Goal: Task Accomplishment & Management: Use online tool/utility

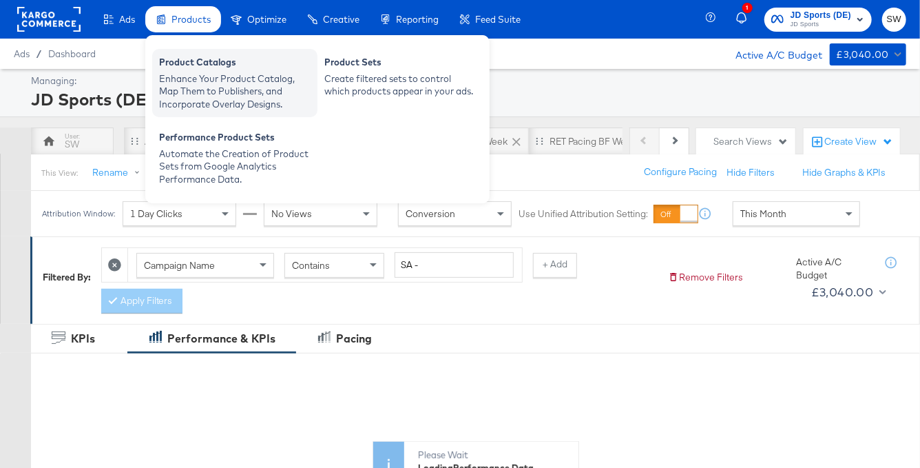
click at [195, 71] on div "Product Catalogs" at bounding box center [235, 64] width 152 height 17
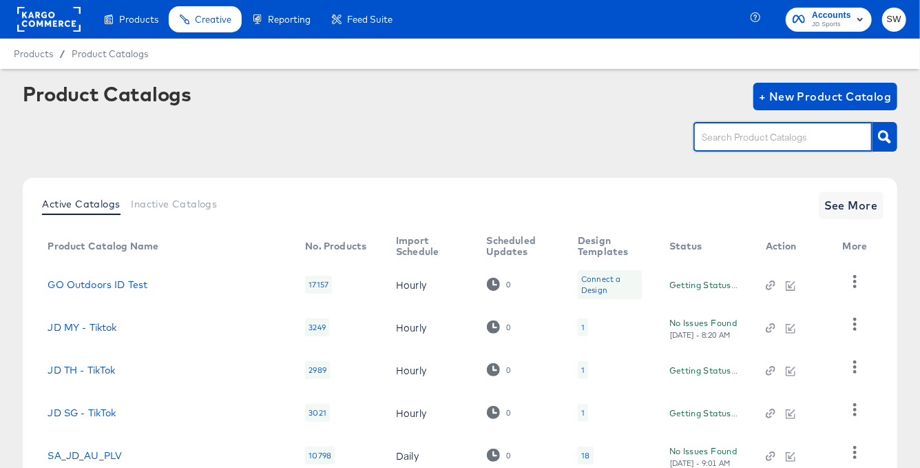
click at [730, 133] on input "text" at bounding box center [772, 137] width 147 height 16
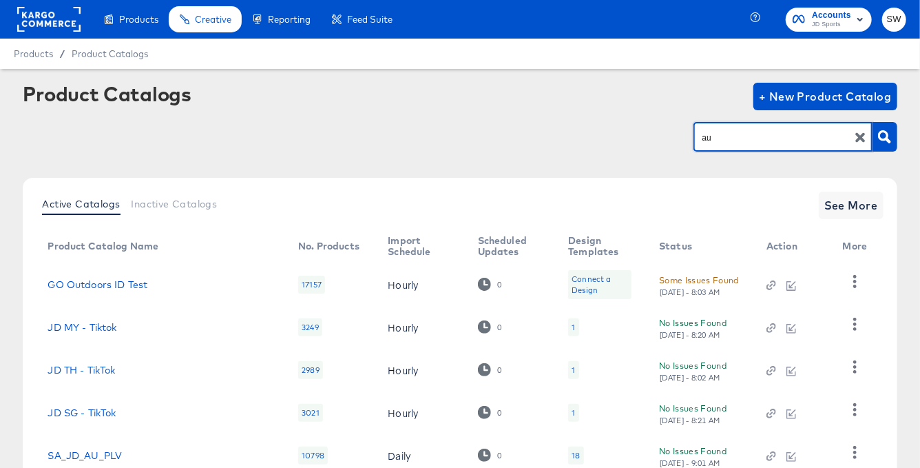
type input "au"
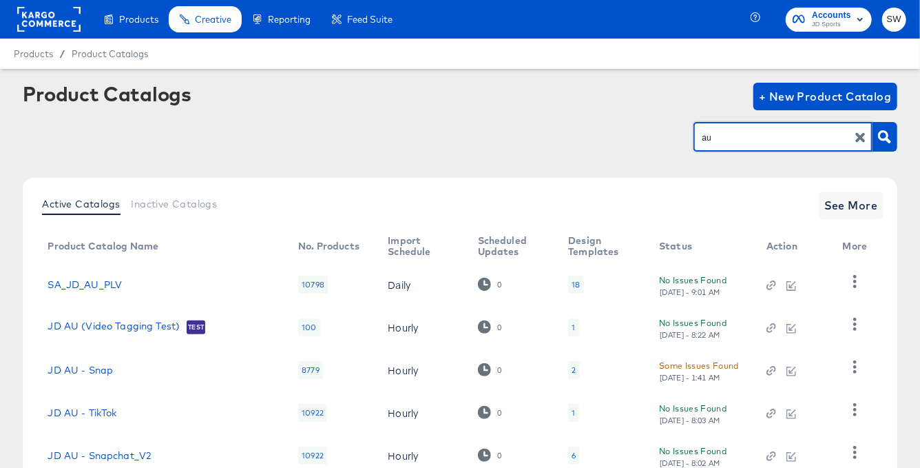
scroll to position [100, 0]
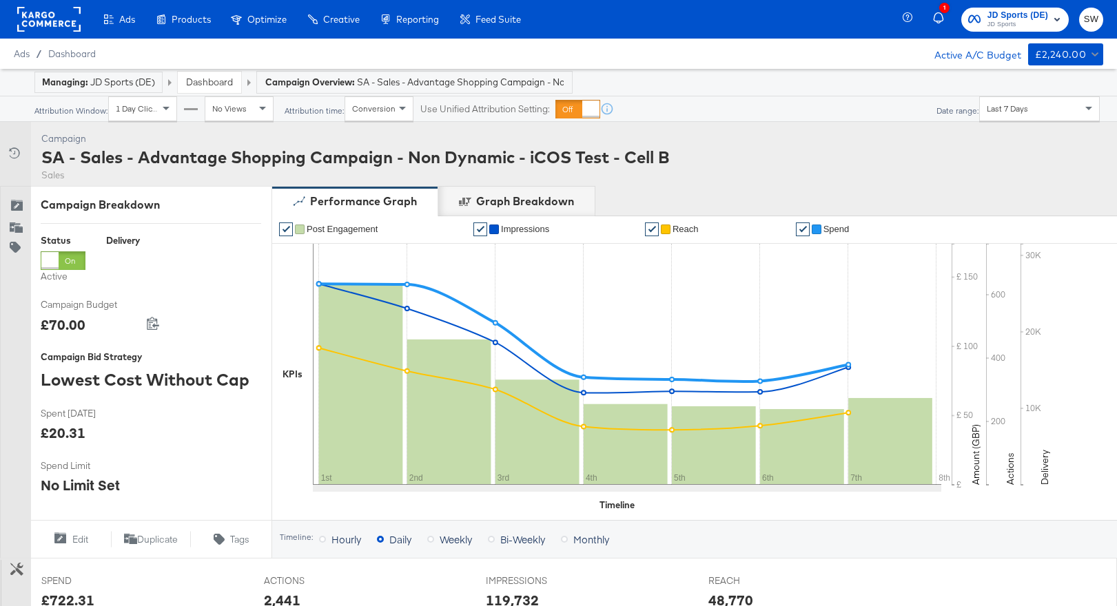
scroll to position [524, 0]
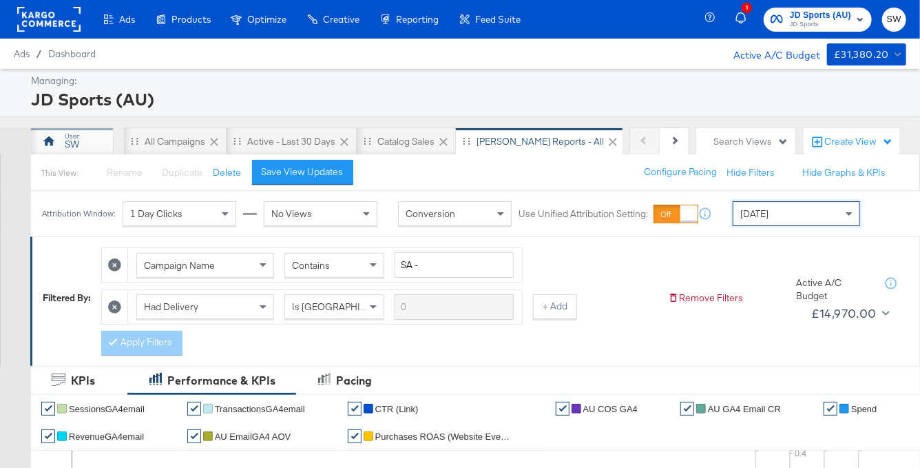
click at [83, 136] on div "SW" at bounding box center [72, 141] width 83 height 28
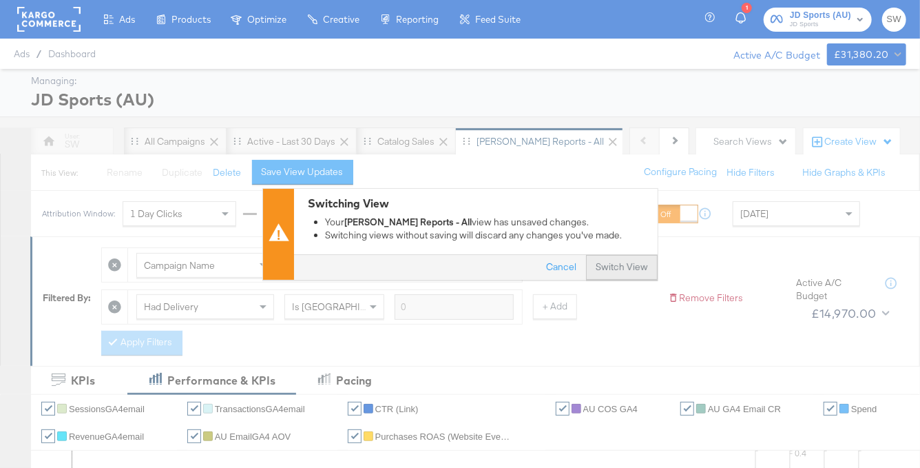
click at [619, 267] on button "Switch View" at bounding box center [622, 267] width 72 height 25
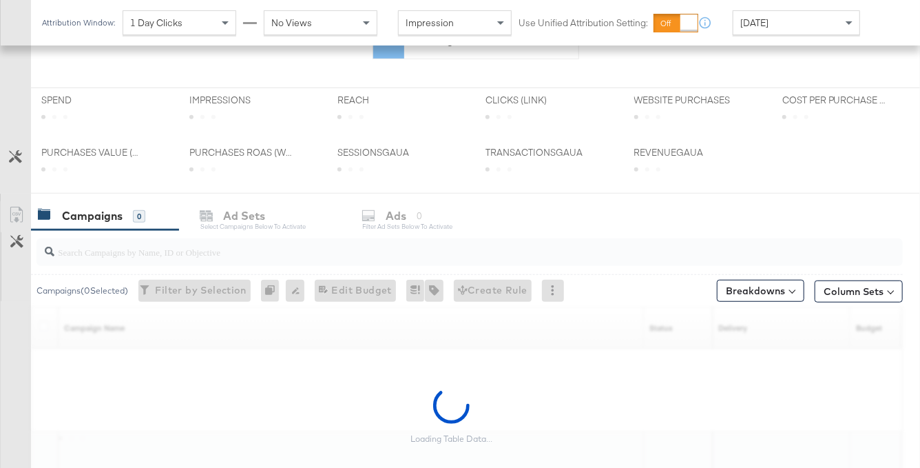
scroll to position [446, 0]
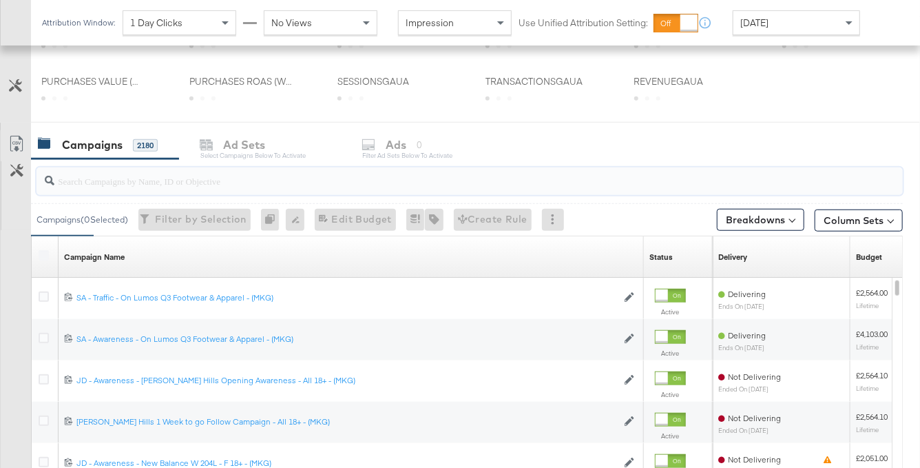
click at [293, 185] on input "search" at bounding box center [440, 175] width 772 height 27
paste input "120232975248310169"
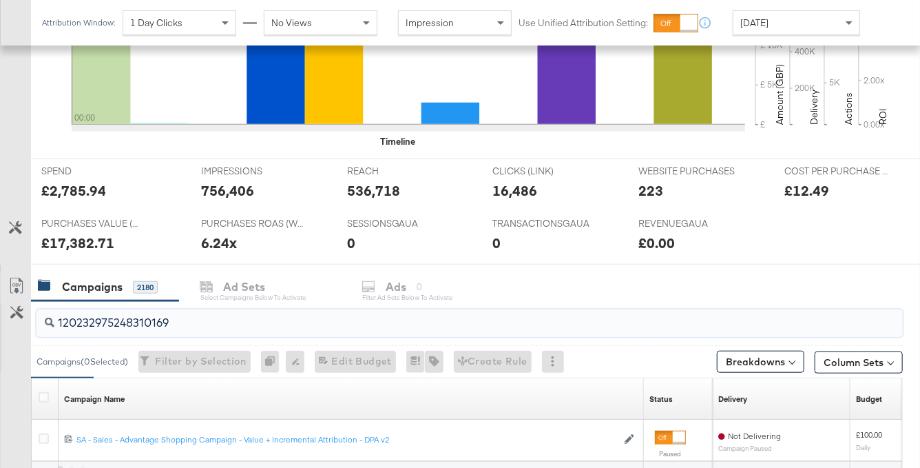
scroll to position [573, 0]
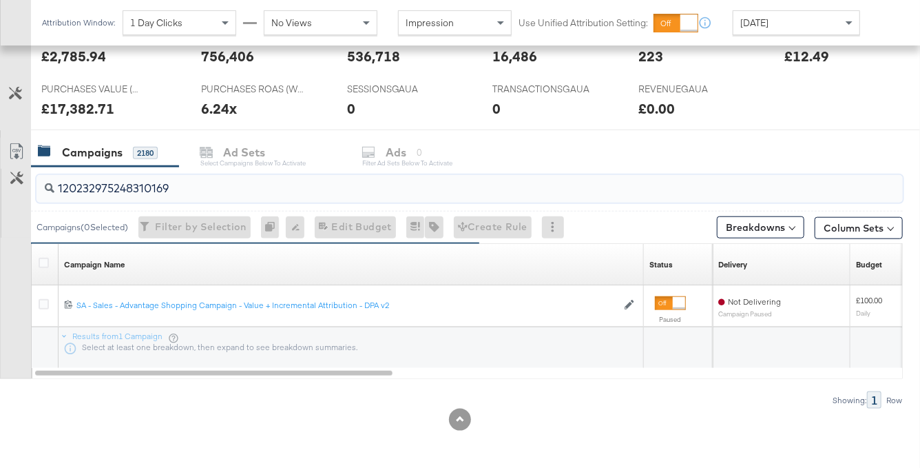
click at [172, 183] on input "120232975248310169" at bounding box center [440, 182] width 772 height 27
paste input "98110"
type input "120232975981100169"
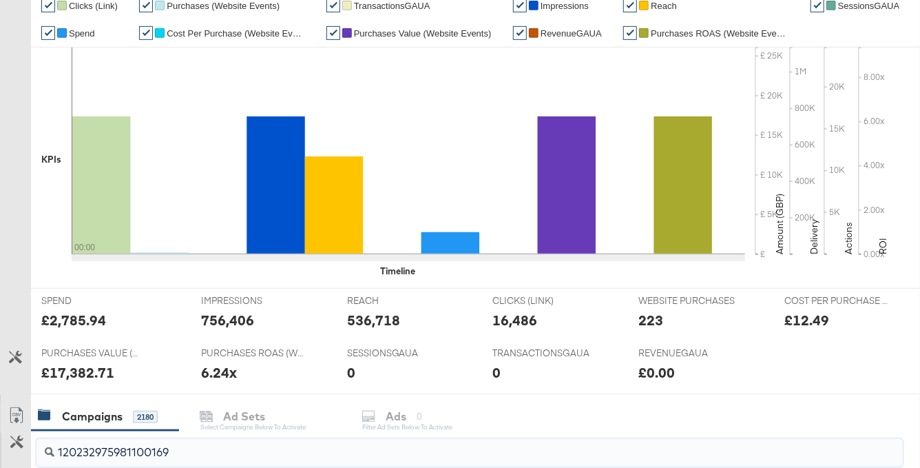
scroll to position [0, 0]
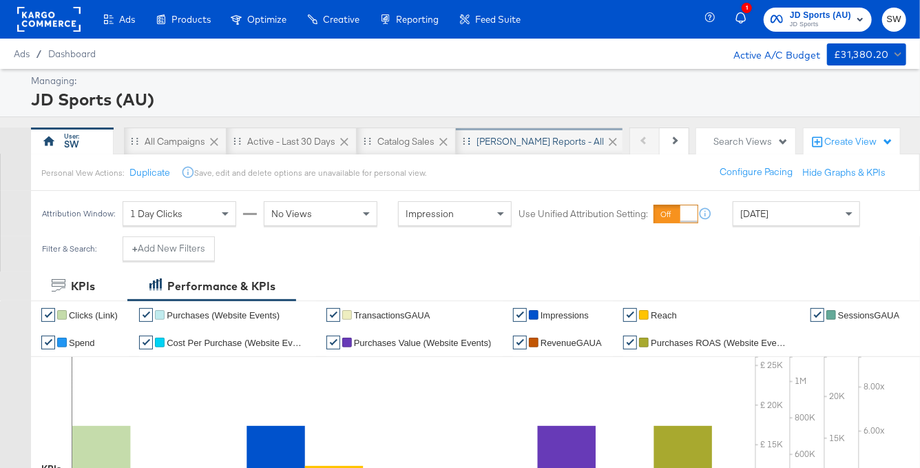
click at [501, 142] on div "SA - JD Reports - All" at bounding box center [540, 141] width 127 height 13
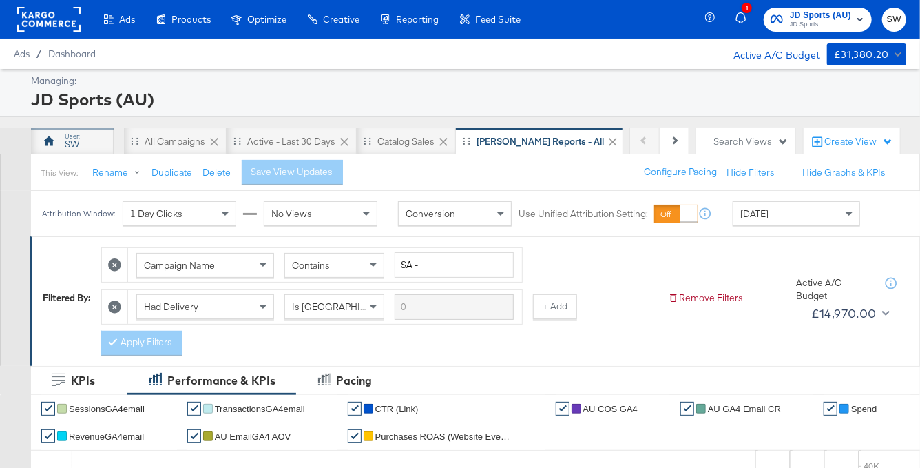
click at [79, 149] on div "SW" at bounding box center [72, 144] width 14 height 13
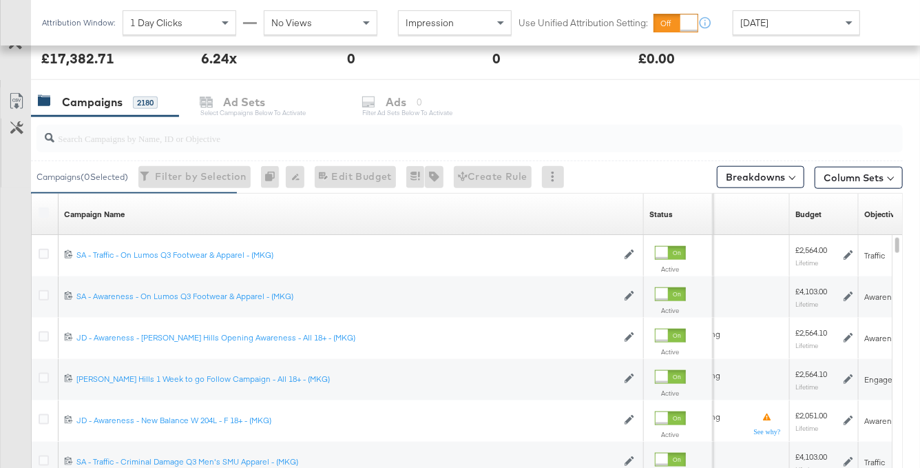
scroll to position [621, 0]
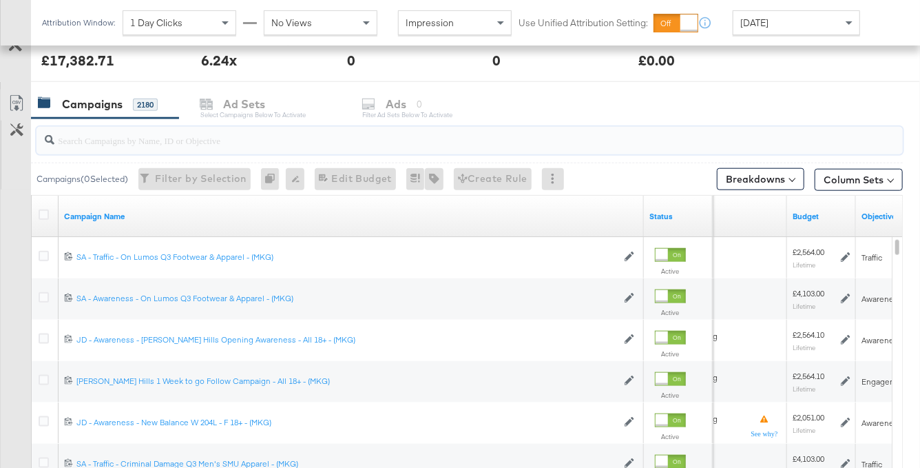
click at [215, 135] on input "search" at bounding box center [440, 134] width 772 height 27
paste input "120232975981100169"
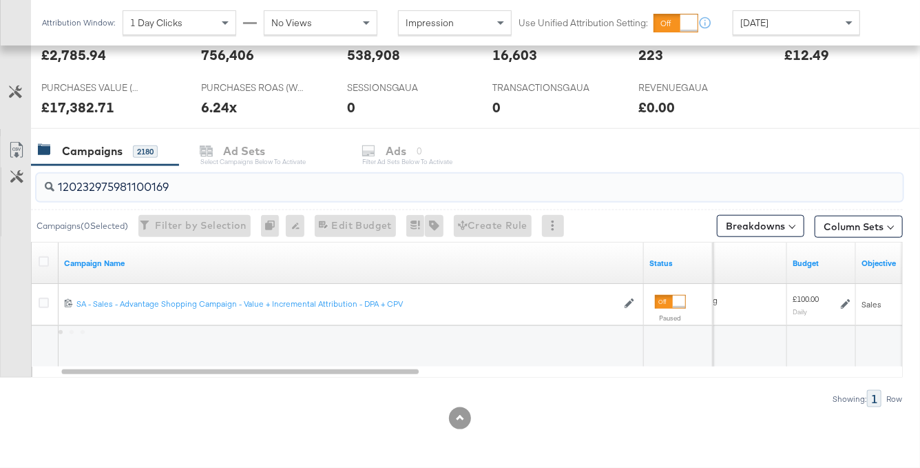
scroll to position [573, 0]
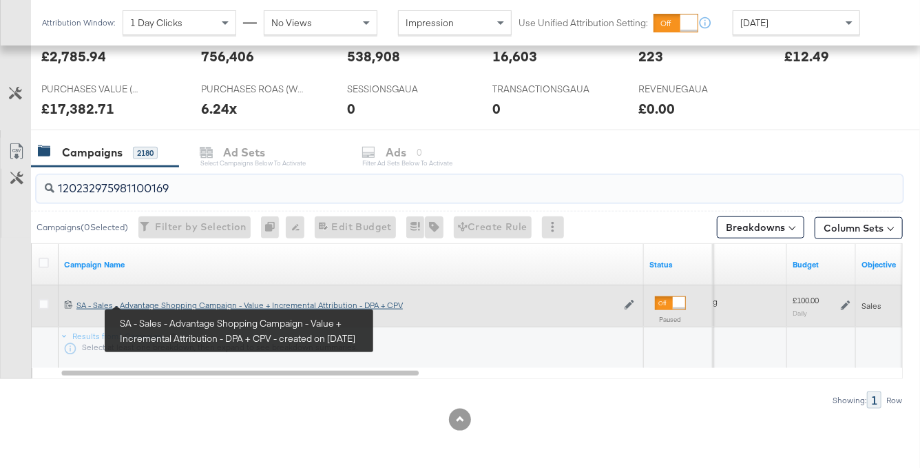
type input "120232975981100169"
click at [156, 303] on div "SA - Sales - Advantage Shopping Campaign - Value + Incremental Attribution - DP…" at bounding box center [346, 305] width 541 height 11
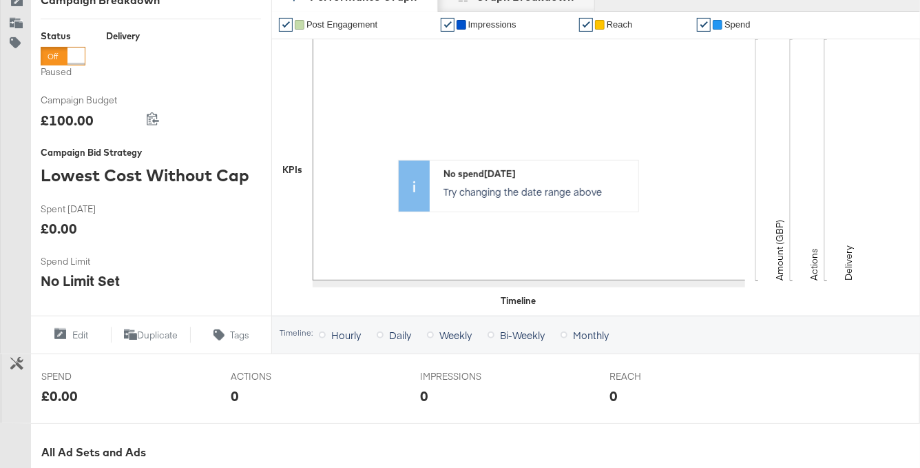
scroll to position [583, 0]
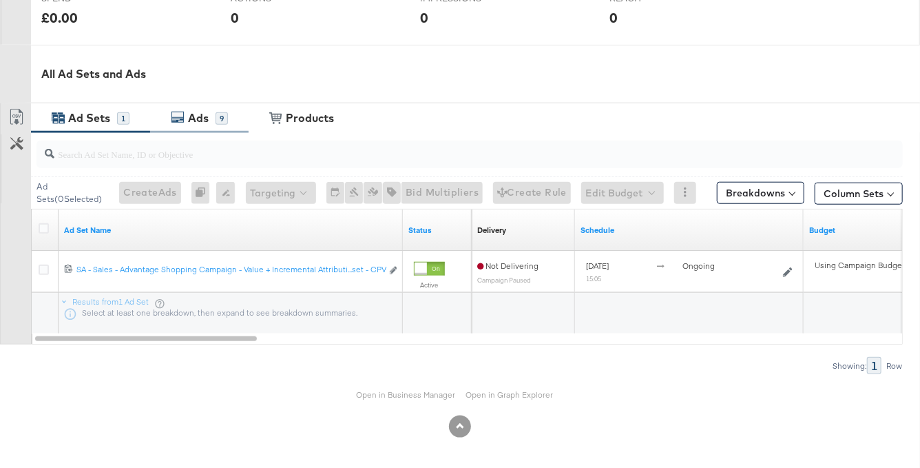
click at [211, 114] on div "Ads" at bounding box center [200, 118] width 31 height 16
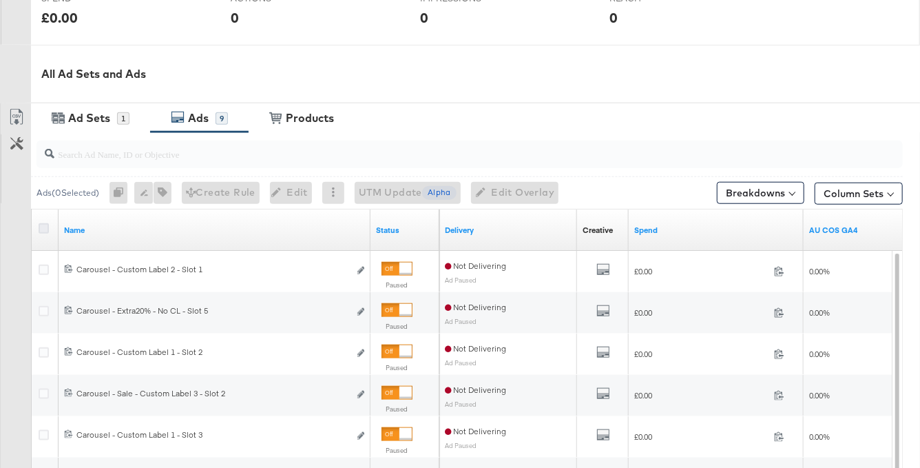
click at [43, 223] on icon at bounding box center [44, 228] width 10 height 10
click at [0, 0] on input "checkbox" at bounding box center [0, 0] width 0 height 0
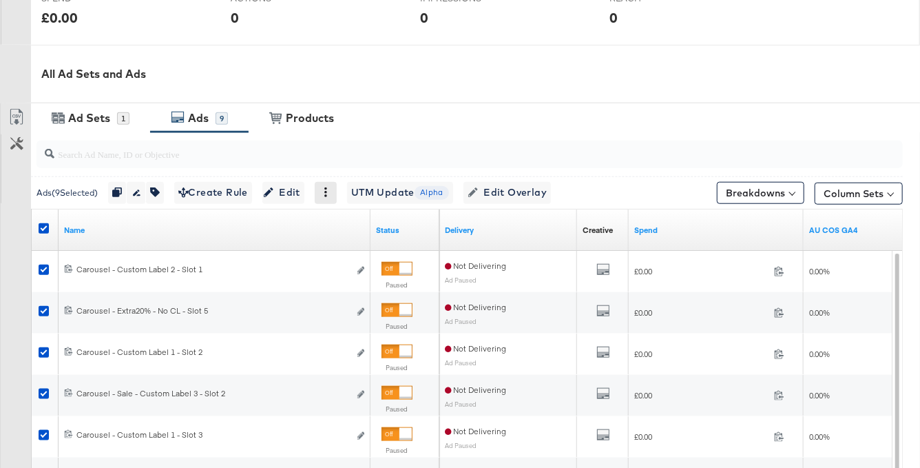
click at [331, 194] on icon at bounding box center [326, 192] width 10 height 10
click at [358, 258] on div "Delete" at bounding box center [374, 260] width 76 height 22
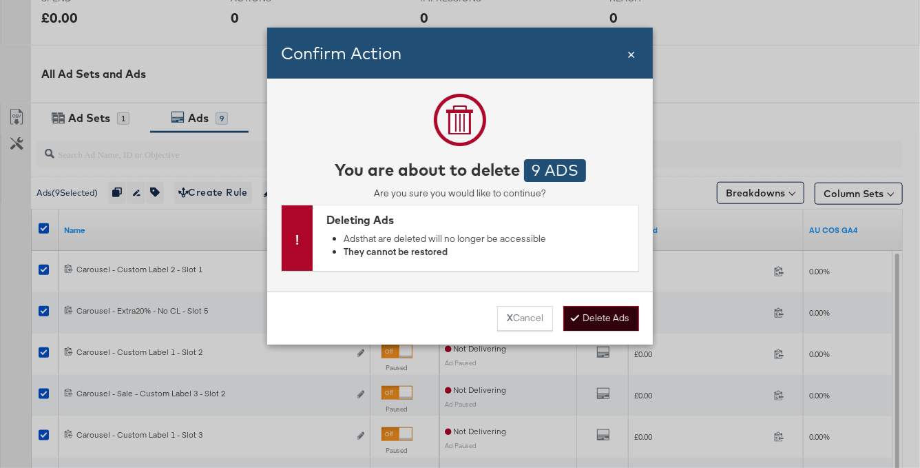
click at [590, 319] on button "Delete Ads" at bounding box center [601, 318] width 76 height 25
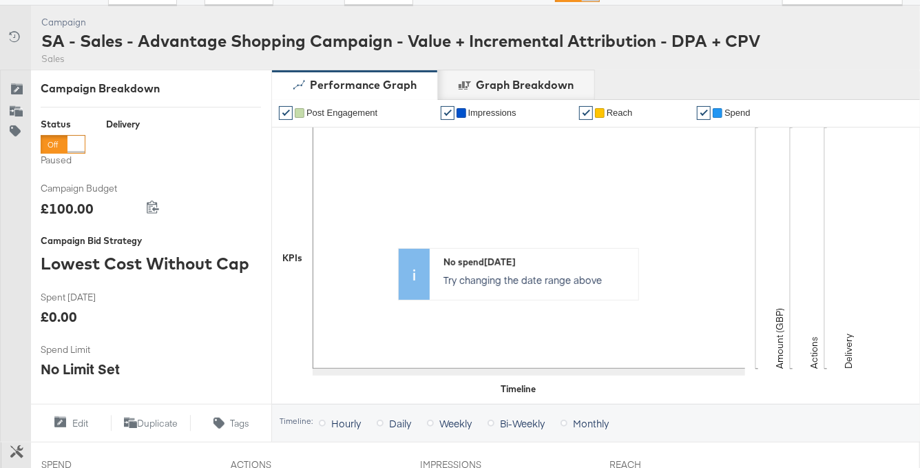
scroll to position [0, 0]
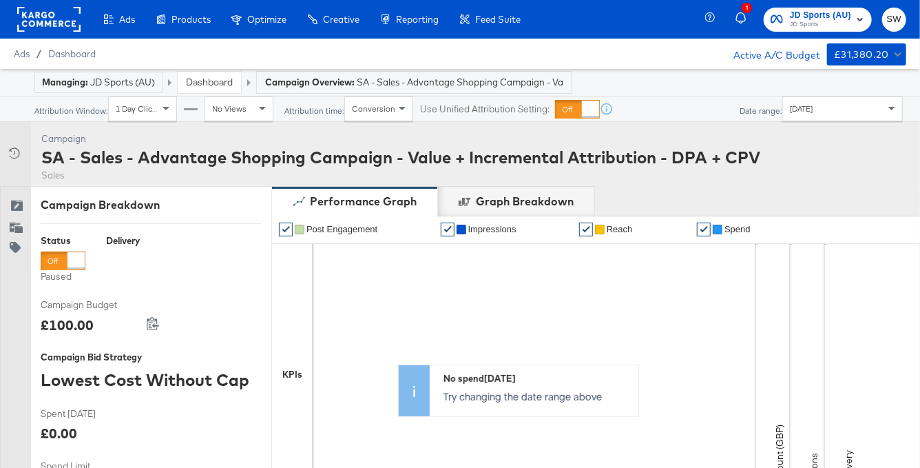
click at [196, 82] on link "Dashboard" at bounding box center [209, 82] width 47 height 12
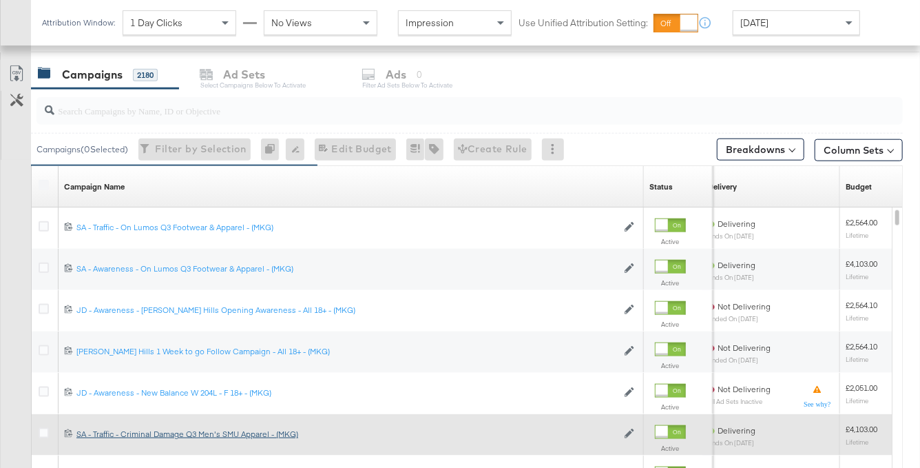
scroll to position [581, 0]
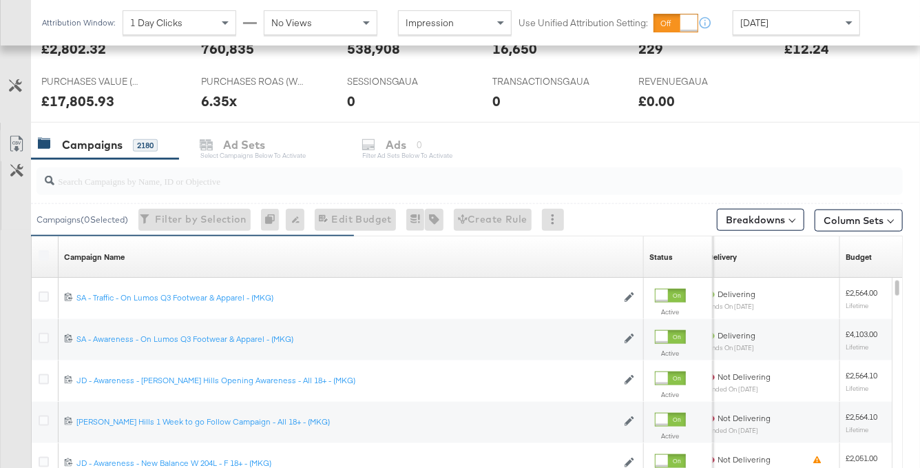
click at [225, 189] on div at bounding box center [470, 181] width 867 height 28
paste input "120232975248310169"
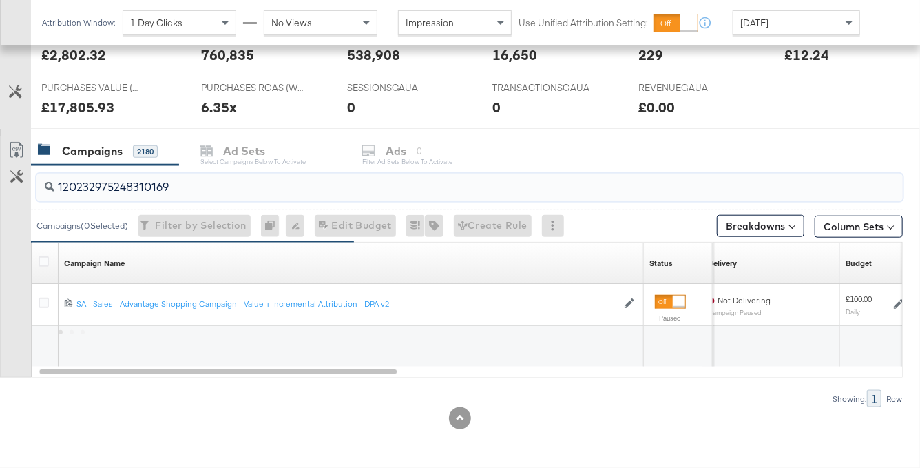
scroll to position [573, 0]
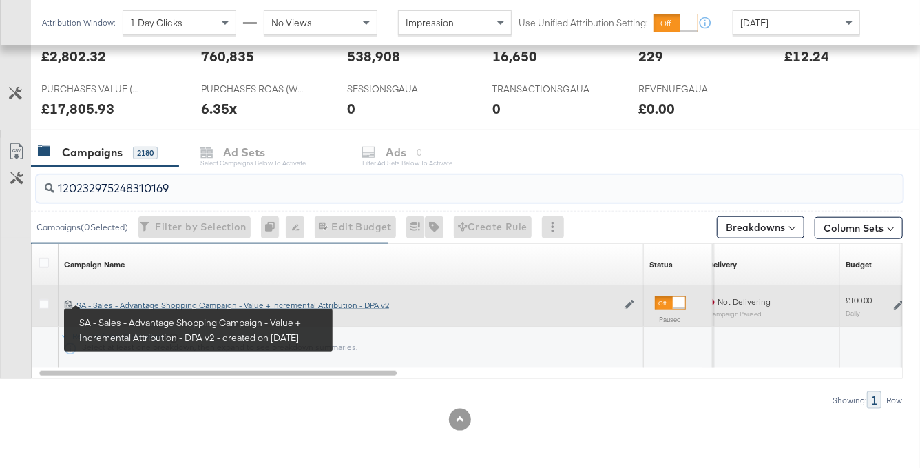
type input "120232975248310169"
click at [116, 302] on div "SA - Sales - Advantage Shopping Campaign - Value + Incremental Attribution - DP…" at bounding box center [346, 305] width 541 height 11
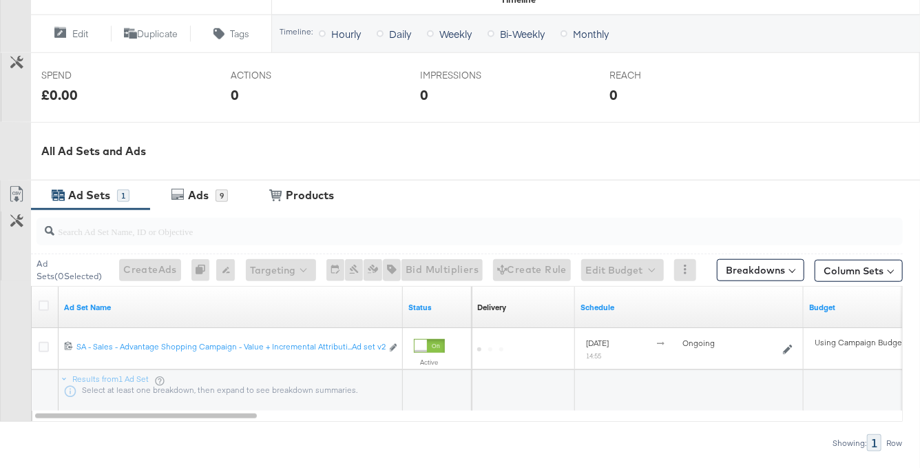
scroll to position [583, 0]
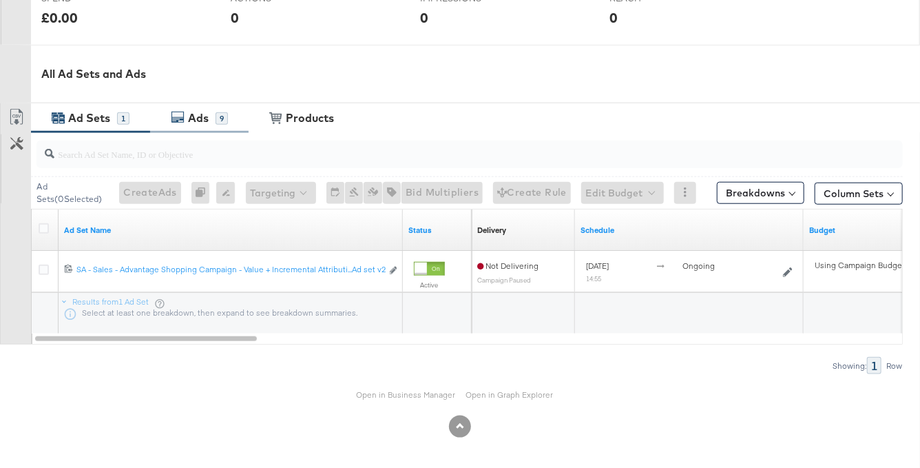
click at [197, 113] on div "Ads" at bounding box center [198, 118] width 21 height 16
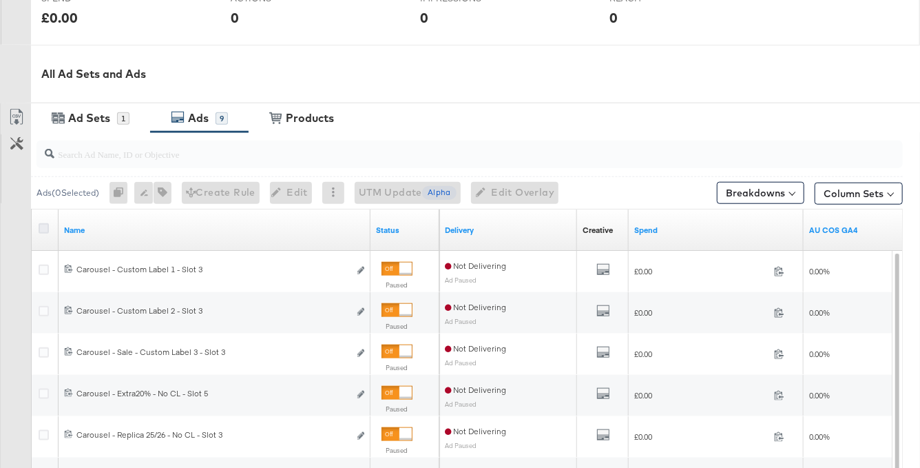
click at [46, 226] on icon at bounding box center [44, 228] width 10 height 10
click at [0, 0] on input "checkbox" at bounding box center [0, 0] width 0 height 0
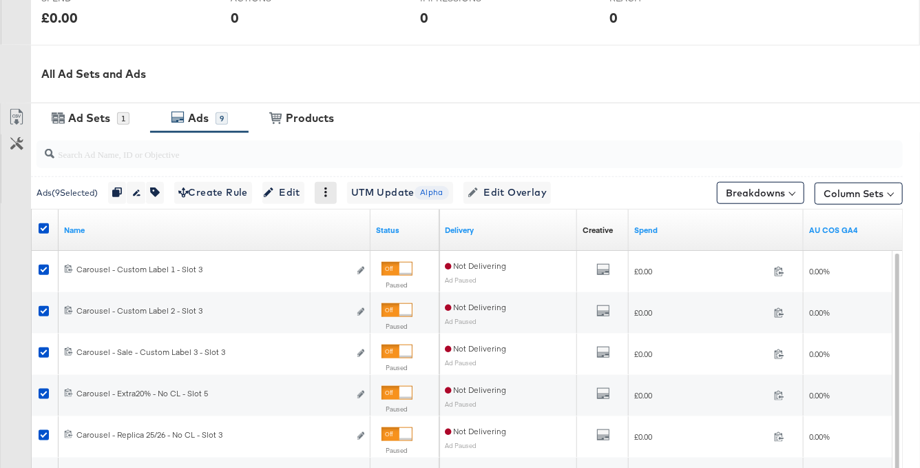
click at [329, 190] on icon at bounding box center [326, 192] width 10 height 10
click at [356, 258] on div "Delete" at bounding box center [374, 260] width 76 height 22
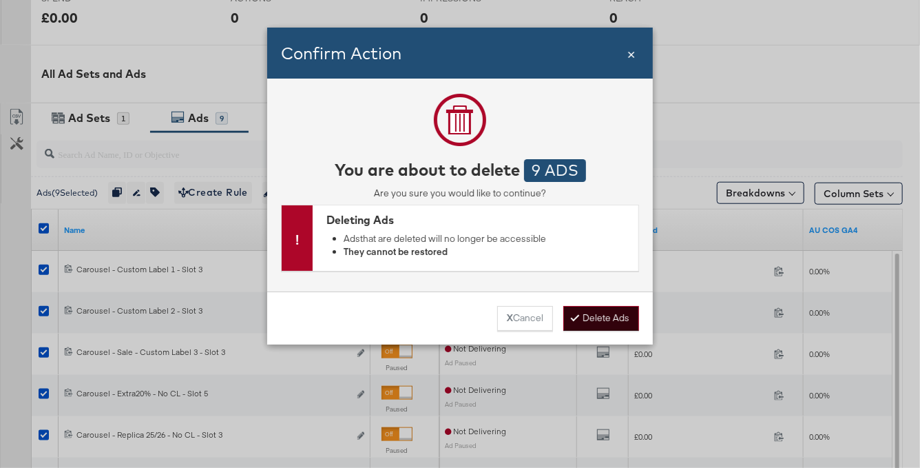
click at [601, 323] on button "Delete Ads" at bounding box center [601, 318] width 76 height 25
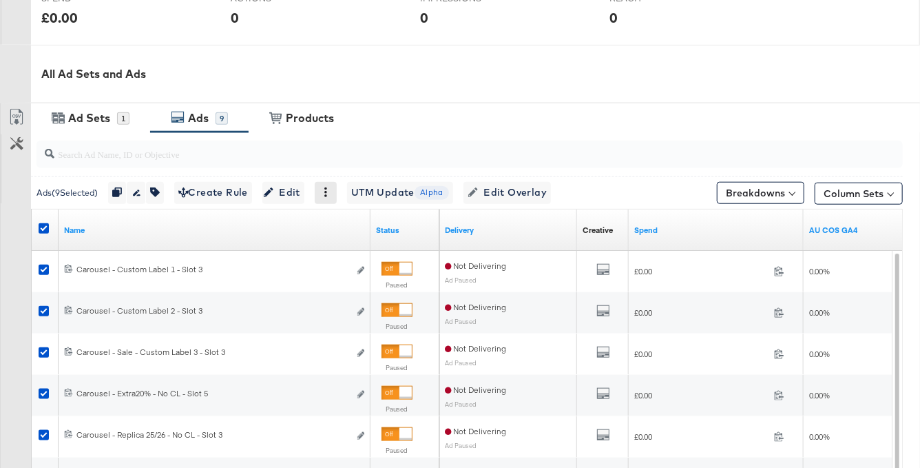
click at [327, 190] on icon at bounding box center [325, 192] width 3 height 10
click at [380, 260] on div "Delete" at bounding box center [374, 260] width 76 height 22
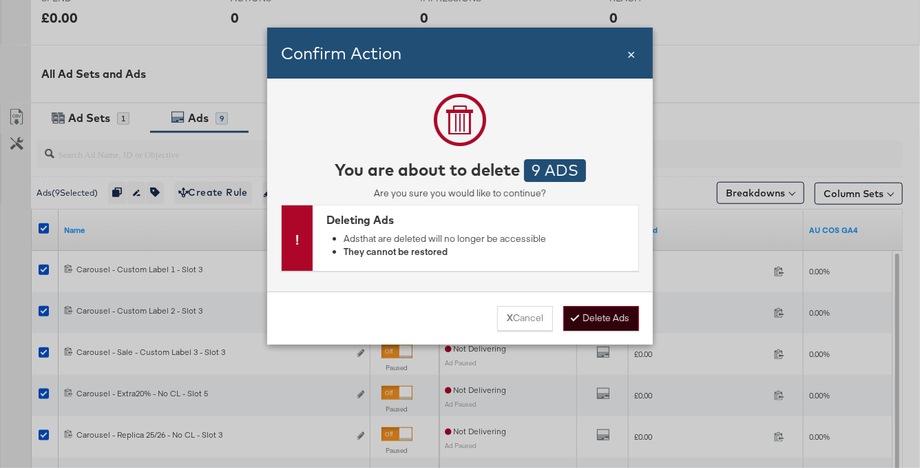
click at [577, 315] on icon at bounding box center [575, 317] width 4 height 8
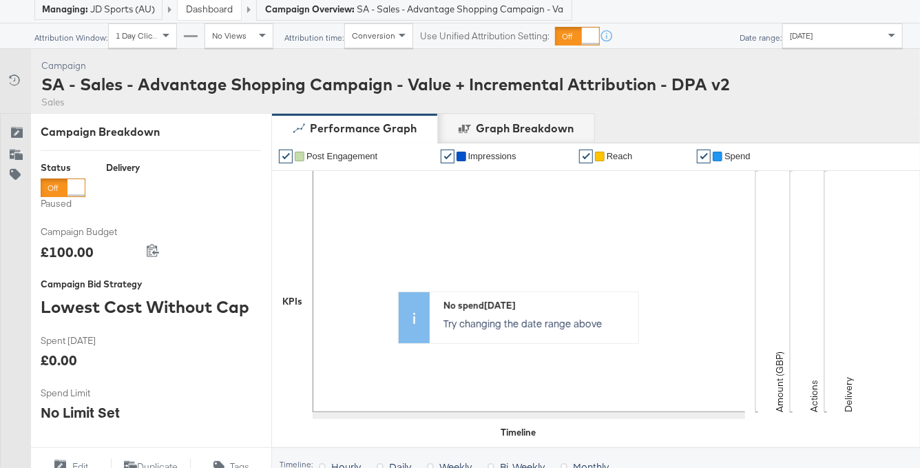
scroll to position [0, 0]
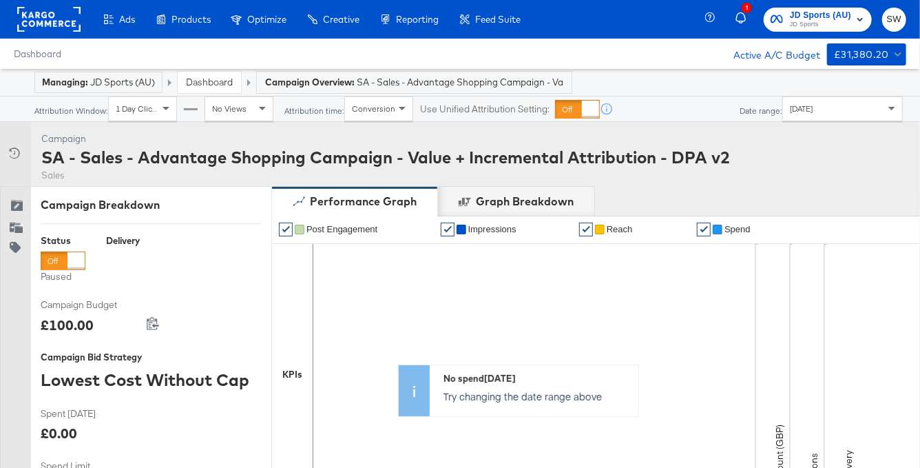
scroll to position [583, 0]
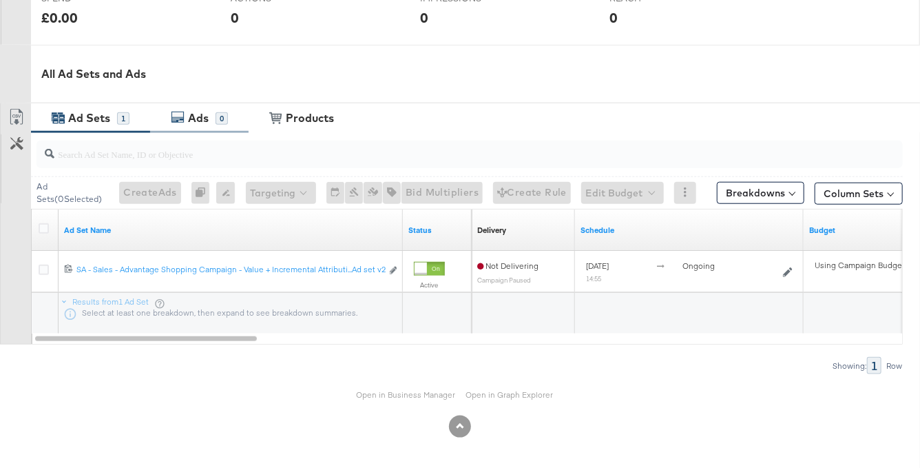
click at [189, 114] on div "Ads" at bounding box center [198, 118] width 21 height 16
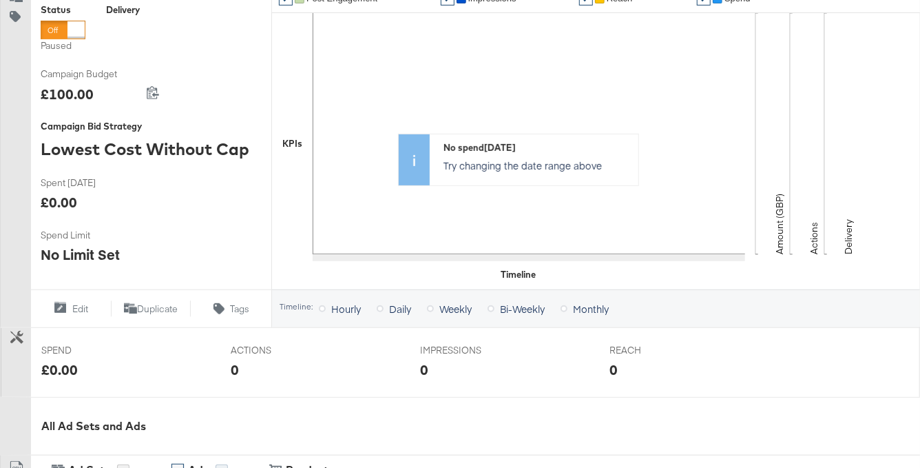
scroll to position [0, 0]
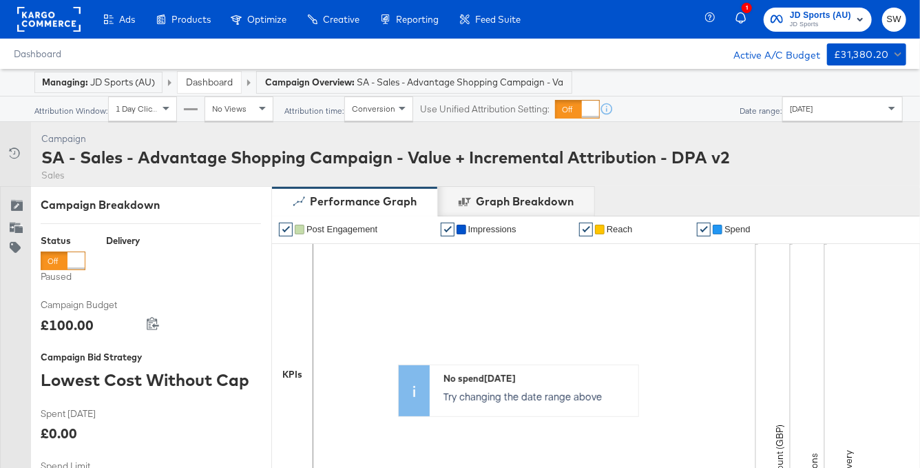
click at [220, 81] on link "Dashboard" at bounding box center [209, 82] width 47 height 12
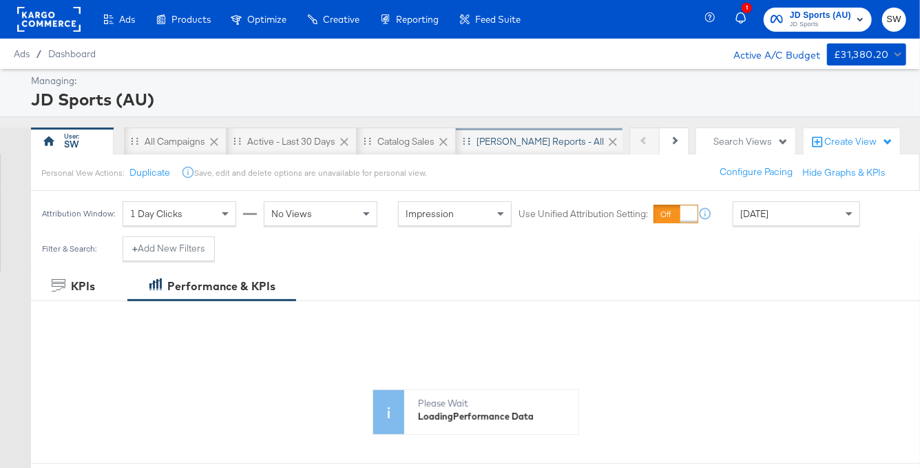
click at [510, 134] on div "SA - JD Reports - All" at bounding box center [540, 141] width 169 height 28
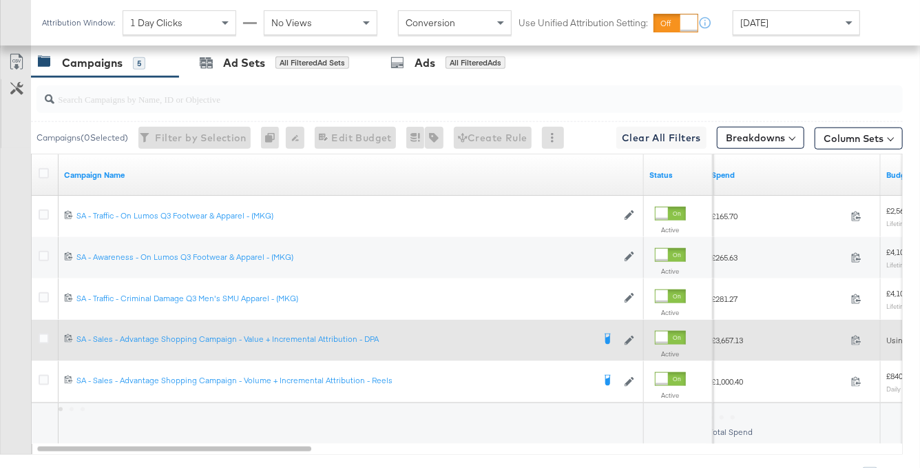
scroll to position [756, 0]
click at [48, 338] on div at bounding box center [46, 340] width 14 height 14
click at [41, 336] on icon at bounding box center [44, 338] width 10 height 10
click at [0, 0] on input "checkbox" at bounding box center [0, 0] width 0 height 0
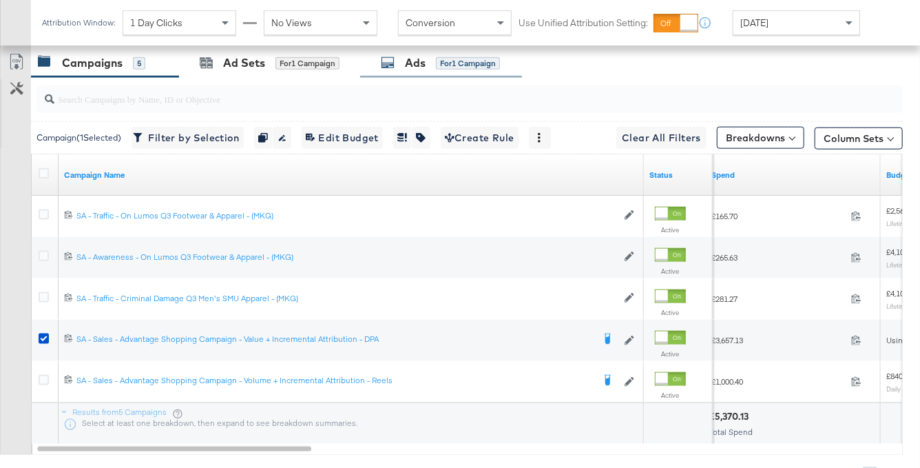
click at [438, 68] on div "Ads for 1 Campaign" at bounding box center [440, 63] width 119 height 16
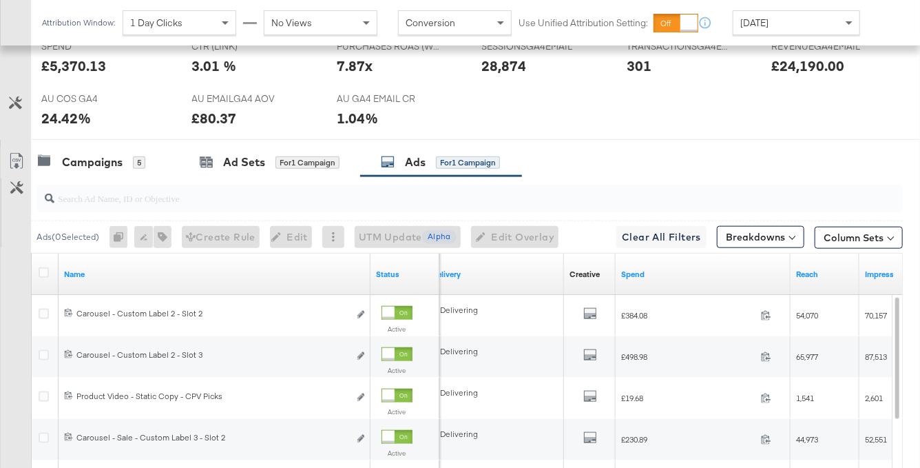
scroll to position [651, 0]
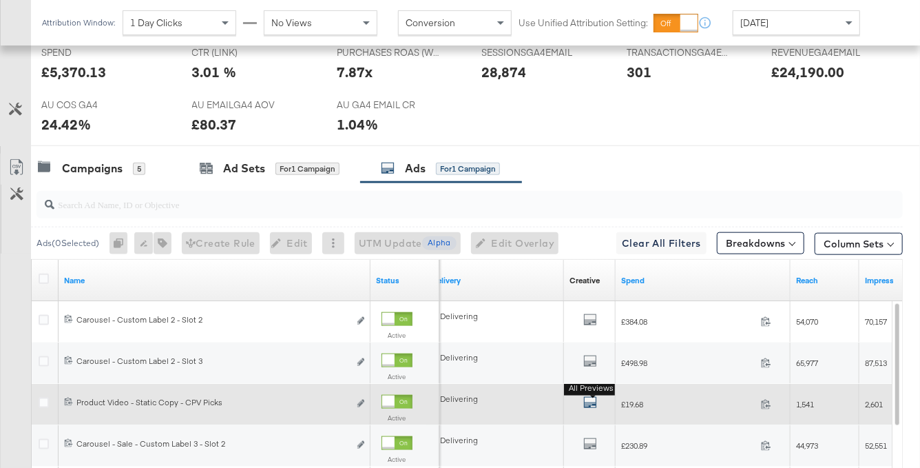
click at [595, 406] on icon "default" at bounding box center [590, 402] width 14 height 14
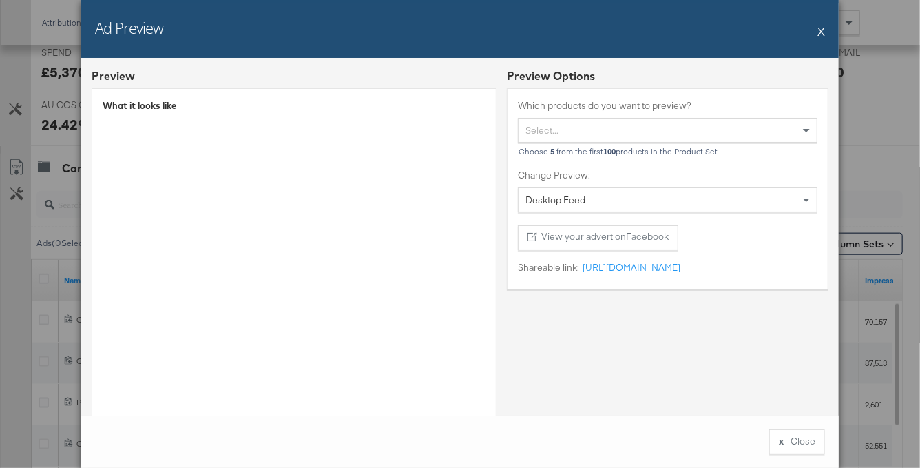
click at [823, 31] on button "X" at bounding box center [822, 31] width 8 height 28
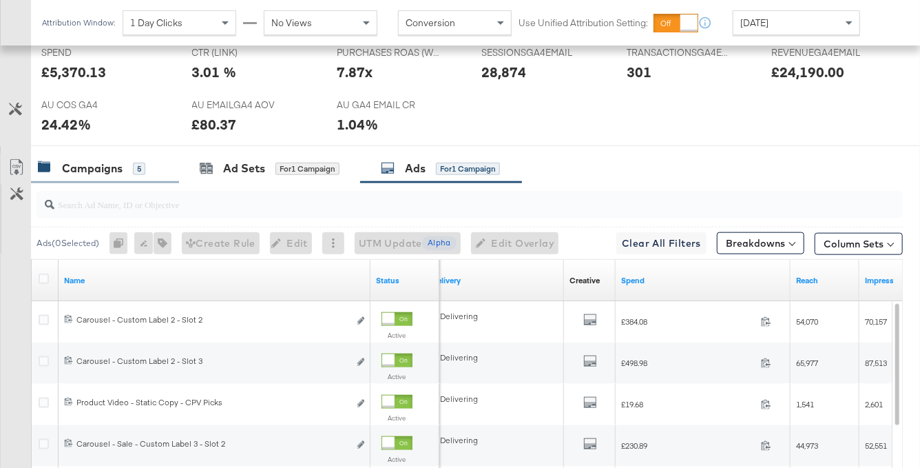
click at [121, 156] on div "Campaigns 5" at bounding box center [105, 169] width 148 height 30
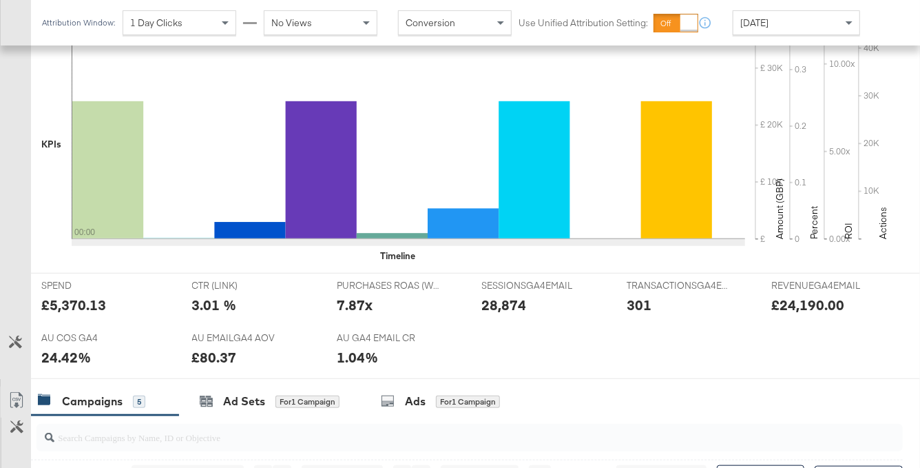
scroll to position [0, 0]
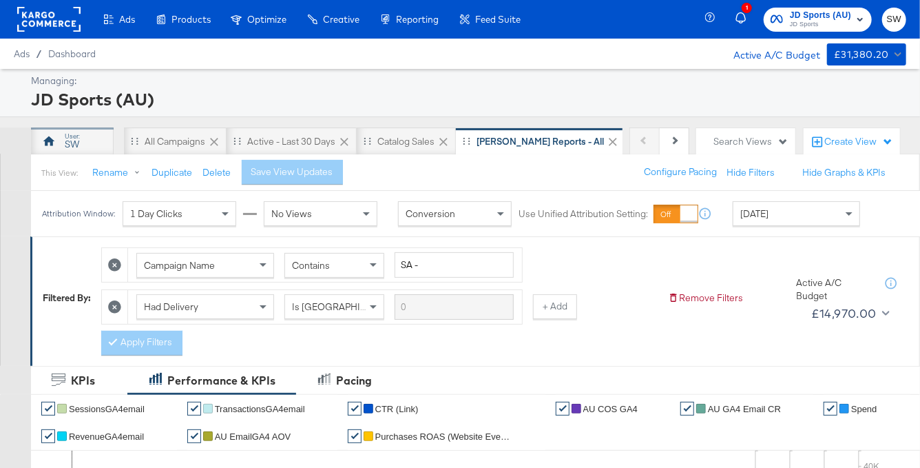
click at [86, 146] on div "SW" at bounding box center [72, 141] width 83 height 28
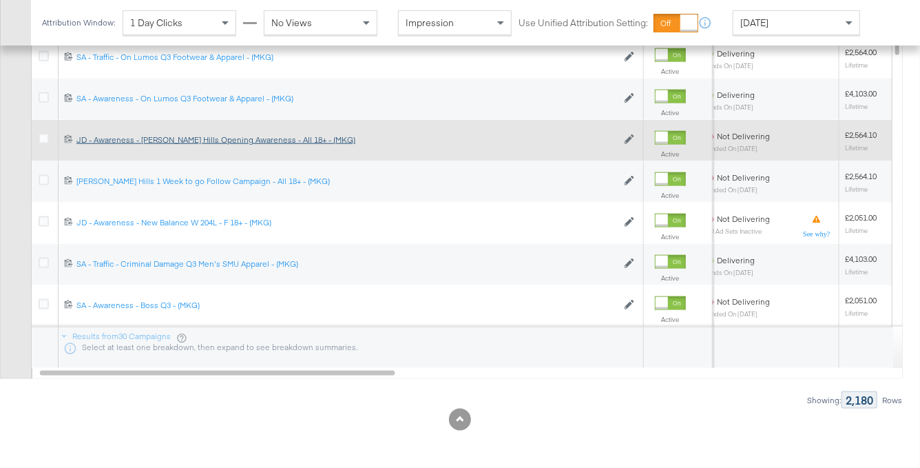
scroll to position [547, 0]
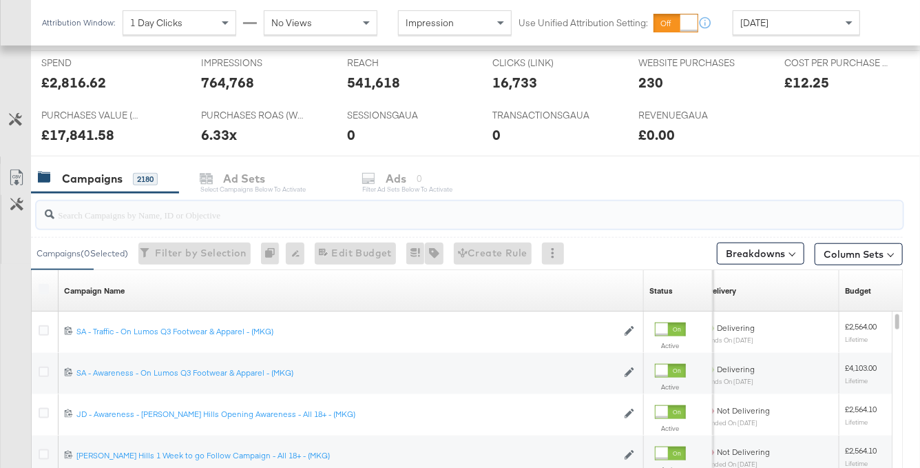
click at [195, 217] on input "search" at bounding box center [440, 209] width 772 height 27
paste input "120232975248310169"
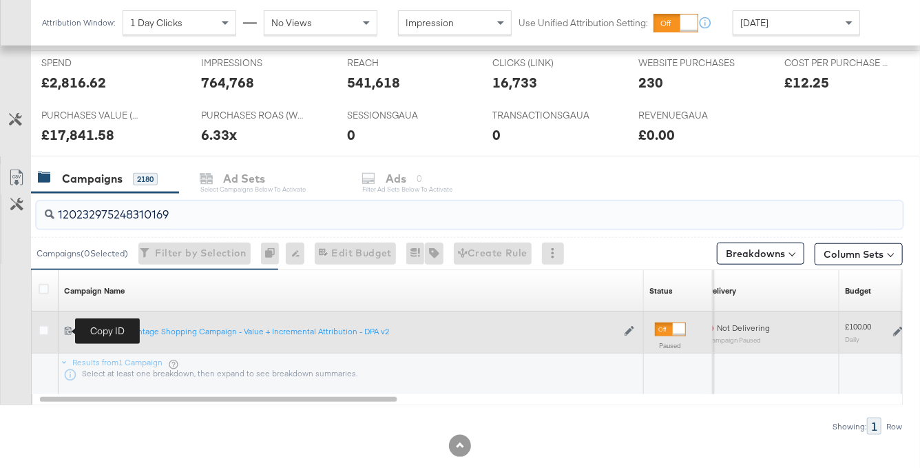
type input "120232975248310169"
click at [65, 329] on icon at bounding box center [68, 330] width 9 height 9
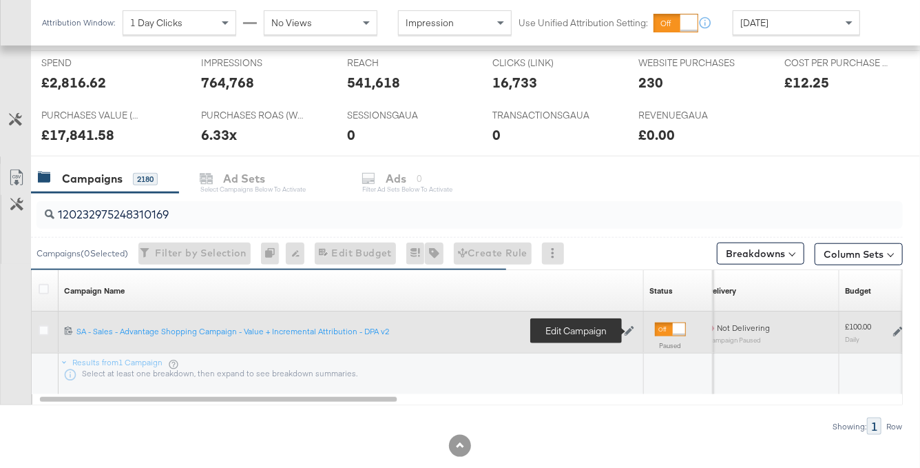
click at [632, 327] on icon at bounding box center [630, 332] width 10 height 10
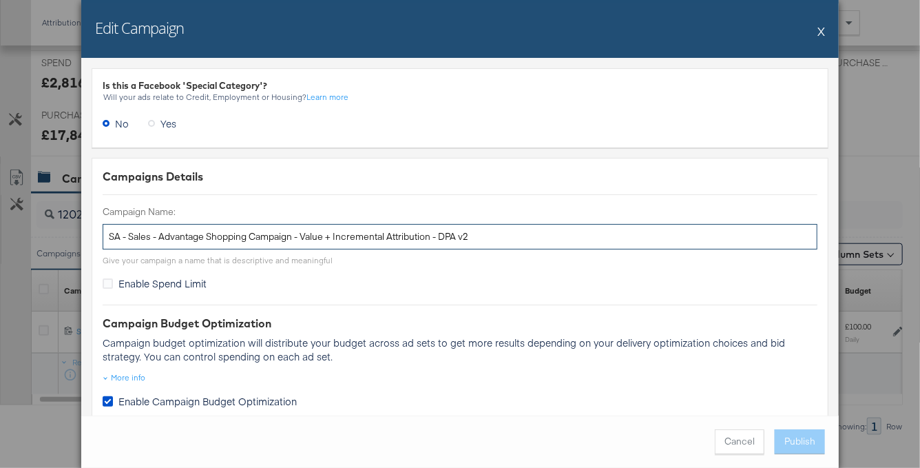
click at [227, 234] on input "SA - Sales - Advantage Shopping Campaign - Value + Incremental Attribution - DP…" at bounding box center [460, 236] width 715 height 25
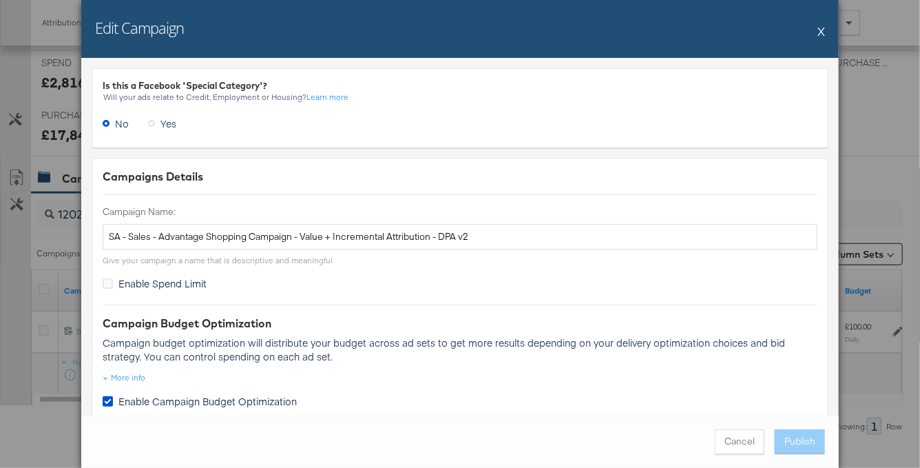
click at [823, 32] on button "X" at bounding box center [822, 31] width 8 height 28
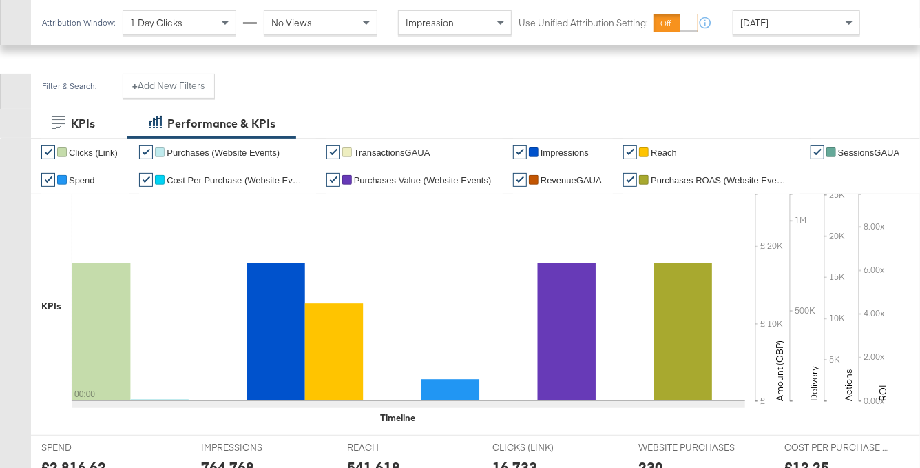
scroll to position [0, 0]
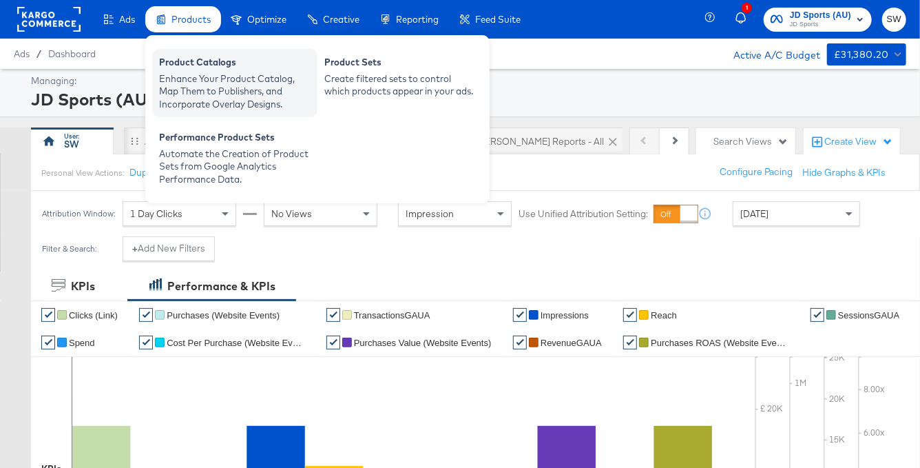
click at [193, 67] on div "Product Catalogs" at bounding box center [235, 64] width 152 height 17
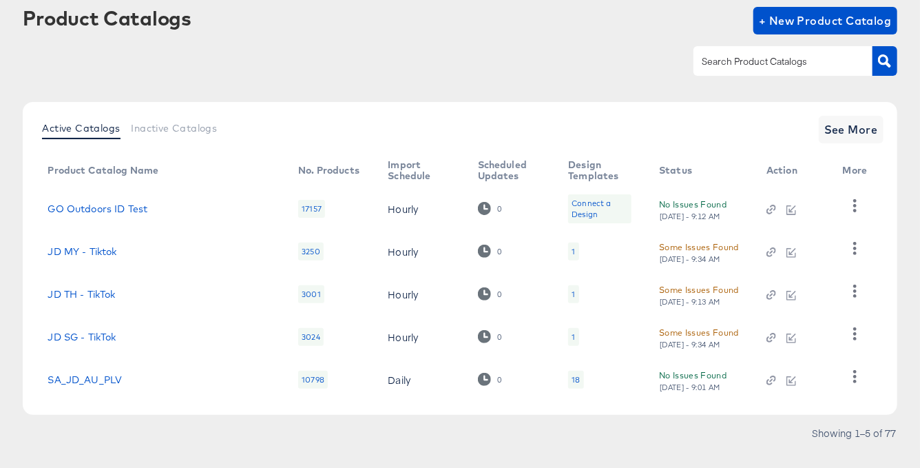
scroll to position [100, 0]
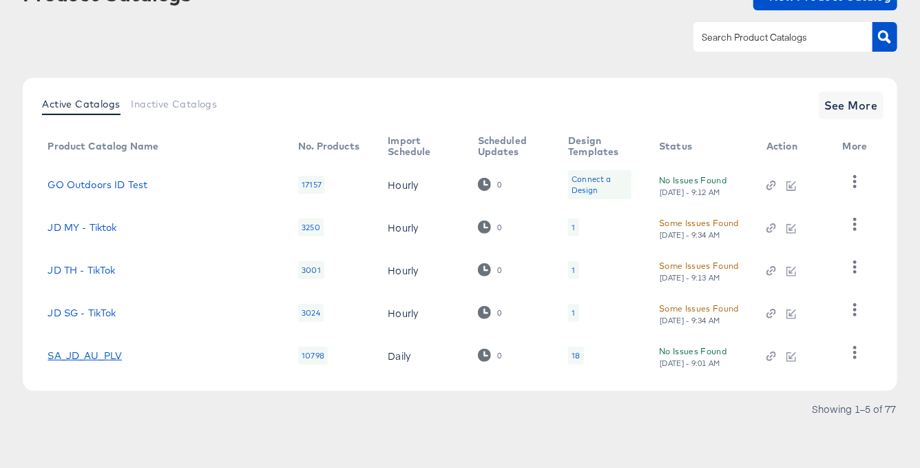
click at [84, 357] on link "SA_JD_AU_PLV" at bounding box center [85, 355] width 74 height 11
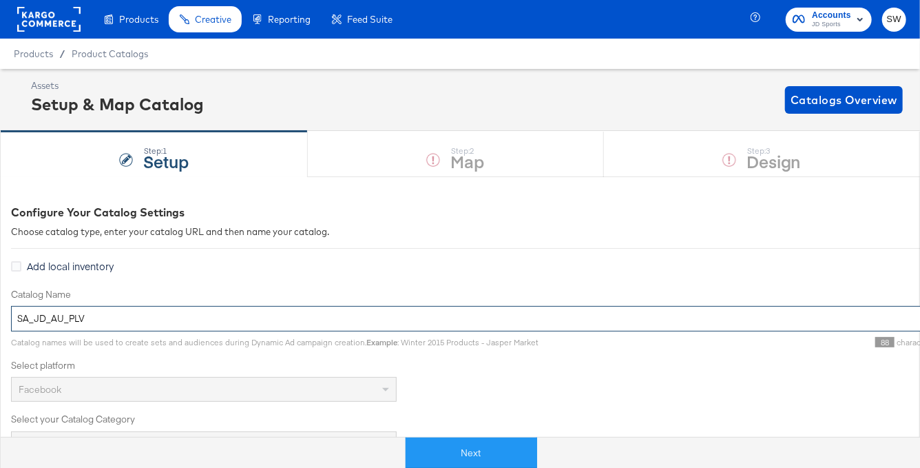
click at [96, 320] on input "SA_JD_AU_PLV" at bounding box center [493, 318] width 964 height 25
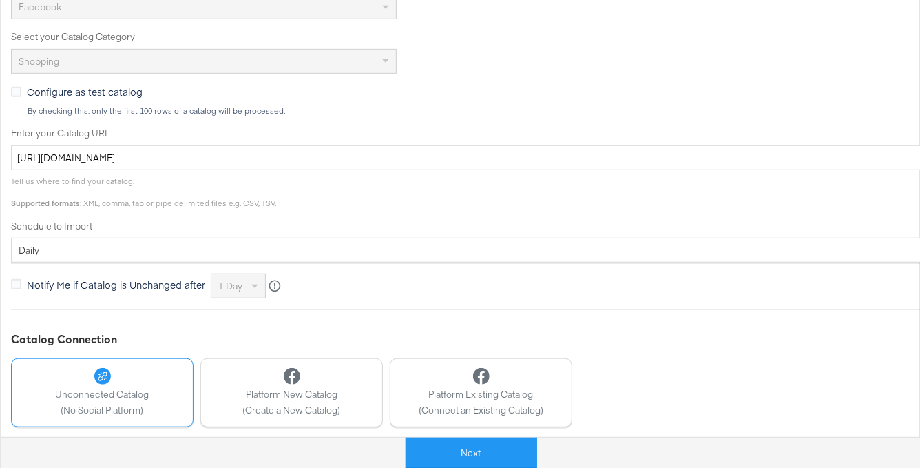
scroll to position [379, 0]
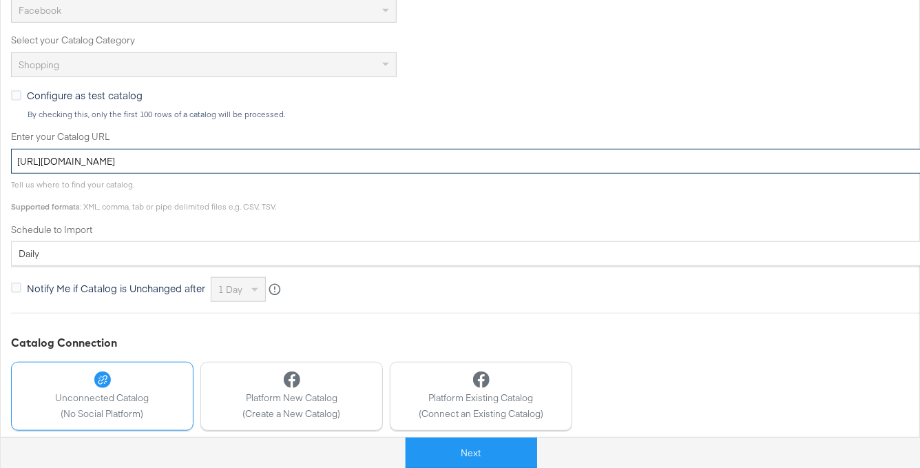
click at [324, 164] on input "https://ace.stitcherads.com/exports/1287/universal/none/universal/export.tsv.gz" at bounding box center [493, 161] width 964 height 25
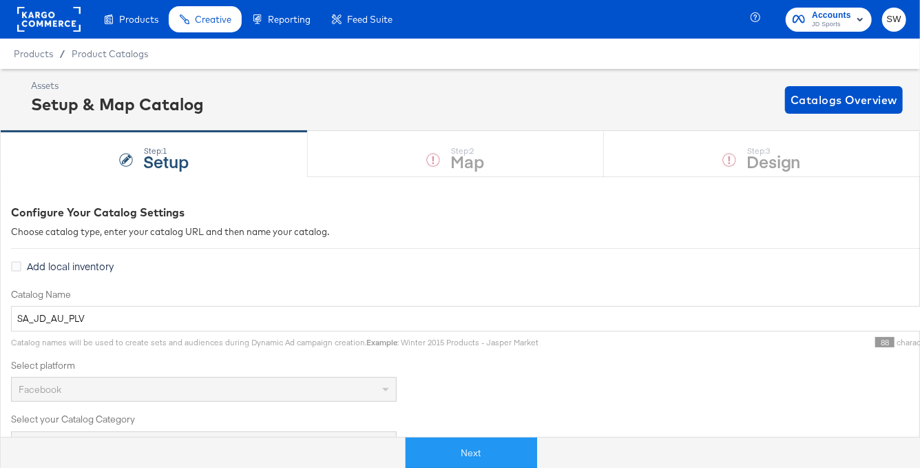
click at [78, 25] on rect at bounding box center [48, 19] width 63 height 25
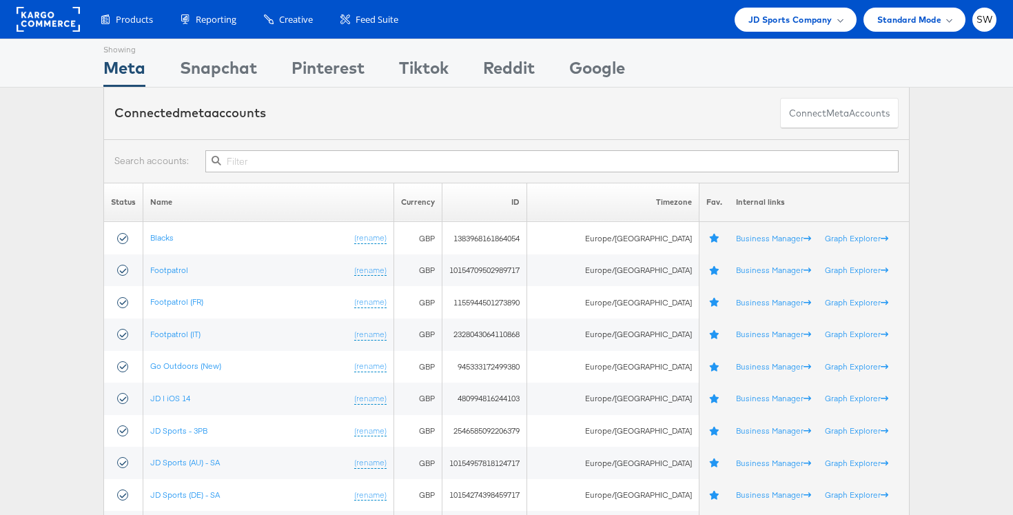
click at [496, 155] on input "text" at bounding box center [551, 161] width 693 height 22
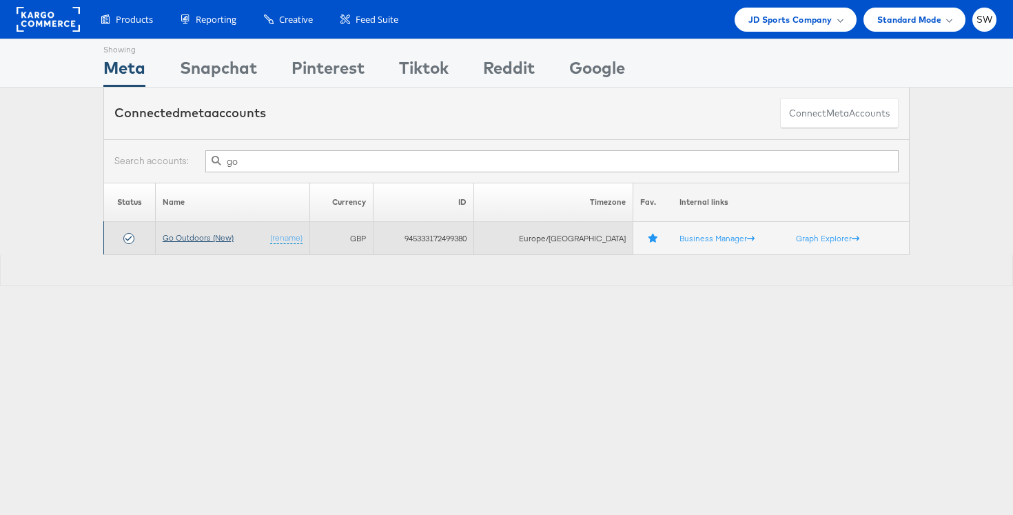
type input "go"
click at [222, 235] on link "Go Outdoors (New)" at bounding box center [198, 237] width 71 height 10
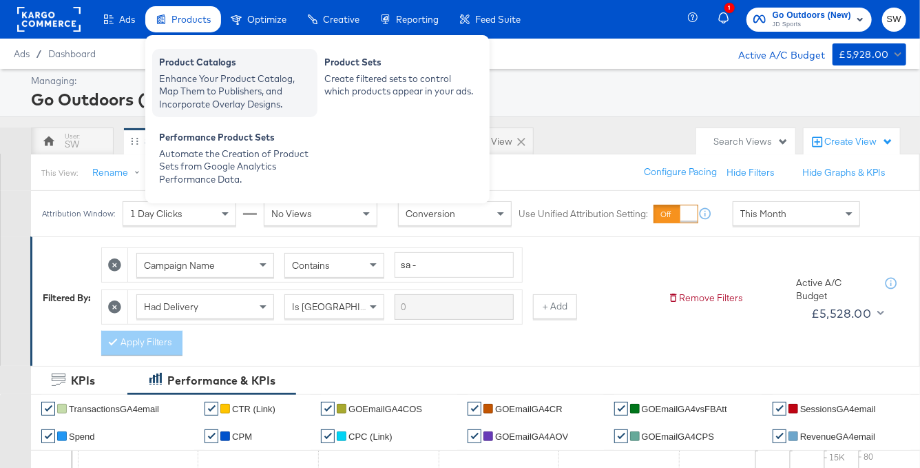
click at [215, 67] on div "Product Catalogs" at bounding box center [235, 64] width 152 height 17
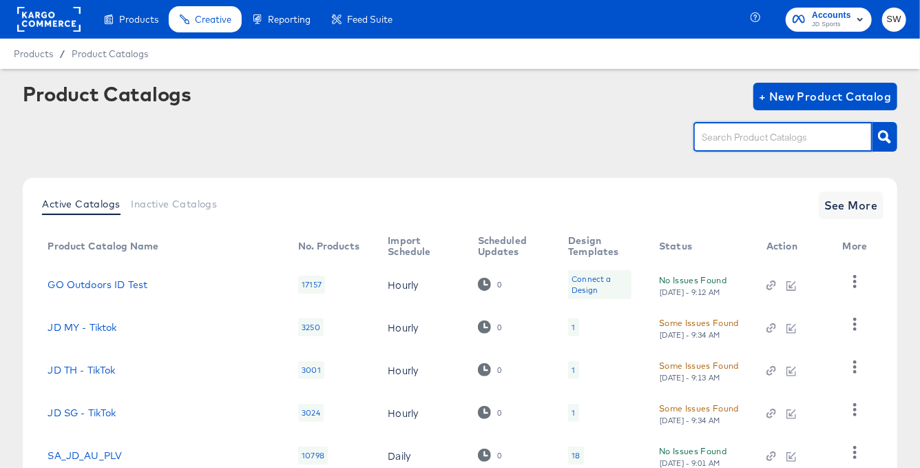
click at [757, 137] on input "text" at bounding box center [772, 137] width 147 height 16
type input "f"
type input "go"
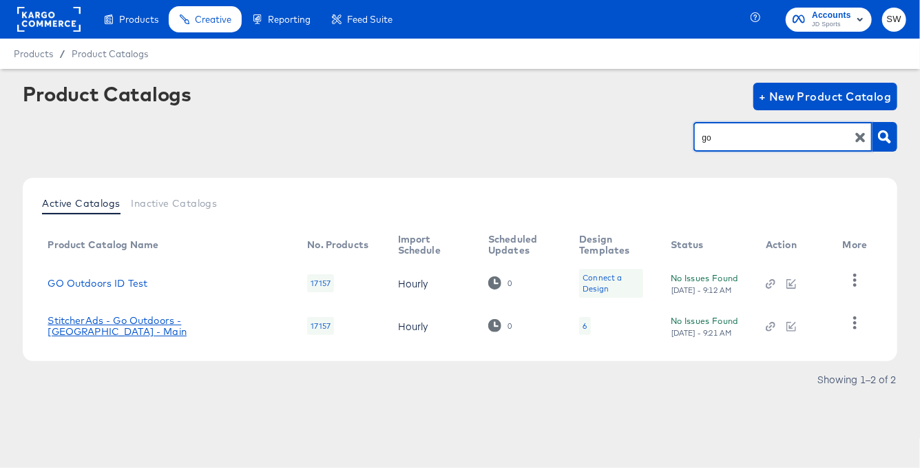
click at [149, 326] on link "StitcherAds - Go Outdoors - UK - Main" at bounding box center [164, 326] width 232 height 22
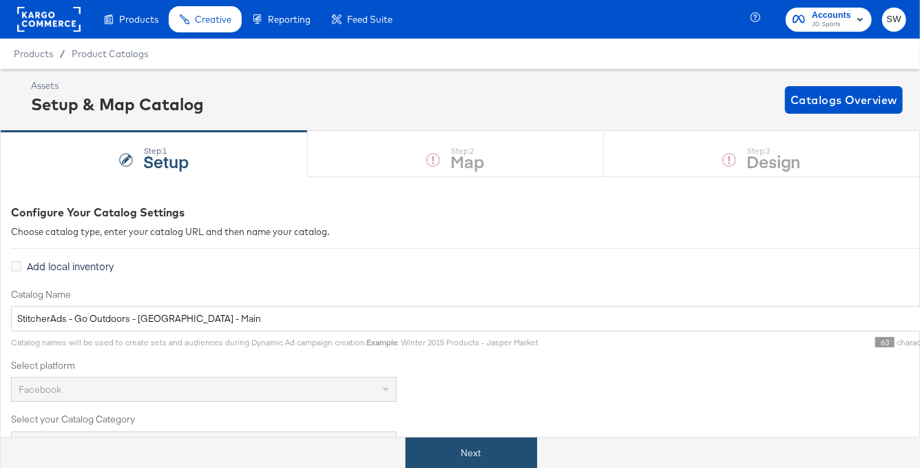
click at [487, 442] on button "Next" at bounding box center [472, 452] width 132 height 31
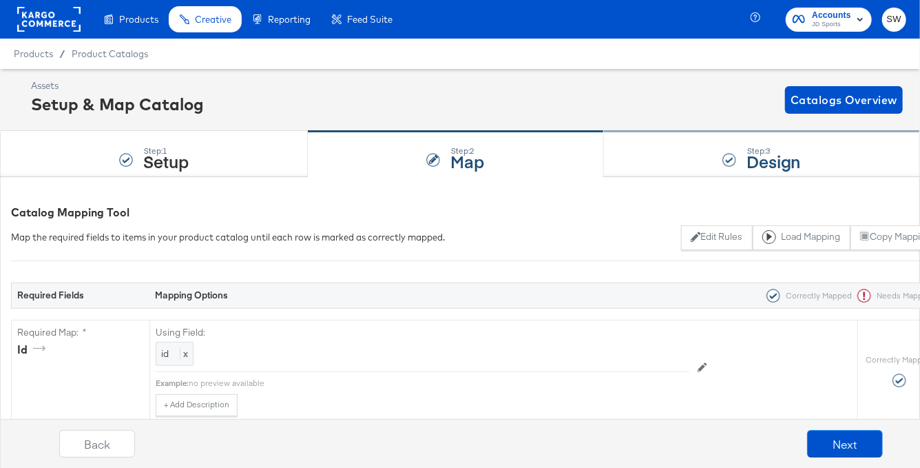
click at [736, 156] on div at bounding box center [730, 160] width 14 height 14
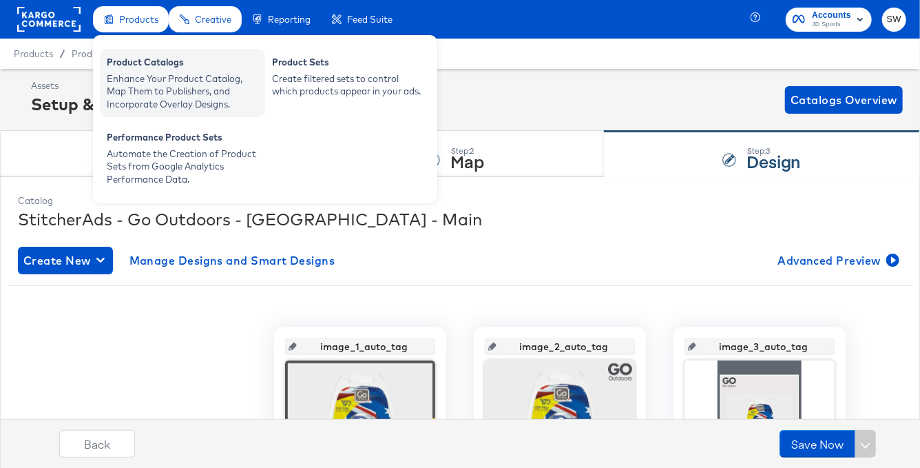
click at [142, 83] on div "Enhance Your Product Catalog, Map Them to Publishers, and Incorporate Overlay D…" at bounding box center [183, 91] width 152 height 39
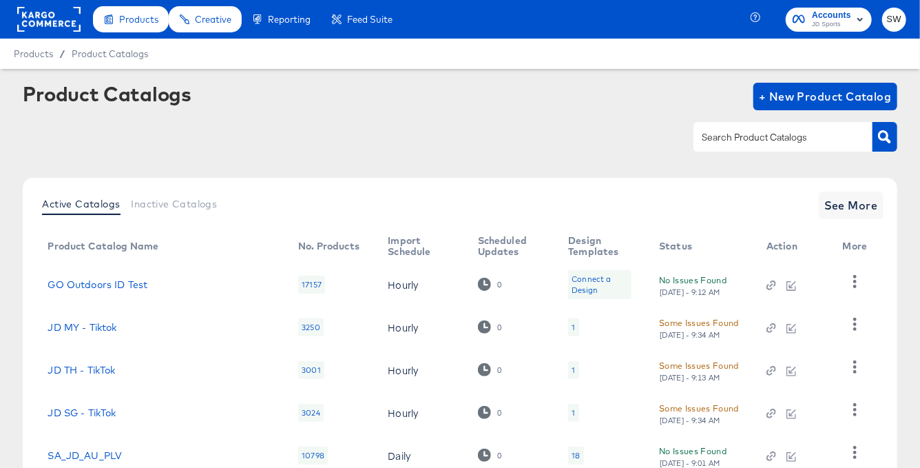
click at [725, 140] on input "text" at bounding box center [772, 137] width 147 height 16
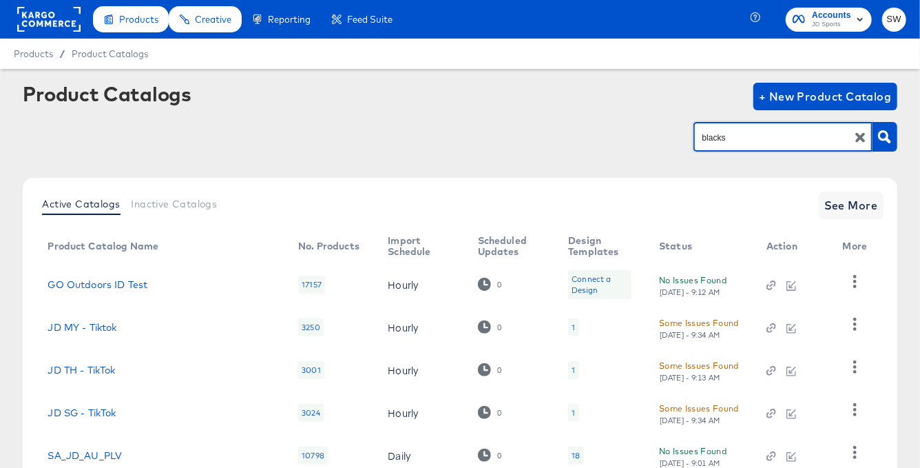
type input "blacks"
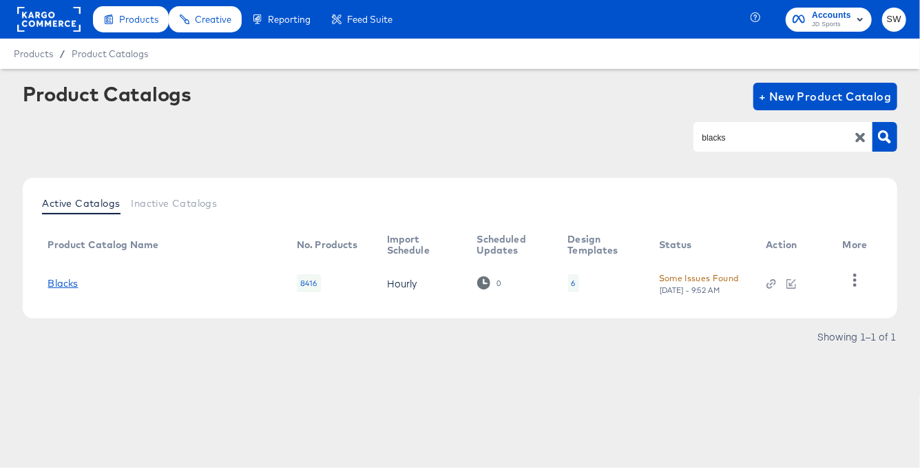
click at [61, 278] on link "Blacks" at bounding box center [63, 283] width 30 height 11
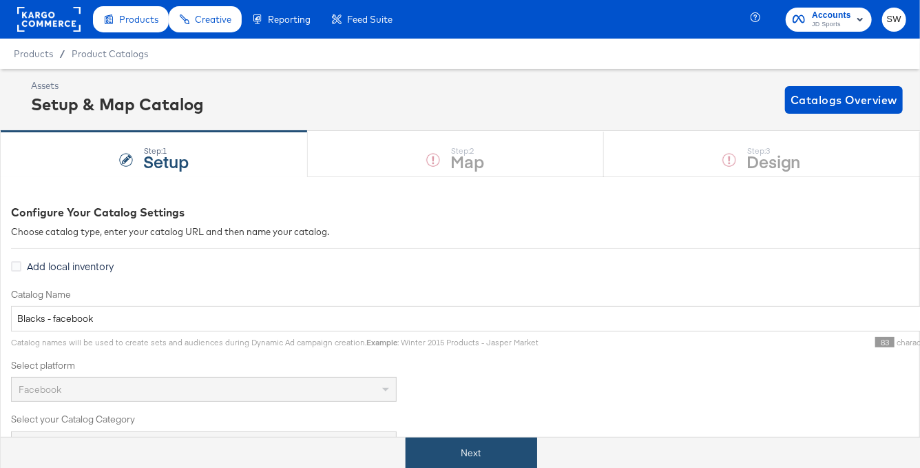
click at [486, 443] on button "Next" at bounding box center [472, 452] width 132 height 31
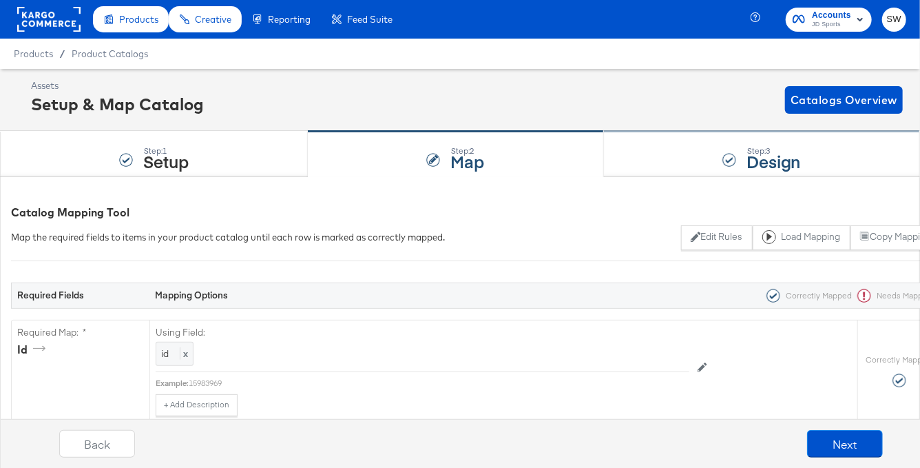
click at [681, 158] on div "Step: 3 Design" at bounding box center [762, 154] width 316 height 45
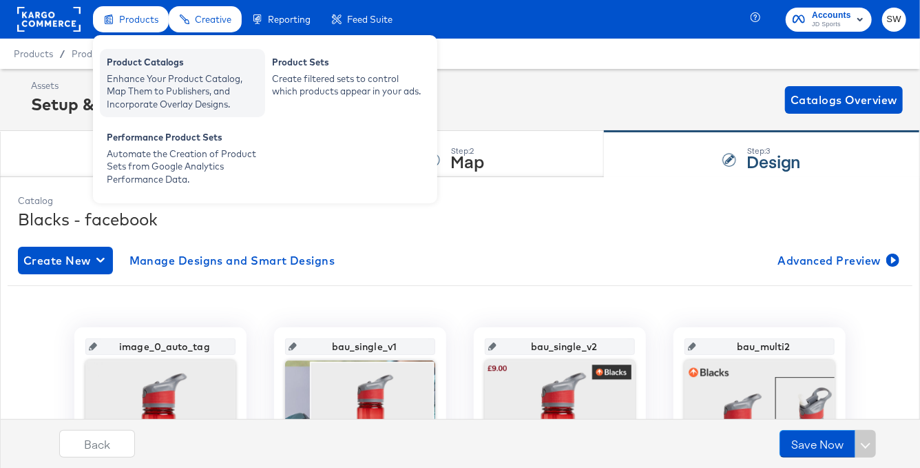
click at [164, 57] on div "Product Catalogs" at bounding box center [183, 64] width 152 height 17
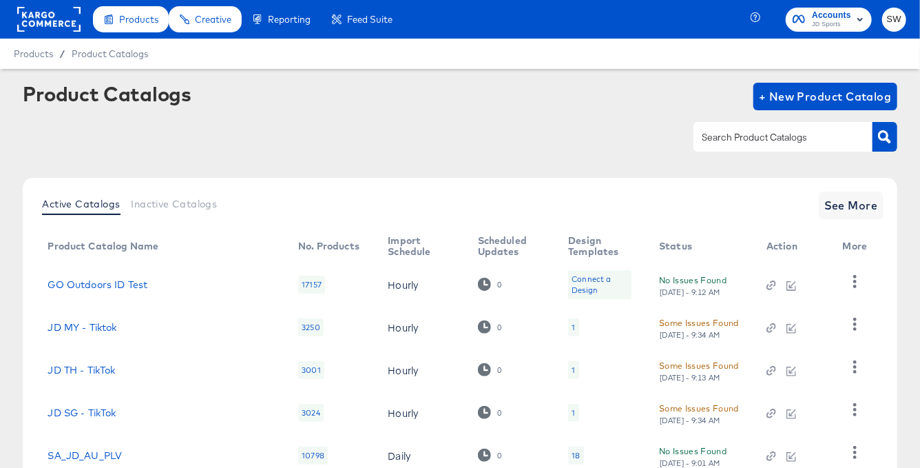
click at [726, 142] on input "text" at bounding box center [772, 137] width 147 height 16
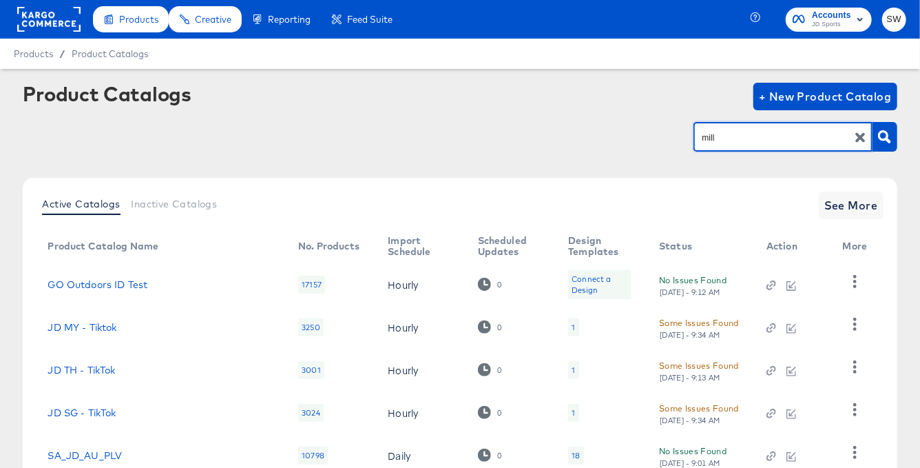
type input "mill"
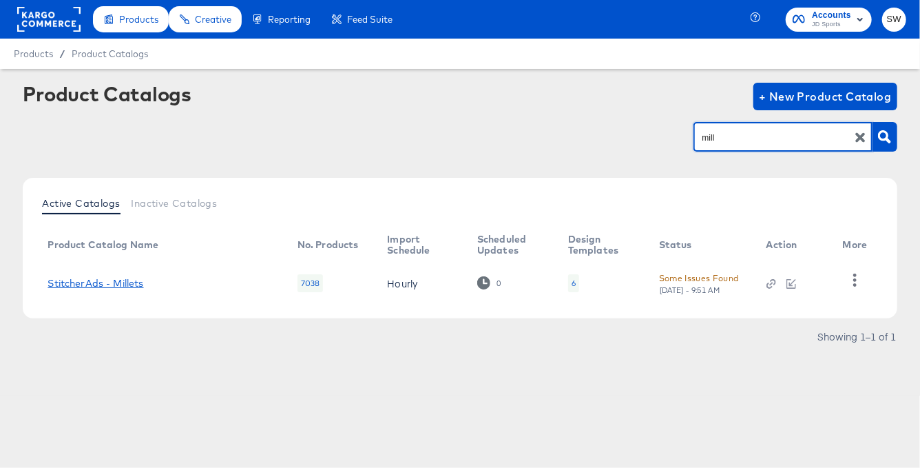
click at [99, 283] on link "StitcherAds - Millets" at bounding box center [96, 283] width 96 height 11
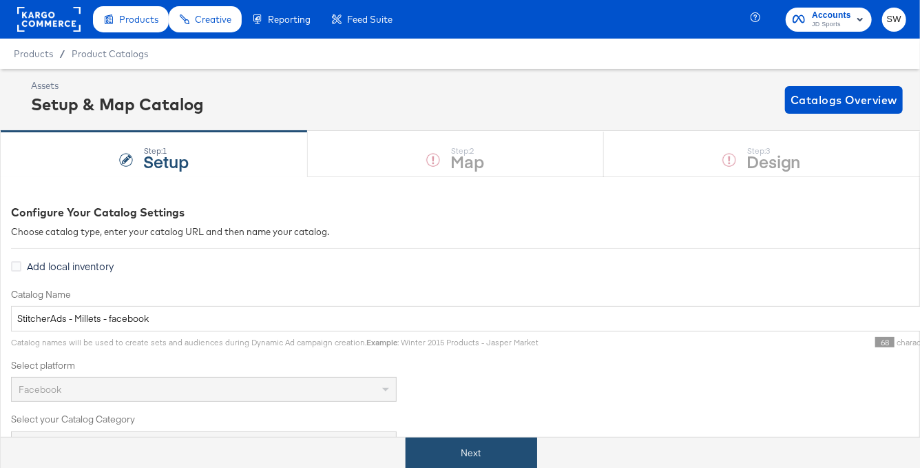
click at [476, 446] on button "Next" at bounding box center [472, 452] width 132 height 31
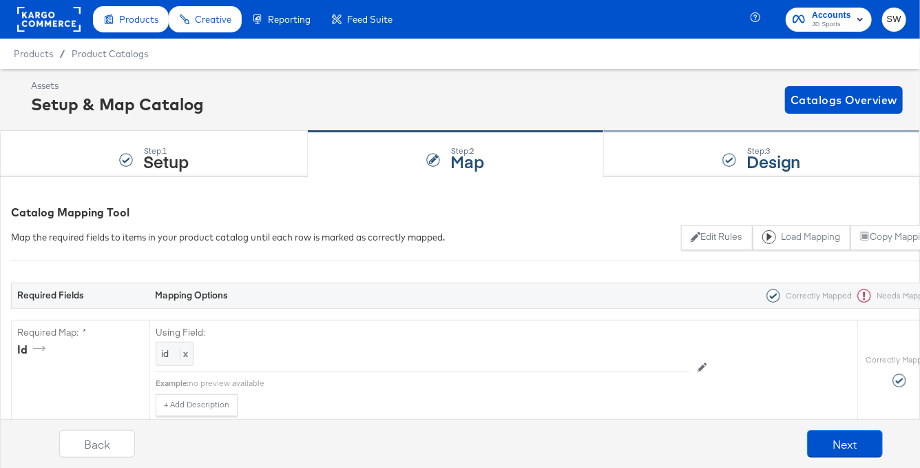
click at [704, 168] on div "Step: 3 Design" at bounding box center [762, 154] width 316 height 45
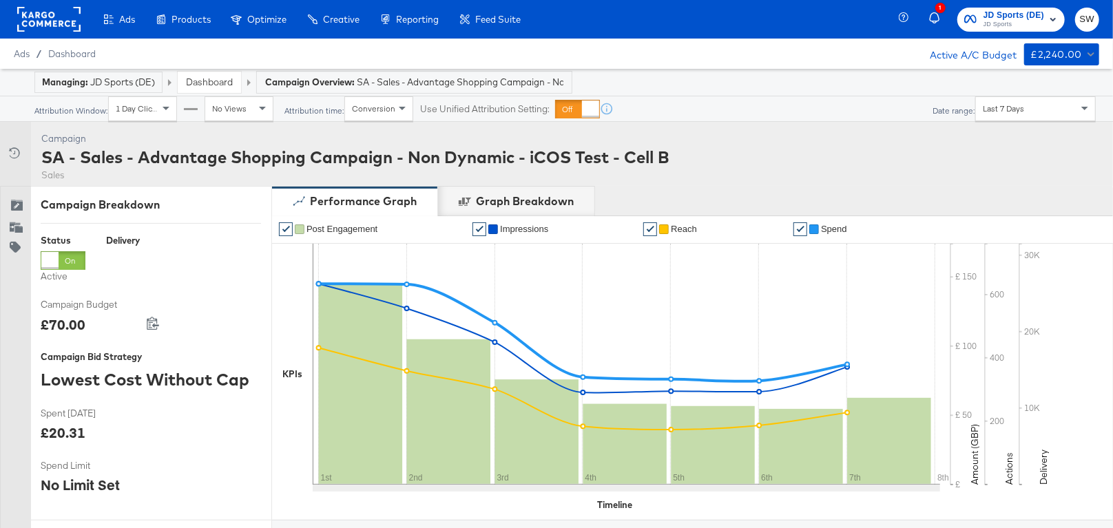
click at [1019, 19] on span "JD Sports" at bounding box center [1014, 24] width 61 height 11
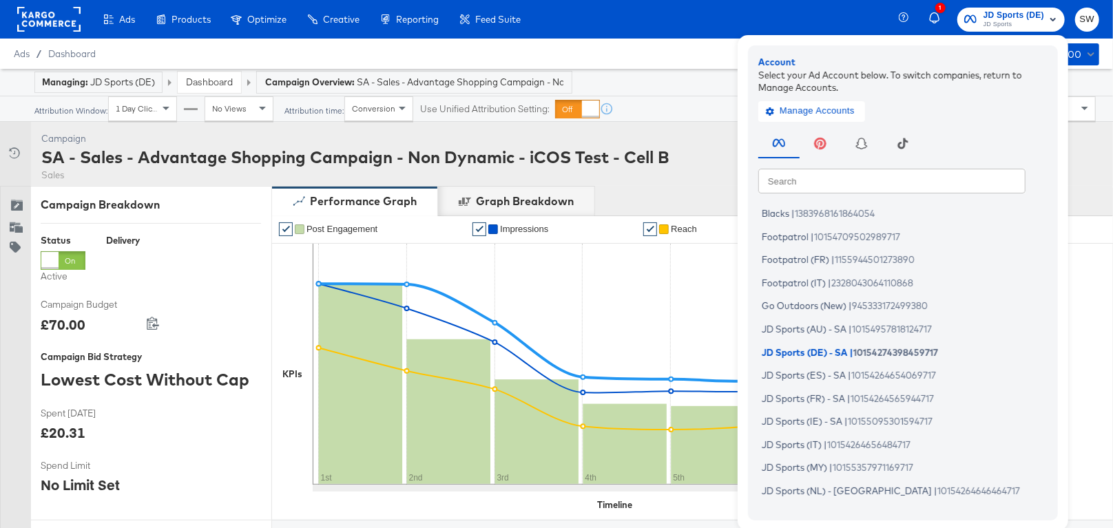
click at [903, 185] on input "text" at bounding box center [891, 180] width 267 height 25
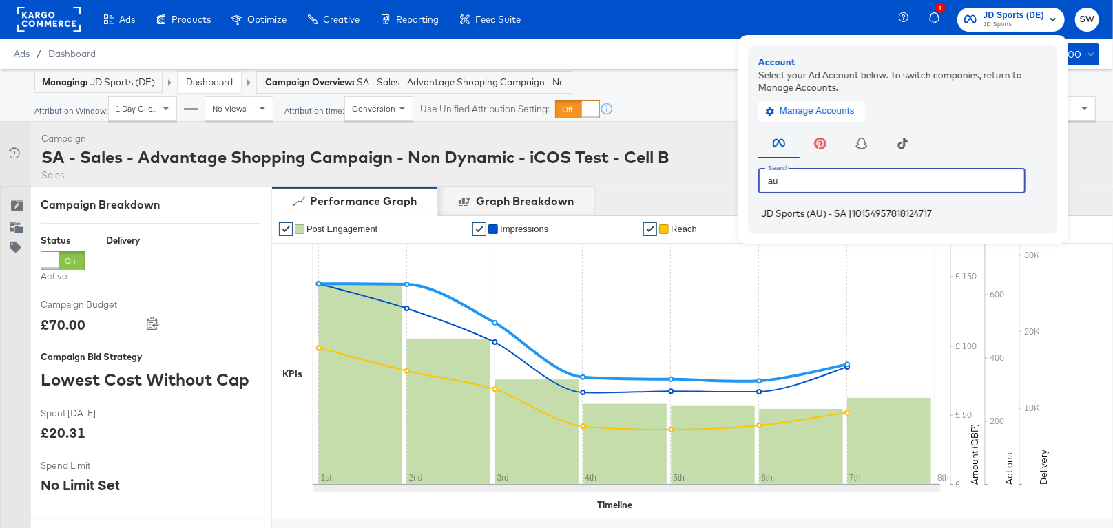
type input "au"
click at [906, 214] on span "10154957818124717" at bounding box center [892, 213] width 80 height 11
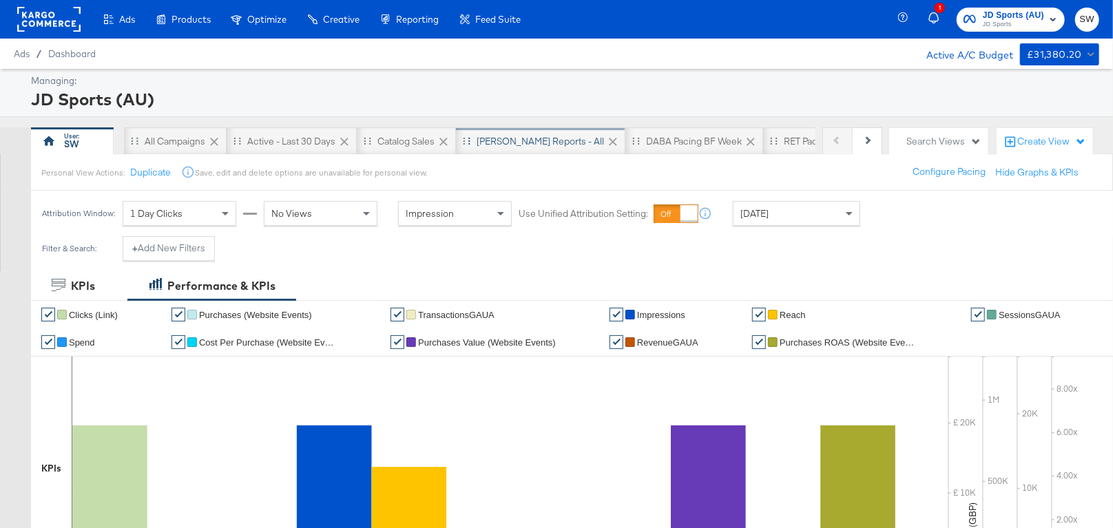
click at [514, 133] on div "[PERSON_NAME] Reports - All" at bounding box center [540, 141] width 169 height 28
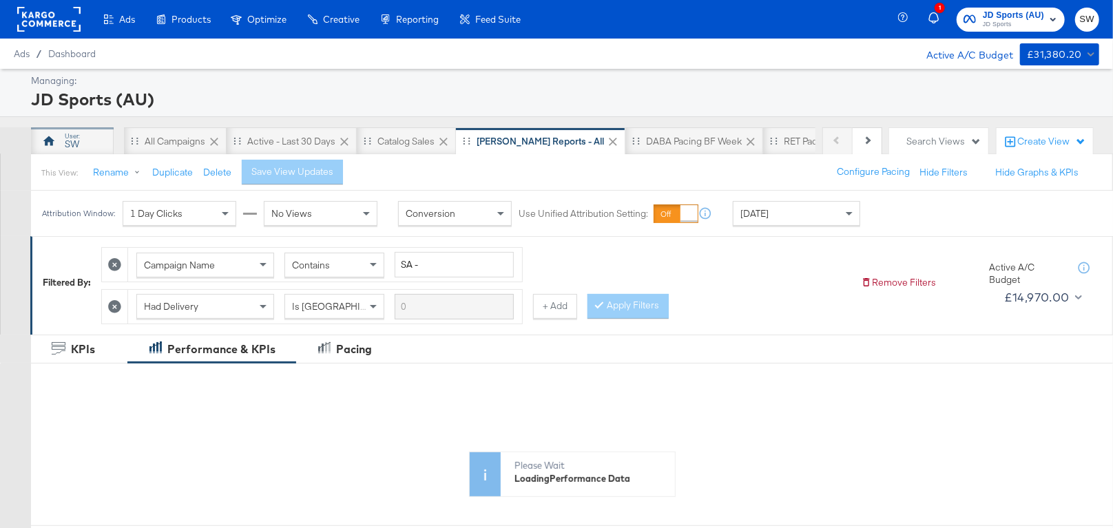
click at [96, 138] on div "SW" at bounding box center [72, 141] width 83 height 28
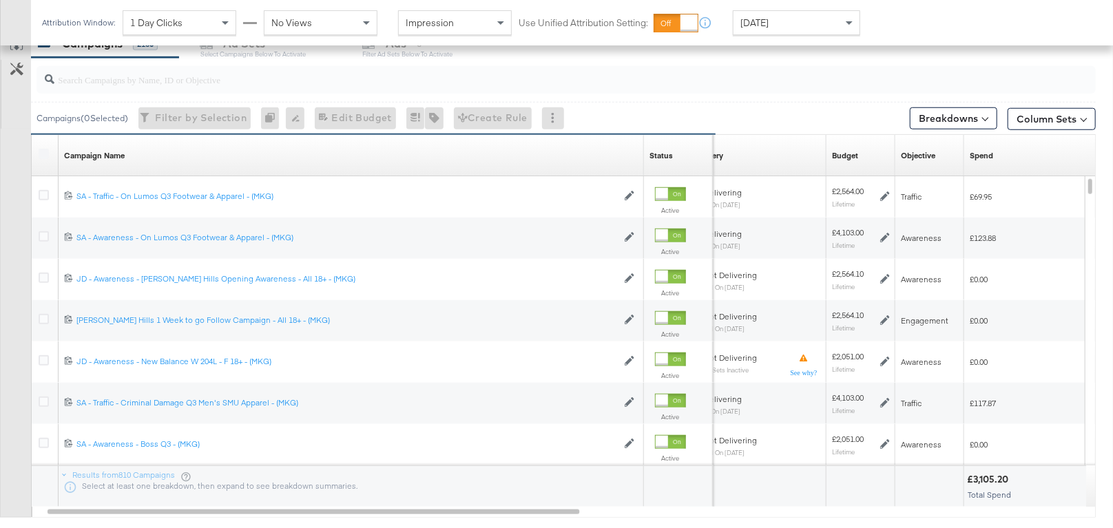
scroll to position [650, 0]
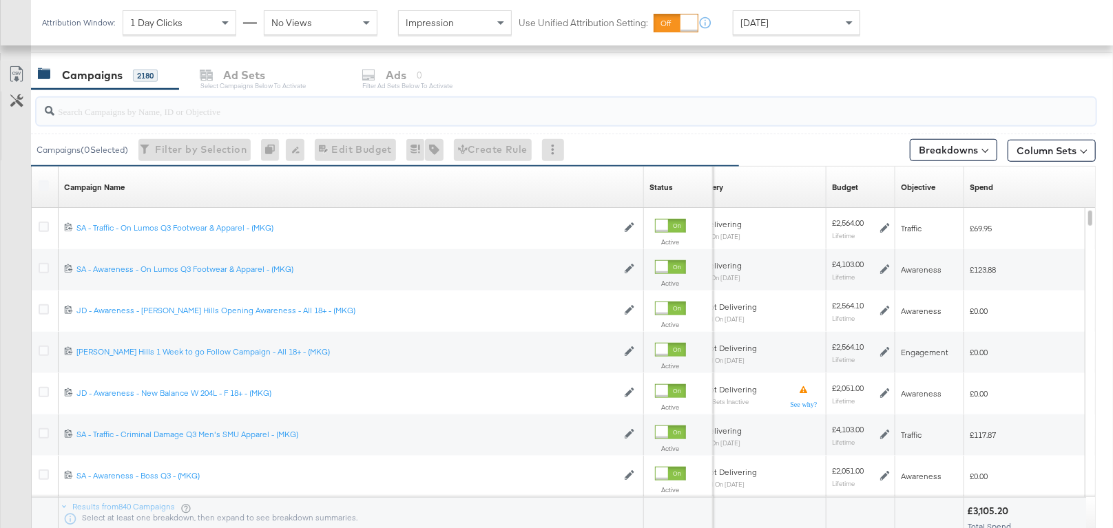
click at [276, 110] on input "search" at bounding box center [527, 105] width 946 height 27
paste input "120232975248310169"
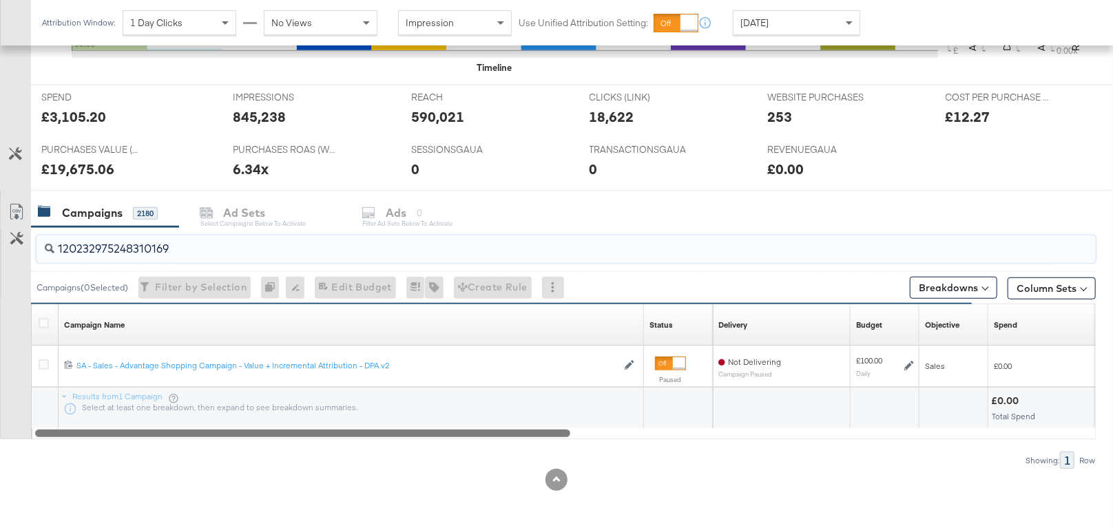
drag, startPoint x: 480, startPoint y: 432, endPoint x: 353, endPoint y: 431, distance: 127.4
click at [353, 431] on div at bounding box center [302, 433] width 535 height 12
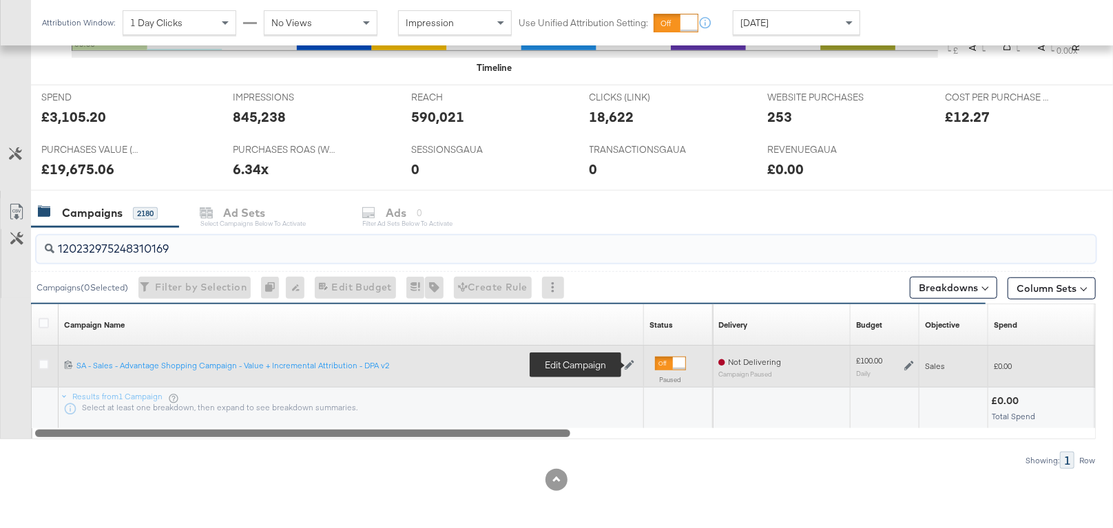
type input "120232975248310169"
click at [628, 362] on icon at bounding box center [630, 365] width 10 height 10
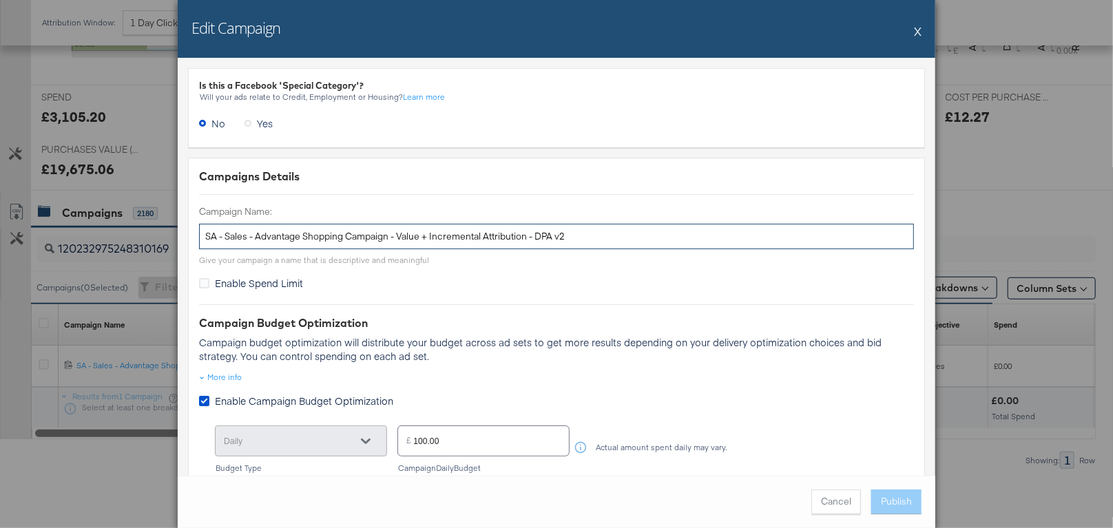
click at [602, 238] on input "SA - Sales - Advantage Shopping Campaign - Value + Incremental Attribution - DP…" at bounding box center [556, 236] width 715 height 25
click at [582, 239] on input "SA - Sales - Advantage Shopping Campaign - Value + Incremental Attribution - DP…" at bounding box center [556, 236] width 715 height 25
type input "SA - Sales - Advantage Shopping Campaign - Value + Incremental Attribution - DP…"
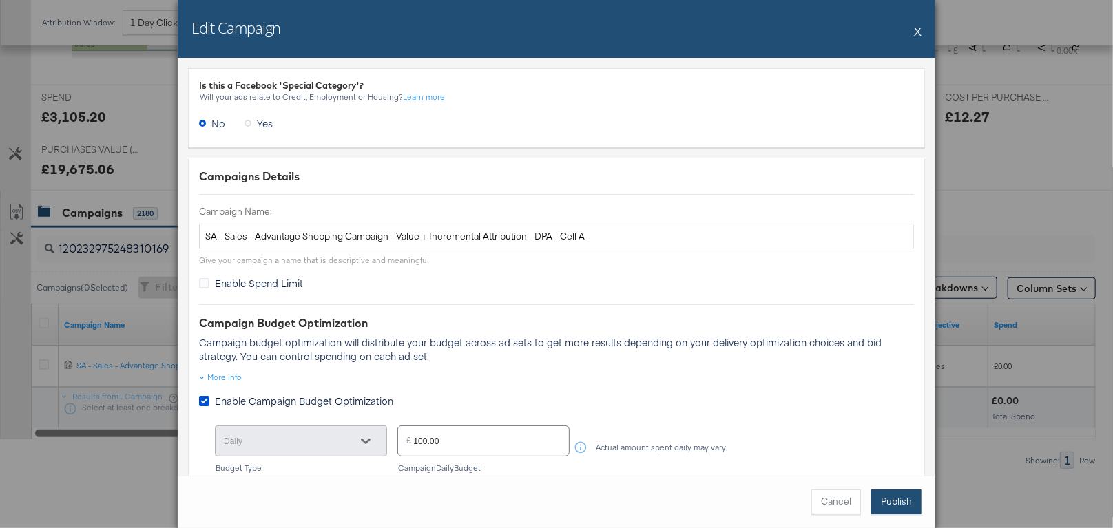
click at [899, 503] on button "Publish" at bounding box center [896, 502] width 50 height 25
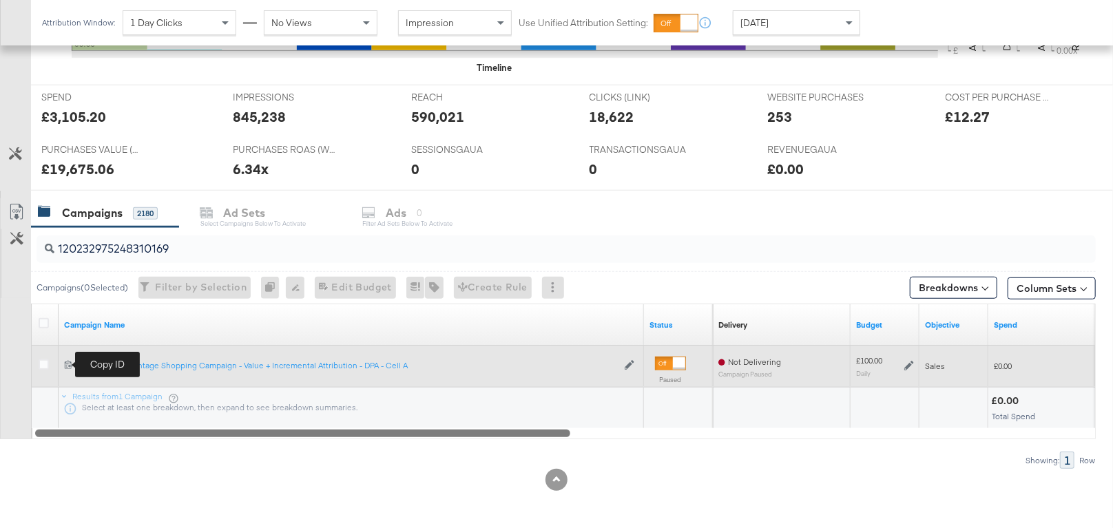
click at [69, 362] on icon at bounding box center [68, 364] width 9 height 9
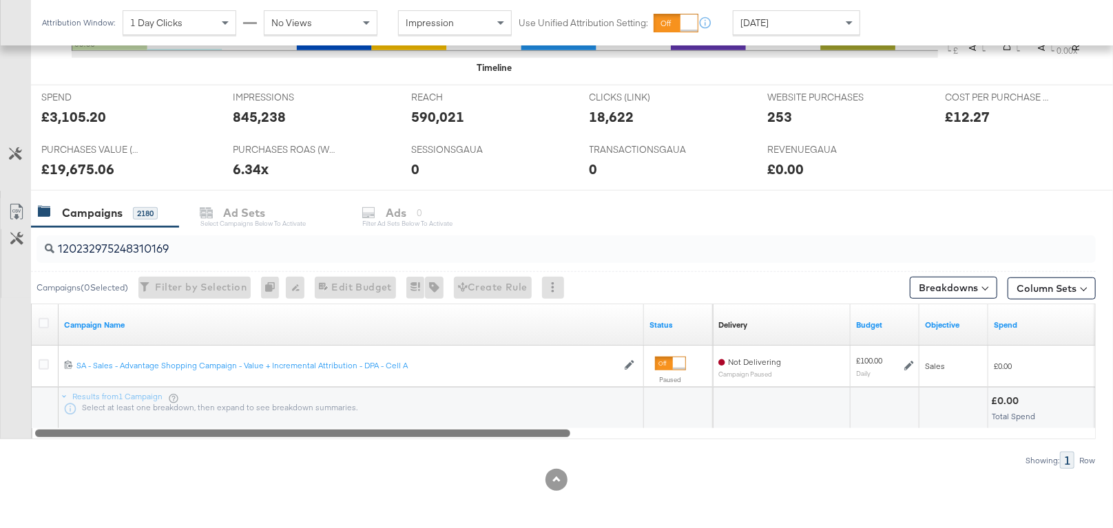
click at [149, 256] on input "120232975248310169" at bounding box center [527, 243] width 946 height 27
paste input "98110"
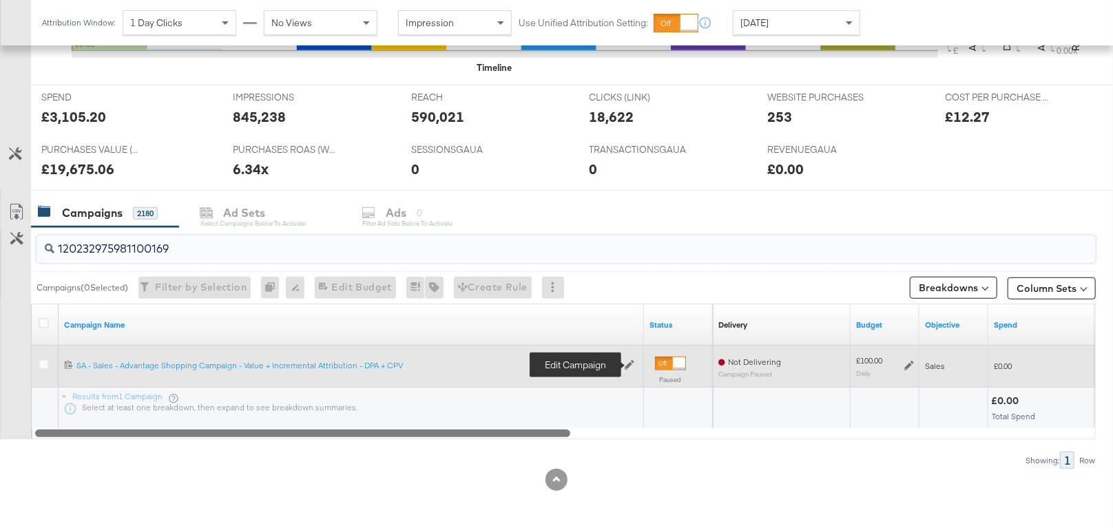
type input "120232975981100169"
click at [629, 365] on icon at bounding box center [630, 366] width 10 height 10
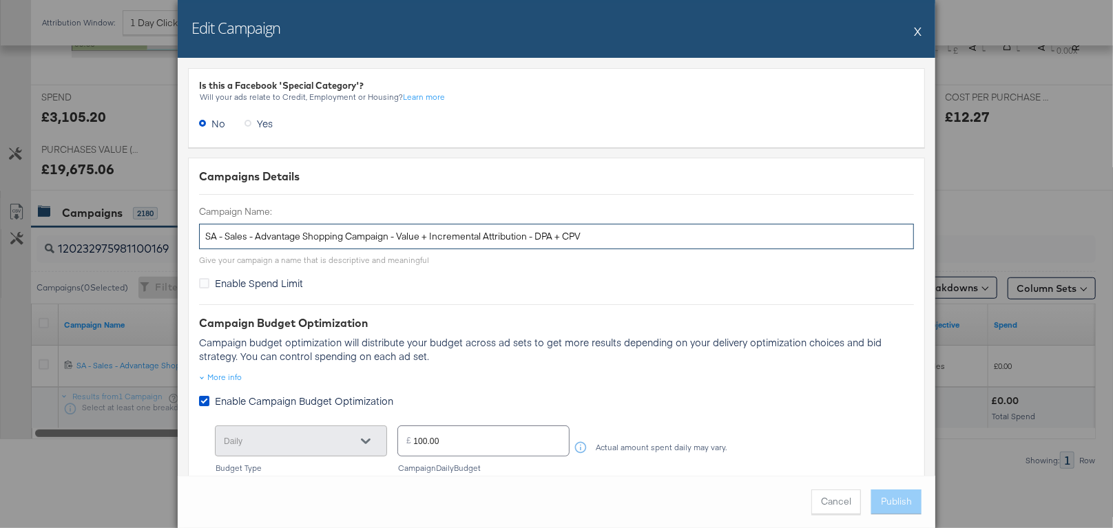
click at [426, 236] on input "SA - Sales - Advantage Shopping Campaign - Value + Incremental Attribution - DP…" at bounding box center [556, 236] width 715 height 25
click at [571, 231] on input "SA - Sales - Advantage Shopping Campaign - Value + Incremental Attribution - DP…" at bounding box center [556, 236] width 715 height 25
drag, startPoint x: 564, startPoint y: 236, endPoint x: 539, endPoint y: 234, distance: 24.8
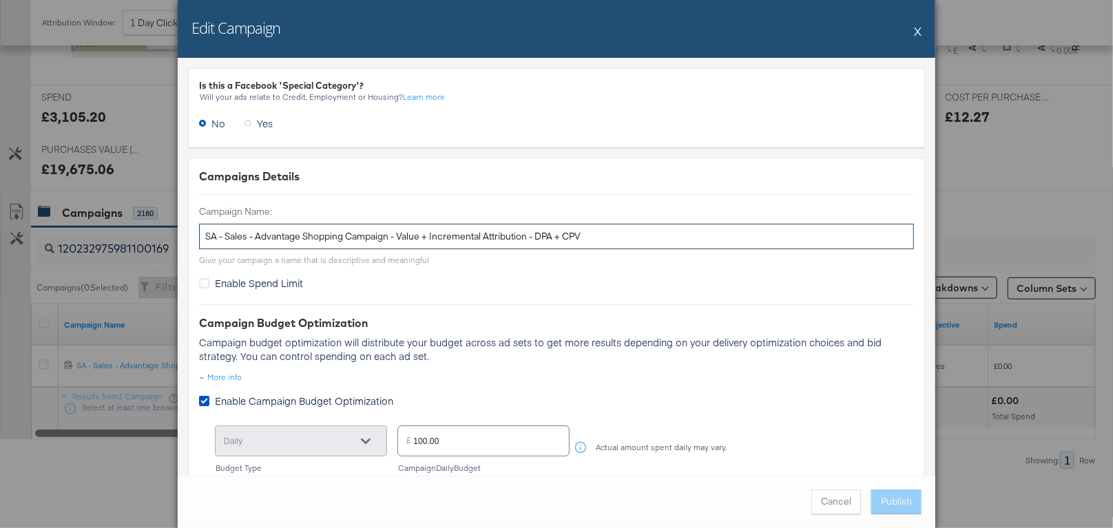
click at [539, 234] on input "SA - Sales - Advantage Shopping Campaign - Value + Incremental Attribution - DP…" at bounding box center [556, 236] width 715 height 25
click at [592, 236] on input "SA - Sales - Advantage Shopping Campaign - Value + Incremental Attribution - CPV" at bounding box center [556, 236] width 715 height 25
click at [581, 238] on input "SA - Sales - Advantage Shopping Campaign - Value + Incremental Attribution - CP…" at bounding box center [556, 236] width 715 height 25
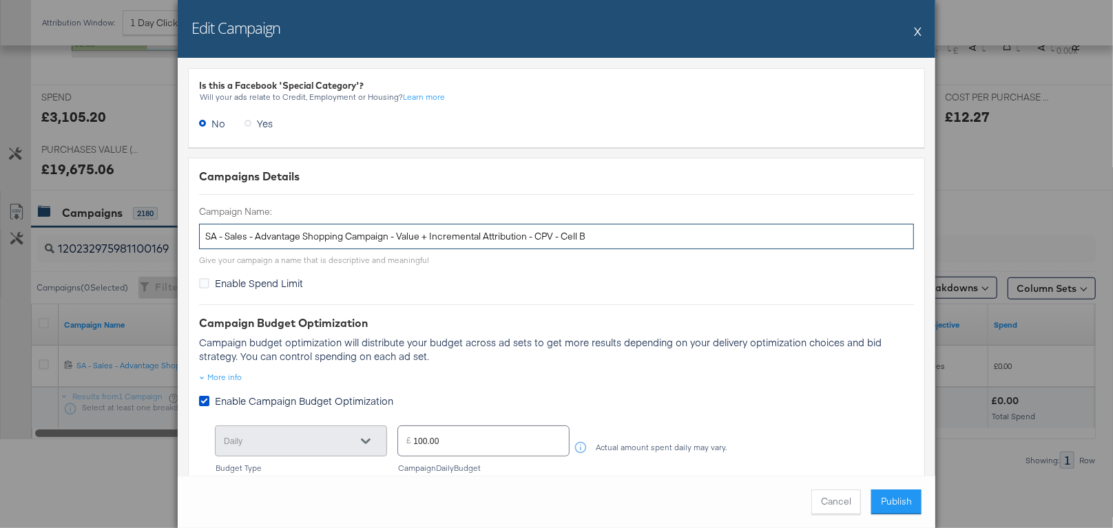
type input "SA - Sales - Advantage Shopping Campaign - Value + Incremental Attribution - CP…"
click at [920, 31] on button "X" at bounding box center [918, 31] width 8 height 28
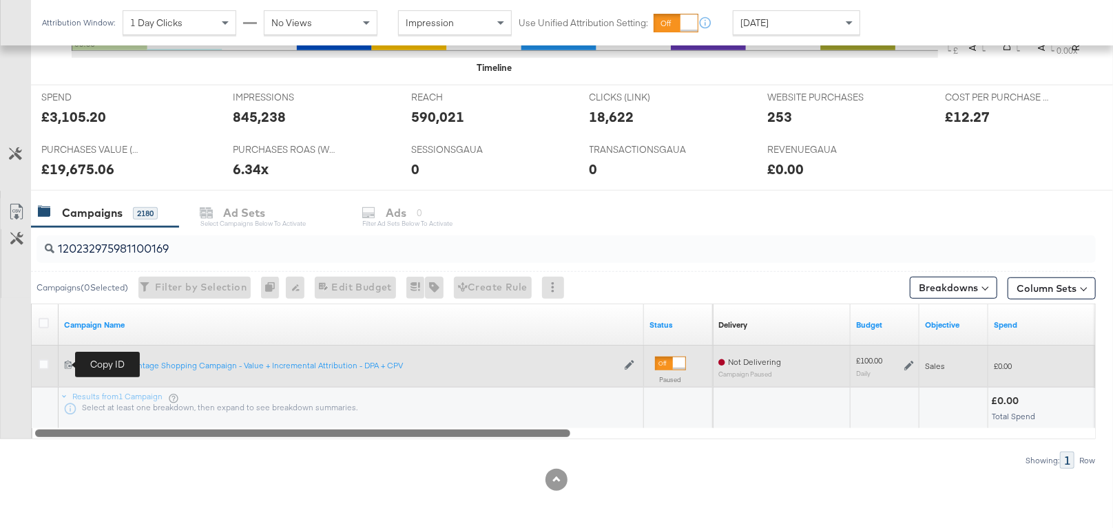
click at [66, 362] on icon at bounding box center [68, 364] width 9 height 9
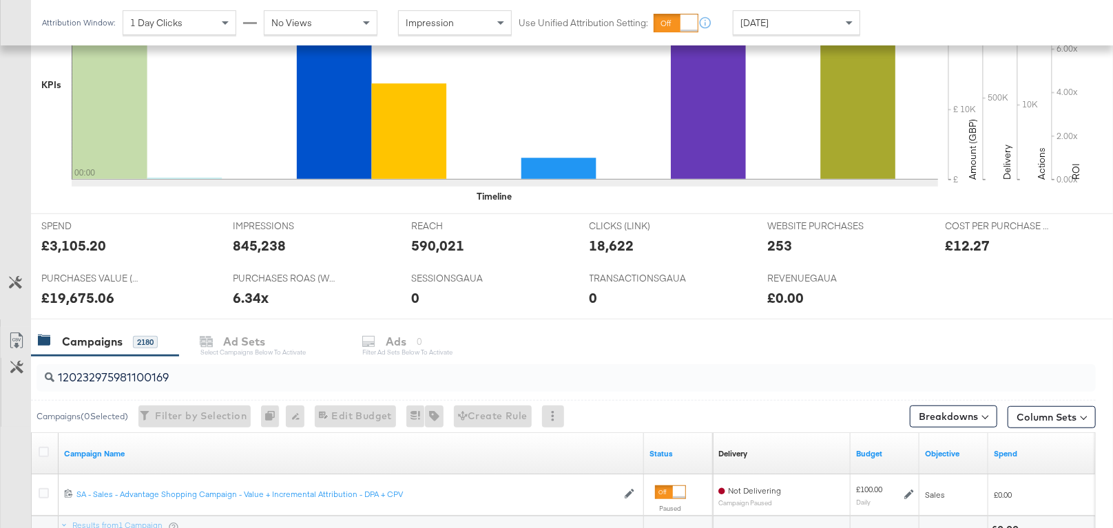
scroll to position [362, 0]
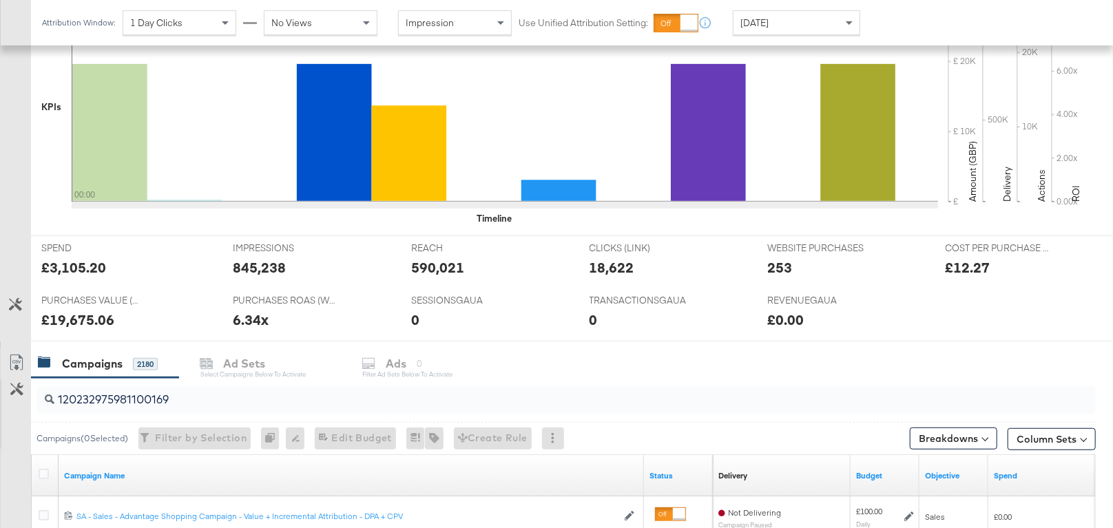
click at [179, 393] on input "120232975981100169" at bounding box center [527, 394] width 946 height 27
paste input "248310169"
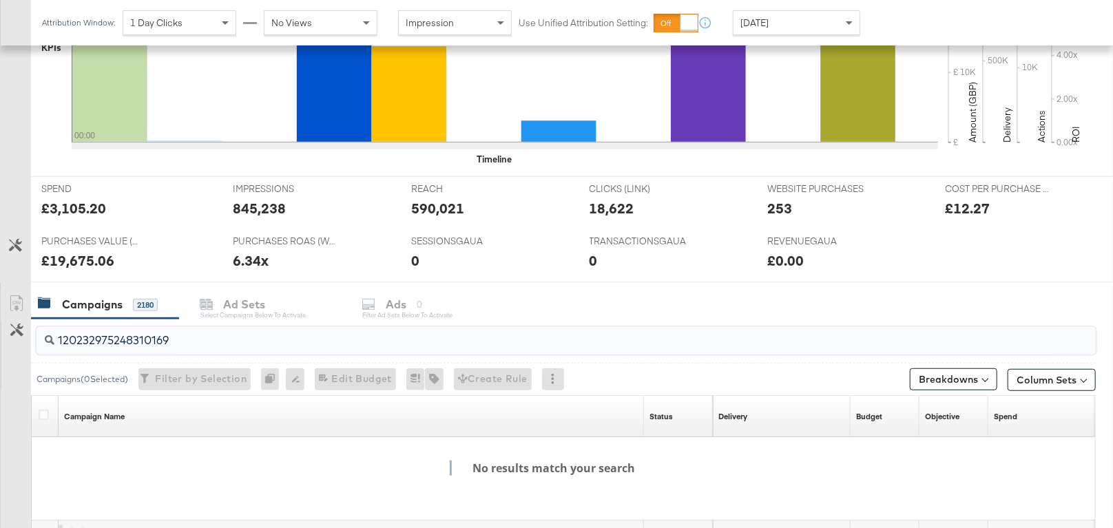
scroll to position [426, 0]
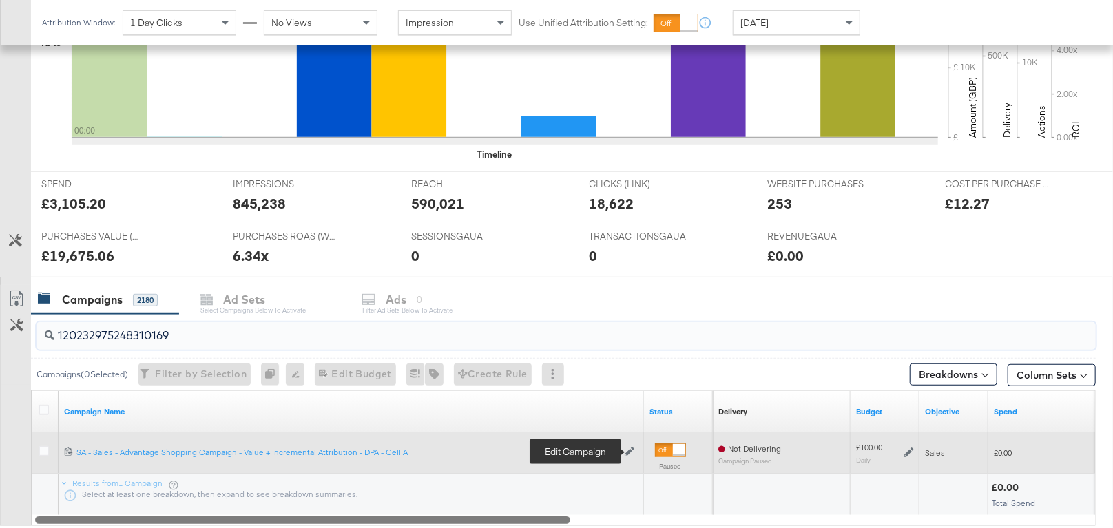
type input "120232975248310169"
click at [630, 454] on icon at bounding box center [630, 452] width 10 height 10
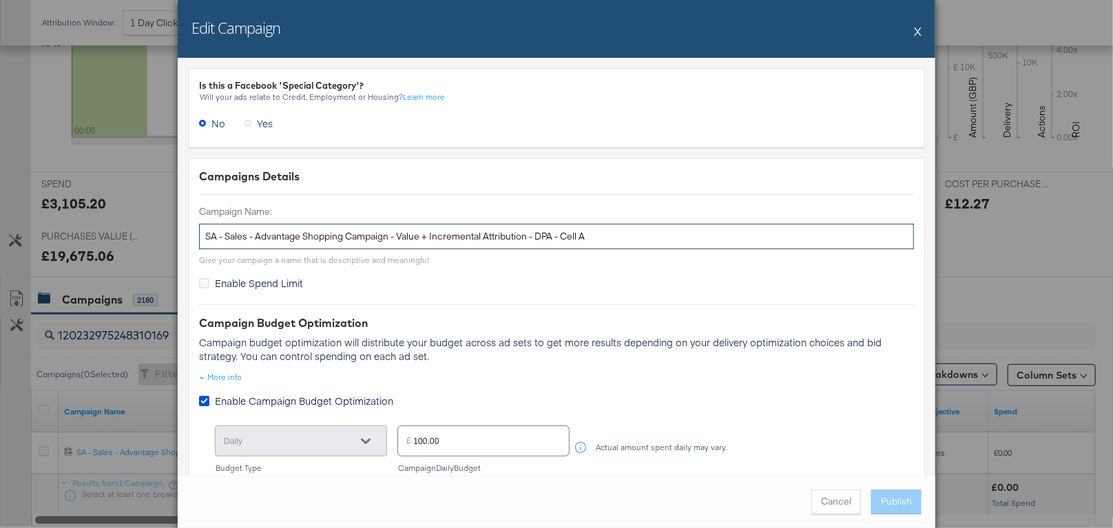
click at [501, 234] on input "SA - Sales - Advantage Shopping Campaign - Value + Incremental Attribution - DP…" at bounding box center [556, 236] width 715 height 25
click at [918, 33] on button "X" at bounding box center [918, 31] width 8 height 28
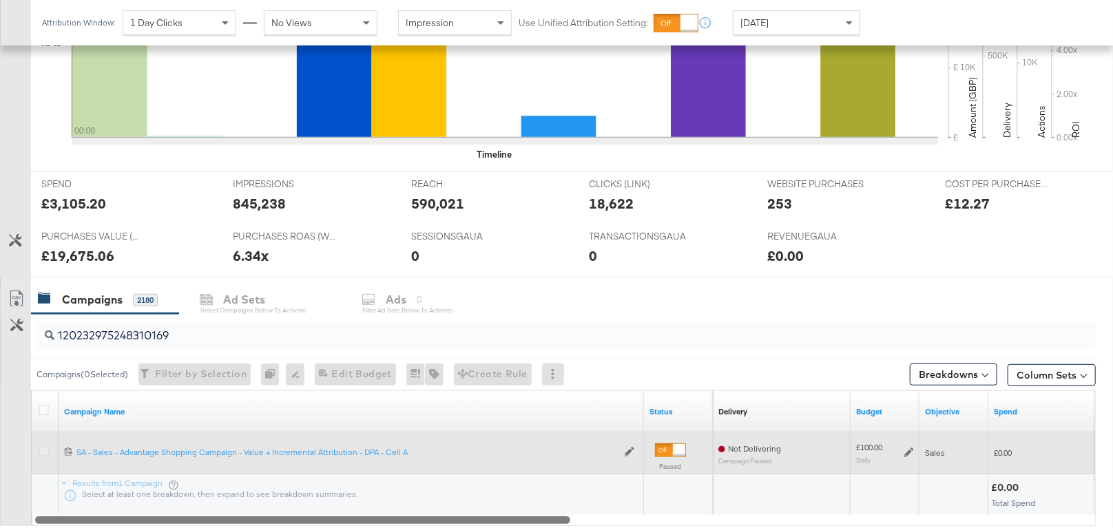
click at [39, 448] on icon at bounding box center [44, 451] width 10 height 10
click at [0, 0] on input "checkbox" at bounding box center [0, 0] width 0 height 0
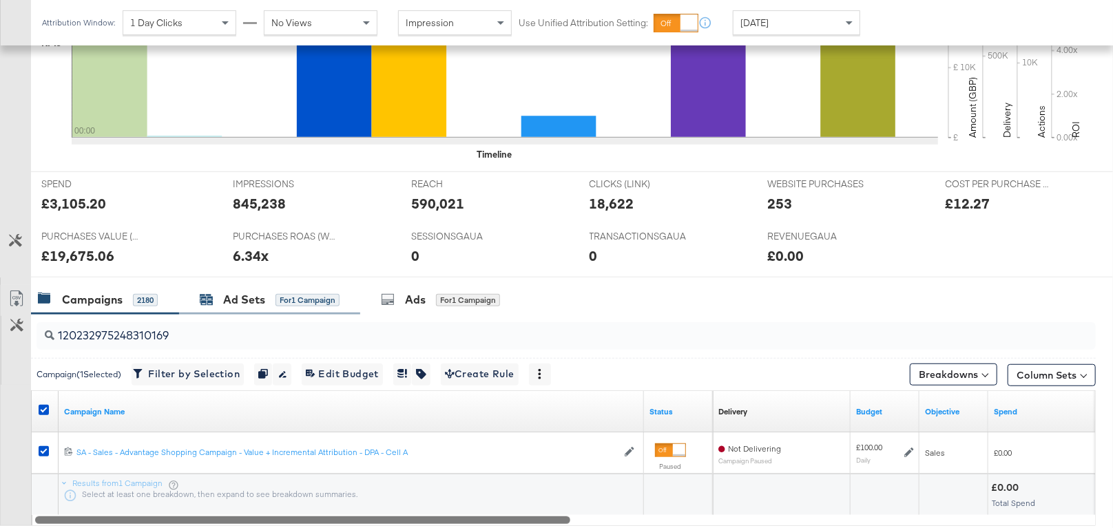
click at [269, 295] on div "Ad Sets for 1 Campaign" at bounding box center [270, 300] width 140 height 16
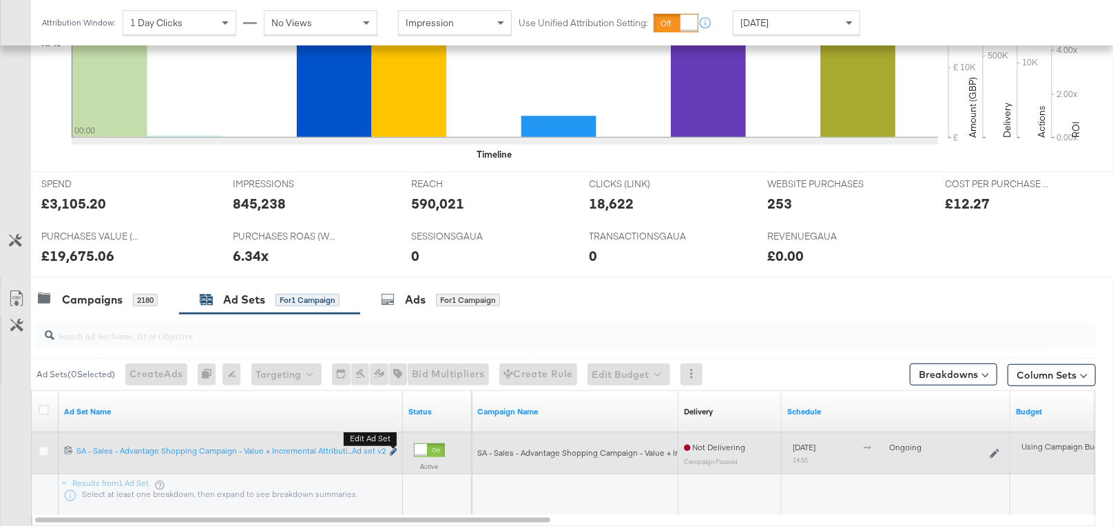
click at [393, 452] on icon "link" at bounding box center [393, 452] width 7 height 8
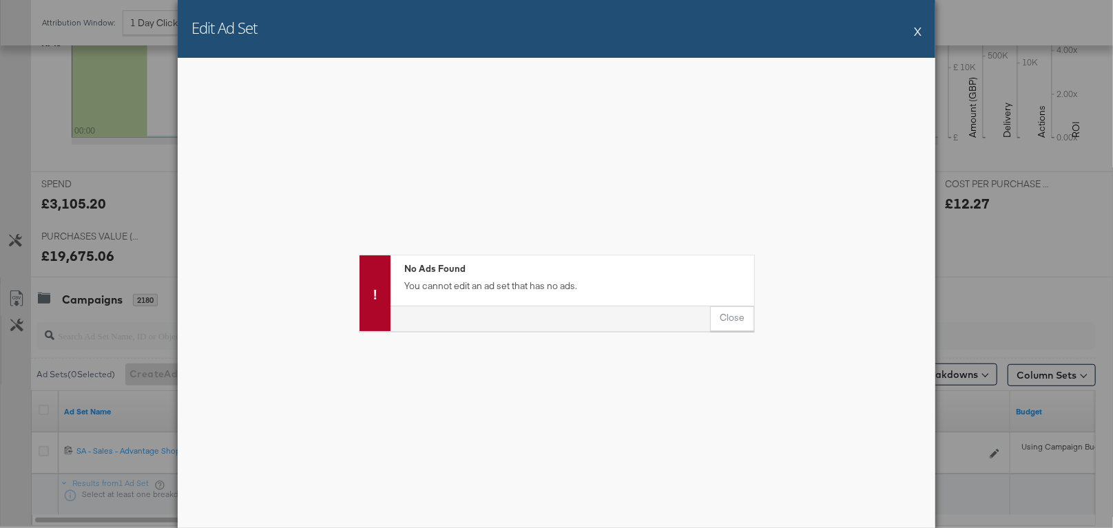
click at [918, 30] on button "X" at bounding box center [918, 31] width 8 height 28
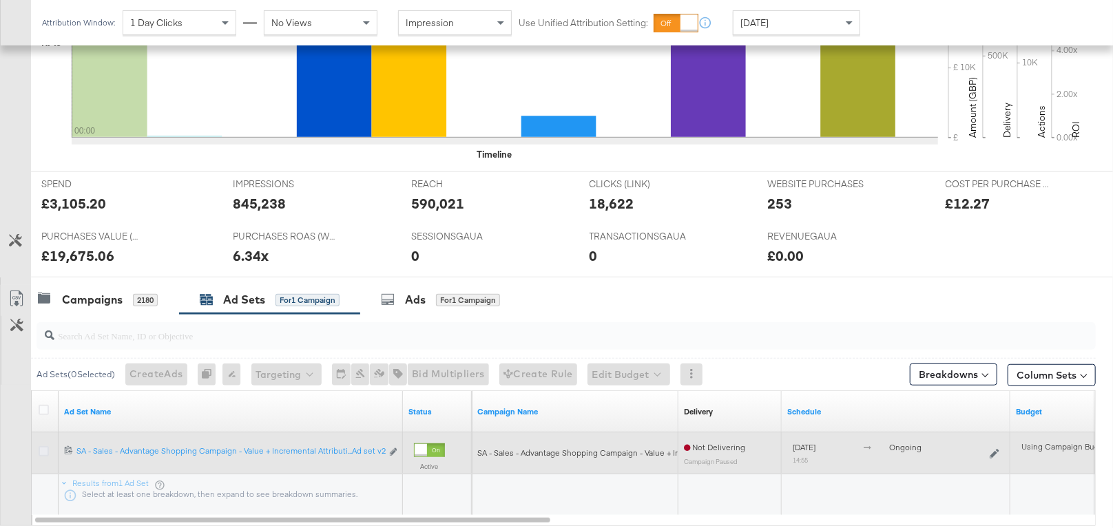
click at [42, 447] on icon at bounding box center [44, 451] width 10 height 10
click at [0, 0] on input "checkbox" at bounding box center [0, 0] width 0 height 0
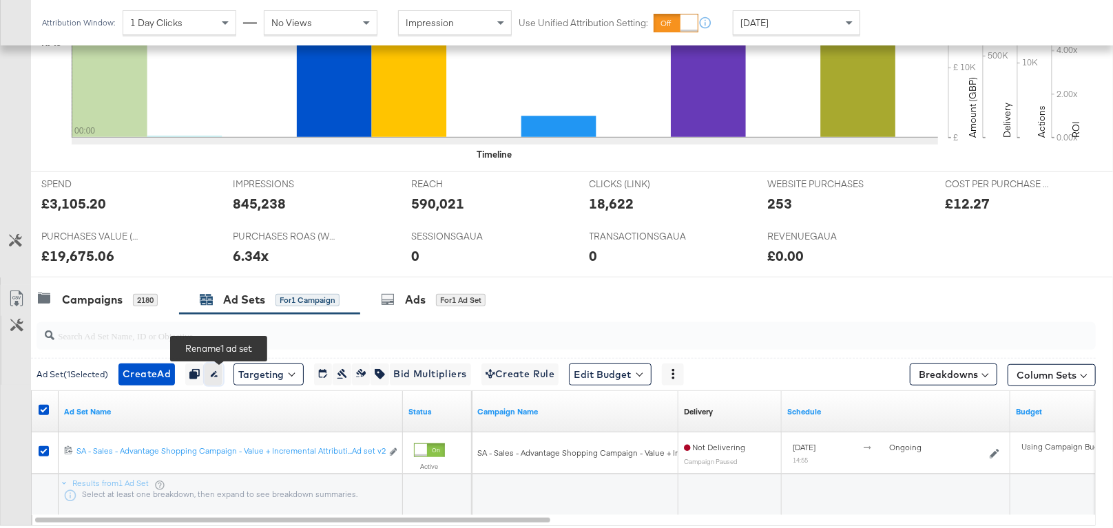
click at [223, 373] on button "button" at bounding box center [214, 375] width 19 height 22
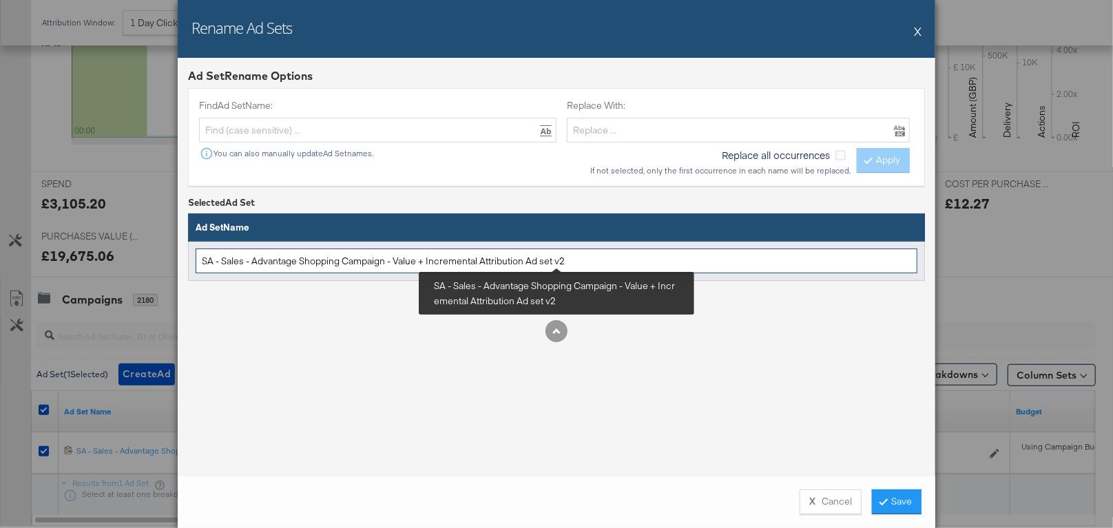
click at [455, 267] on input "SA - Sales - Advantage Shopping Campaign - Value + Incremental Attribution Ad s…" at bounding box center [557, 261] width 722 height 25
paste input "- DPA - Cell A"
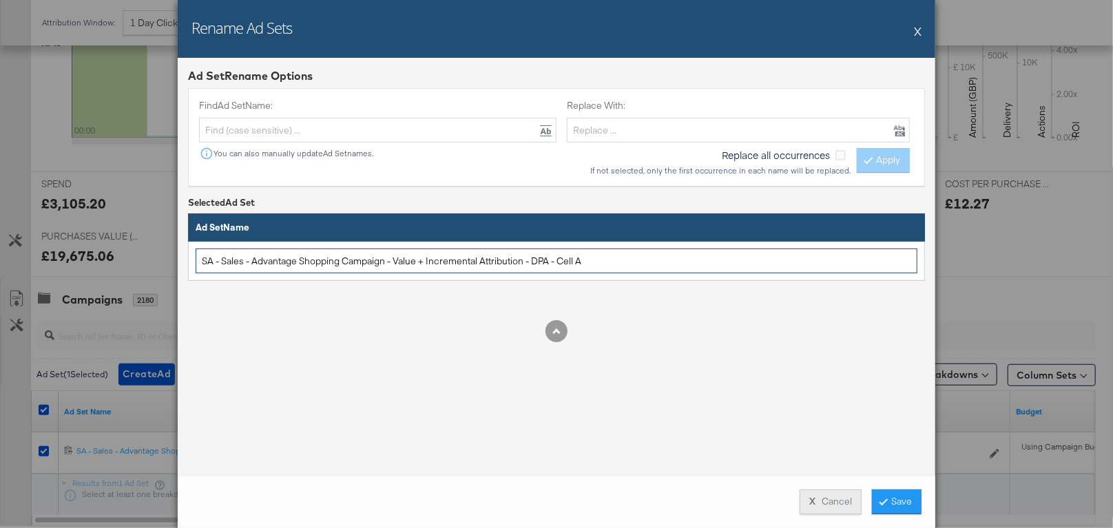
type input "SA - Sales - Advantage Shopping Campaign - Value + Incremental Attribution - DP…"
click at [818, 501] on button "X Cancel" at bounding box center [831, 502] width 62 height 25
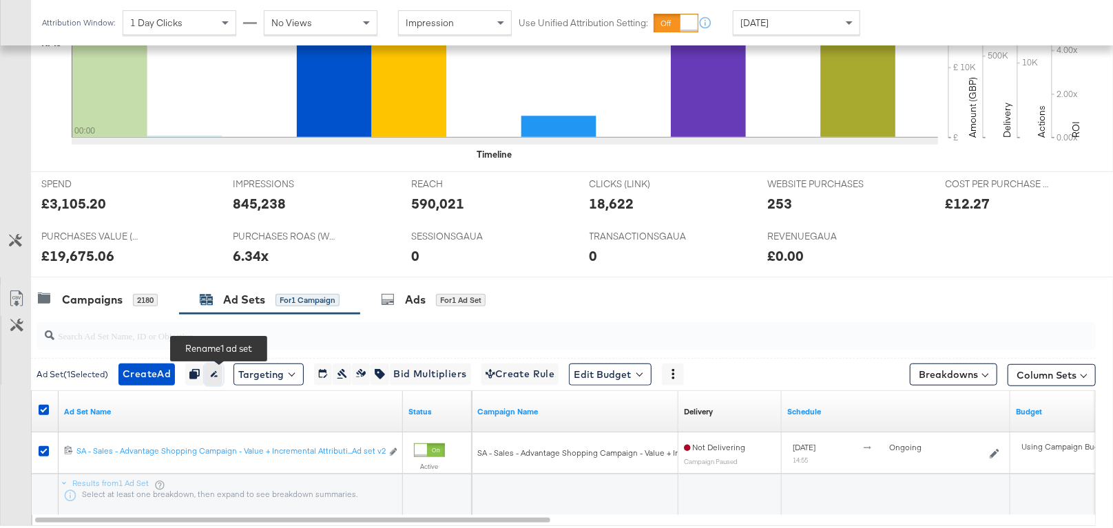
click at [215, 369] on icon "button" at bounding box center [214, 374] width 10 height 10
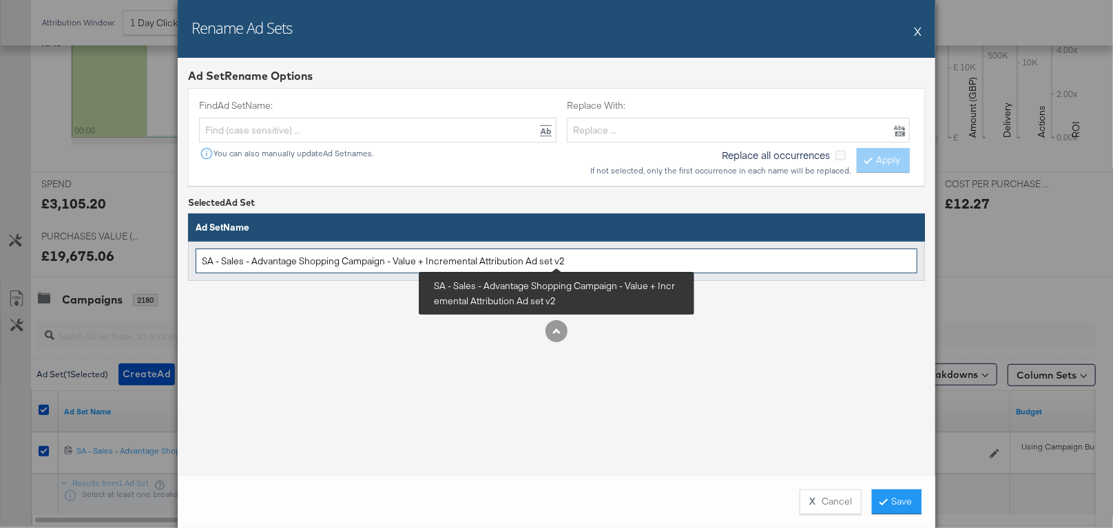
click at [559, 258] on input "SA - Sales - Advantage Shopping Campaign - Value + Incremental Attribution Ad s…" at bounding box center [557, 261] width 722 height 25
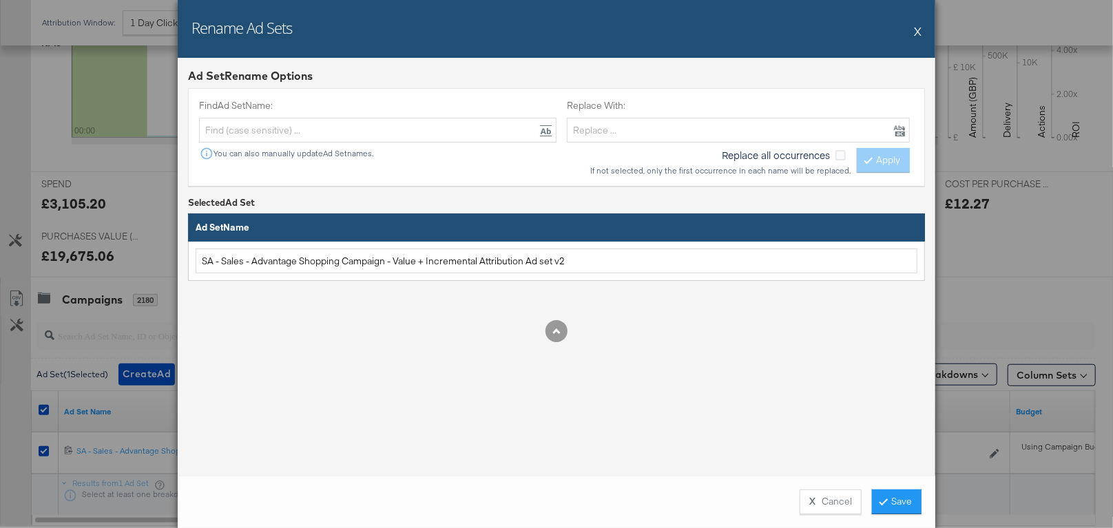
click at [913, 29] on div "Rename Ad Sets X" at bounding box center [557, 29] width 758 height 58
click at [919, 30] on button "X" at bounding box center [918, 31] width 8 height 28
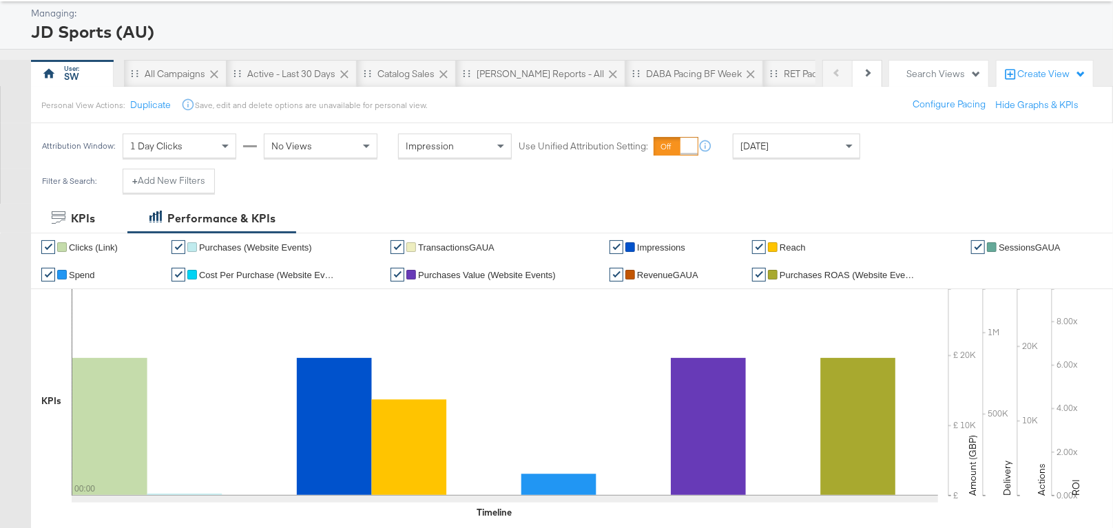
scroll to position [0, 0]
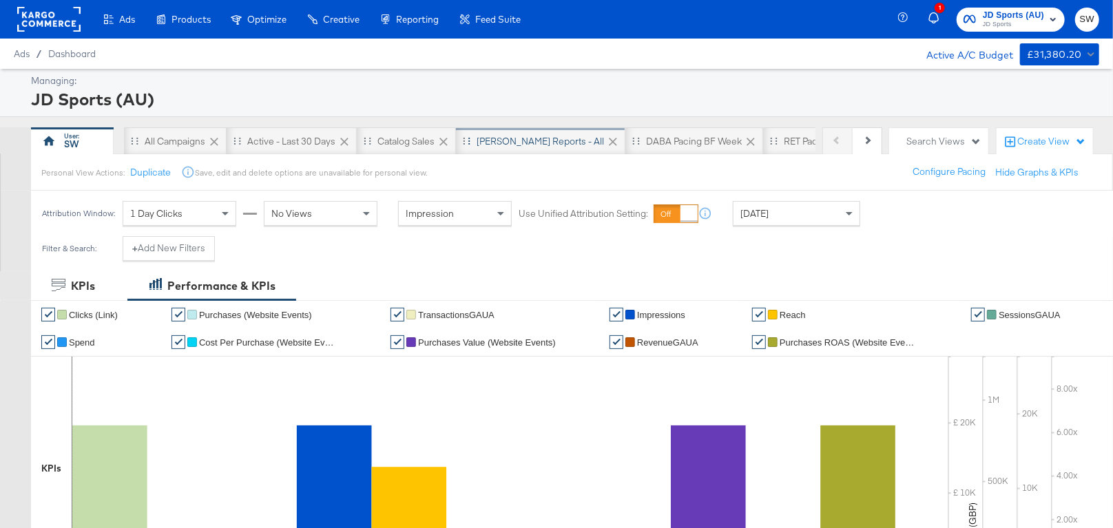
click at [511, 142] on div "[PERSON_NAME] Reports - All" at bounding box center [540, 141] width 127 height 13
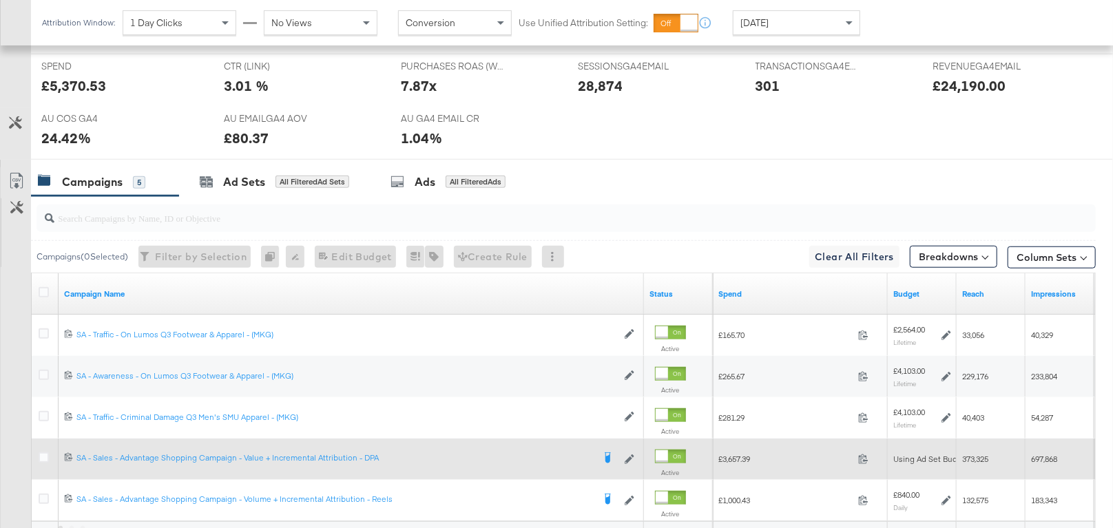
scroll to position [740, 0]
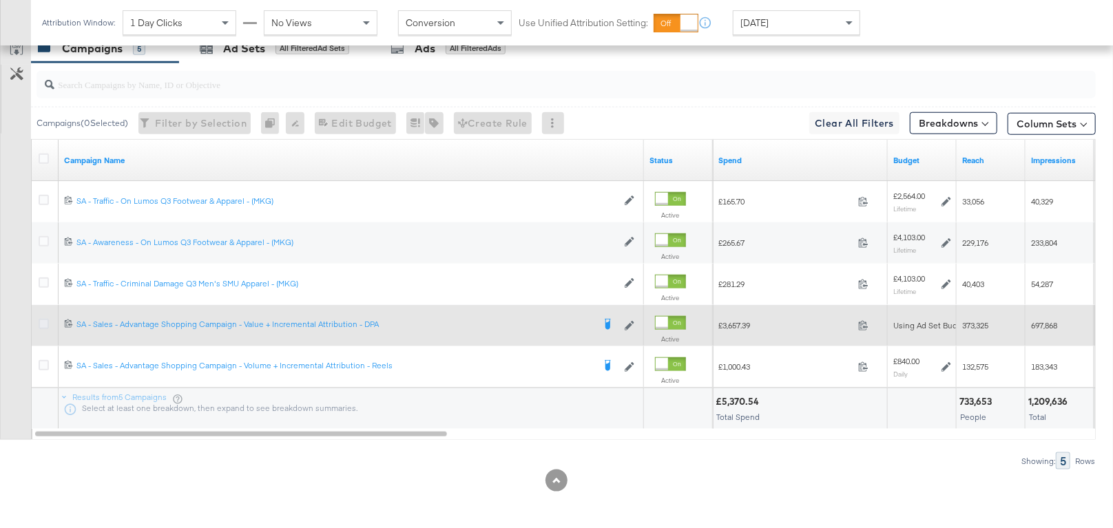
click at [42, 322] on icon at bounding box center [44, 324] width 10 height 10
click at [0, 0] on input "checkbox" at bounding box center [0, 0] width 0 height 0
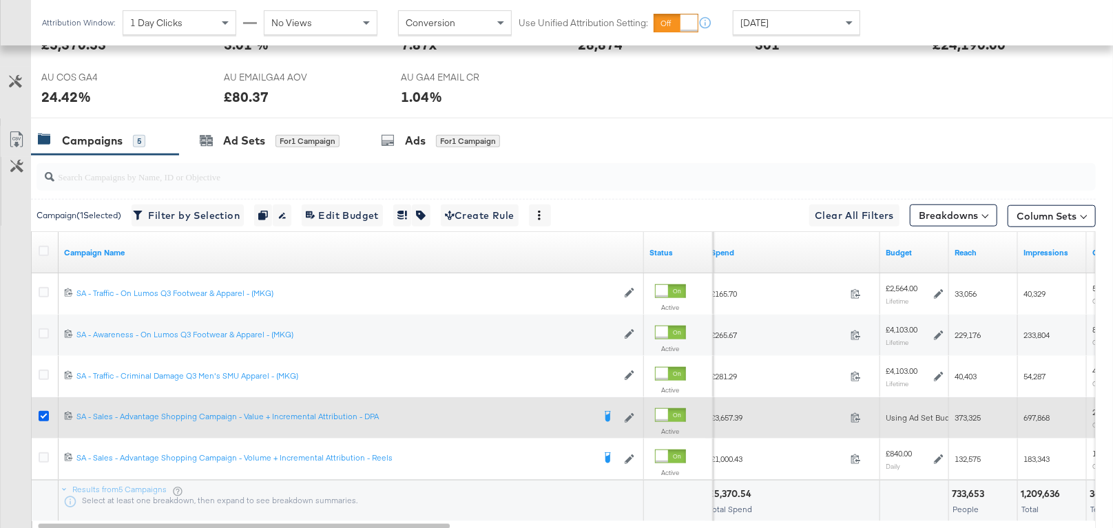
scroll to position [632, 0]
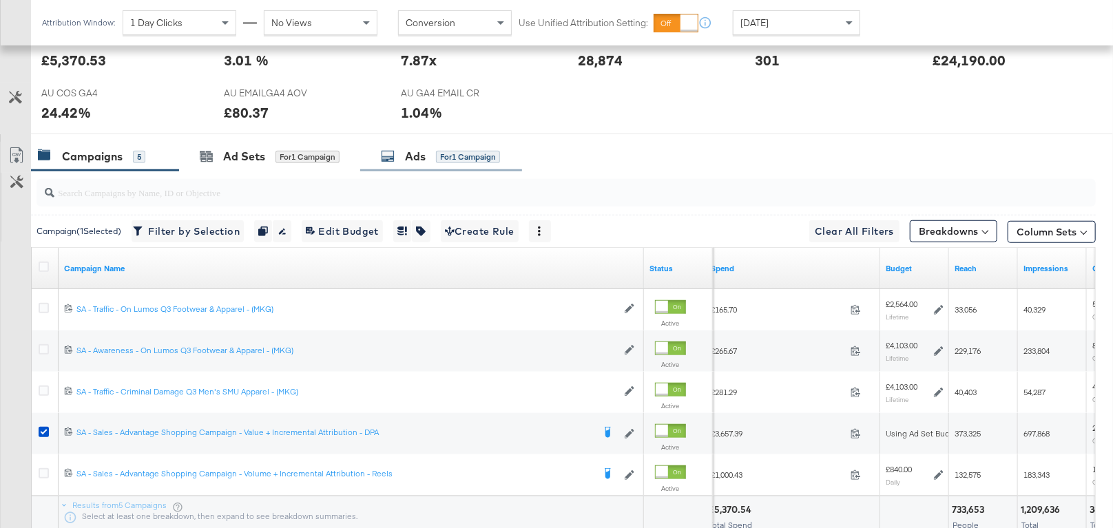
click at [423, 157] on div "Ads" at bounding box center [415, 157] width 21 height 16
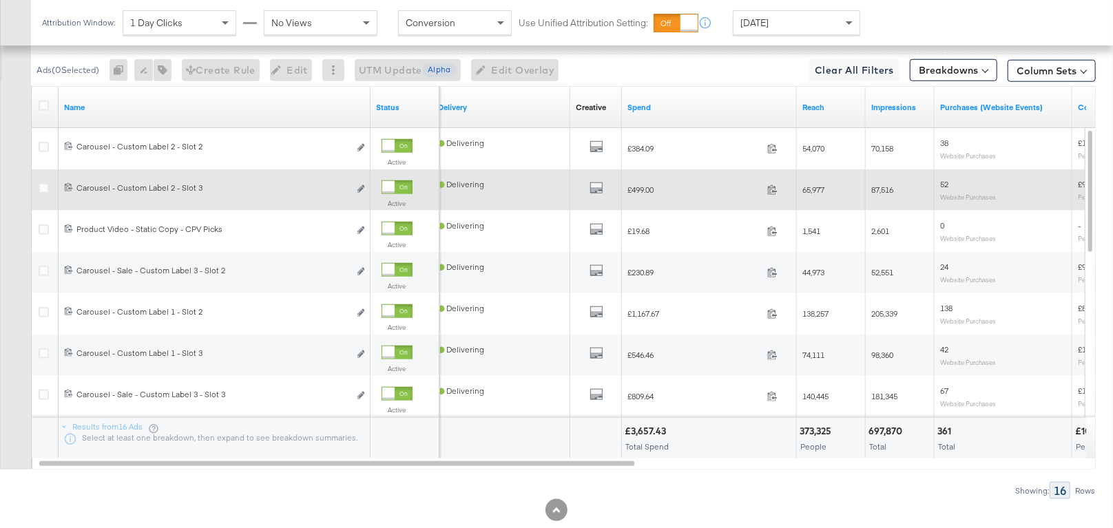
scroll to position [792, 0]
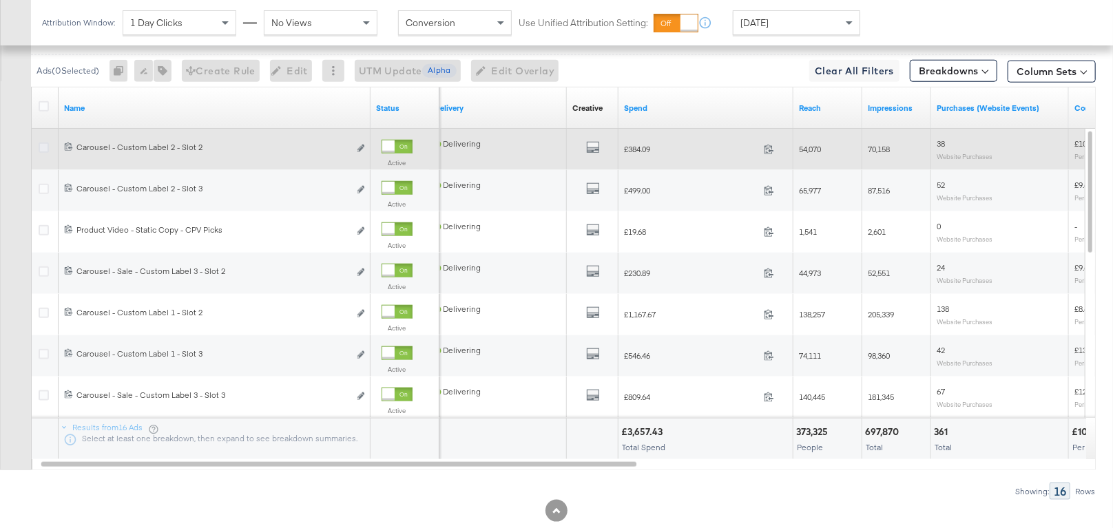
click at [42, 146] on icon at bounding box center [44, 148] width 10 height 10
click at [0, 0] on input "checkbox" at bounding box center [0, 0] width 0 height 0
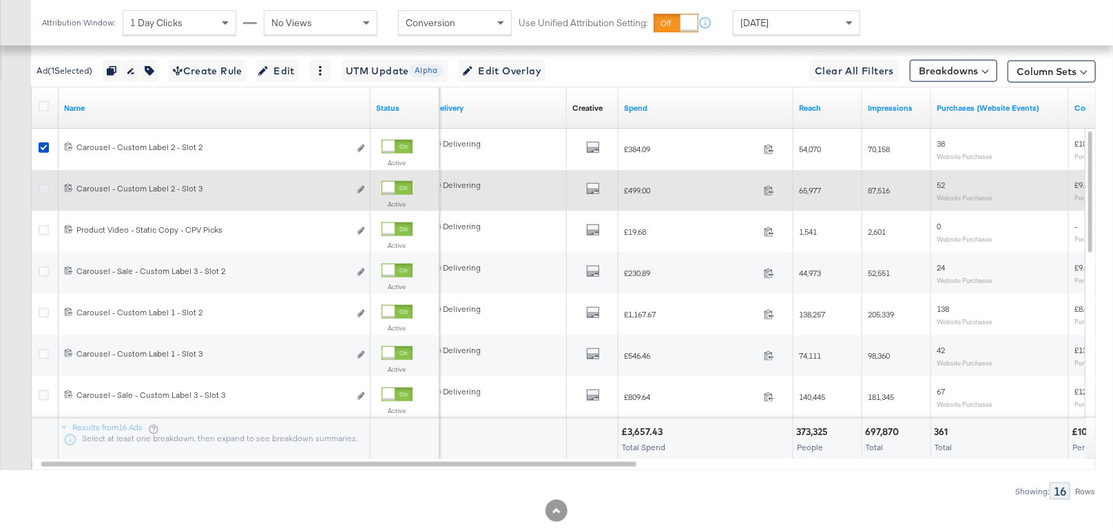
click at [43, 185] on icon at bounding box center [44, 189] width 10 height 10
click at [0, 0] on input "checkbox" at bounding box center [0, 0] width 0 height 0
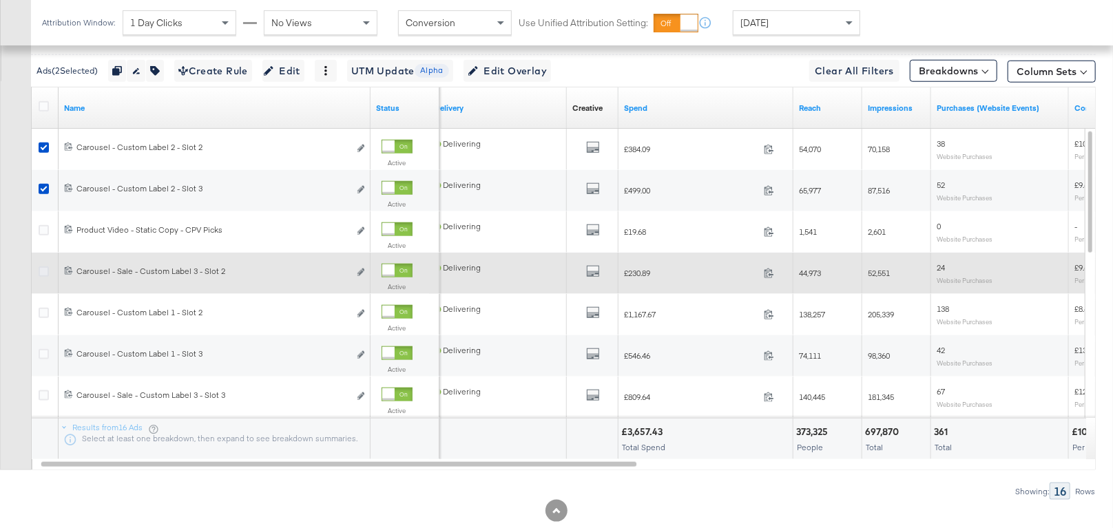
click at [39, 269] on icon at bounding box center [44, 272] width 10 height 10
click at [0, 0] on input "checkbox" at bounding box center [0, 0] width 0 height 0
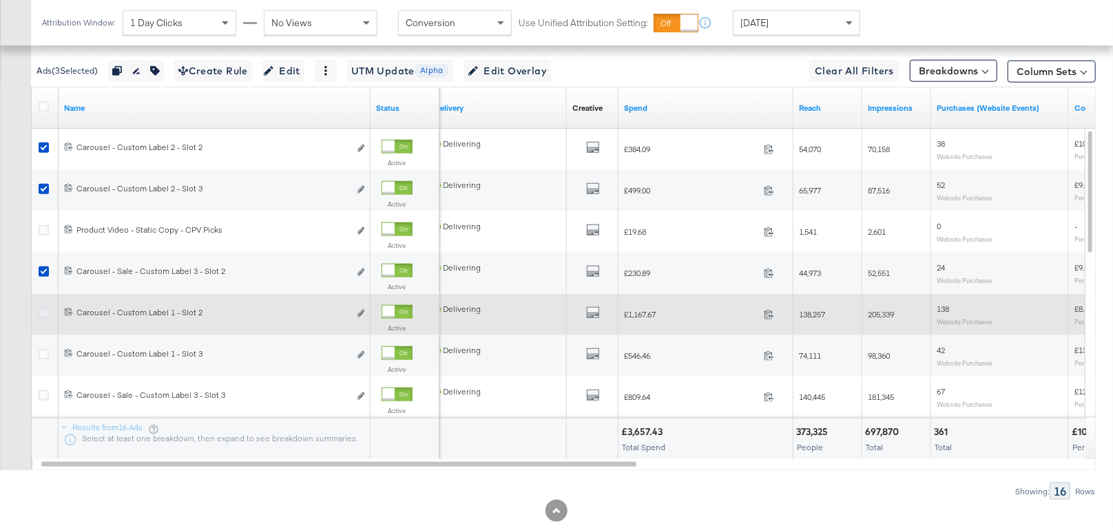
click at [45, 311] on icon at bounding box center [44, 313] width 10 height 10
click at [0, 0] on input "checkbox" at bounding box center [0, 0] width 0 height 0
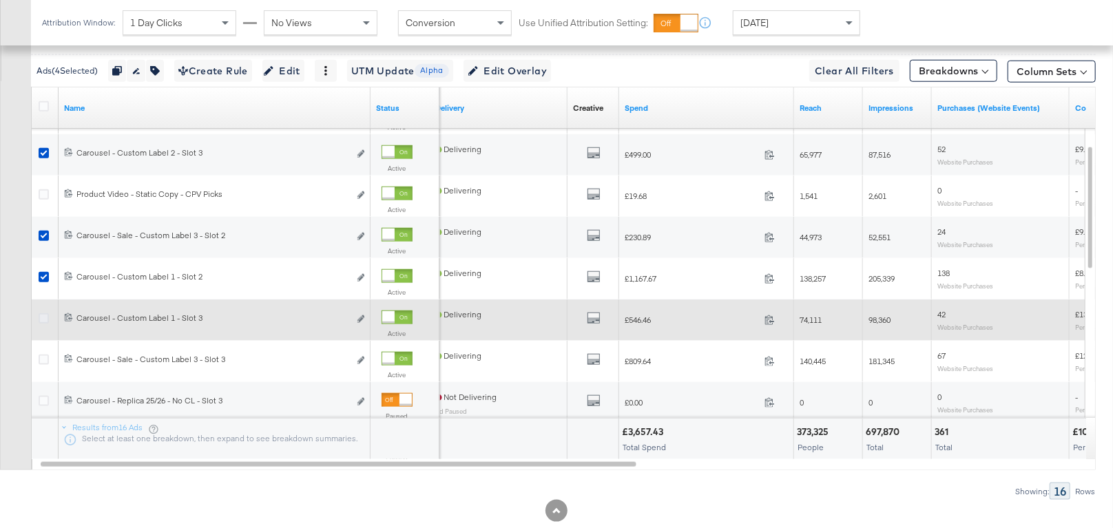
click at [40, 313] on icon at bounding box center [44, 318] width 10 height 10
click at [0, 0] on input "checkbox" at bounding box center [0, 0] width 0 height 0
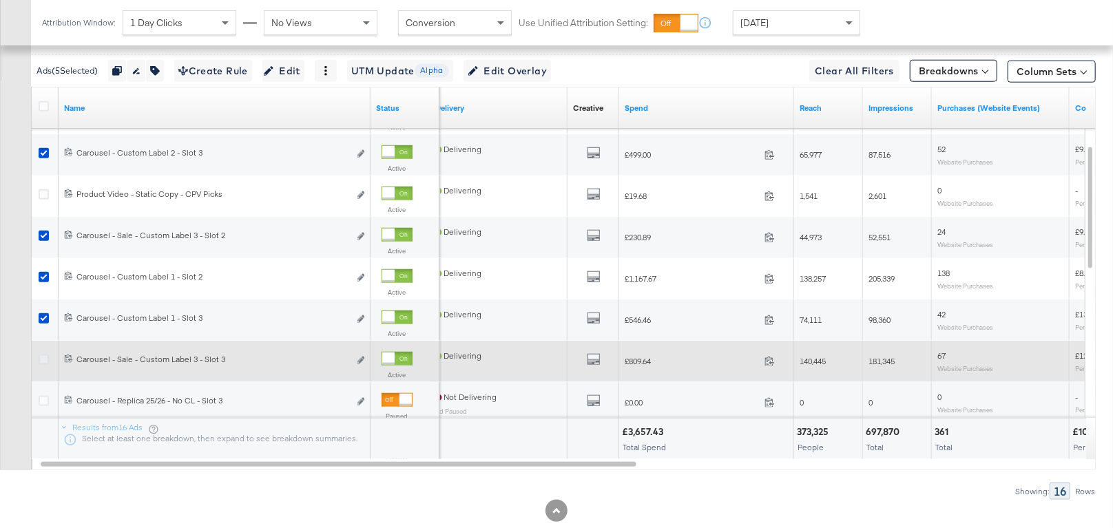
click at [39, 357] on icon at bounding box center [44, 360] width 10 height 10
click at [0, 0] on input "checkbox" at bounding box center [0, 0] width 0 height 0
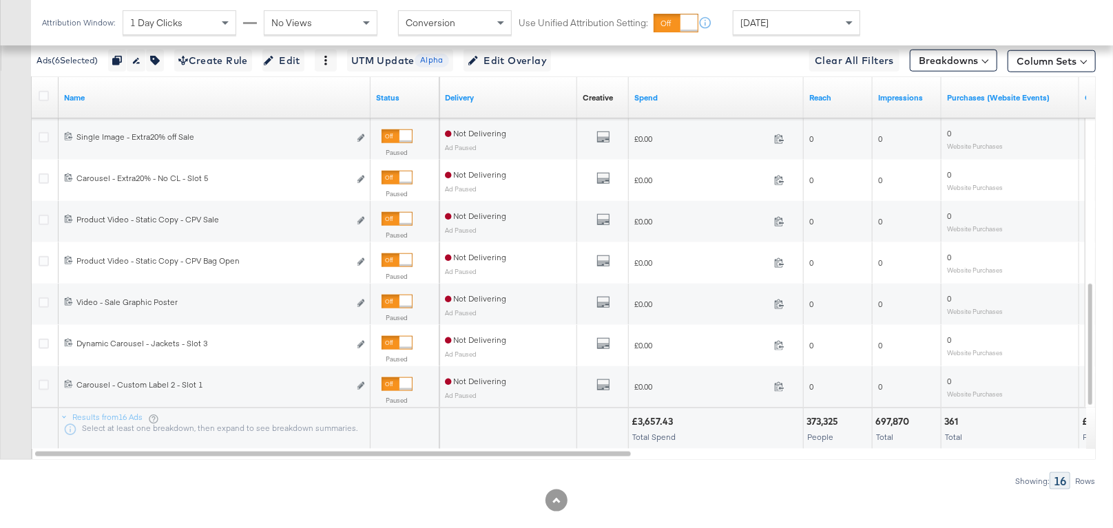
scroll to position [808, 0]
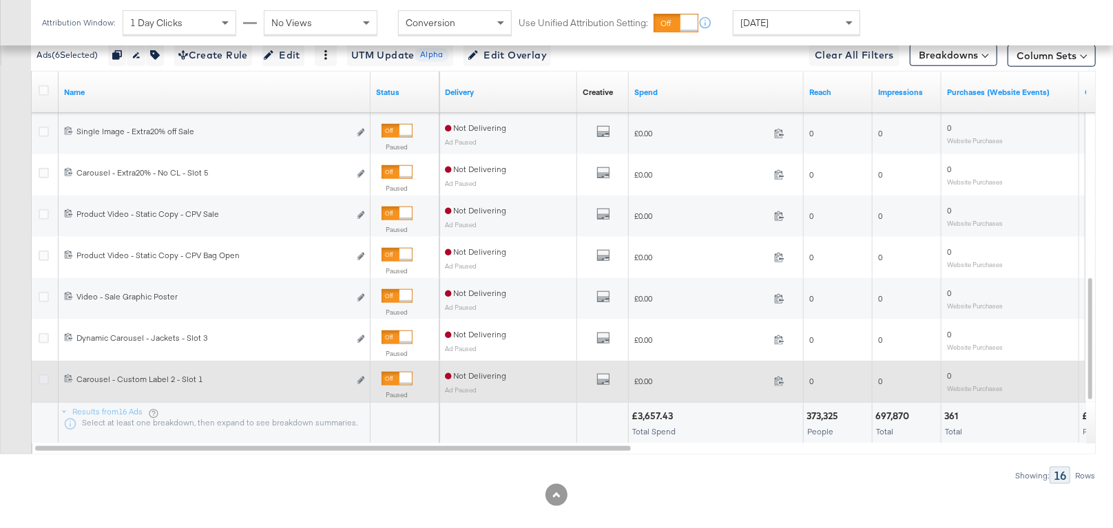
click at [44, 375] on icon at bounding box center [44, 380] width 10 height 10
click at [0, 0] on input "checkbox" at bounding box center [0, 0] width 0 height 0
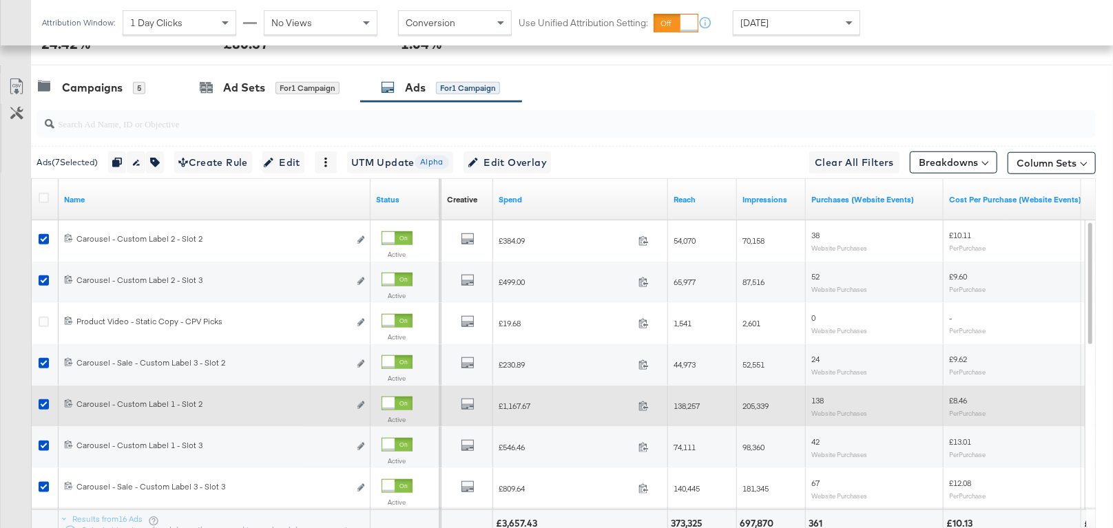
scroll to position [678, 0]
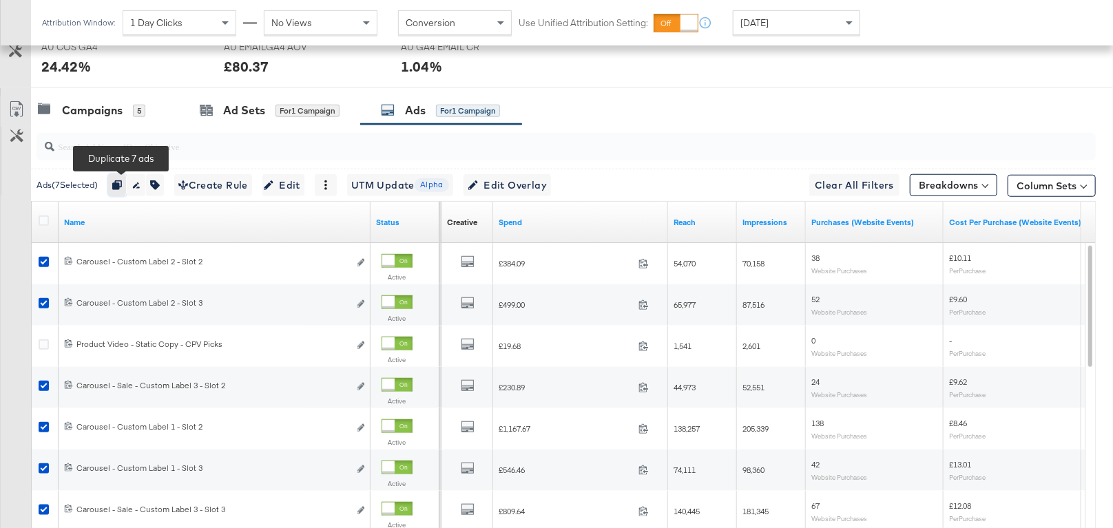
click at [121, 183] on icon "button" at bounding box center [117, 185] width 10 height 10
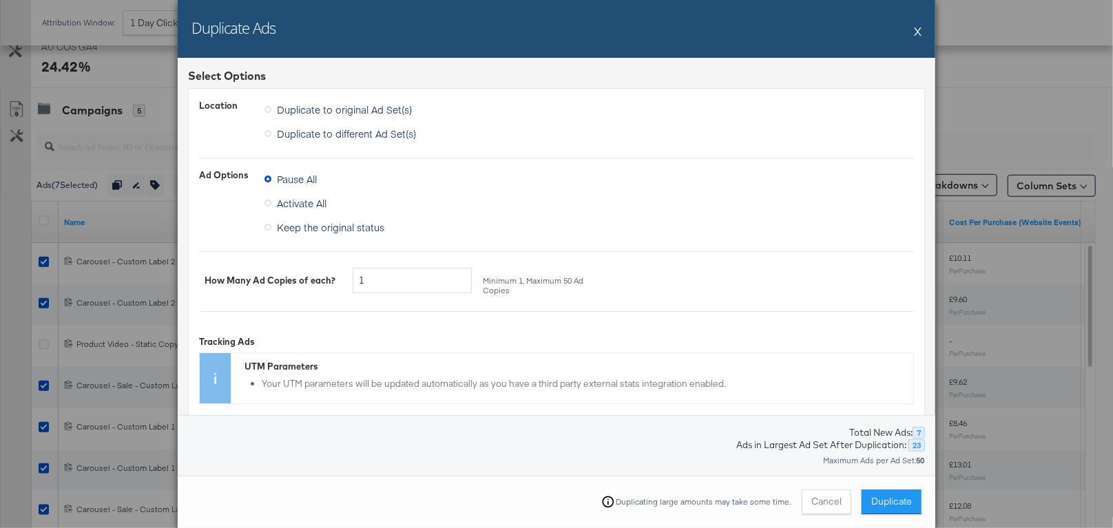
click at [287, 136] on span "Duplicate to different Ad Set(s)" at bounding box center [346, 134] width 139 height 14
click at [0, 0] on input "Duplicate to different Ad Set(s)" at bounding box center [0, 0] width 0 height 0
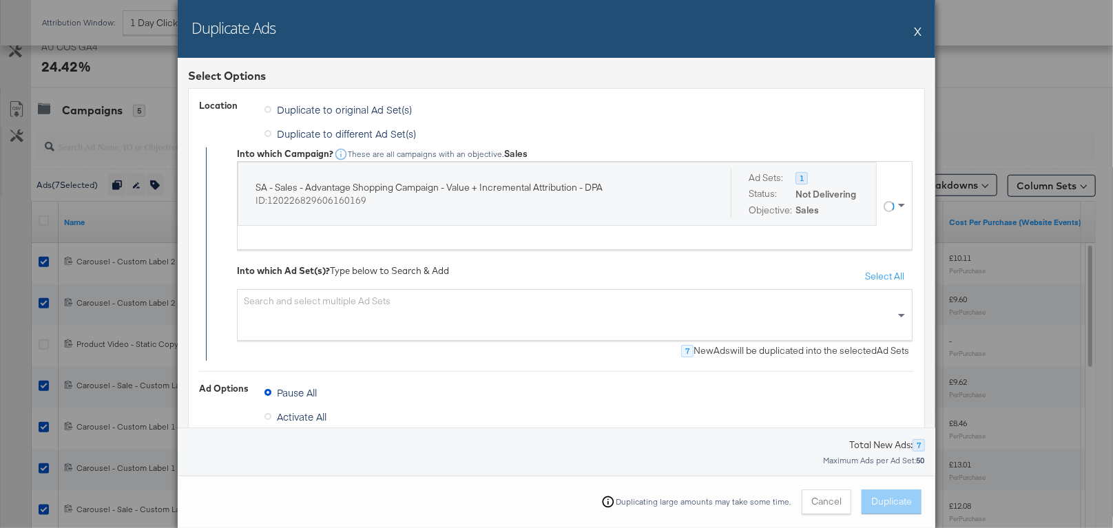
click at [406, 304] on div "Search and select multiple Ad Sets" at bounding box center [575, 315] width 676 height 52
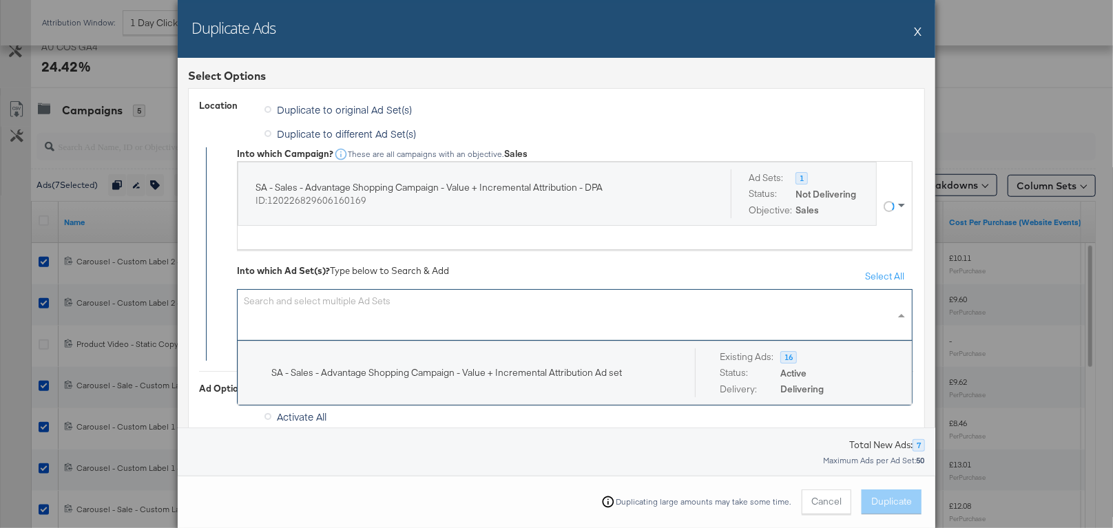
click at [459, 242] on div "SA - Sales - Advantage Shopping Campaign - Value + Incremental Attribution - DP…" at bounding box center [561, 205] width 646 height 87
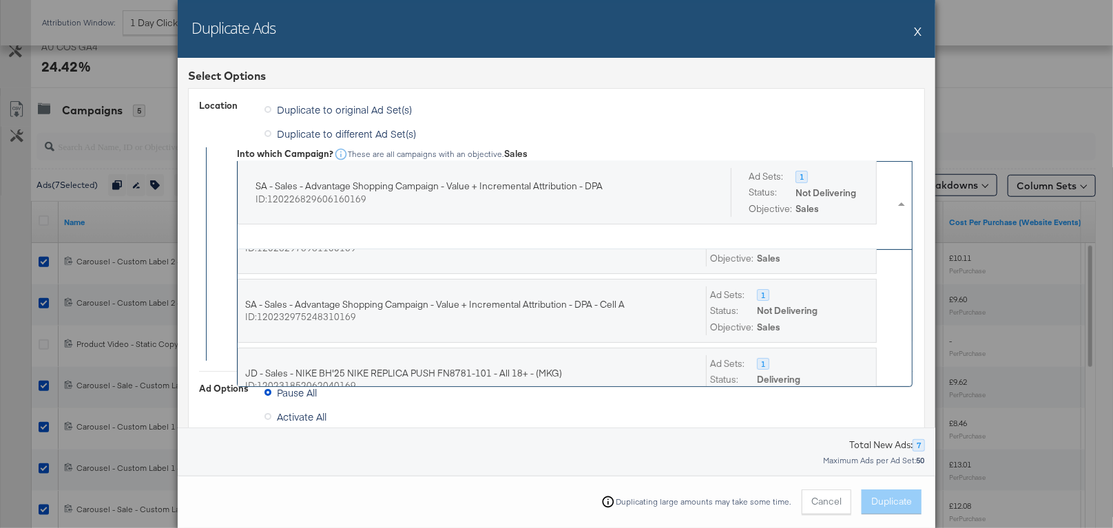
scroll to position [115, 0]
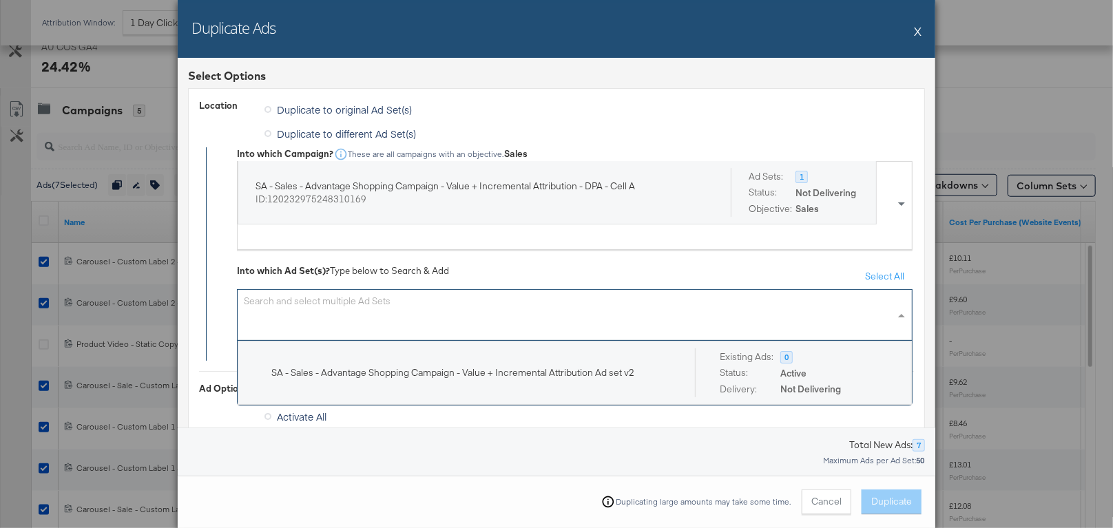
click at [448, 313] on div "Search and select multiple Ad Sets" at bounding box center [575, 315] width 676 height 52
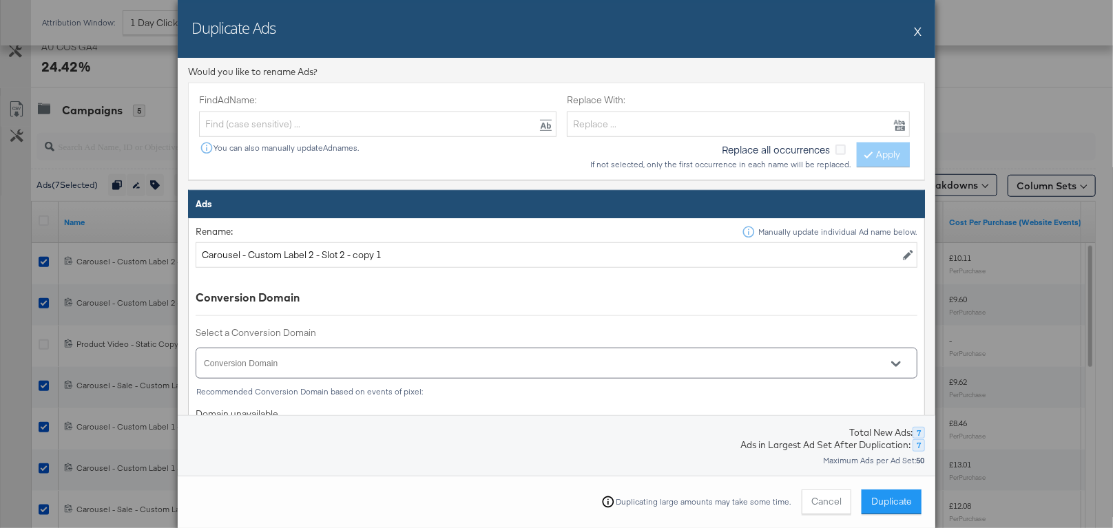
scroll to position [701, 0]
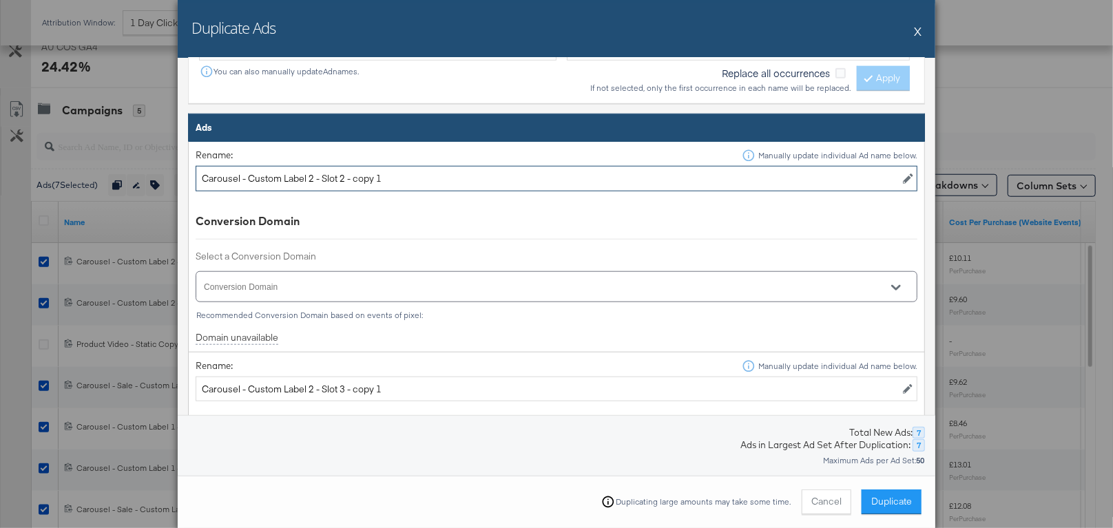
click at [372, 180] on input "Carousel - Custom Label 2 - Slot 2 - copy 1" at bounding box center [557, 178] width 722 height 25
click at [397, 179] on input "Carousel - Custom Label 2 - Slot 2 - copy 1" at bounding box center [557, 178] width 722 height 25
drag, startPoint x: 397, startPoint y: 179, endPoint x: 346, endPoint y: 176, distance: 50.4
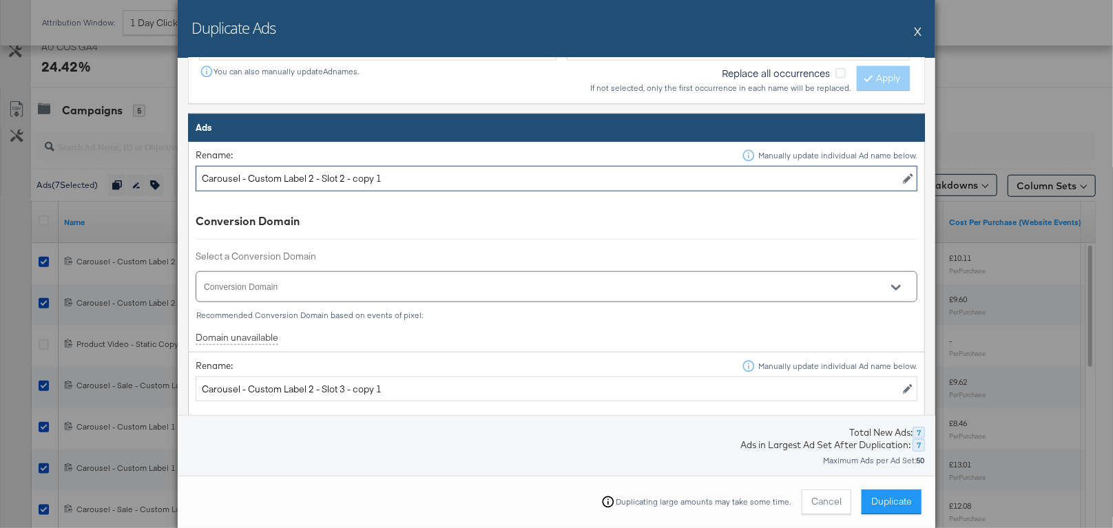
click at [346, 176] on input "Carousel - Custom Label 2 - Slot 2 - copy 1" at bounding box center [557, 178] width 722 height 25
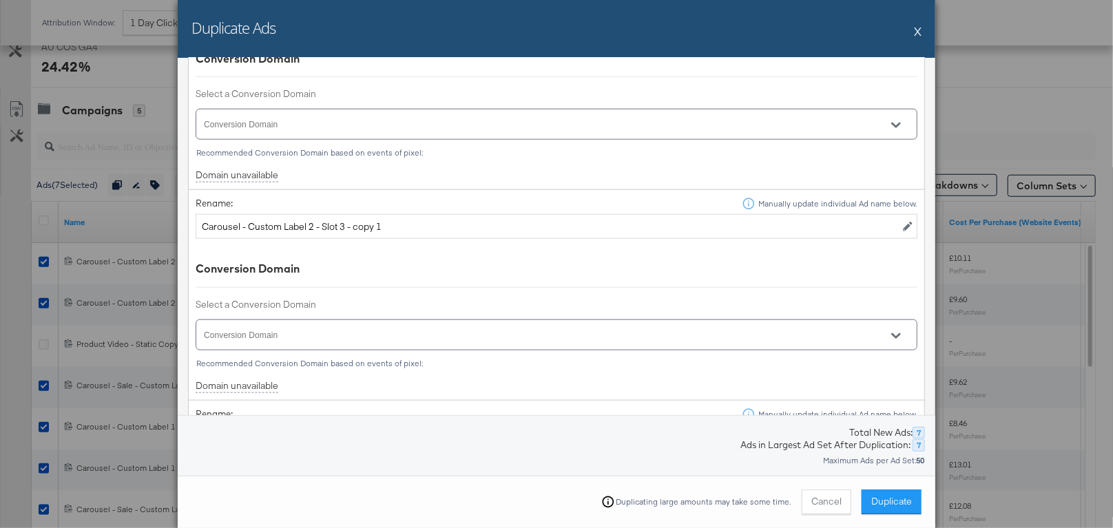
type input "Carousel - Custom Label 2 - Slot 2"
drag, startPoint x: 386, startPoint y: 227, endPoint x: 346, endPoint y: 226, distance: 40.0
click at [346, 226] on input "Carousel - Custom Label 2 - Slot 3 - copy 1" at bounding box center [557, 226] width 722 height 25
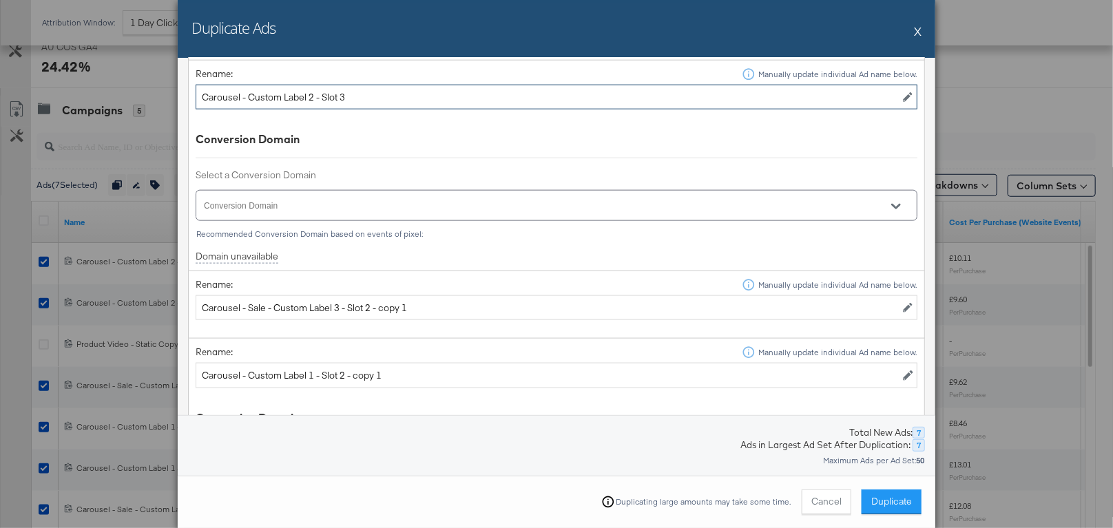
scroll to position [1024, 0]
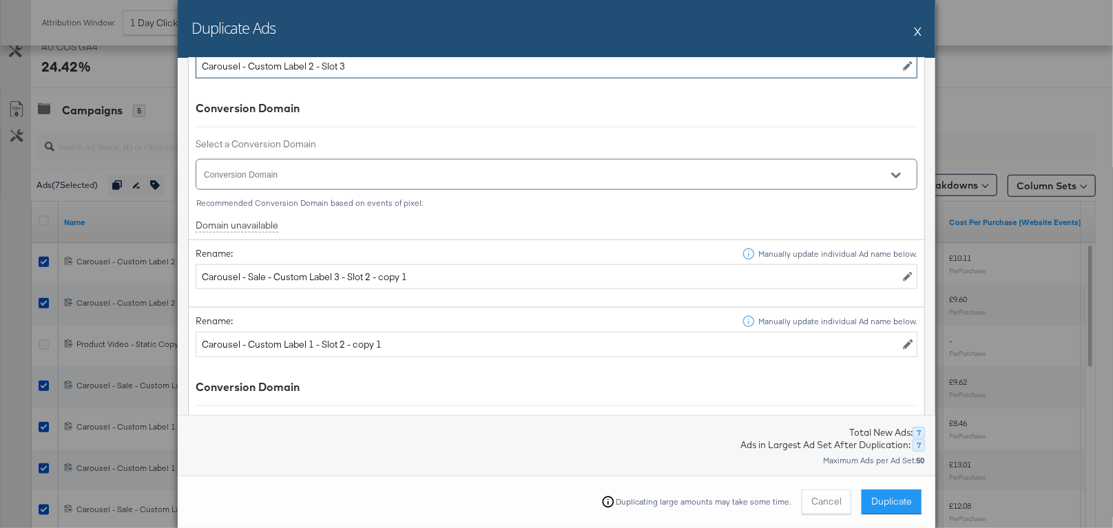
type input "Carousel - Custom Label 2 - Slot 3"
drag, startPoint x: 420, startPoint y: 275, endPoint x: 373, endPoint y: 273, distance: 47.5
click at [373, 273] on input "Carousel - Sale - Custom Label 3 - Slot 2 - copy 1" at bounding box center [557, 277] width 722 height 25
type input "Carousel - Sale - Custom Label 3 - Slot 2"
drag, startPoint x: 386, startPoint y: 344, endPoint x: 344, endPoint y: 342, distance: 42.7
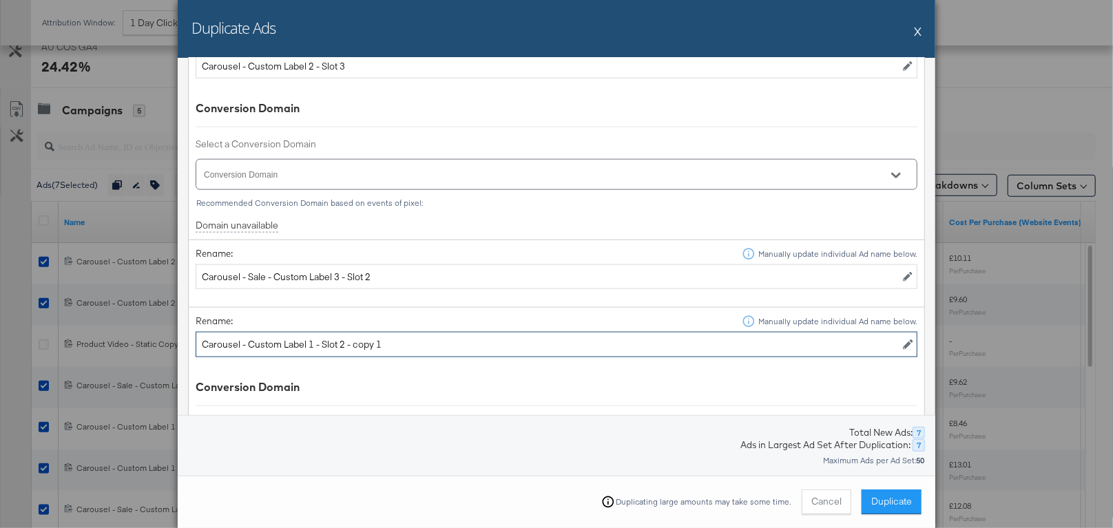
click at [344, 342] on input "Carousel - Custom Label 1 - Slot 2 - copy 1" at bounding box center [557, 344] width 722 height 25
click at [398, 341] on input "Carousel - Custom Label 1 - Slot 2 - copy 1" at bounding box center [557, 344] width 722 height 25
drag, startPoint x: 400, startPoint y: 343, endPoint x: 345, endPoint y: 343, distance: 54.4
click at [345, 343] on input "Carousel - Custom Label 1 - Slot 2 - copy 1" at bounding box center [557, 344] width 722 height 25
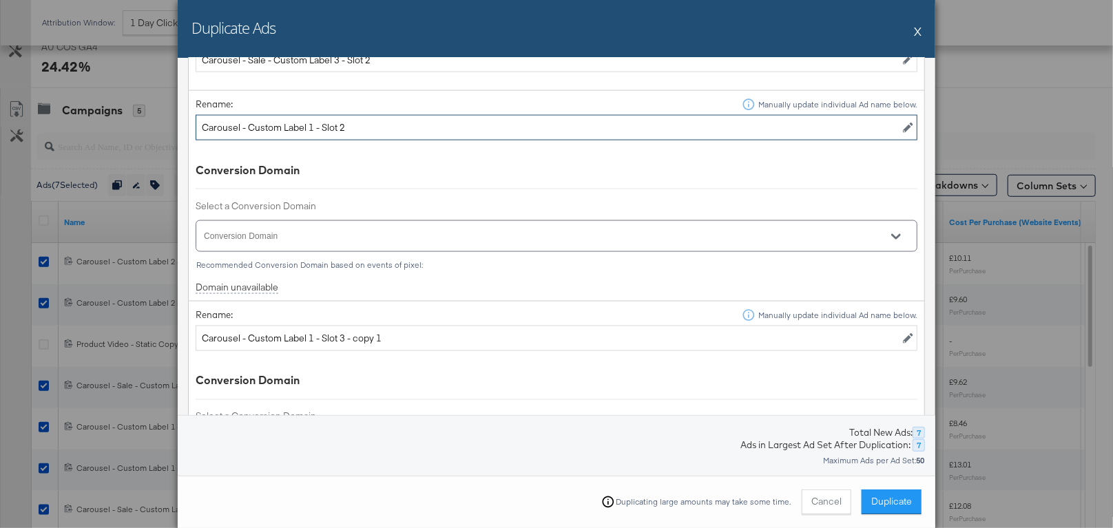
scroll to position [1276, 0]
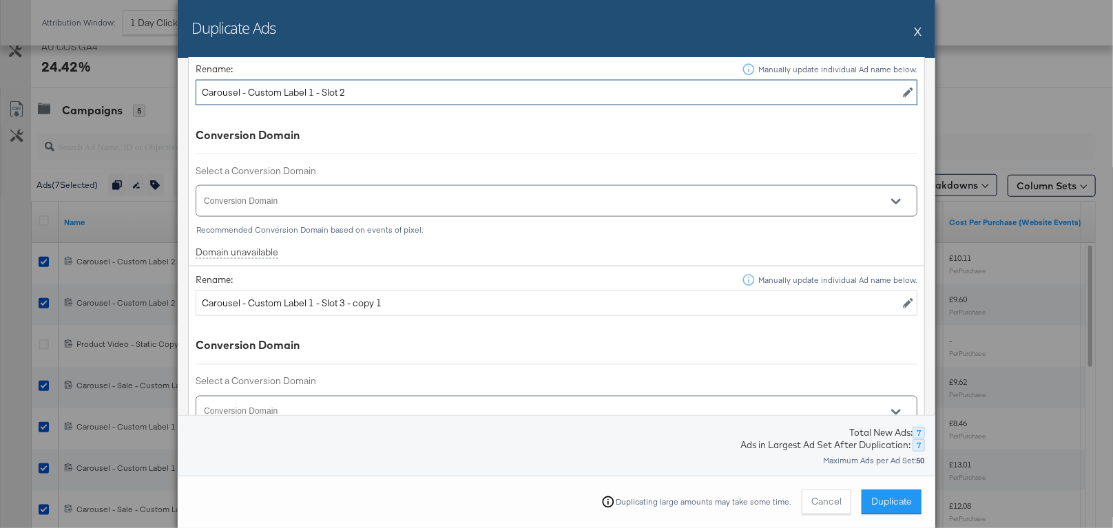
type input "Carousel - Custom Label 1 - Slot 2"
drag, startPoint x: 391, startPoint y: 300, endPoint x: 347, endPoint y: 298, distance: 44.1
click at [347, 298] on input "Carousel - Custom Label 1 - Slot 3 - copy 1" at bounding box center [557, 303] width 722 height 25
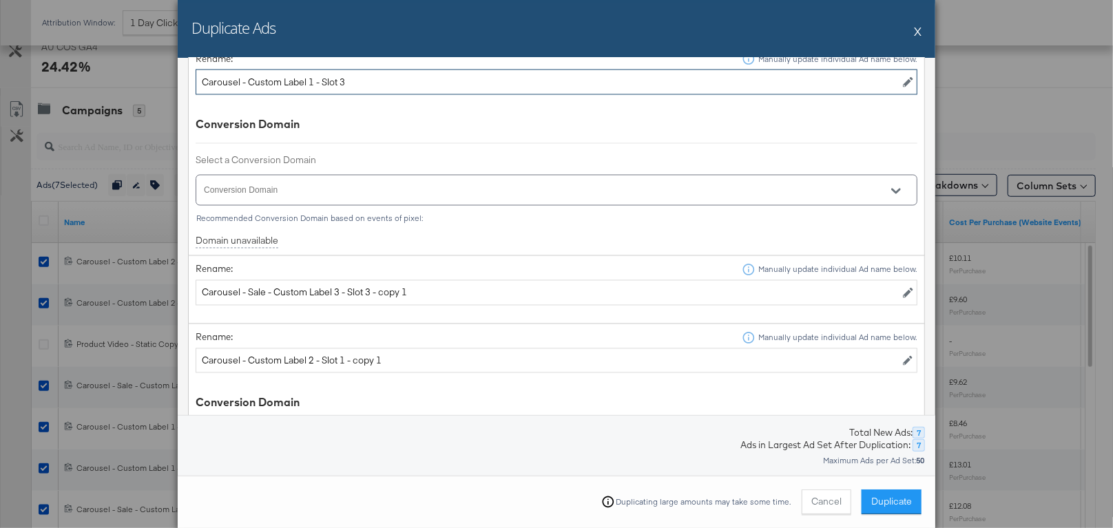
scroll to position [1522, 0]
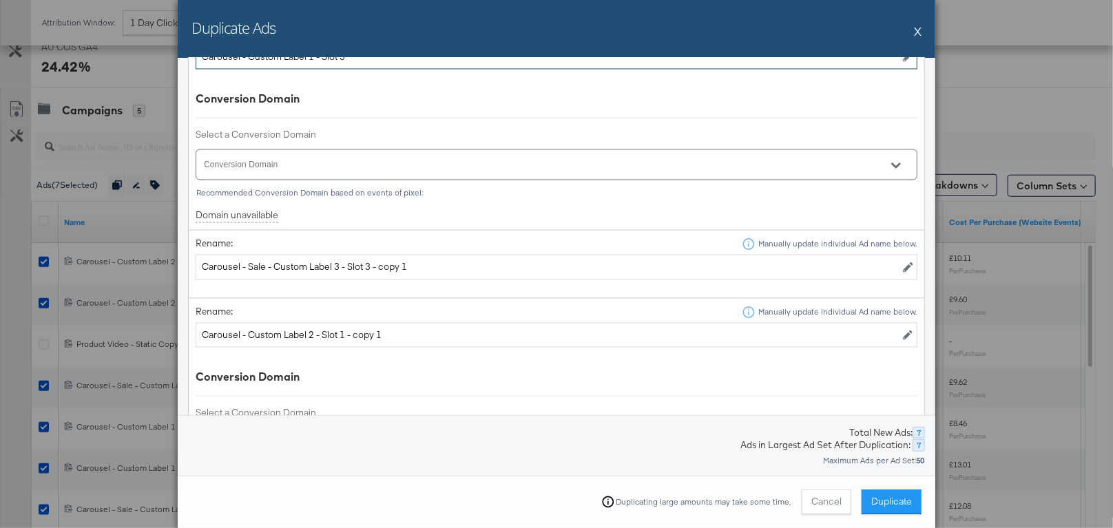
type input "Carousel - Custom Label 1 - Slot 3"
drag, startPoint x: 422, startPoint y: 269, endPoint x: 372, endPoint y: 265, distance: 50.5
click at [372, 265] on input "Carousel - Sale - Custom Label 3 - Slot 3 - copy 1" at bounding box center [557, 267] width 722 height 25
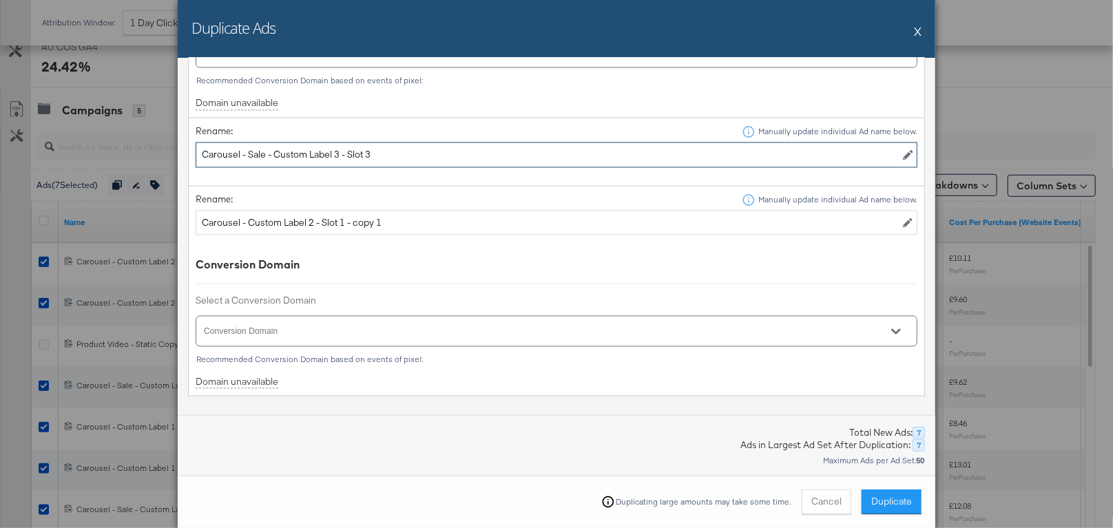
scroll to position [1668, 0]
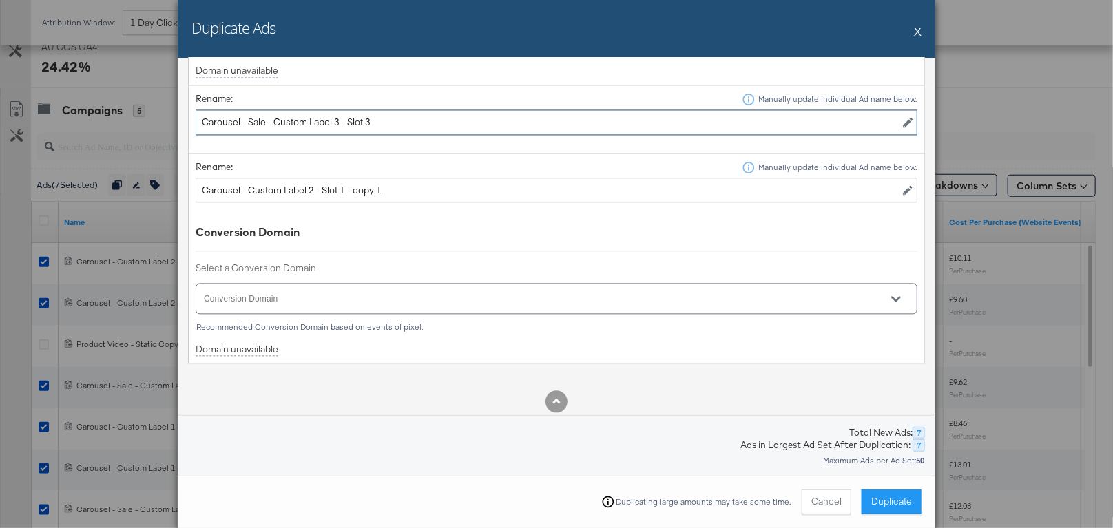
type input "Carousel - Sale - Custom Label 3 - Slot 3"
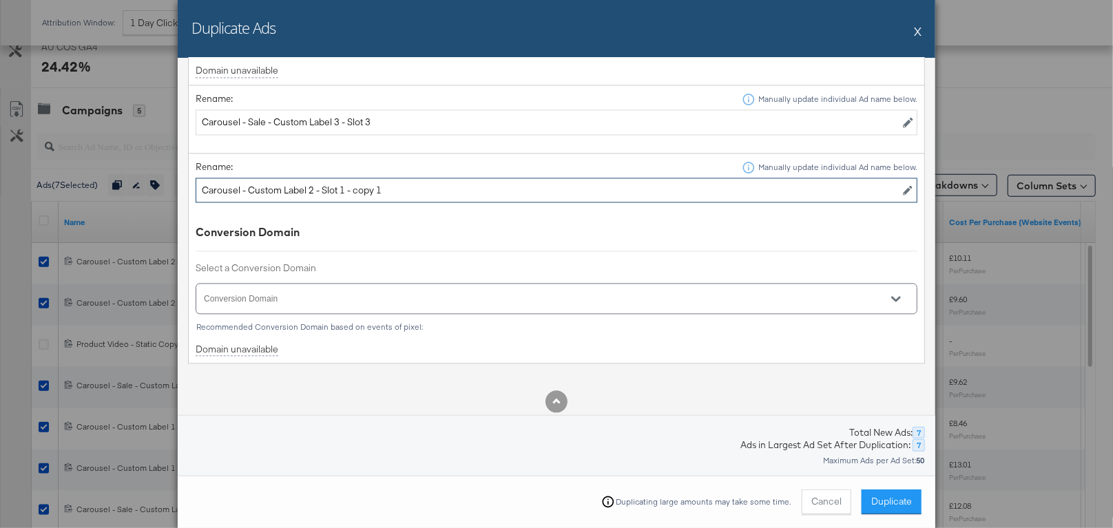
drag, startPoint x: 397, startPoint y: 190, endPoint x: 346, endPoint y: 189, distance: 51.0
click at [346, 189] on input "Carousel - Custom Label 2 - Slot 1 - copy 1" at bounding box center [557, 190] width 722 height 25
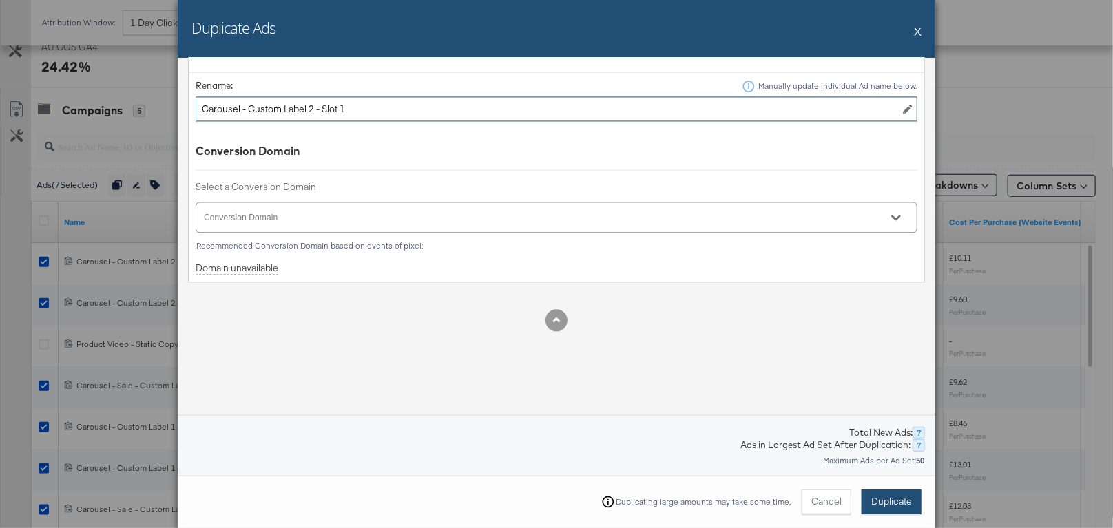
type input "Carousel - Custom Label 2 - Slot 1"
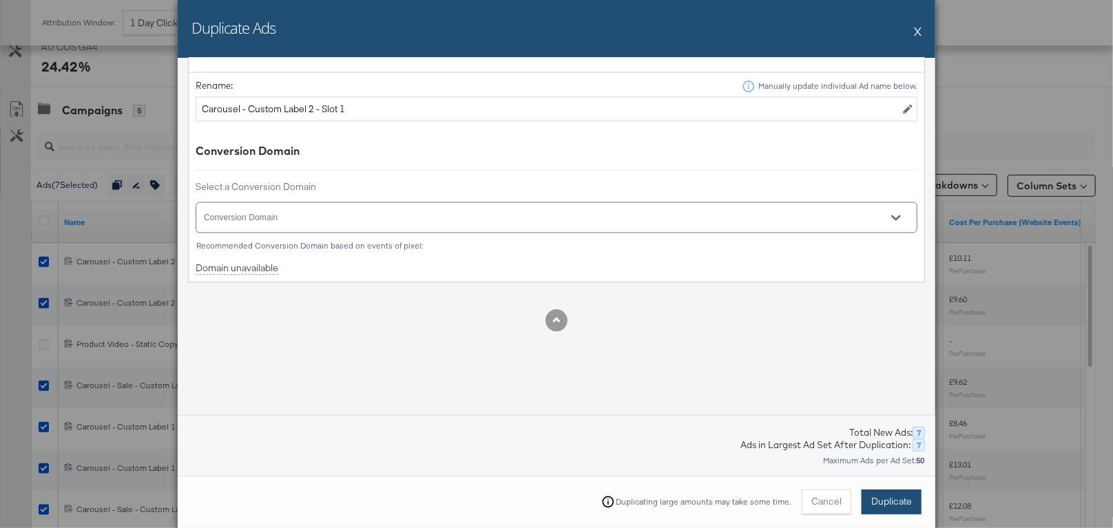
click at [900, 489] on div "Duplicating large amounts may take some time. Cancel Duplicate" at bounding box center [557, 502] width 758 height 52
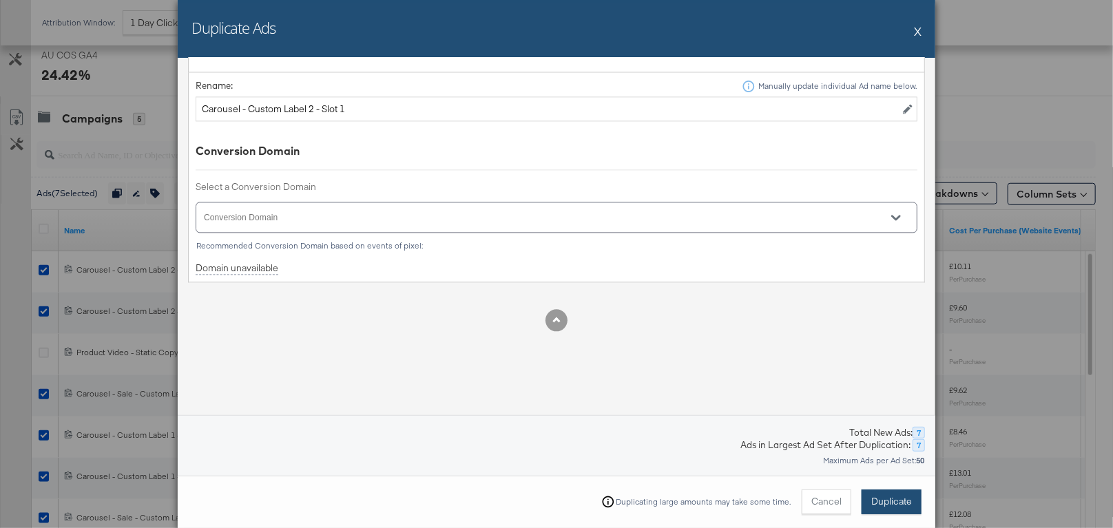
click at [911, 506] on span "Duplicate" at bounding box center [891, 501] width 41 height 13
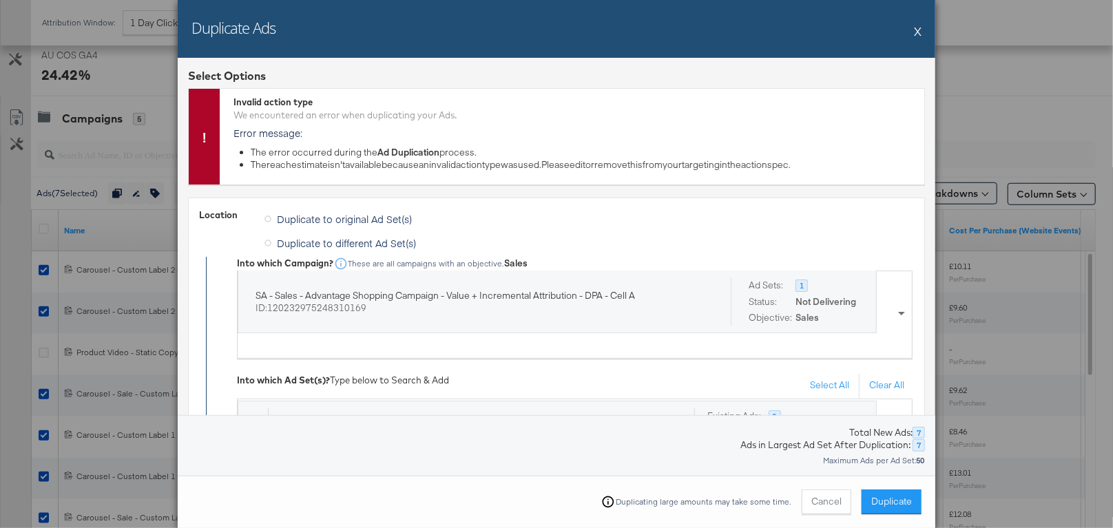
click at [918, 29] on button "X" at bounding box center [918, 31] width 8 height 28
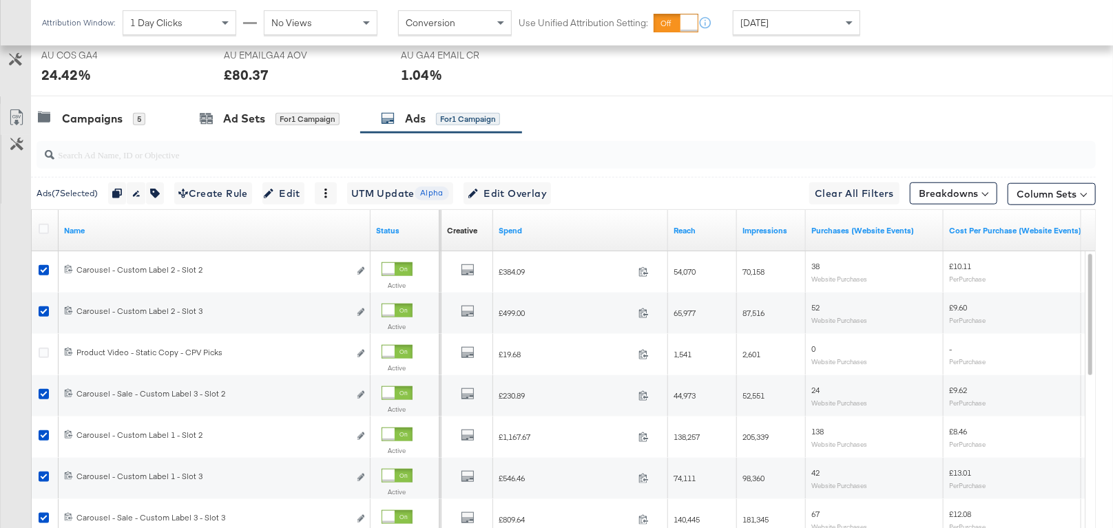
scroll to position [581, 0]
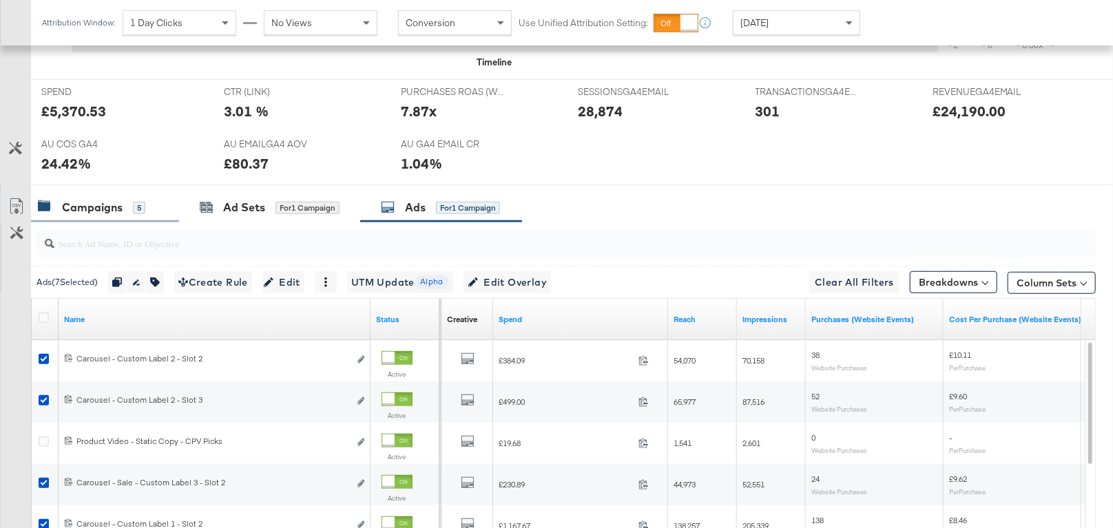
click at [108, 209] on div "Campaigns" at bounding box center [92, 208] width 61 height 16
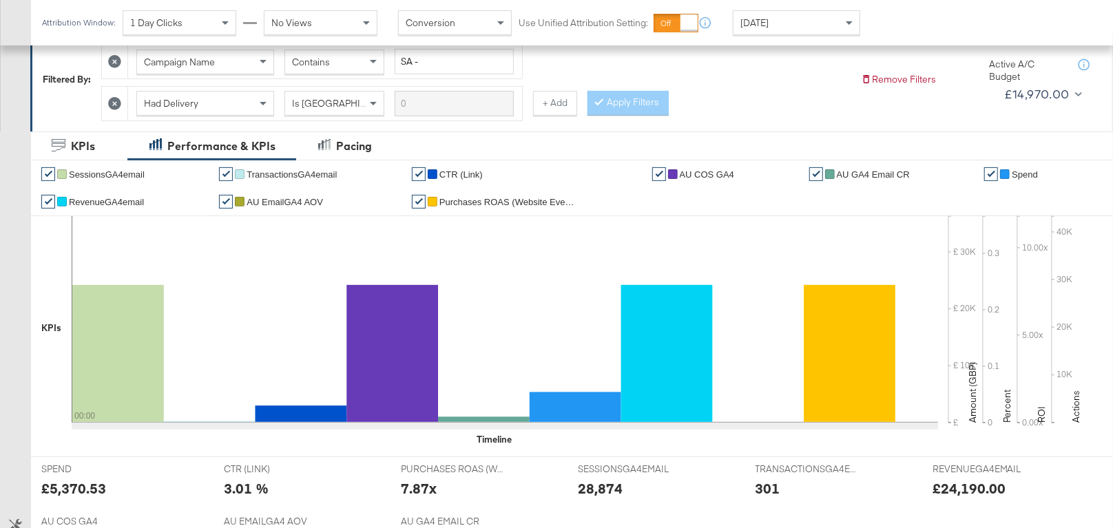
scroll to position [107, 0]
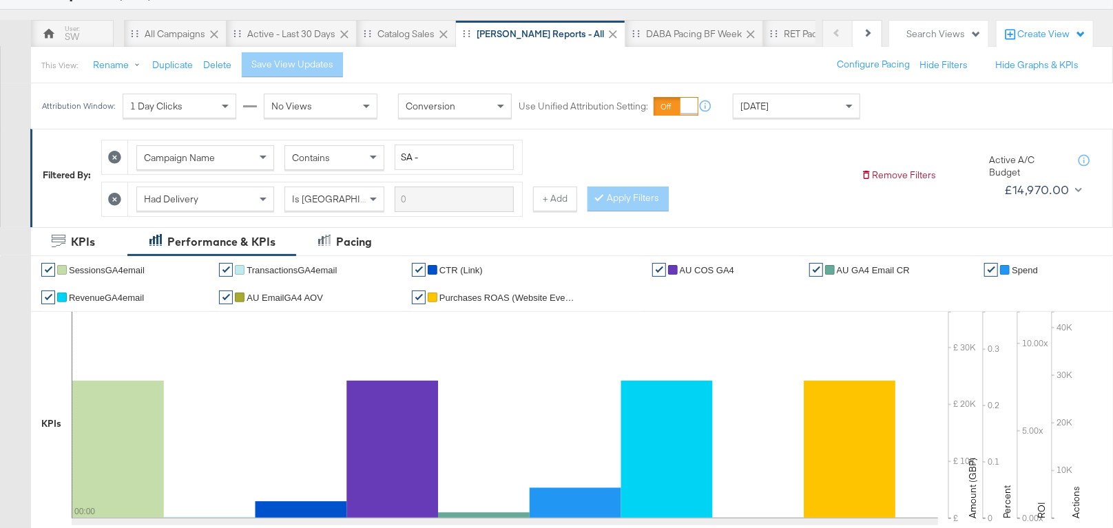
click at [85, 46] on div "This View: Rename Duplicate Delete Save View Updates Configure Pacing Hide Filt…" at bounding box center [571, 64] width 1083 height 37
click at [85, 37] on div "SW" at bounding box center [72, 34] width 83 height 28
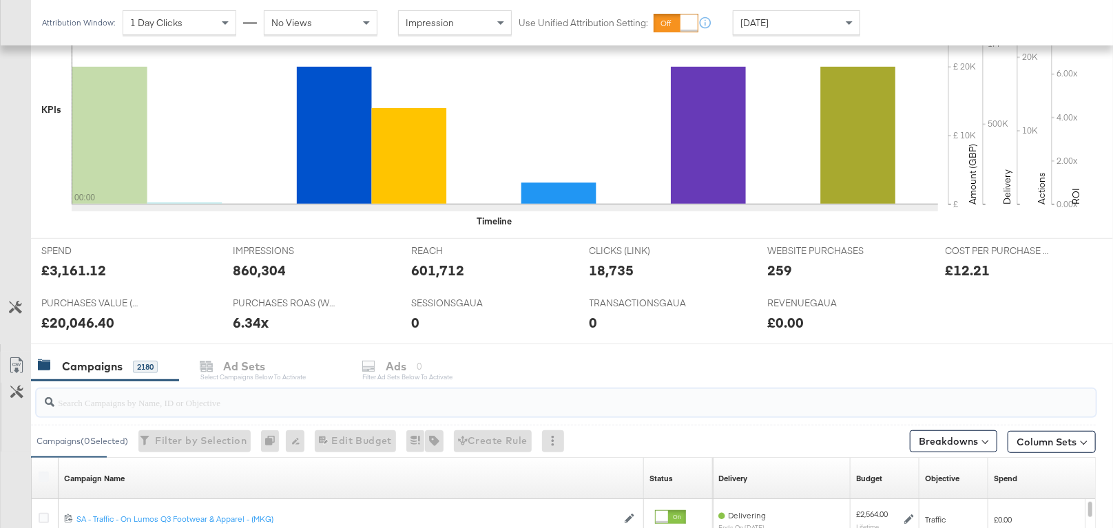
scroll to position [494, 0]
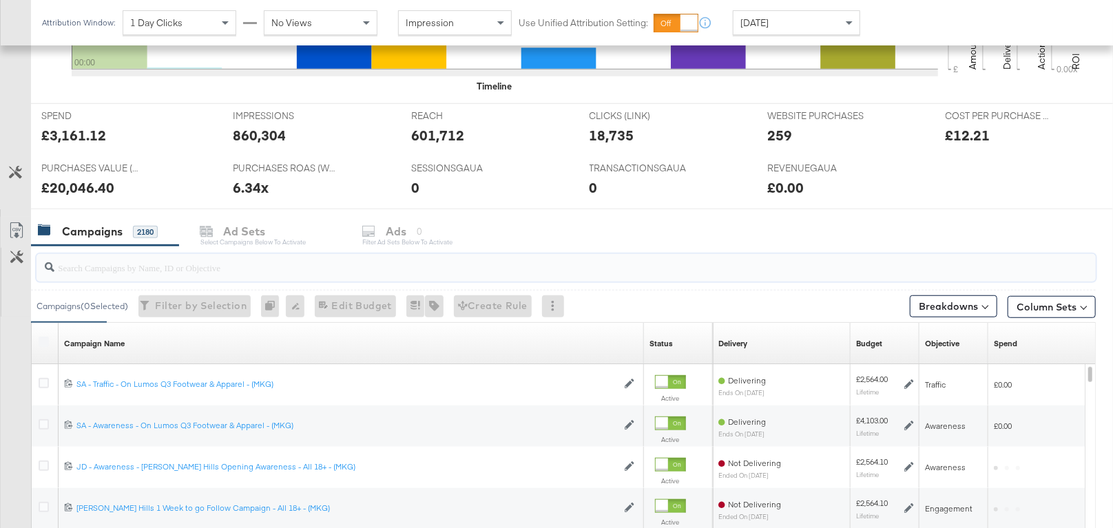
click at [236, 269] on input "search" at bounding box center [527, 262] width 946 height 27
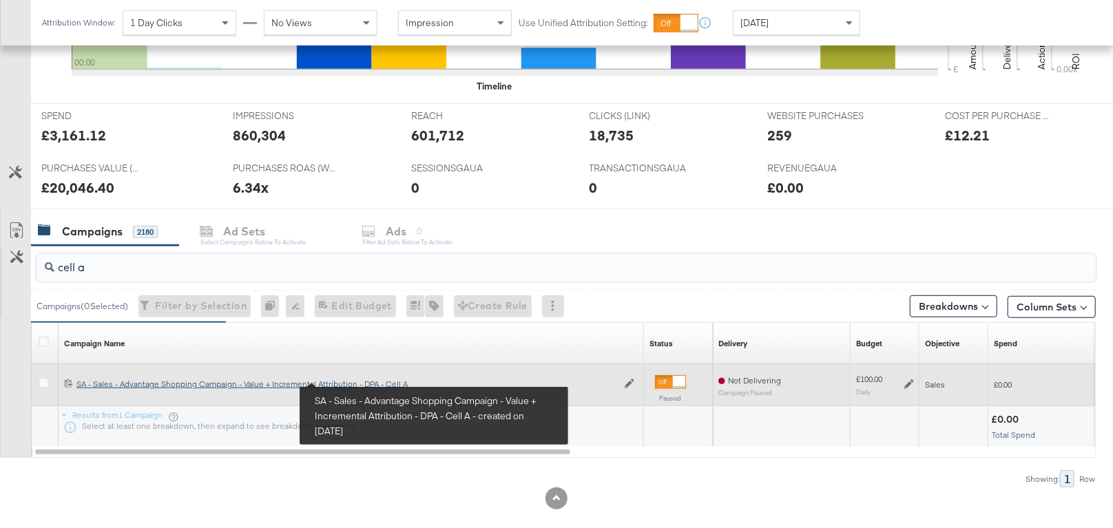
type input "cell a"
click at [351, 381] on div "SA - Sales - Advantage Shopping Campaign - Value + Incremental Attribution - DP…" at bounding box center [346, 384] width 541 height 11
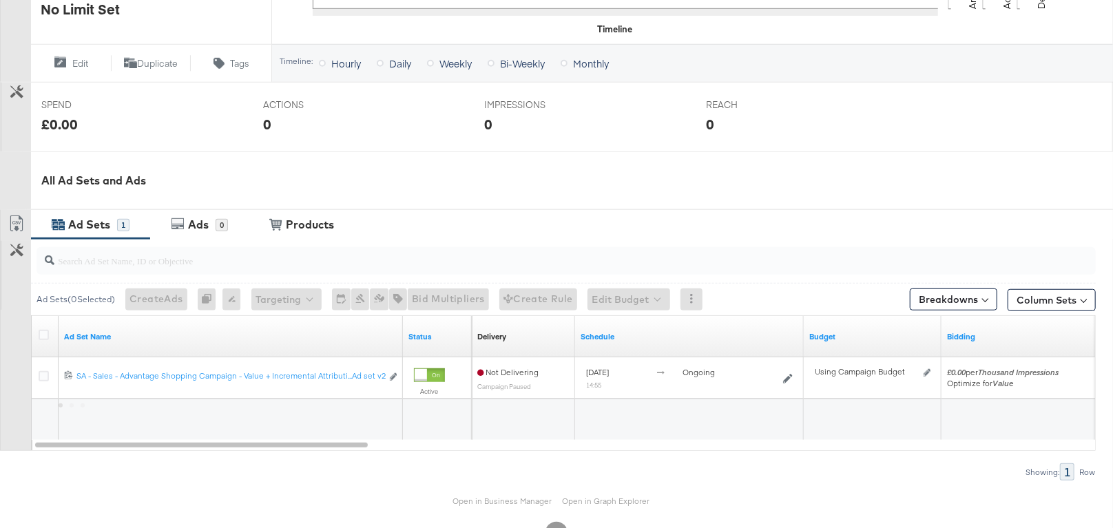
scroll to position [523, 0]
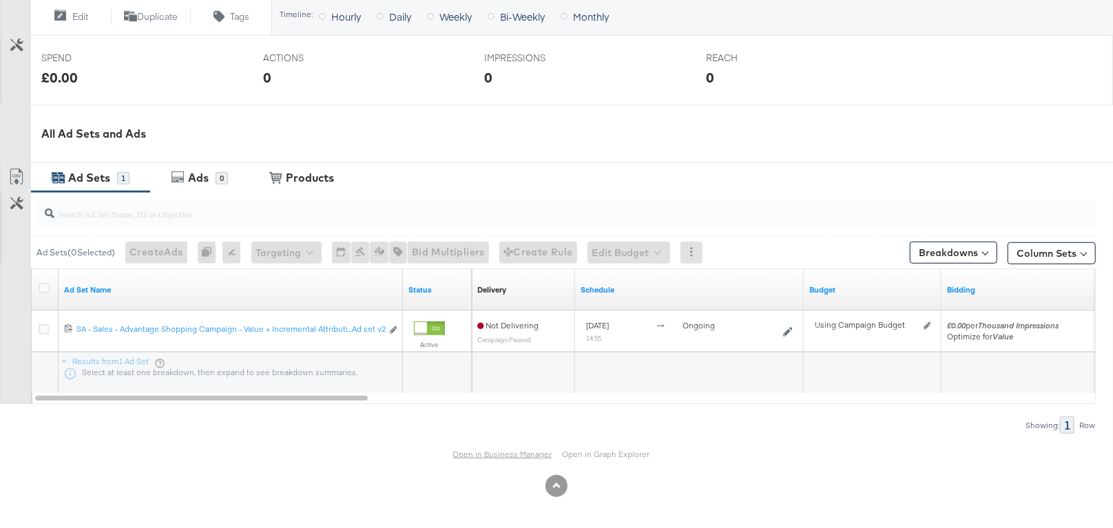
click at [505, 455] on link "Open in Business Manager" at bounding box center [502, 454] width 99 height 10
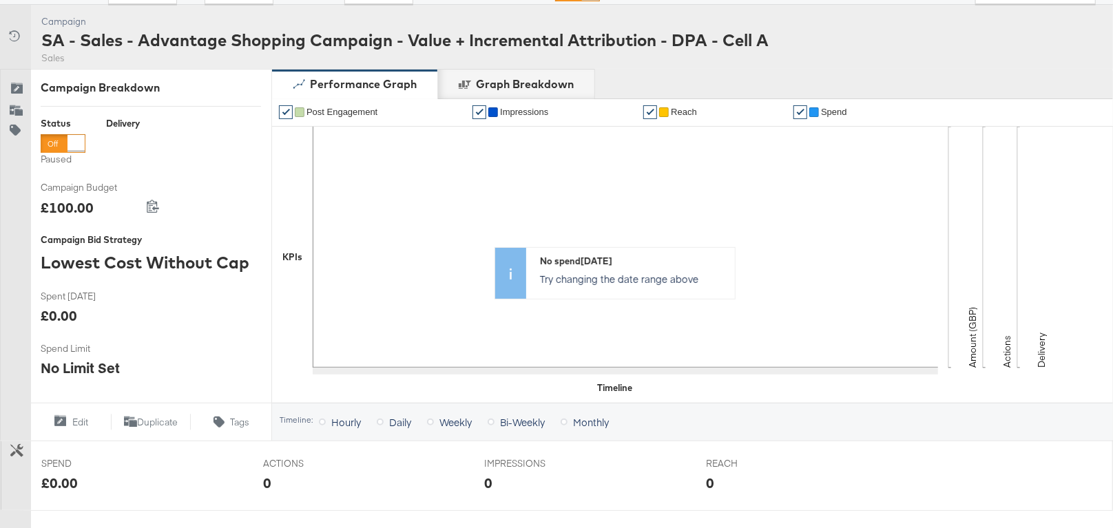
scroll to position [0, 0]
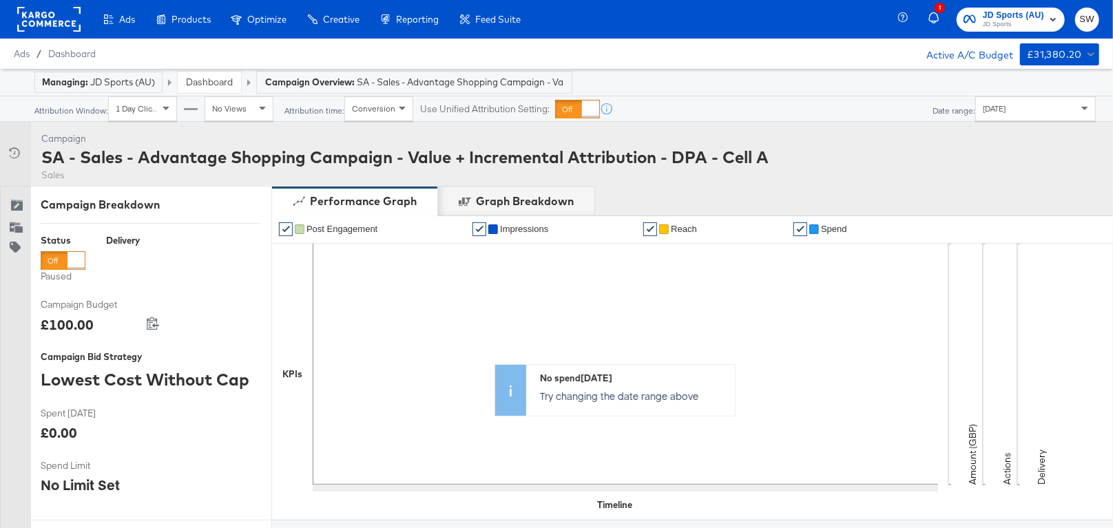
click at [205, 82] on link "Dashboard" at bounding box center [209, 82] width 47 height 12
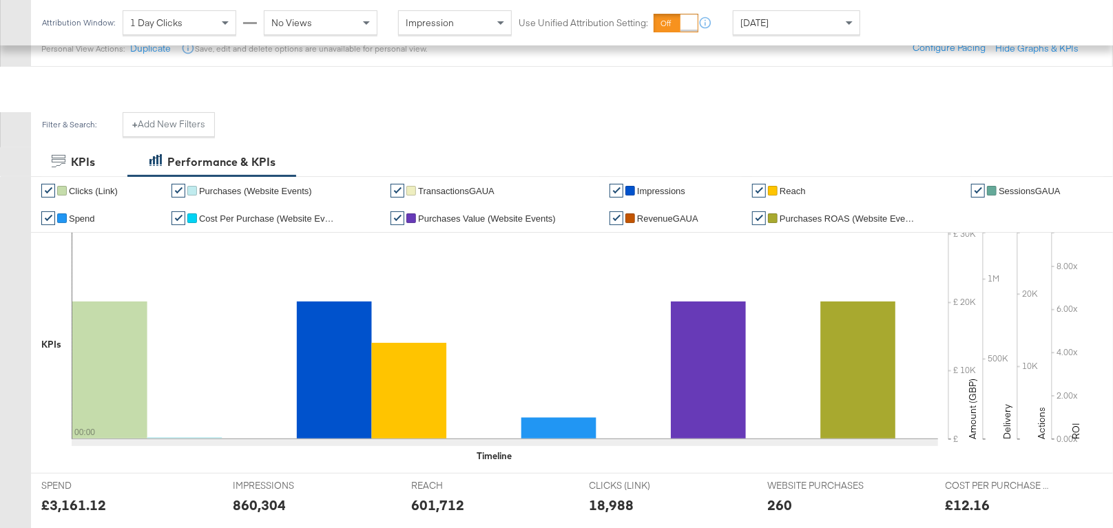
scroll to position [379, 0]
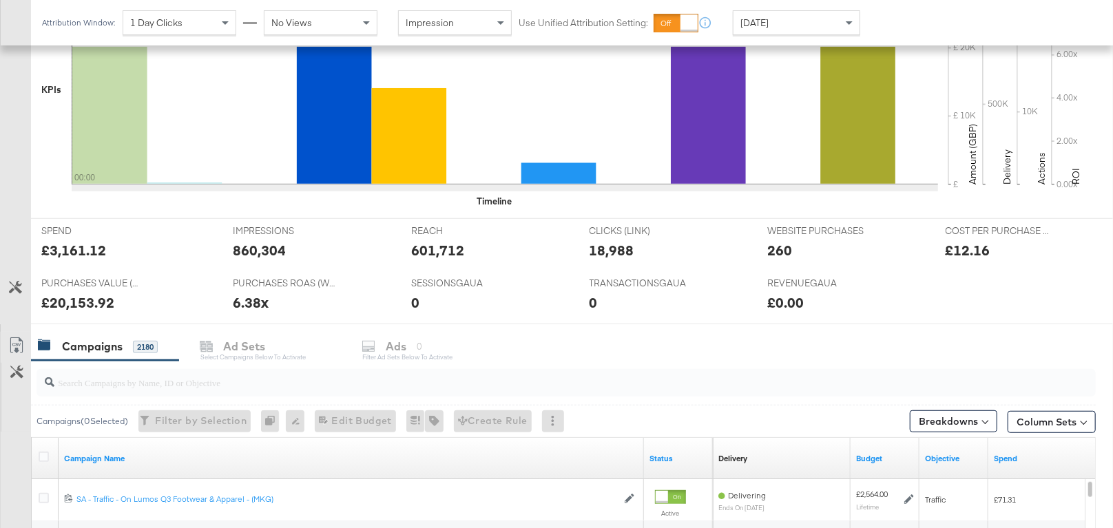
click at [191, 382] on input "search" at bounding box center [527, 377] width 946 height 27
type input "c"
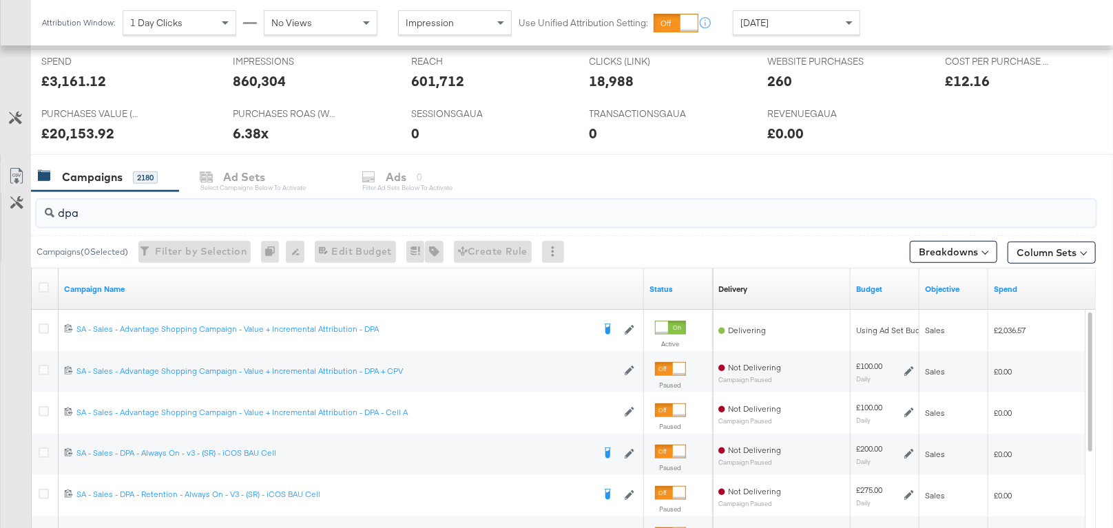
scroll to position [570, 0]
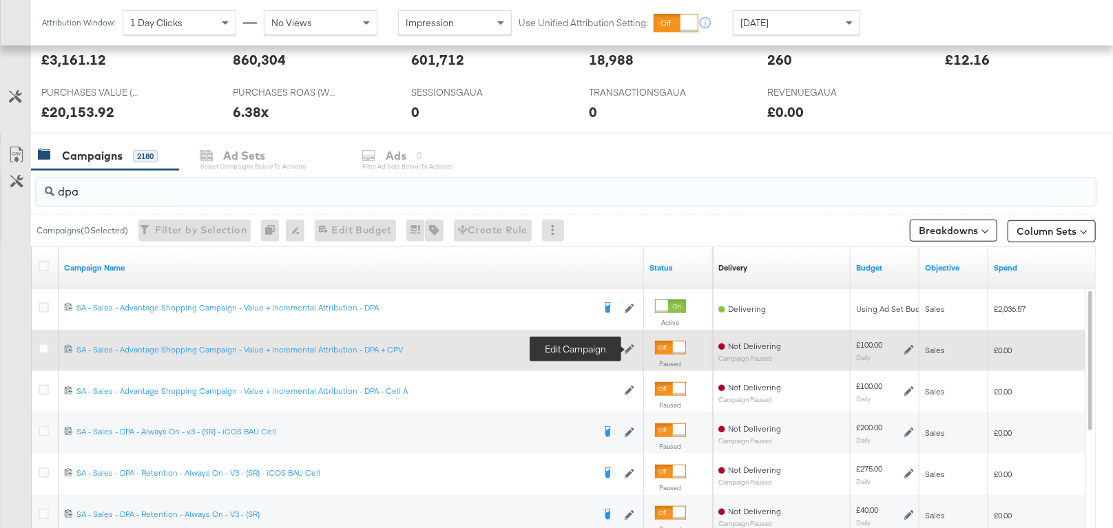
type input "dpa"
click at [627, 352] on icon at bounding box center [630, 350] width 10 height 10
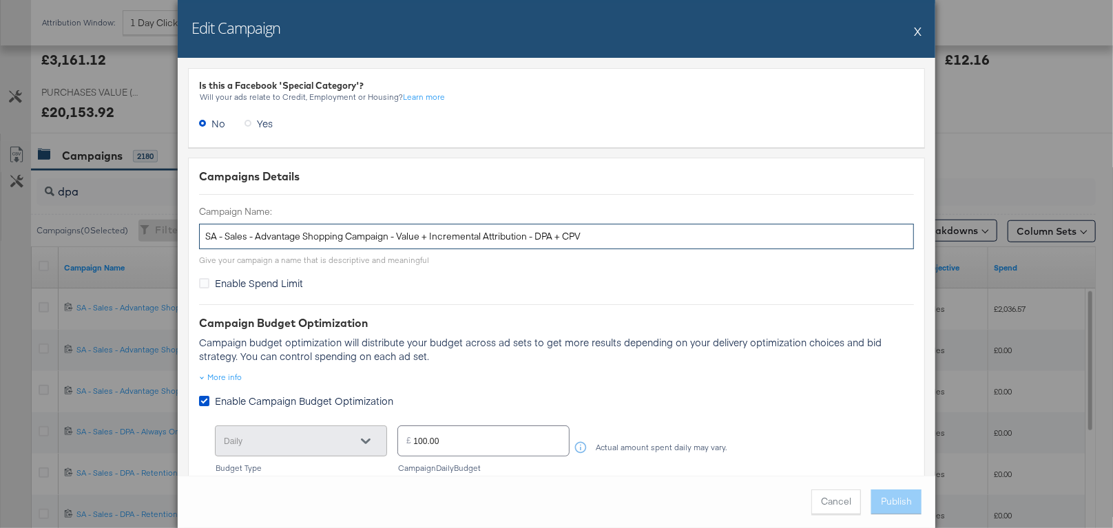
drag, startPoint x: 592, startPoint y: 233, endPoint x: 541, endPoint y: 233, distance: 51.7
click at [541, 233] on input "SA - Sales - Advantage Shopping Campaign - Value + Incremental Attribution - DP…" at bounding box center [556, 236] width 715 height 25
type input "SA - Sales - Advantage Shopping Campaign - Value + Incremental Attribution - CP…"
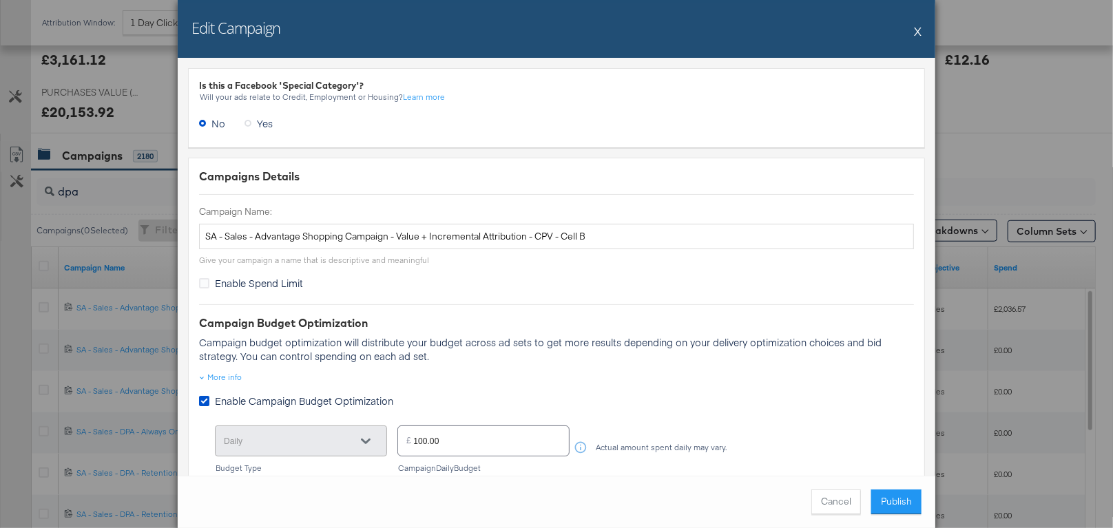
click at [841, 360] on p "Campaign budget optimization will distribute your budget across ad sets to get …" at bounding box center [556, 349] width 715 height 28
click at [901, 502] on button "Publish" at bounding box center [896, 502] width 50 height 25
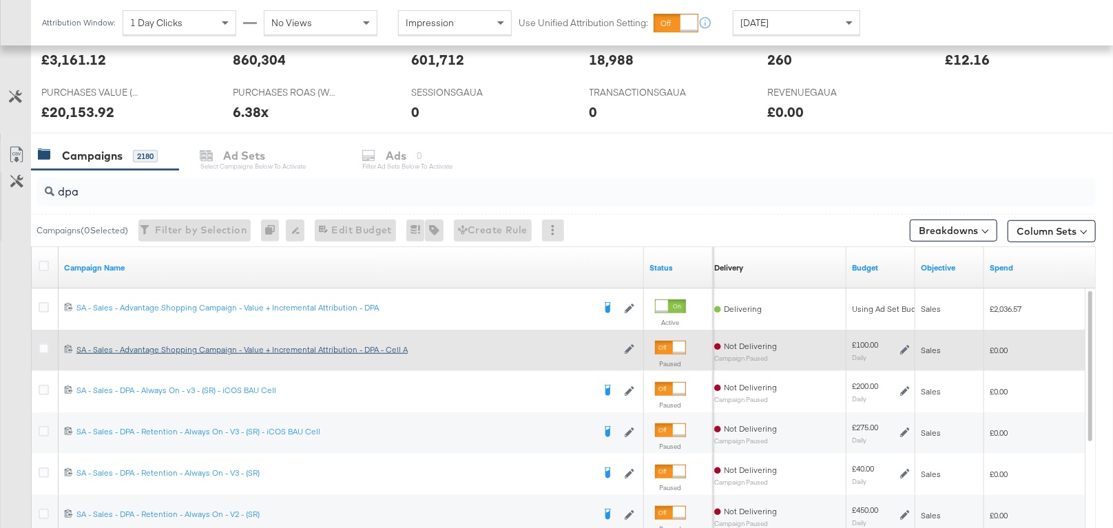
scroll to position [549, 0]
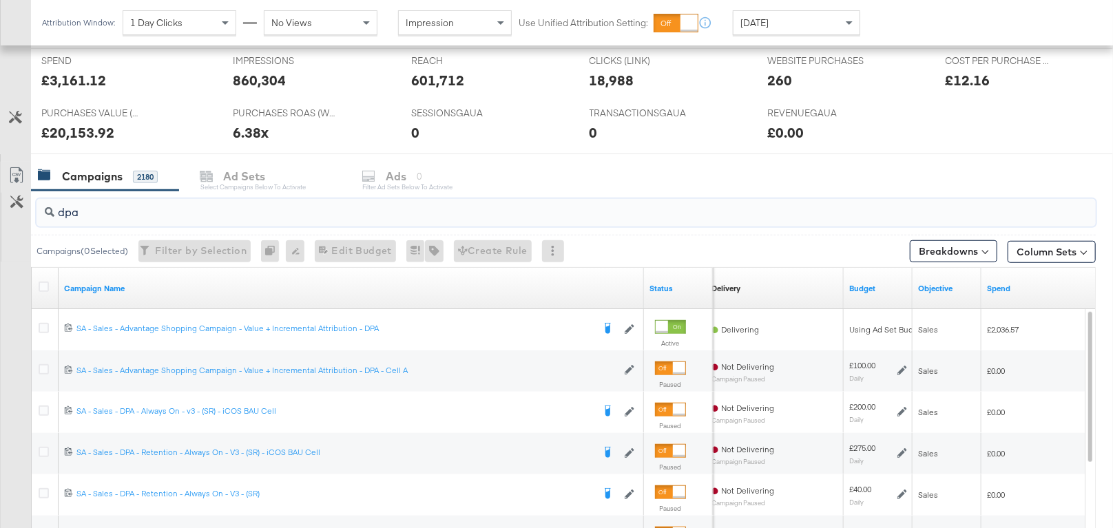
click at [314, 209] on input "dpa" at bounding box center [527, 207] width 946 height 27
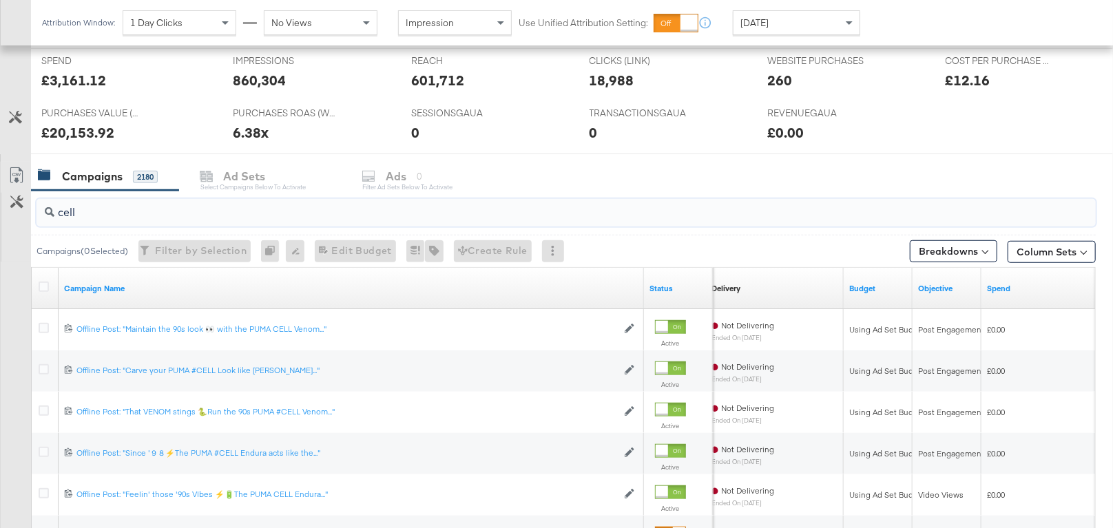
type input "cell b"
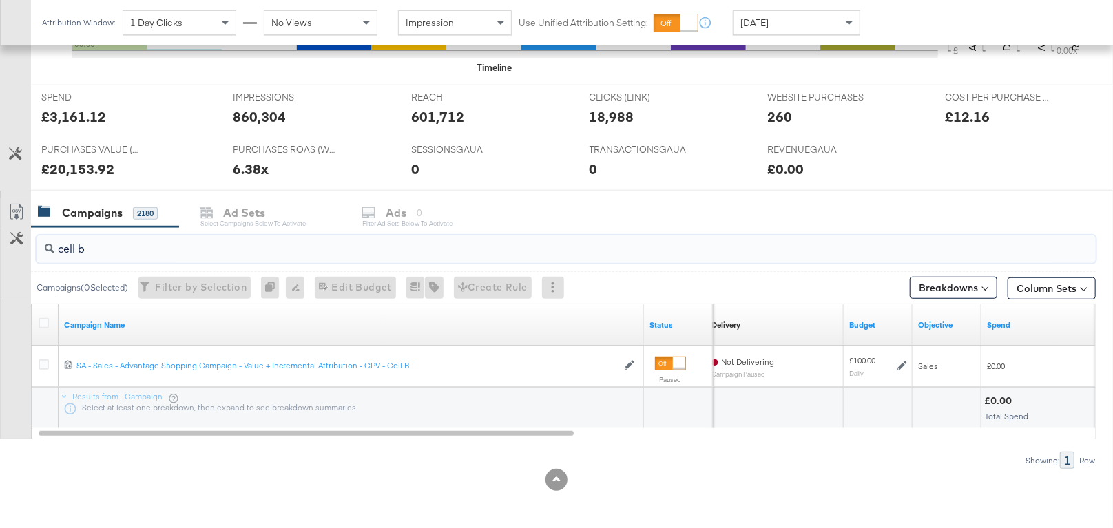
click at [322, 247] on input "cell b" at bounding box center [527, 243] width 946 height 27
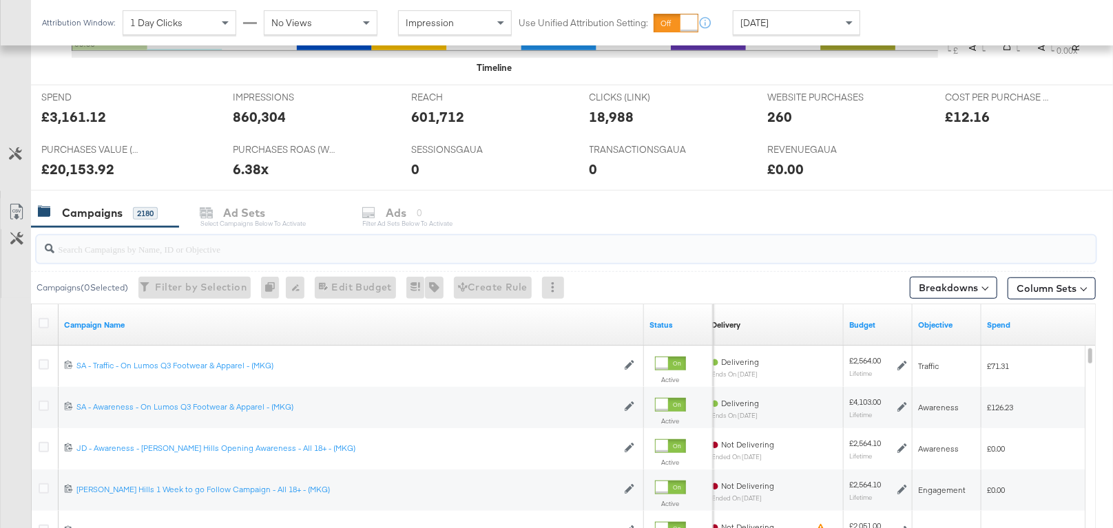
scroll to position [549, 0]
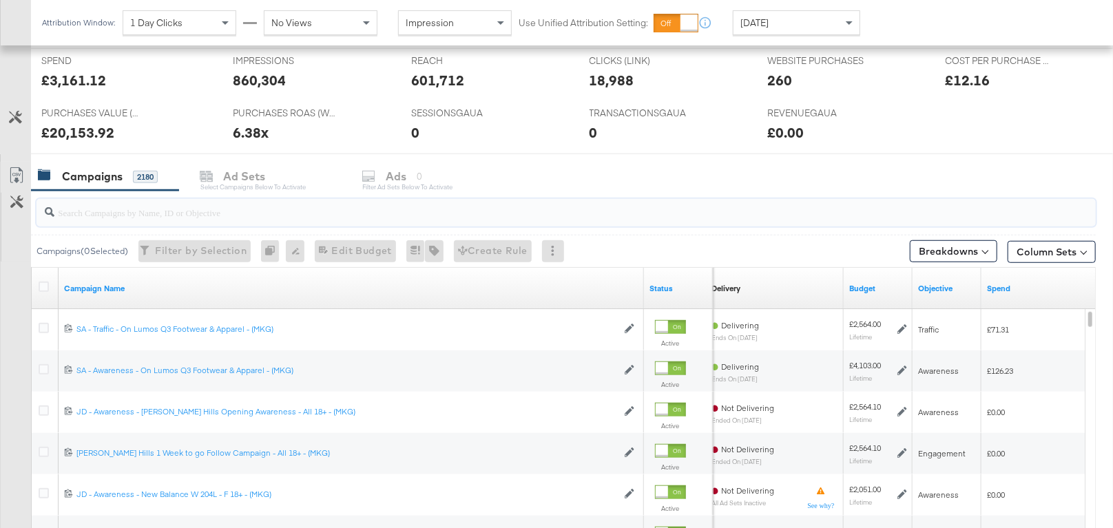
click at [328, 219] on input "search" at bounding box center [527, 207] width 946 height 27
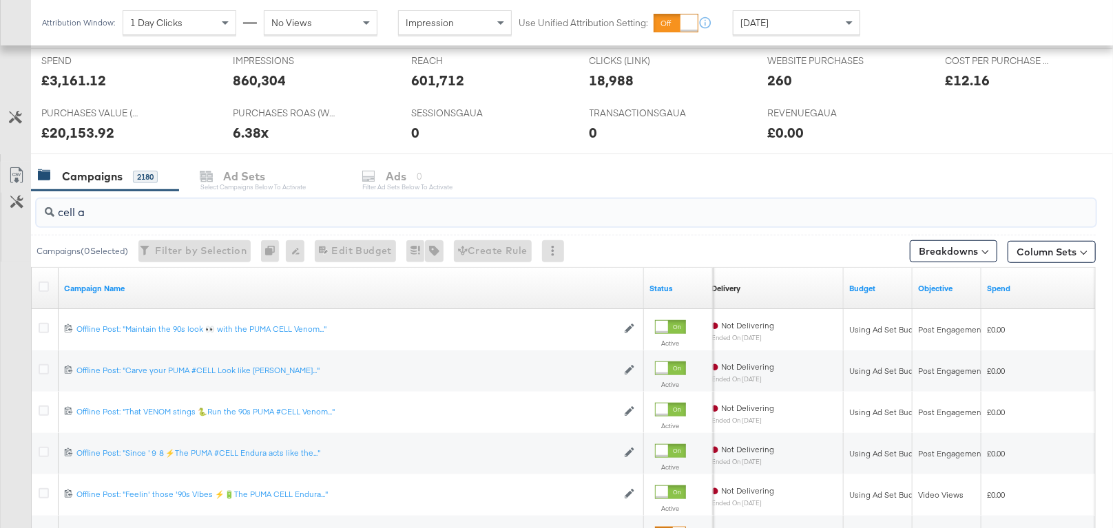
scroll to position [512, 0]
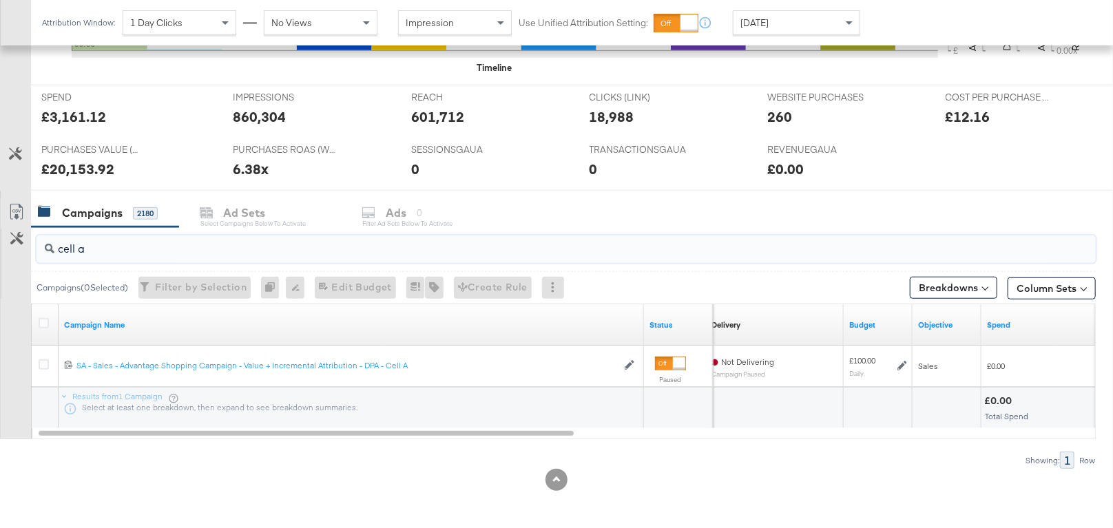
type input "cell a"
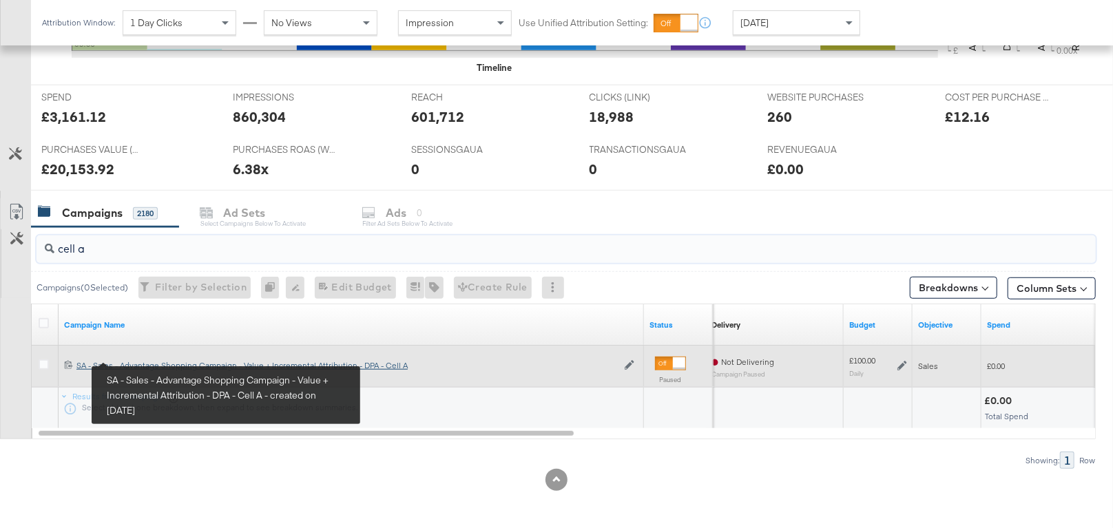
click at [145, 363] on div "SA - Sales - Advantage Shopping Campaign - Value + Incremental Attribution - DP…" at bounding box center [346, 365] width 541 height 11
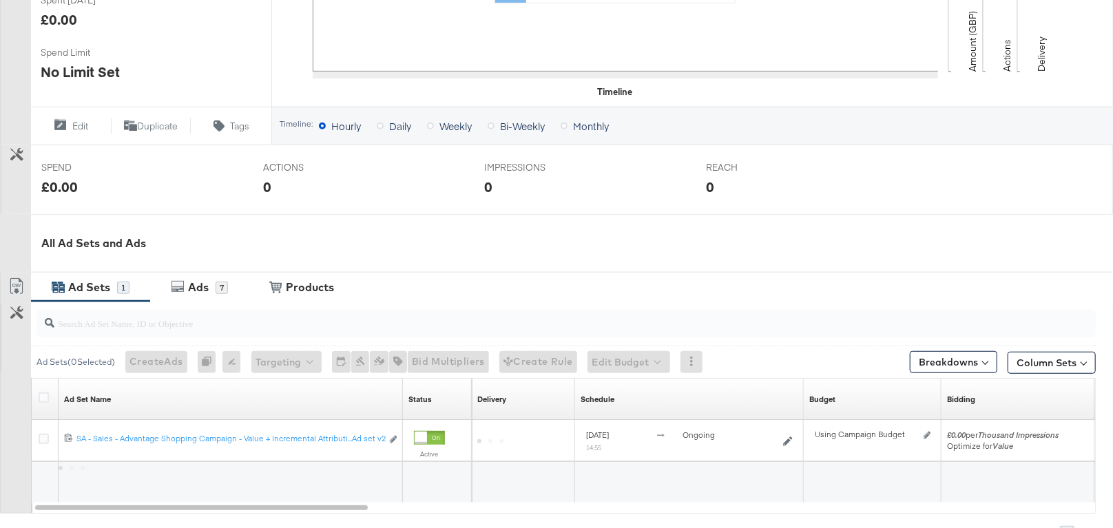
scroll to position [523, 0]
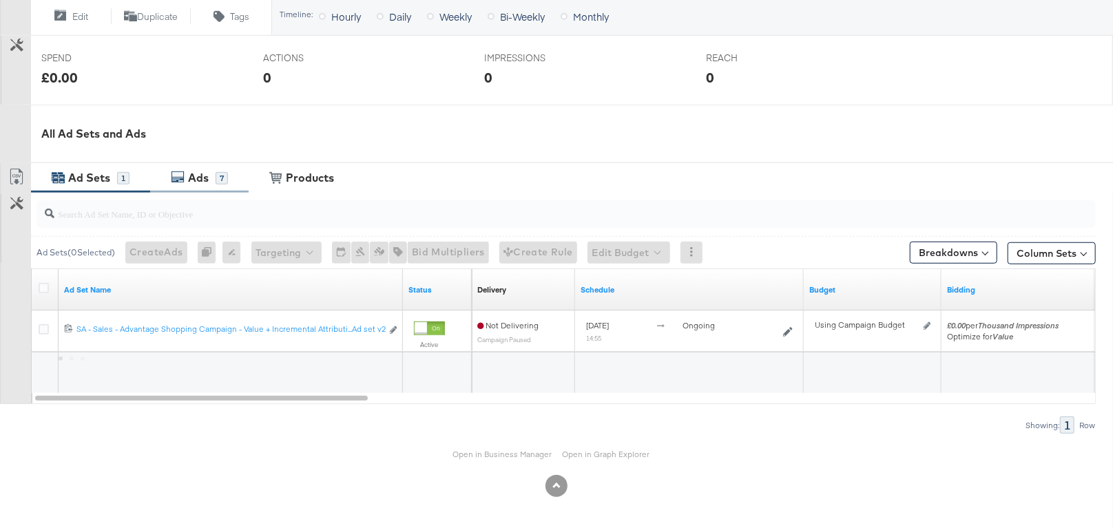
click at [208, 176] on div "Ads" at bounding box center [198, 178] width 21 height 16
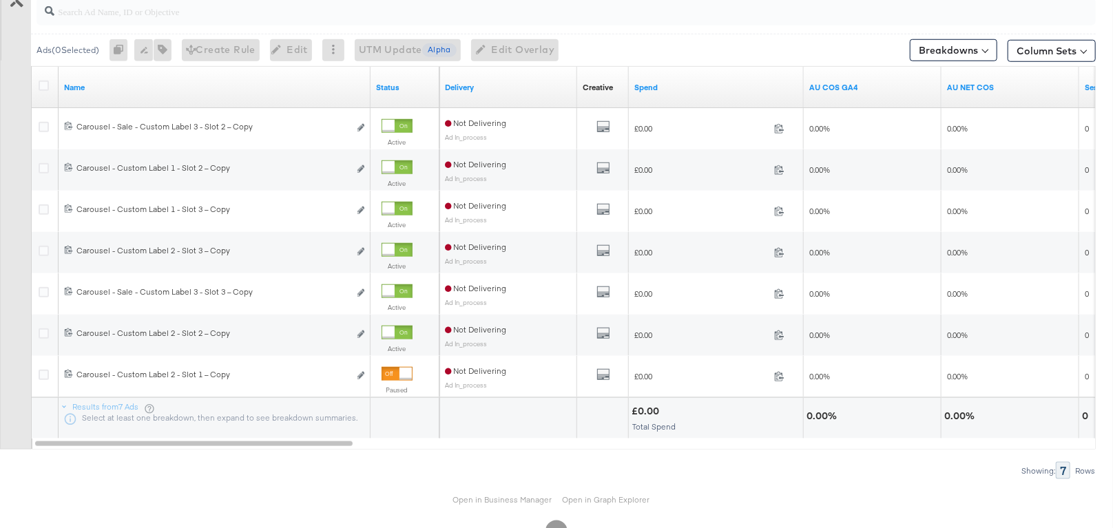
scroll to position [752, 0]
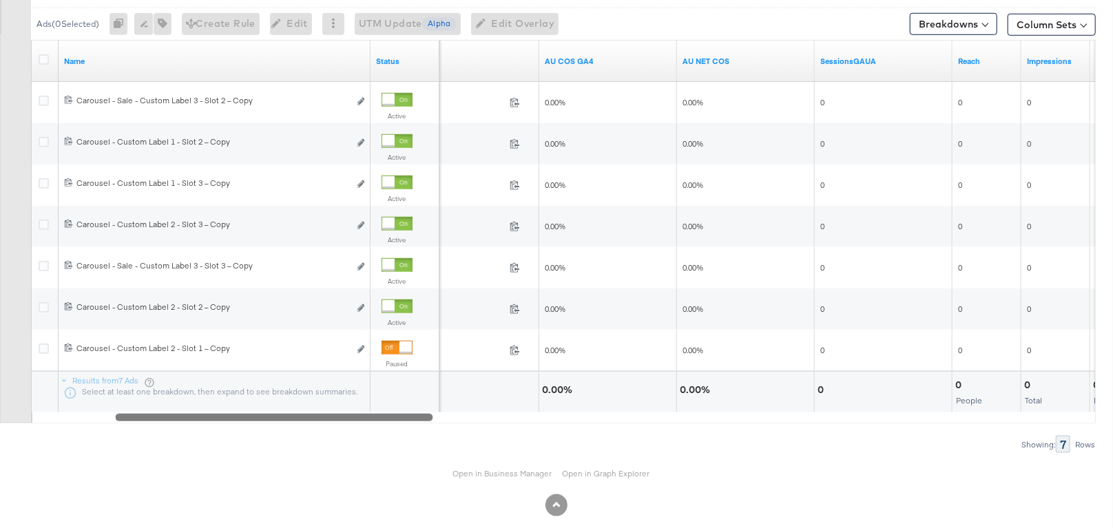
drag, startPoint x: 622, startPoint y: 416, endPoint x: 182, endPoint y: 391, distance: 440.9
click at [182, 391] on div "Name Status Spend AU COS GA4 AU NET COS SessionsGAUA Reach Impressions CTR (Lin…" at bounding box center [563, 232] width 1065 height 384
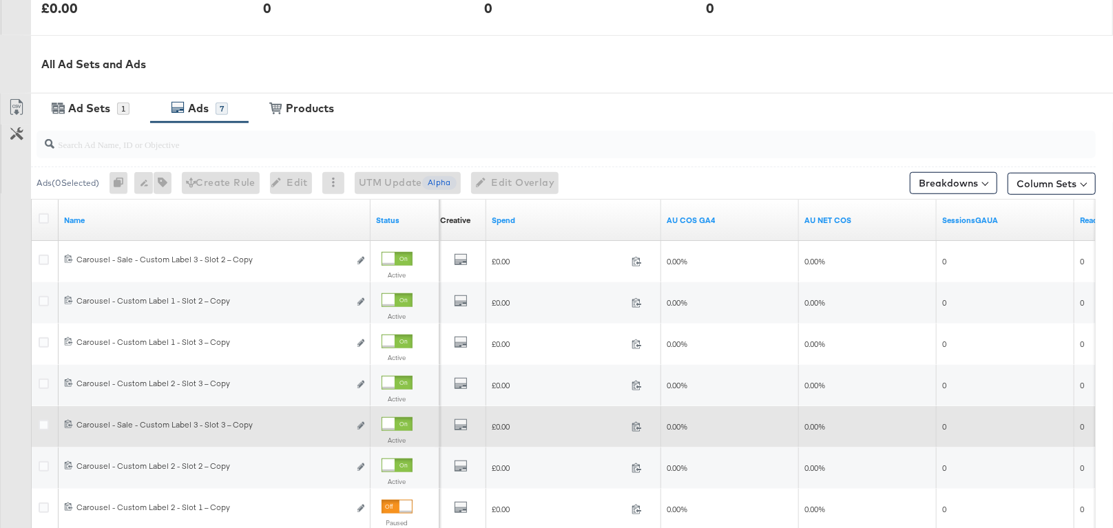
scroll to position [528, 0]
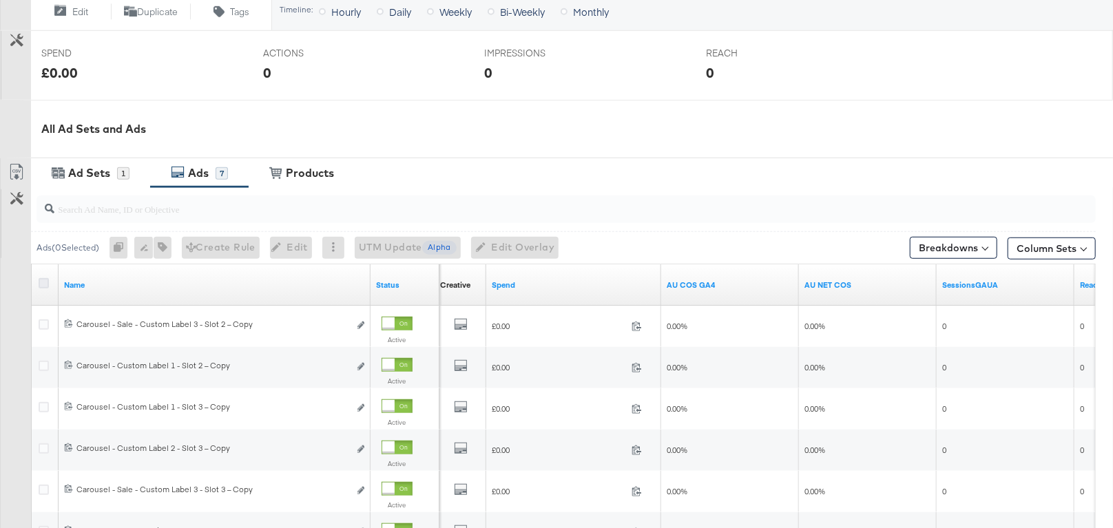
click at [44, 280] on icon at bounding box center [44, 283] width 10 height 10
click at [0, 0] on input "checkbox" at bounding box center [0, 0] width 0 height 0
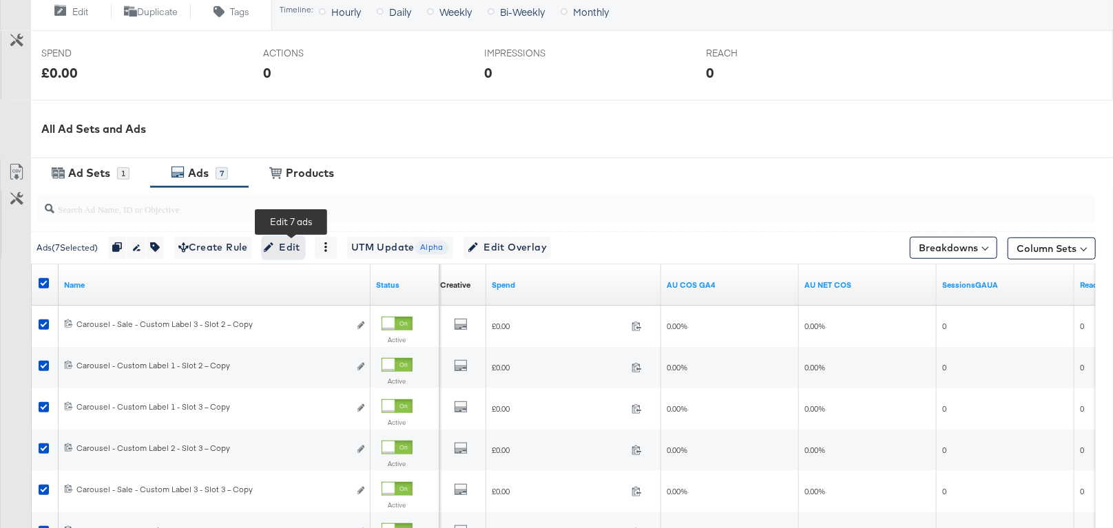
click at [300, 247] on span "Edit" at bounding box center [284, 247] width 34 height 17
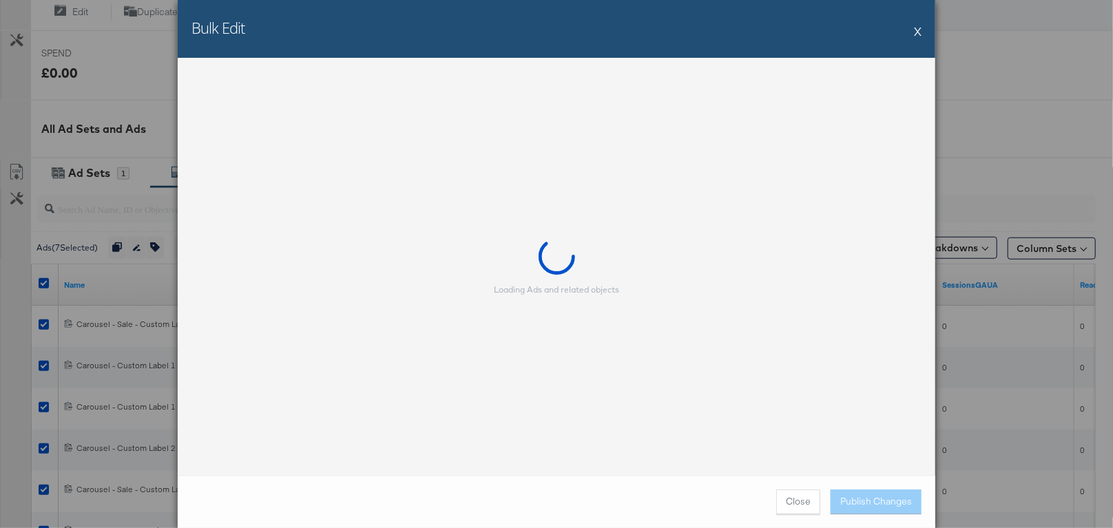
click at [918, 28] on button "X" at bounding box center [918, 31] width 8 height 28
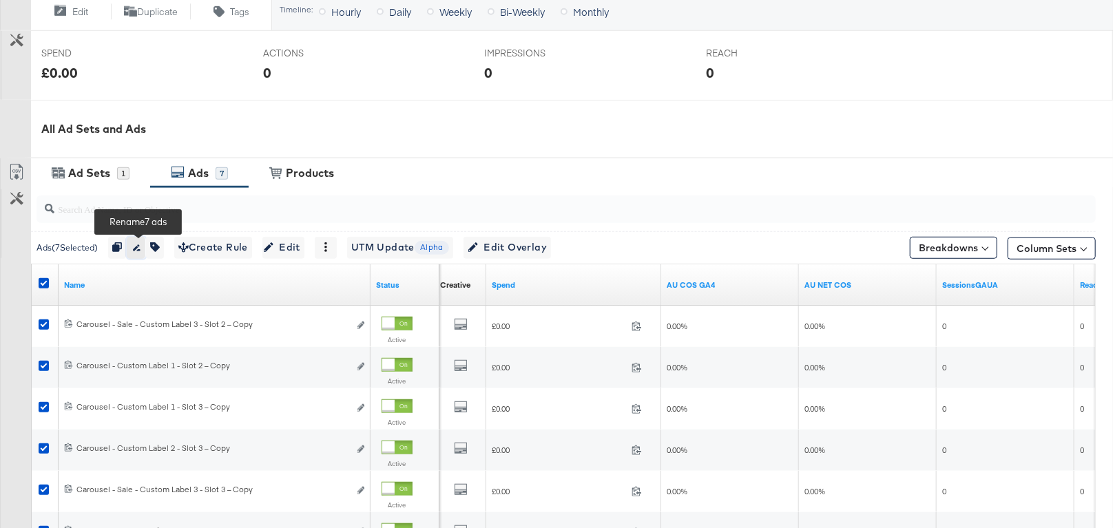
click at [137, 247] on icon "button" at bounding box center [136, 247] width 10 height 10
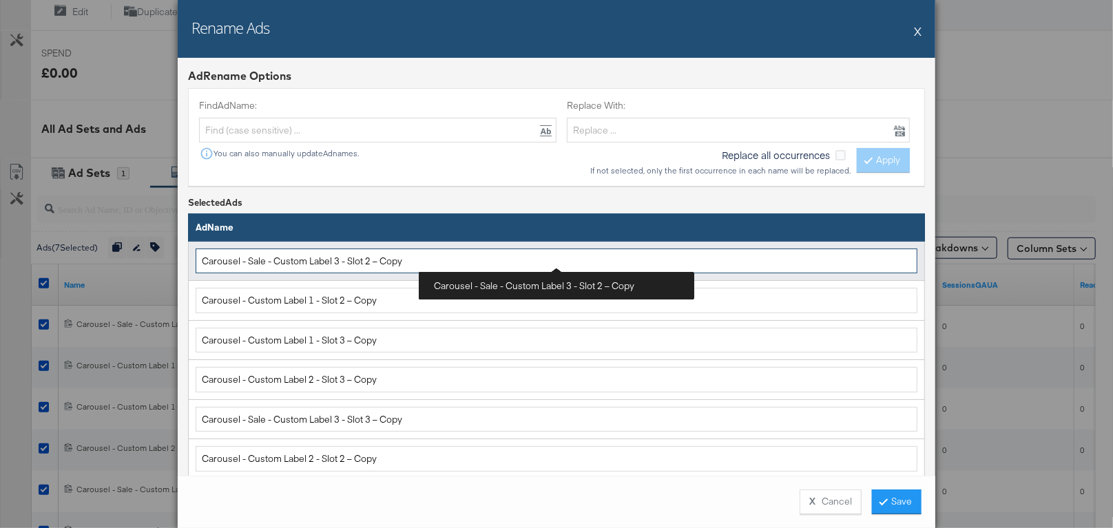
drag, startPoint x: 422, startPoint y: 257, endPoint x: 371, endPoint y: 255, distance: 51.0
click at [371, 255] on input "Carousel - Sale - Custom Label 3 - Slot 2 – Copy" at bounding box center [557, 261] width 722 height 25
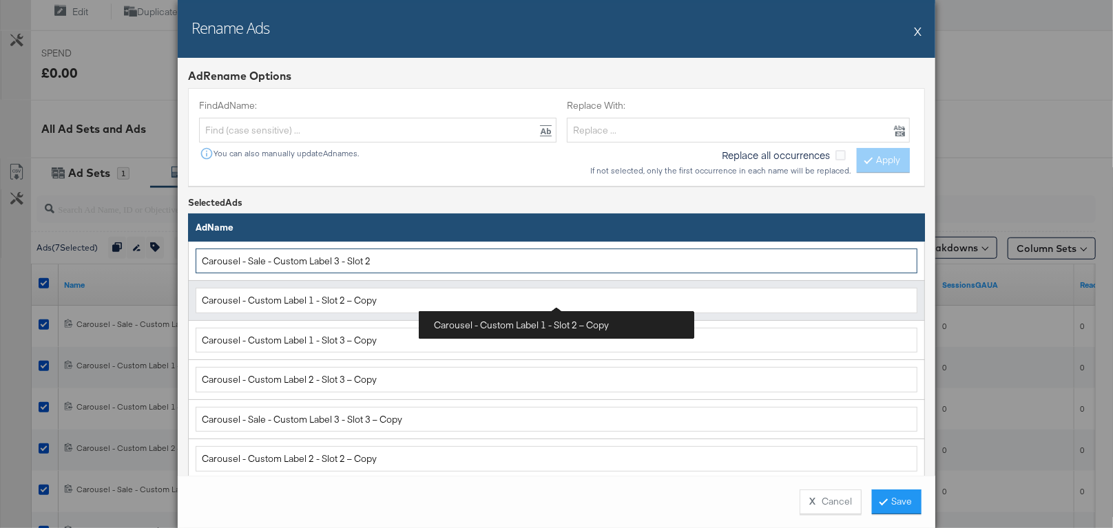
type input "Carousel - Sale - Custom Label 3 - Slot 2"
drag, startPoint x: 383, startPoint y: 295, endPoint x: 347, endPoint y: 295, distance: 35.8
click at [347, 295] on input "Carousel - Custom Label 1 - Slot 2 – Copy" at bounding box center [557, 300] width 722 height 25
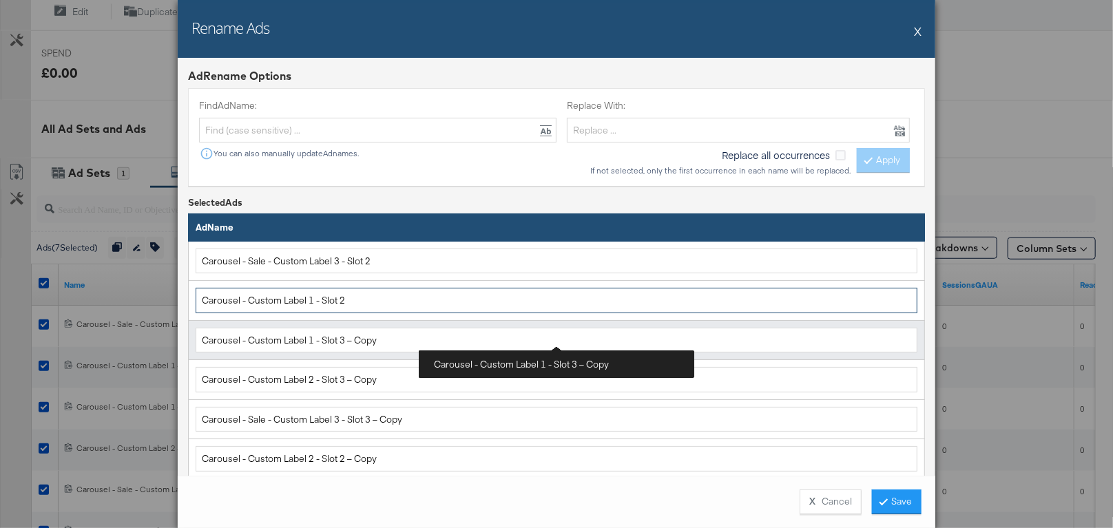
type input "Carousel - Custom Label 1 - Slot 2"
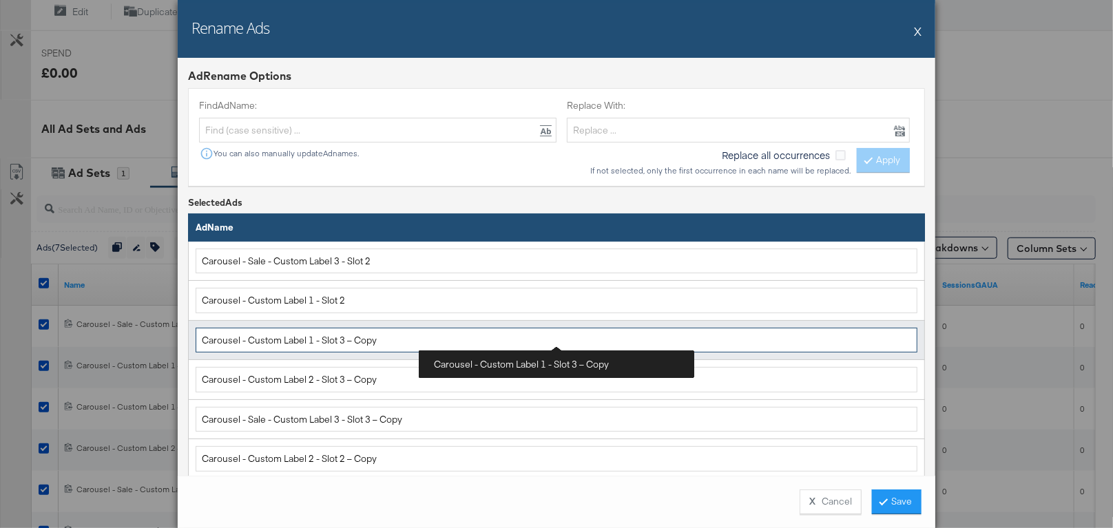
drag, startPoint x: 384, startPoint y: 342, endPoint x: 346, endPoint y: 341, distance: 37.2
click at [346, 341] on input "Carousel - Custom Label 1 - Slot 3 – Copy" at bounding box center [557, 340] width 722 height 25
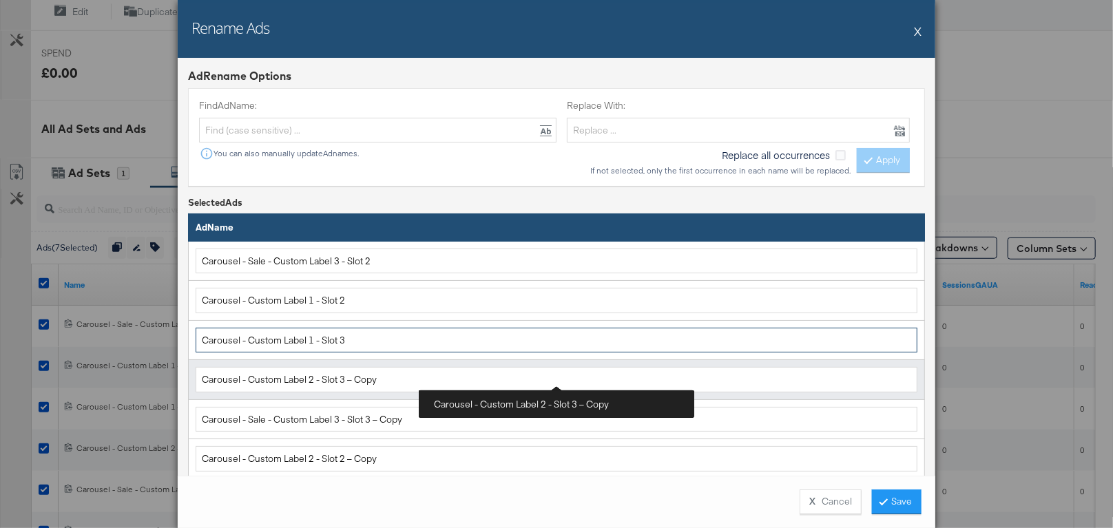
type input "Carousel - Custom Label 1 - Slot 3"
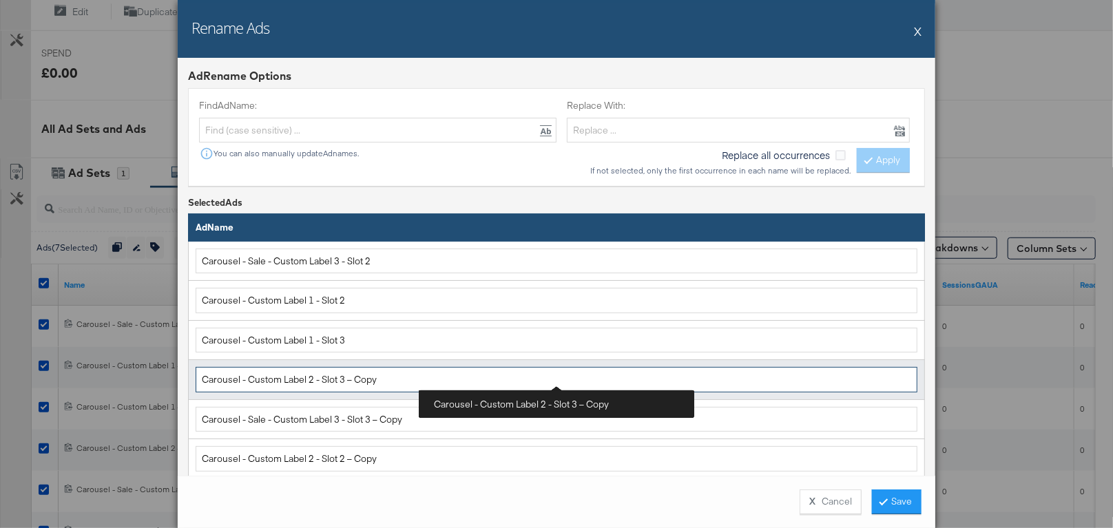
drag, startPoint x: 390, startPoint y: 381, endPoint x: 346, endPoint y: 380, distance: 44.1
click at [346, 380] on input "Carousel - Custom Label 2 - Slot 3 – Copy" at bounding box center [557, 379] width 722 height 25
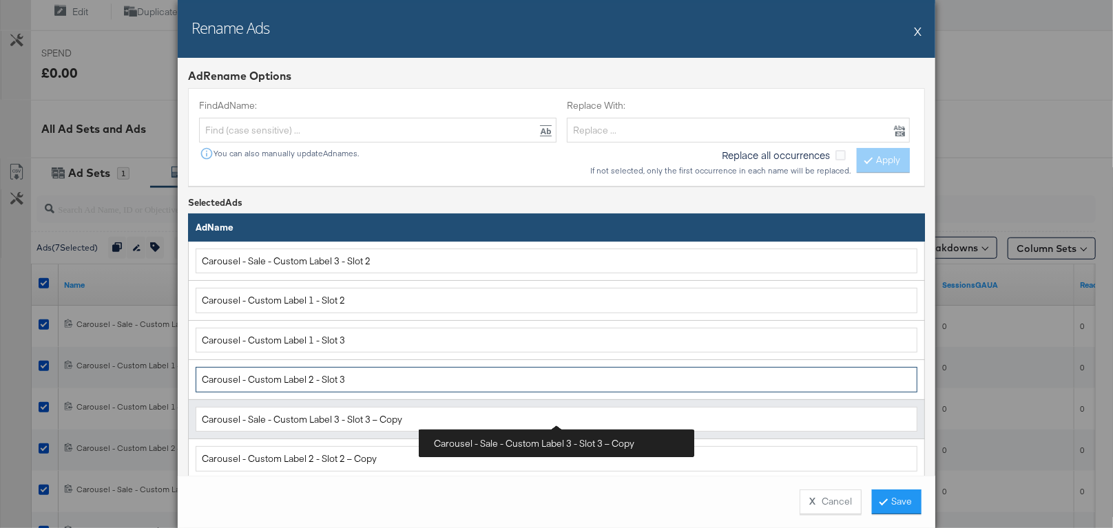
type input "Carousel - Custom Label 2 - Slot 3"
drag, startPoint x: 414, startPoint y: 417, endPoint x: 373, endPoint y: 417, distance: 40.6
click at [373, 417] on input "Carousel - Sale - Custom Label 3 - Slot 3 – Copy" at bounding box center [557, 419] width 722 height 25
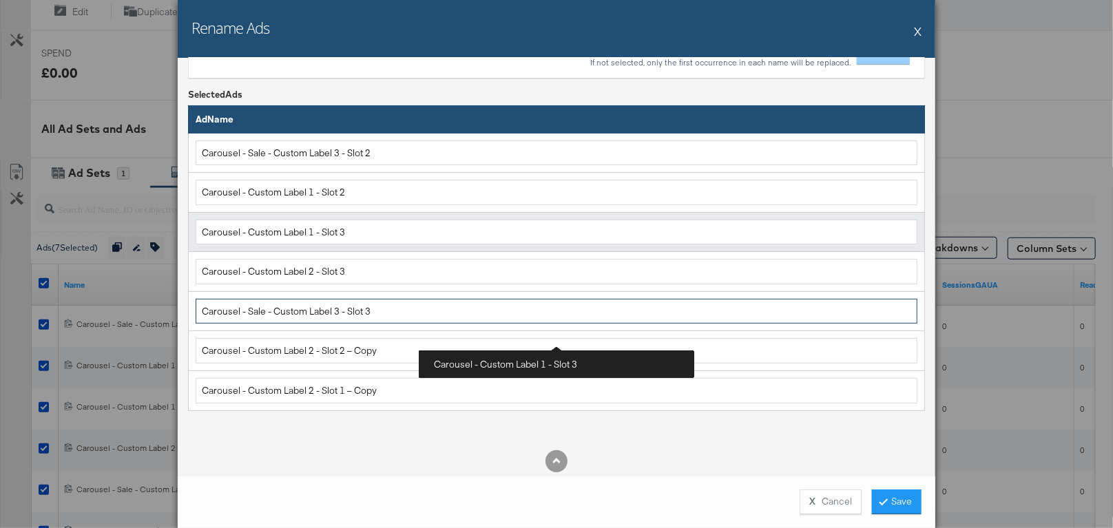
scroll to position [132, 0]
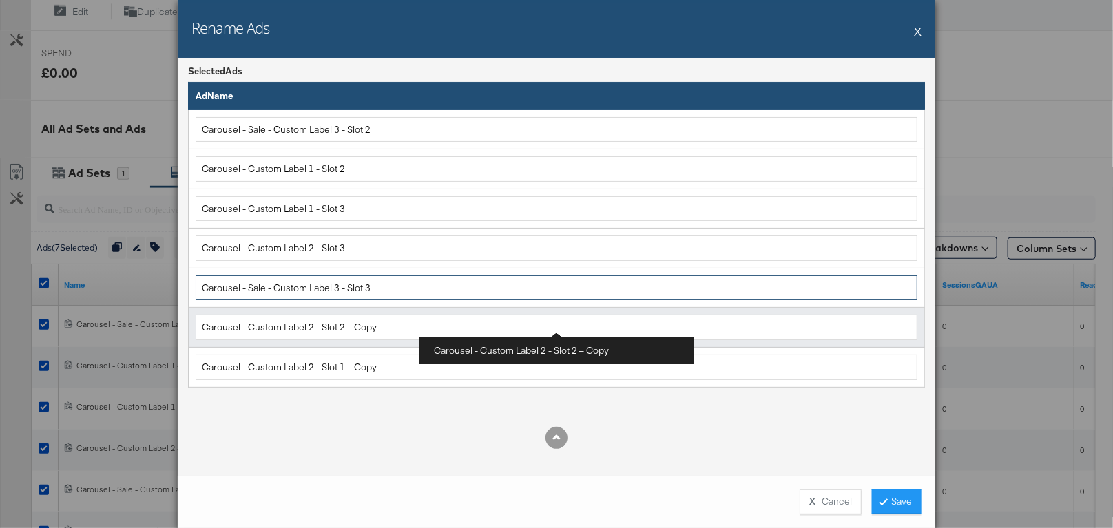
type input "Carousel - Sale - Custom Label 3 - Slot 3"
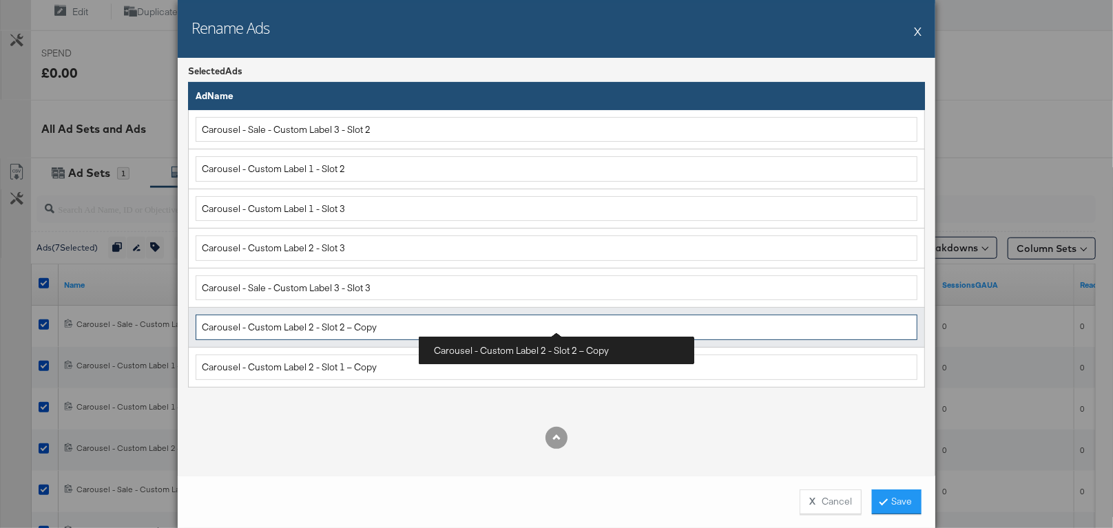
drag, startPoint x: 388, startPoint y: 328, endPoint x: 346, endPoint y: 324, distance: 42.9
click at [346, 324] on input "Carousel - Custom Label 2 - Slot 2 – Copy" at bounding box center [557, 327] width 722 height 25
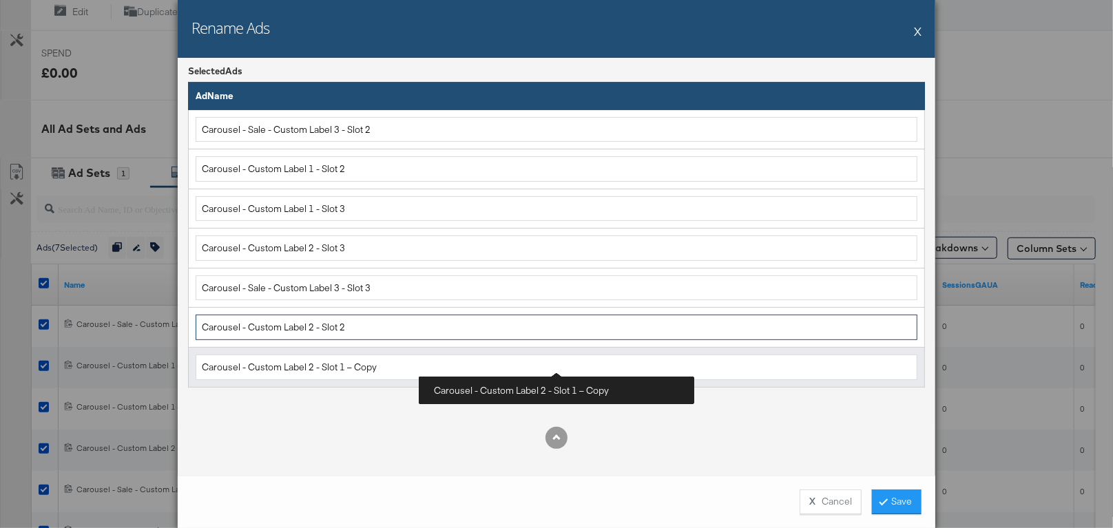
type input "Carousel - Custom Label 2 - Slot 2"
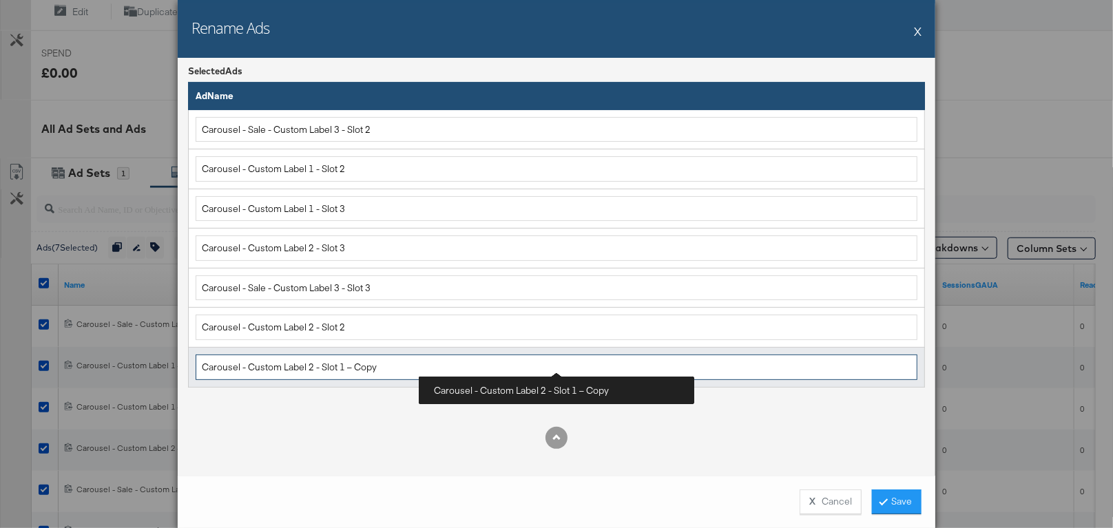
drag, startPoint x: 386, startPoint y: 366, endPoint x: 344, endPoint y: 364, distance: 41.4
click at [344, 364] on input "Carousel - Custom Label 2 - Slot 1 – Copy" at bounding box center [557, 367] width 722 height 25
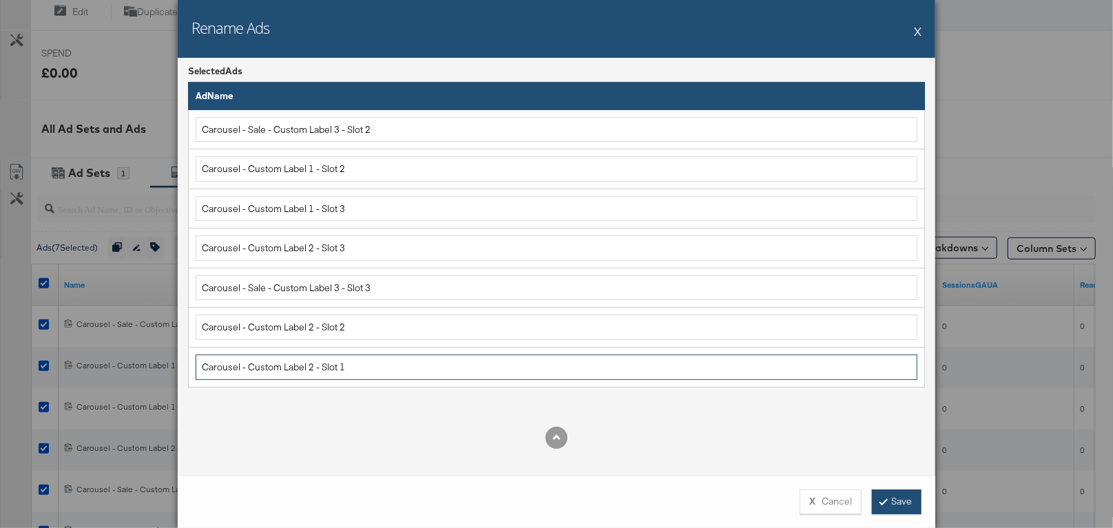
type input "Carousel - Custom Label 2 - Slot 1"
click at [891, 506] on button "Save" at bounding box center [897, 502] width 50 height 25
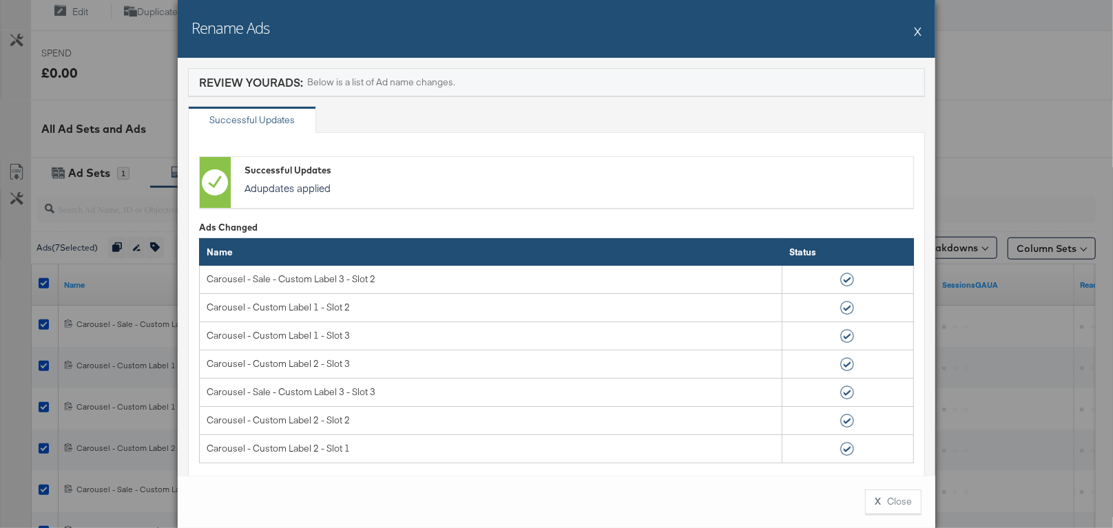
click at [891, 506] on button "X Close" at bounding box center [893, 502] width 56 height 25
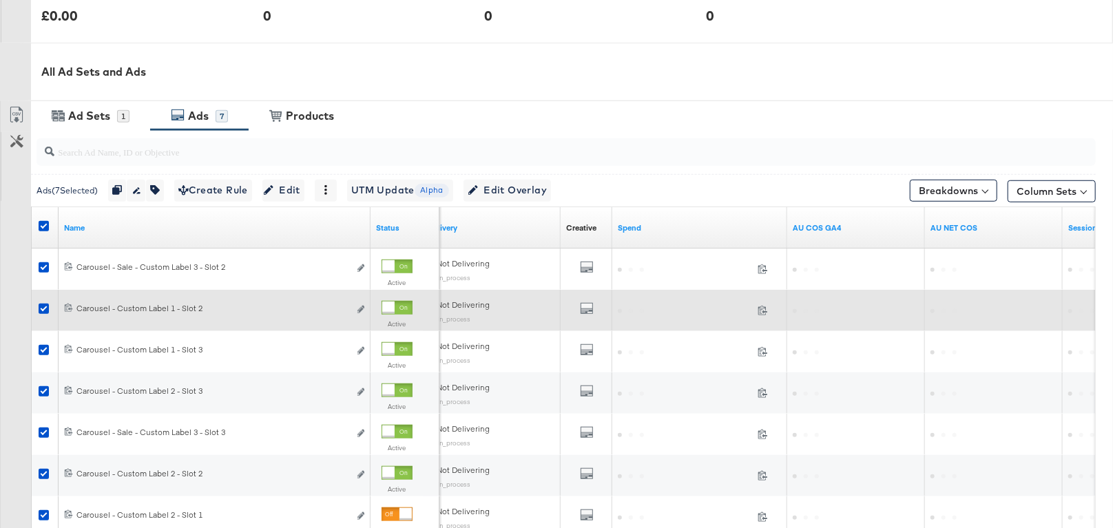
scroll to position [386, 0]
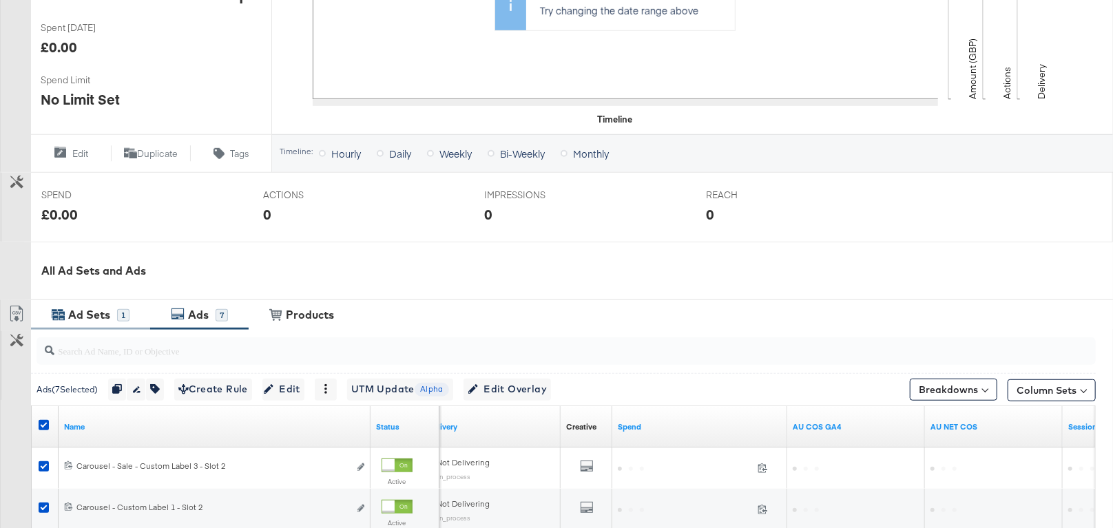
click at [129, 309] on div "Ad Sets 1" at bounding box center [90, 315] width 119 height 30
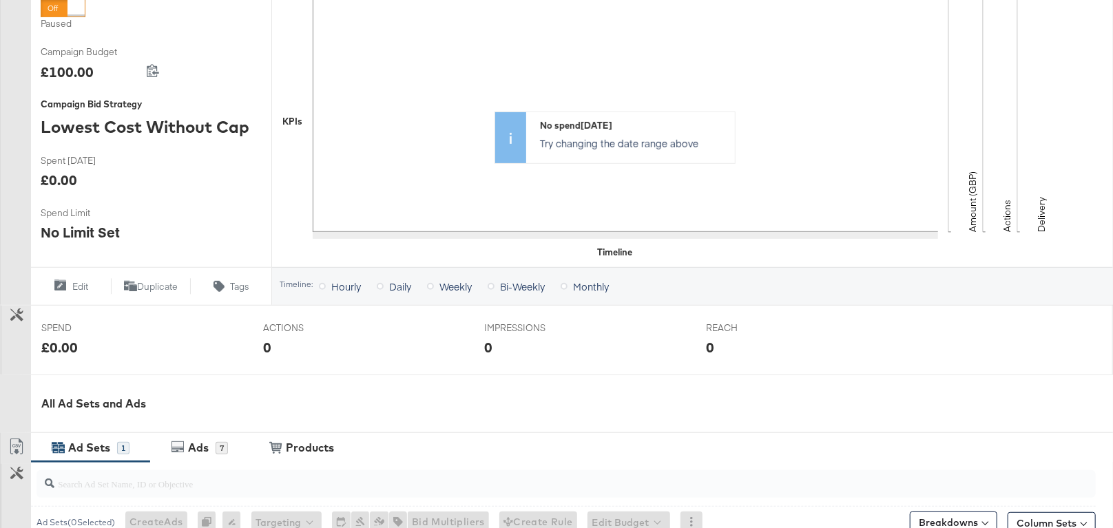
scroll to position [0, 0]
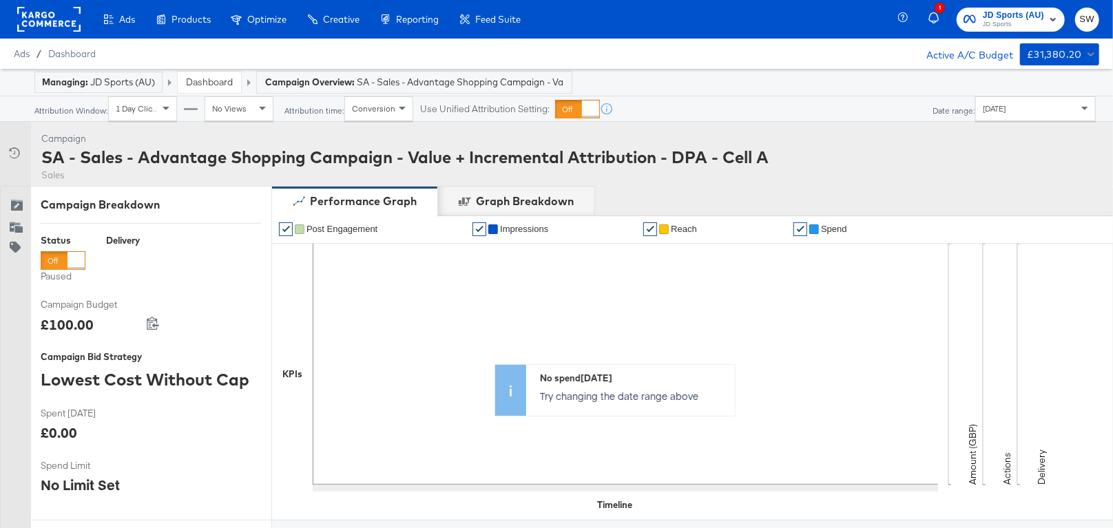
click at [220, 81] on link "Dashboard" at bounding box center [209, 82] width 47 height 12
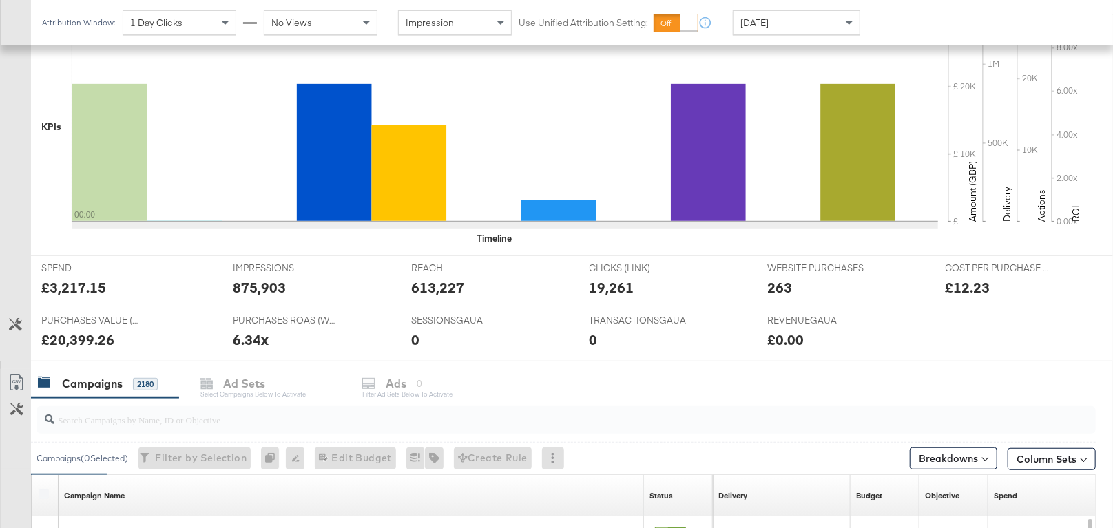
scroll to position [533, 0]
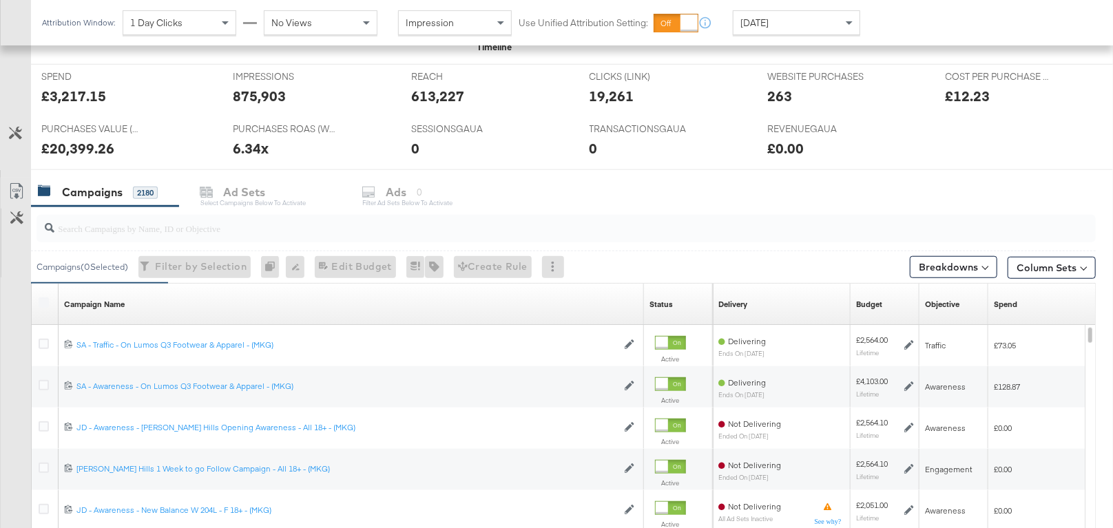
click at [267, 228] on input "search" at bounding box center [527, 222] width 946 height 27
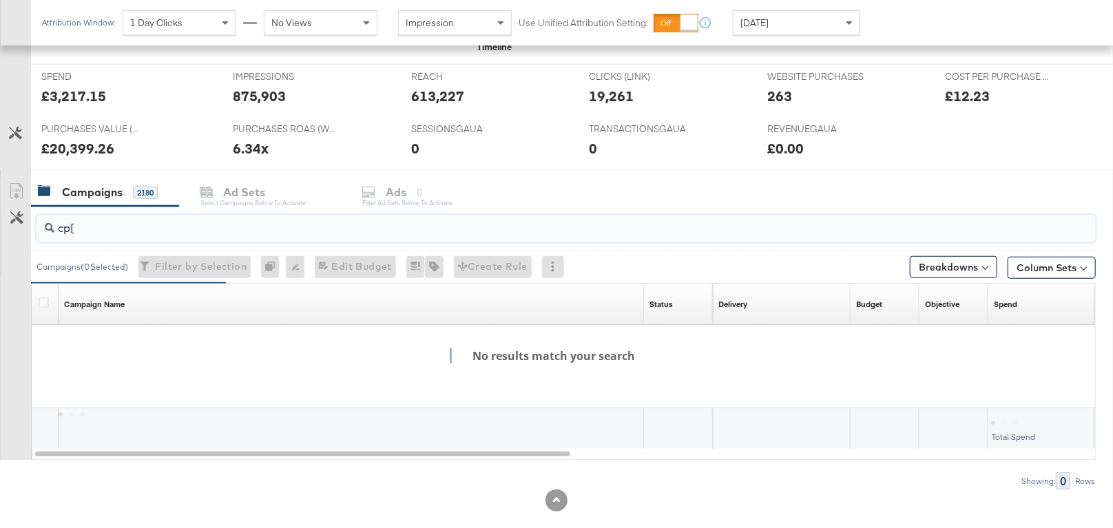
type input "cp[v"
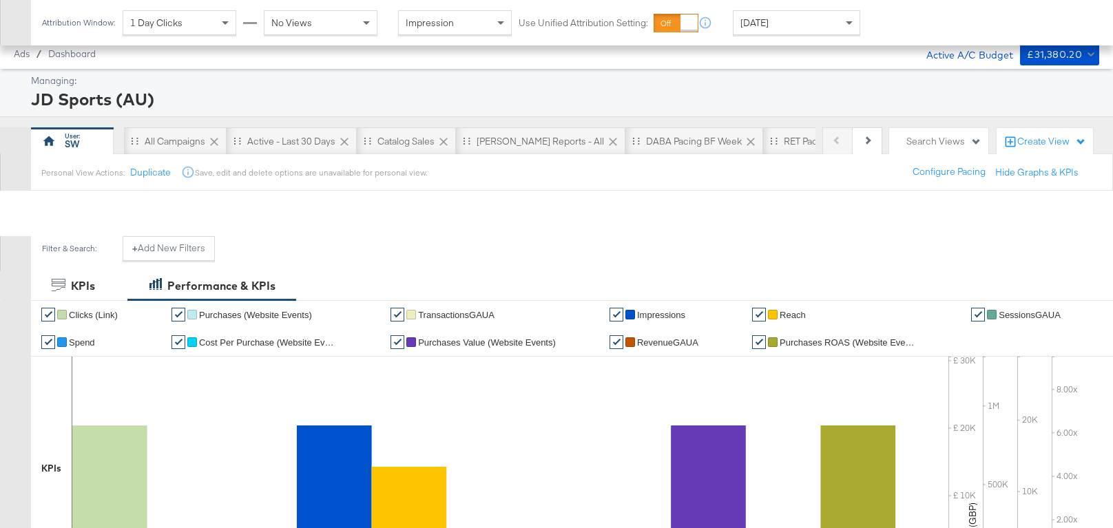
scroll to position [533, 0]
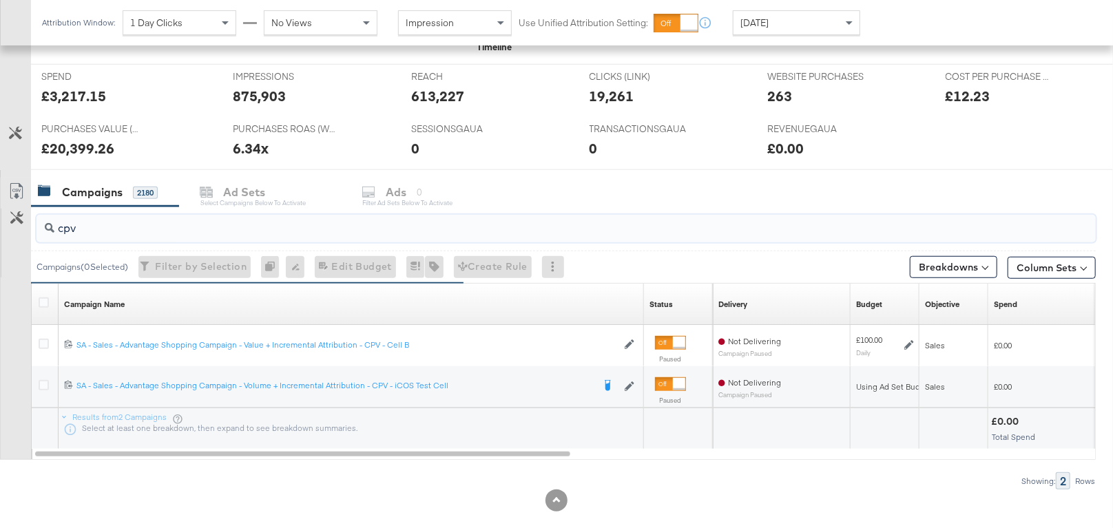
type input "cpv"
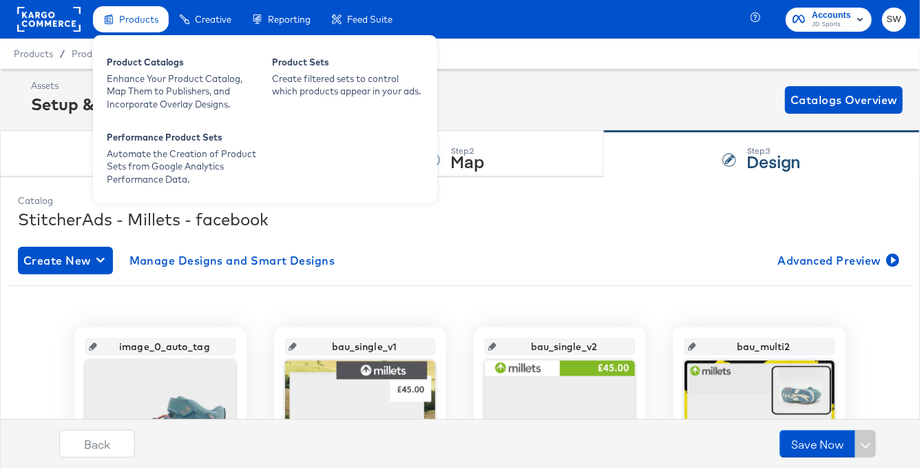
click at [123, 26] on div "Products" at bounding box center [131, 19] width 76 height 27
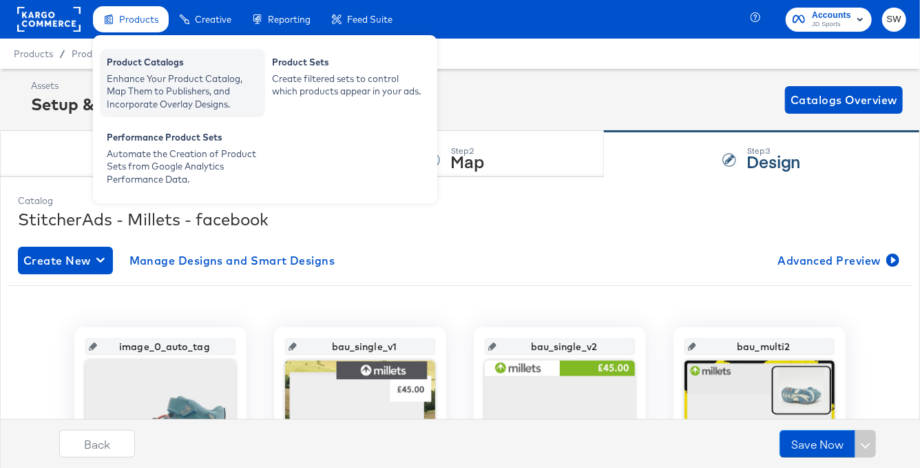
click at [141, 74] on div "Enhance Your Product Catalog, Map Them to Publishers, and Incorporate Overlay D…" at bounding box center [183, 91] width 152 height 39
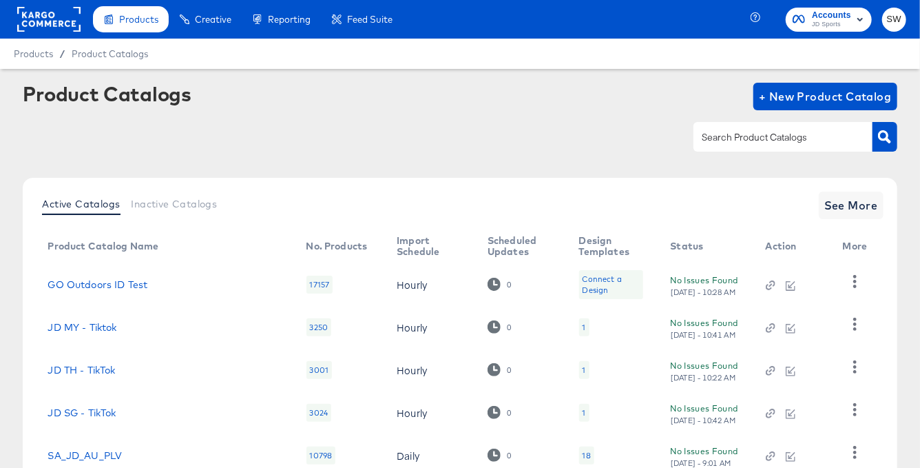
click at [791, 143] on input "text" at bounding box center [772, 137] width 147 height 16
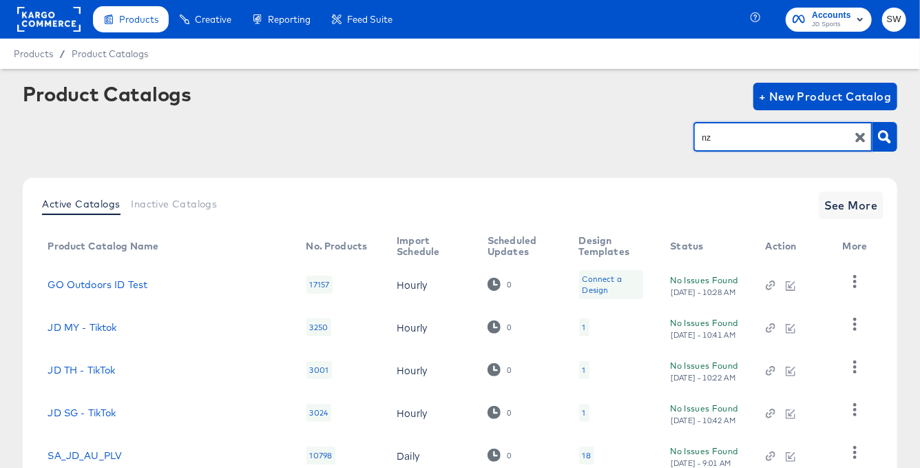
type input "nz"
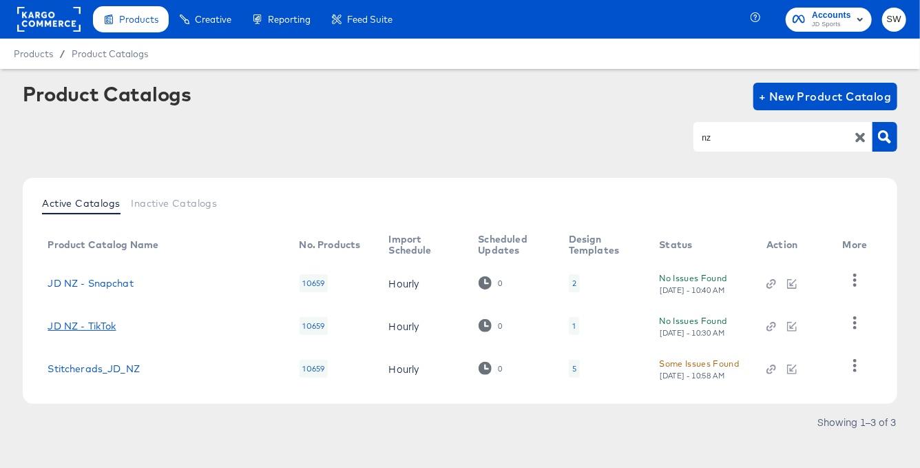
click at [85, 326] on link "JD NZ - TikTok" at bounding box center [82, 325] width 68 height 11
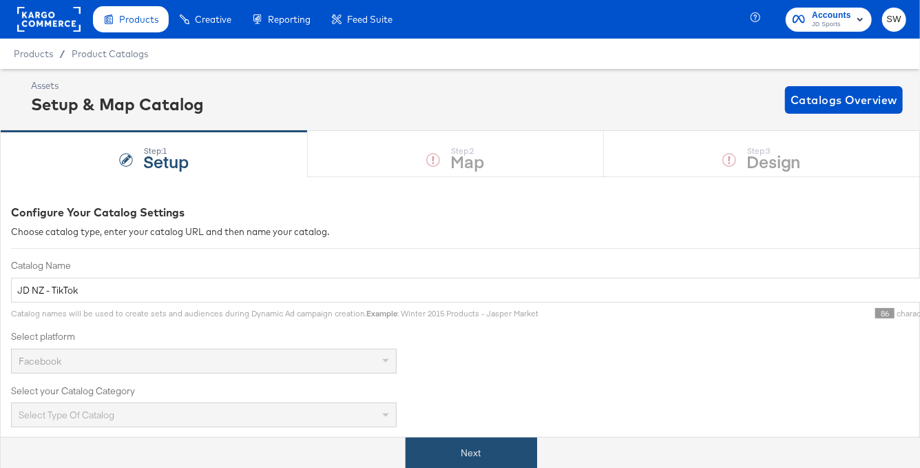
click at [484, 443] on button "Next" at bounding box center [472, 452] width 132 height 31
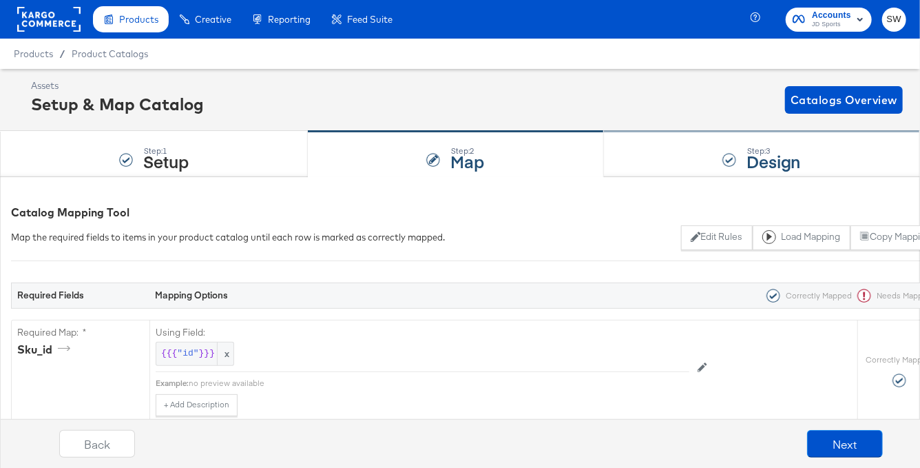
click at [729, 156] on div at bounding box center [730, 160] width 14 height 14
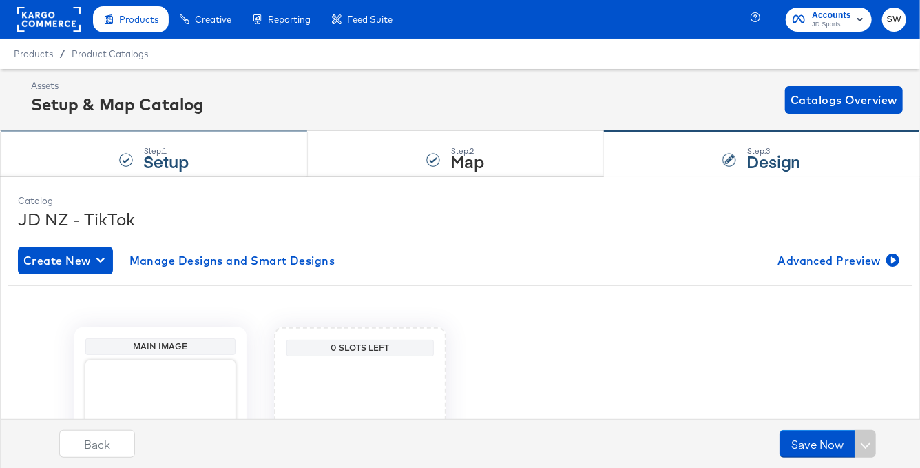
click at [231, 167] on div "Step: 1 Setup" at bounding box center [154, 154] width 308 height 45
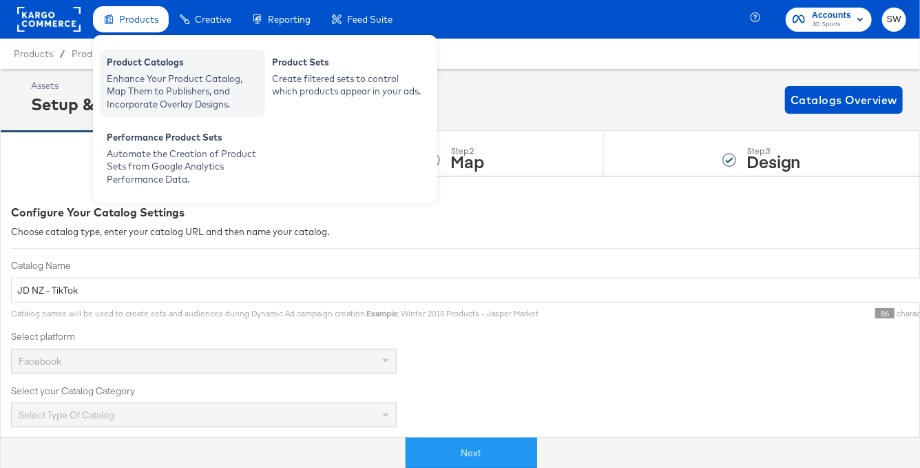
click at [148, 87] on div "Enhance Your Product Catalog, Map Them to Publishers, and Incorporate Overlay D…" at bounding box center [183, 91] width 152 height 39
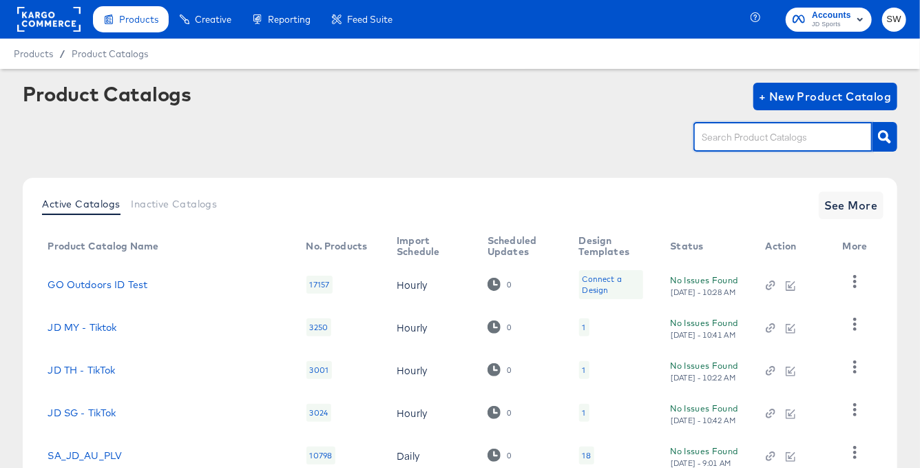
click at [761, 138] on input "text" at bounding box center [772, 137] width 147 height 16
type input "nz"
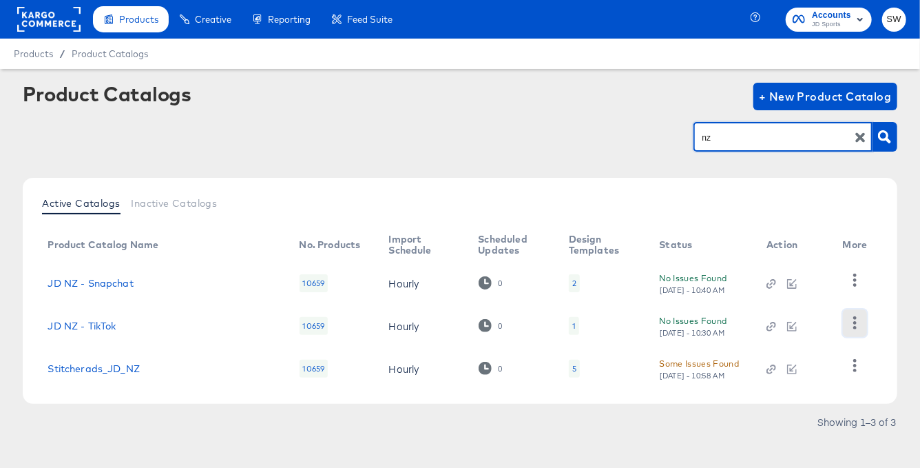
click at [851, 320] on icon "button" at bounding box center [855, 322] width 13 height 13
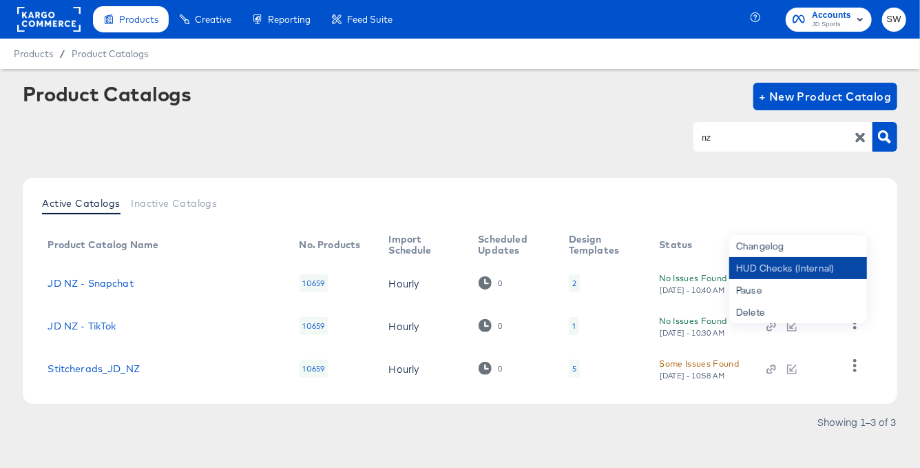
click at [817, 272] on div "HUD Checks (Internal)" at bounding box center [798, 268] width 138 height 22
click at [904, 331] on article "Product Catalogs + New Product Catalog nz Active Catalogs Inactive Catalogs Pro…" at bounding box center [460, 275] width 920 height 412
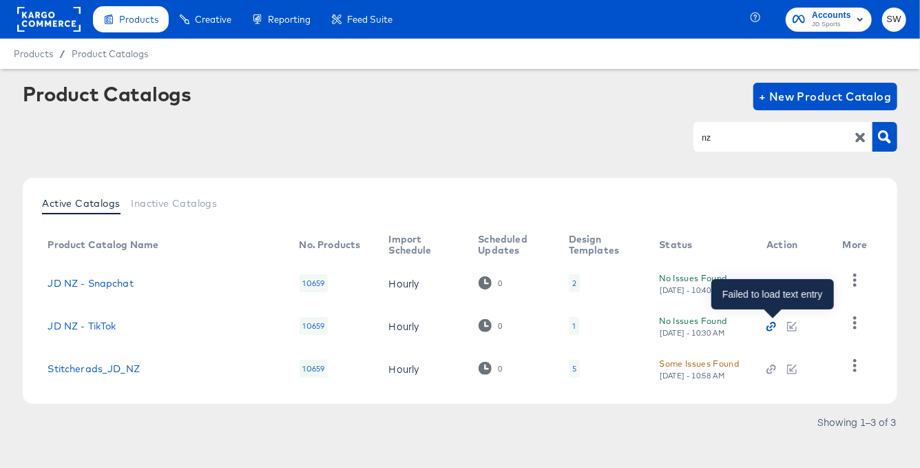
click at [771, 323] on icon "button" at bounding box center [772, 327] width 10 height 10
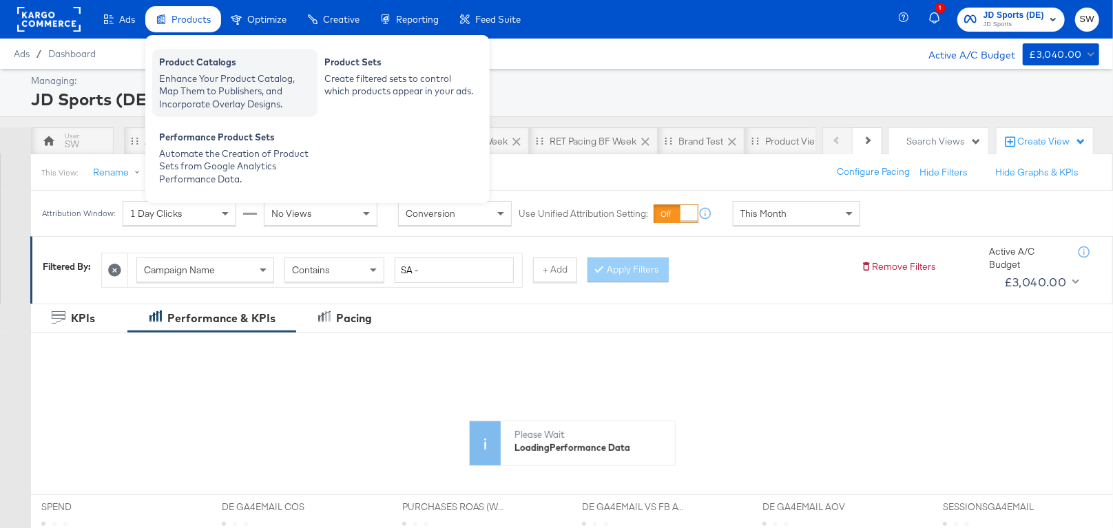
click at [200, 68] on div "Product Catalogs" at bounding box center [235, 64] width 152 height 17
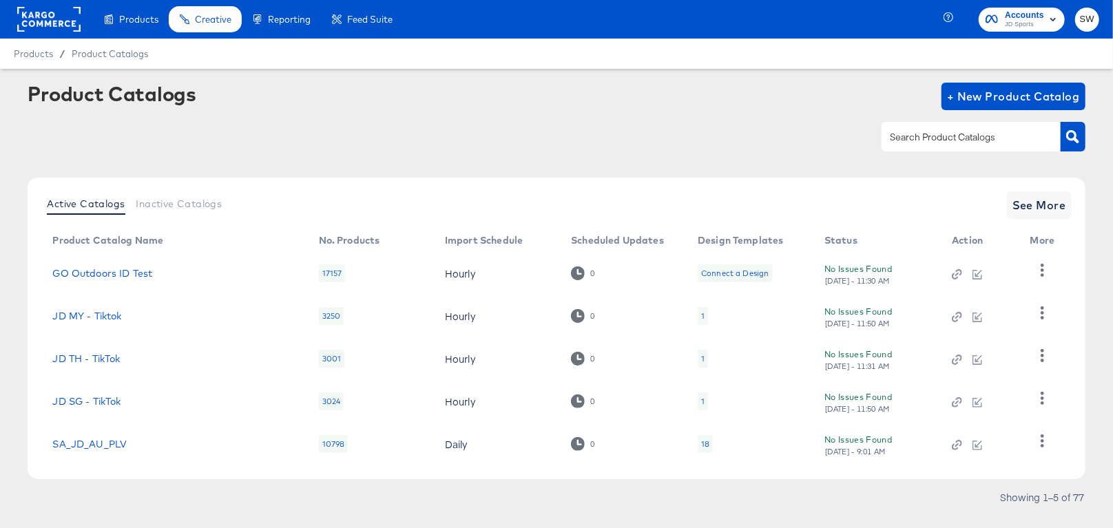
click at [918, 136] on input "text" at bounding box center [960, 137] width 147 height 16
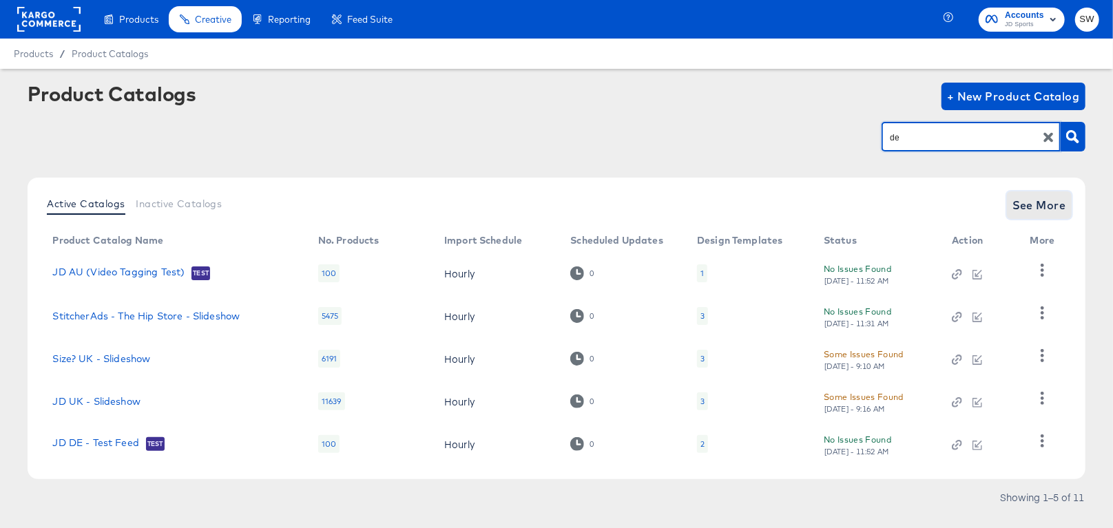
click at [1044, 208] on span "See More" at bounding box center [1040, 205] width 54 height 19
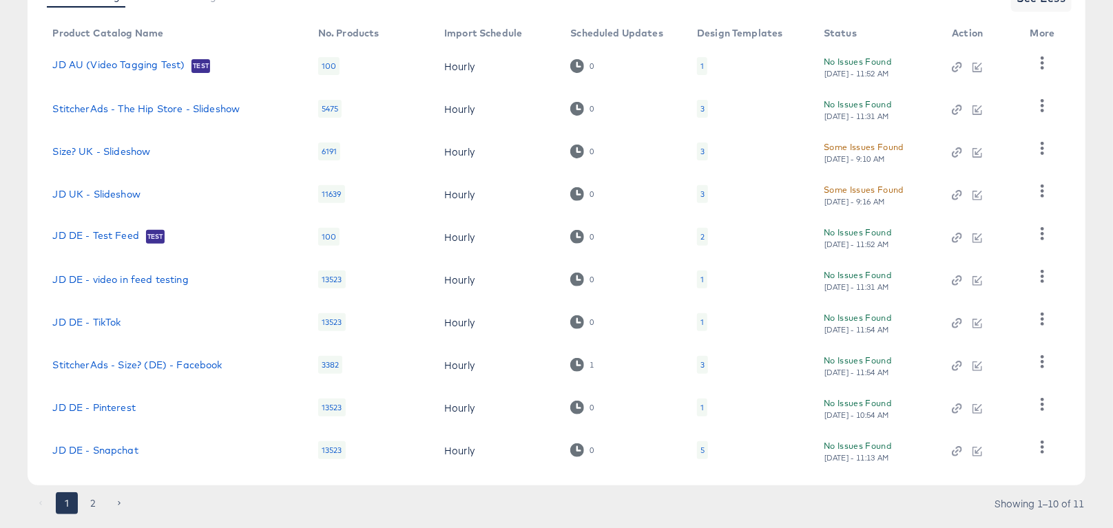
scroll to position [241, 0]
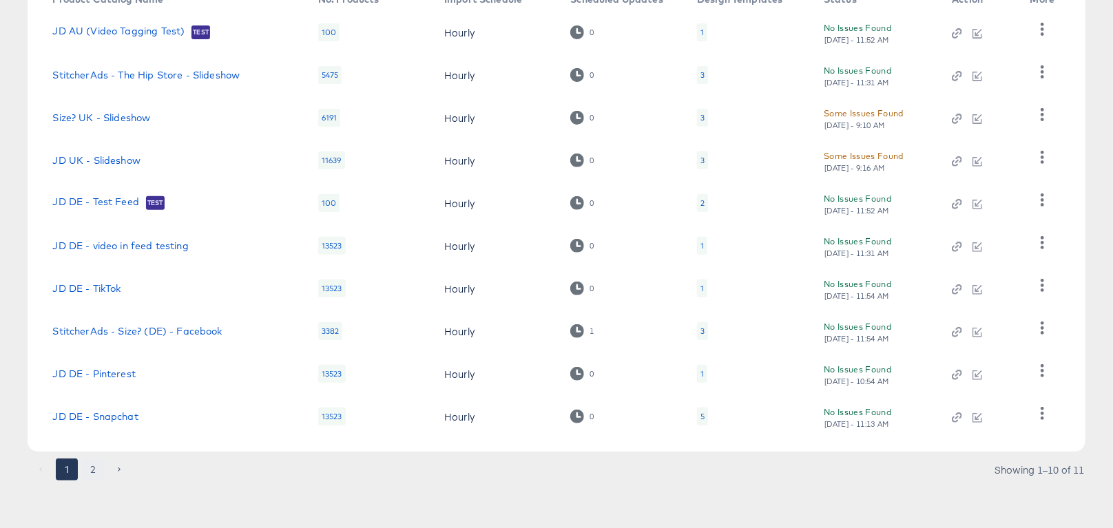
click at [94, 473] on button "2" at bounding box center [93, 470] width 22 height 22
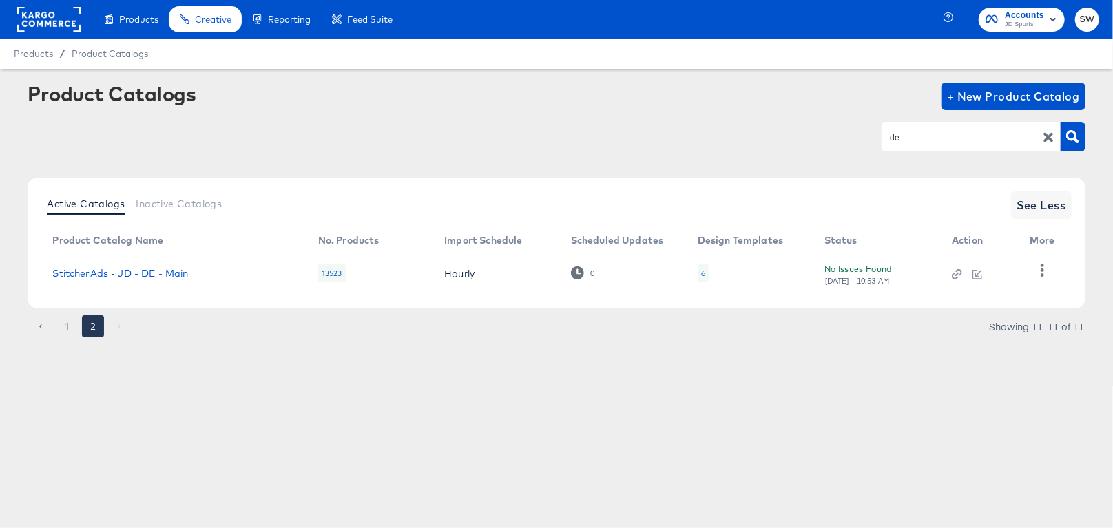
scroll to position [0, 0]
click at [1037, 267] on icon "button" at bounding box center [1042, 270] width 13 height 13
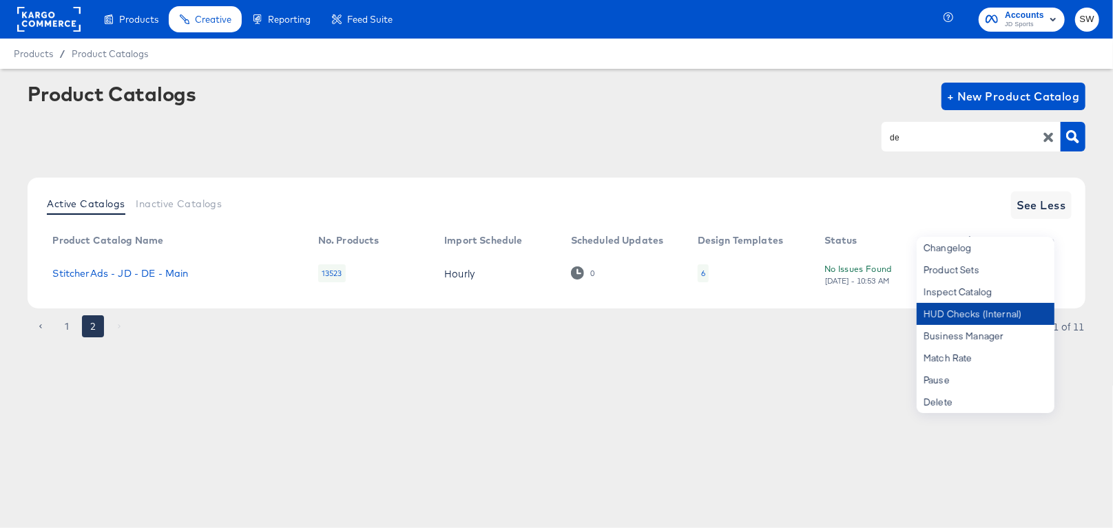
click at [1020, 310] on div "HUD Checks (Internal)" at bounding box center [986, 314] width 138 height 22
click at [893, 136] on input "de" at bounding box center [960, 137] width 147 height 16
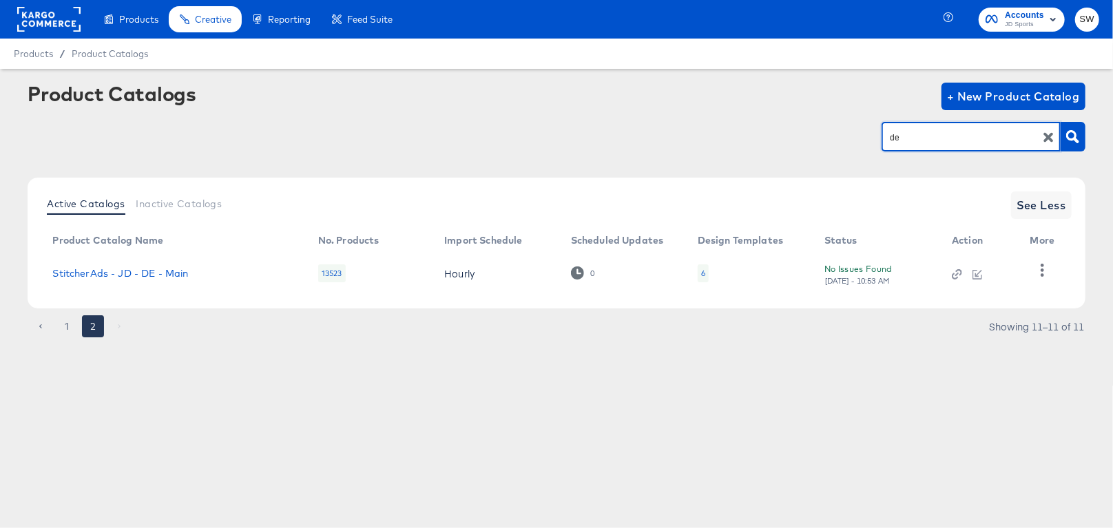
click at [893, 136] on input "de" at bounding box center [960, 137] width 147 height 16
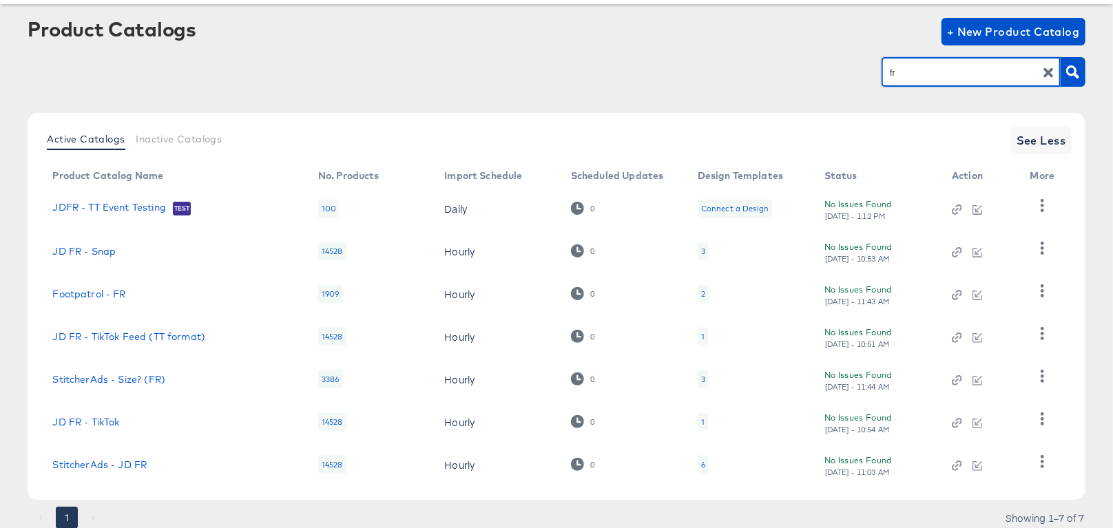
scroll to position [113, 0]
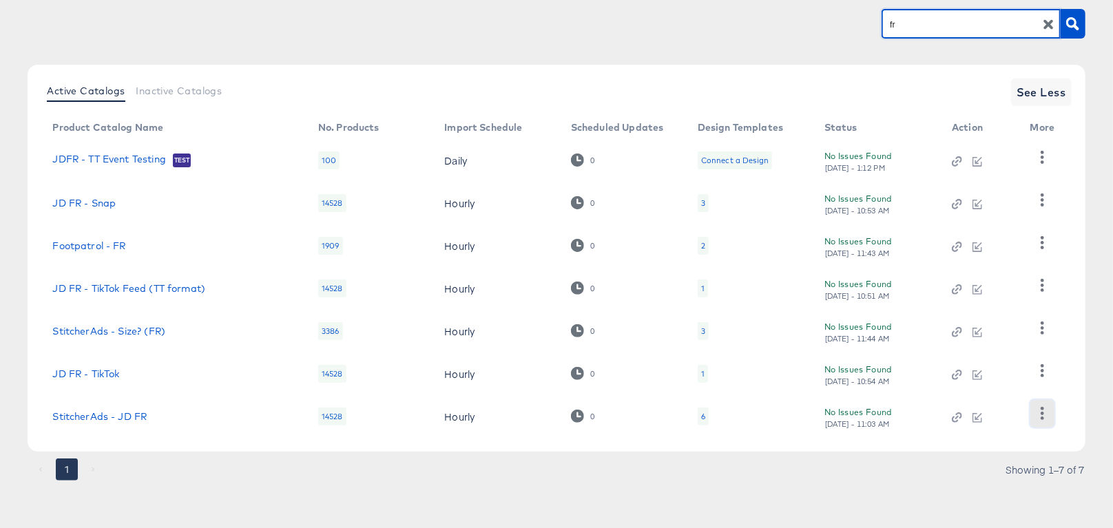
click at [1044, 413] on icon "button" at bounding box center [1042, 413] width 13 height 13
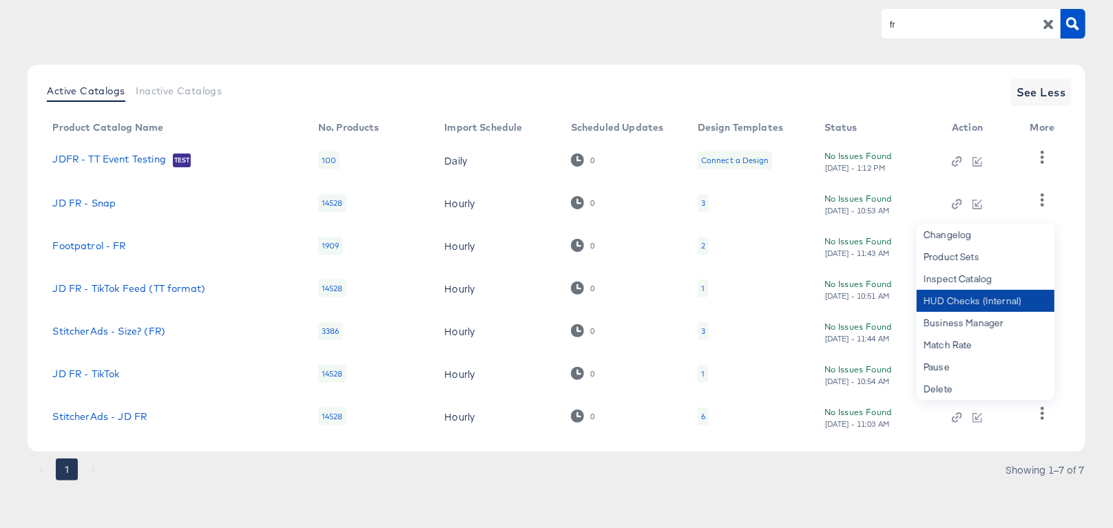
click at [1028, 300] on div "HUD Checks (Internal)" at bounding box center [986, 301] width 138 height 22
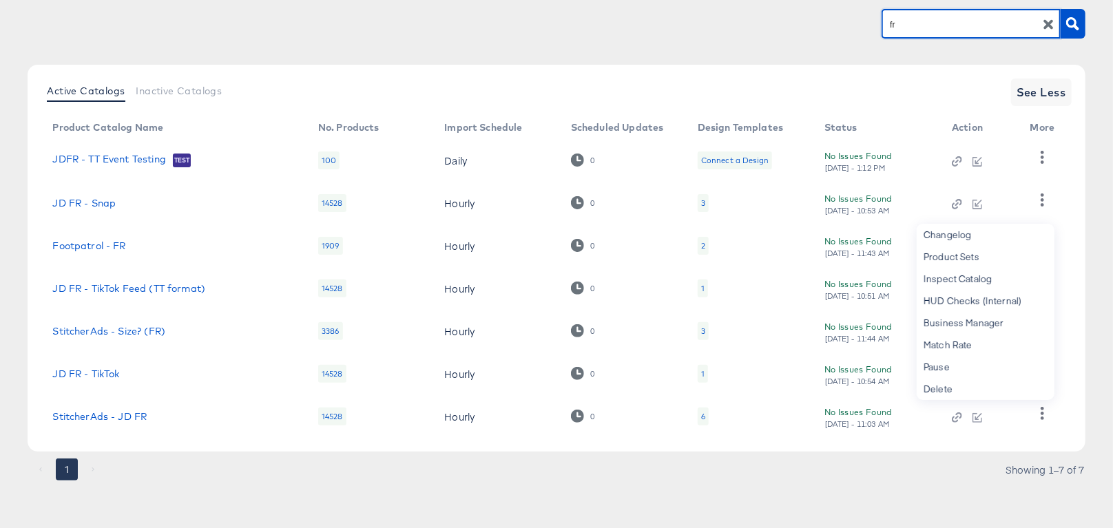
click at [951, 25] on input "fr" at bounding box center [960, 25] width 147 height 16
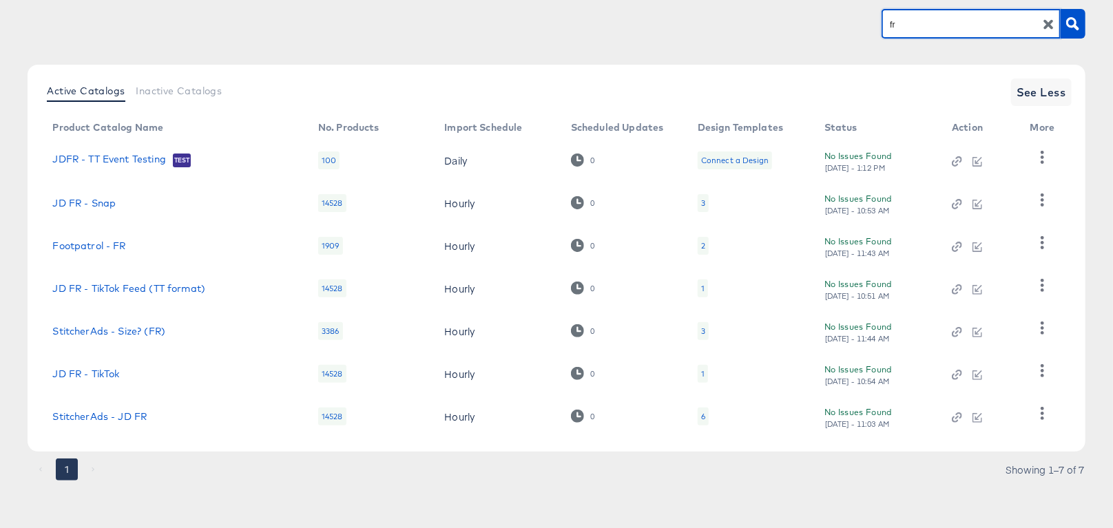
click at [951, 25] on input "fr" at bounding box center [960, 25] width 147 height 16
type input "m"
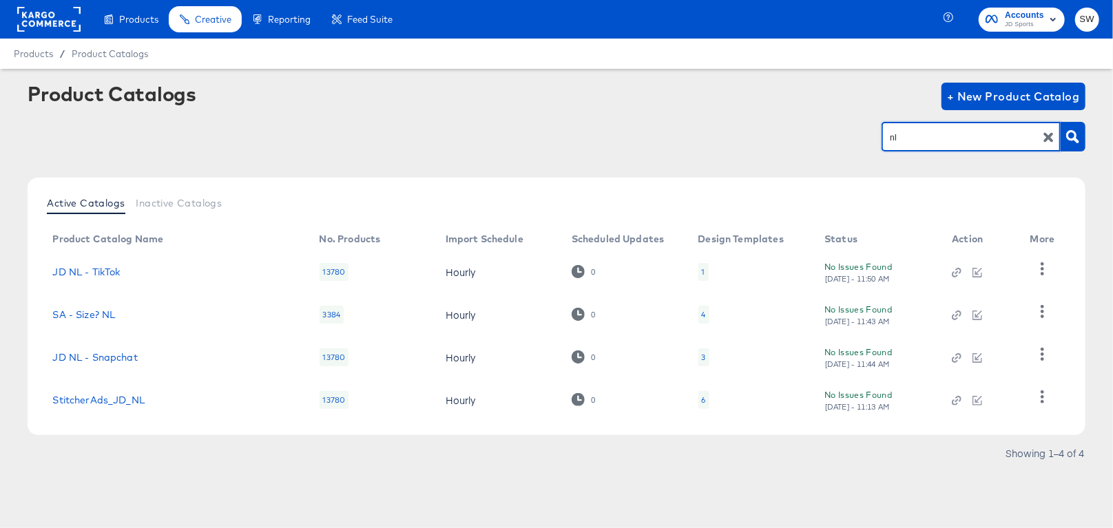
scroll to position [0, 0]
click at [1032, 399] on button "button" at bounding box center [1042, 398] width 24 height 28
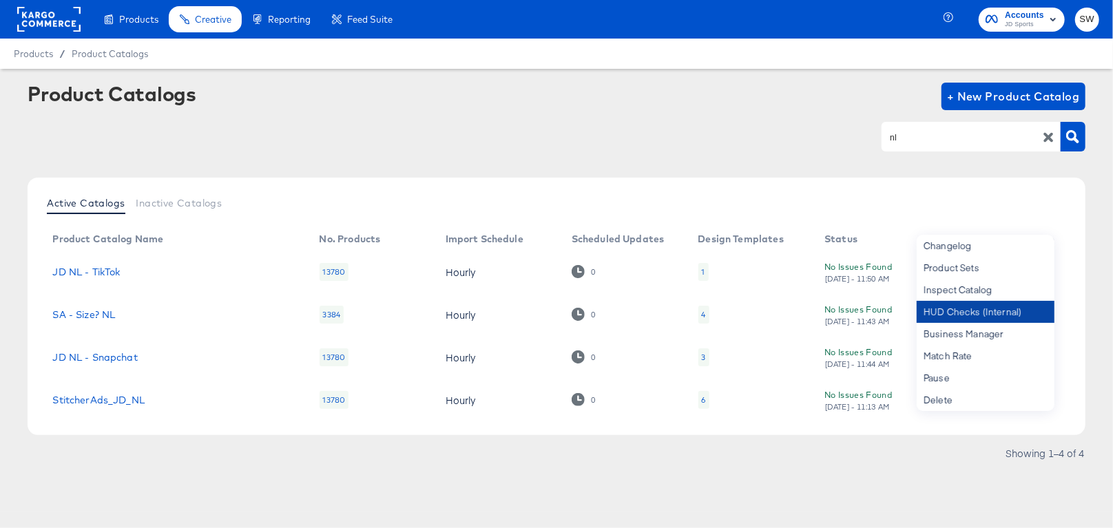
click at [994, 303] on div "HUD Checks (Internal)" at bounding box center [986, 312] width 138 height 22
click at [906, 136] on input "nl" at bounding box center [960, 137] width 147 height 16
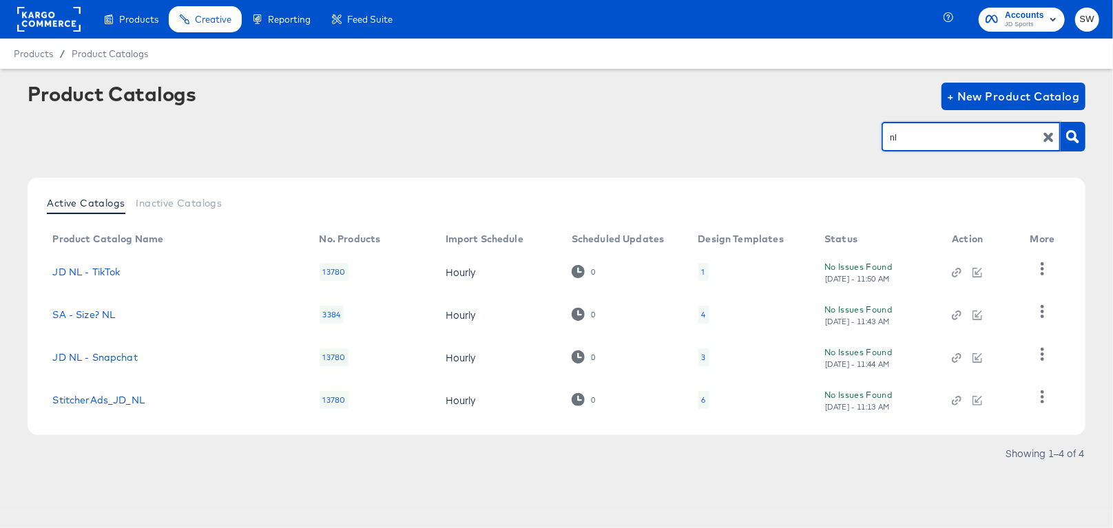
click at [906, 136] on input "nl" at bounding box center [960, 137] width 147 height 16
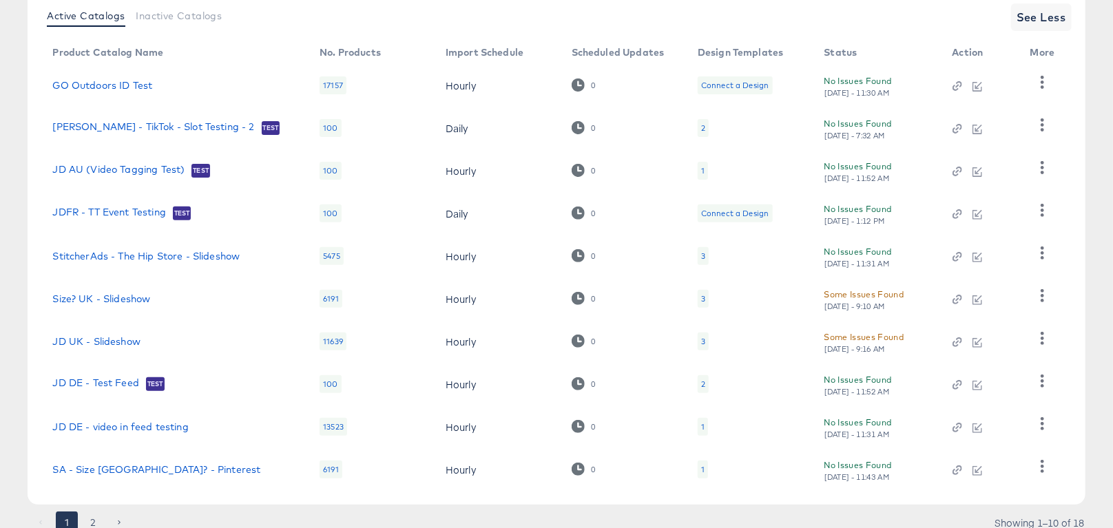
scroll to position [229, 0]
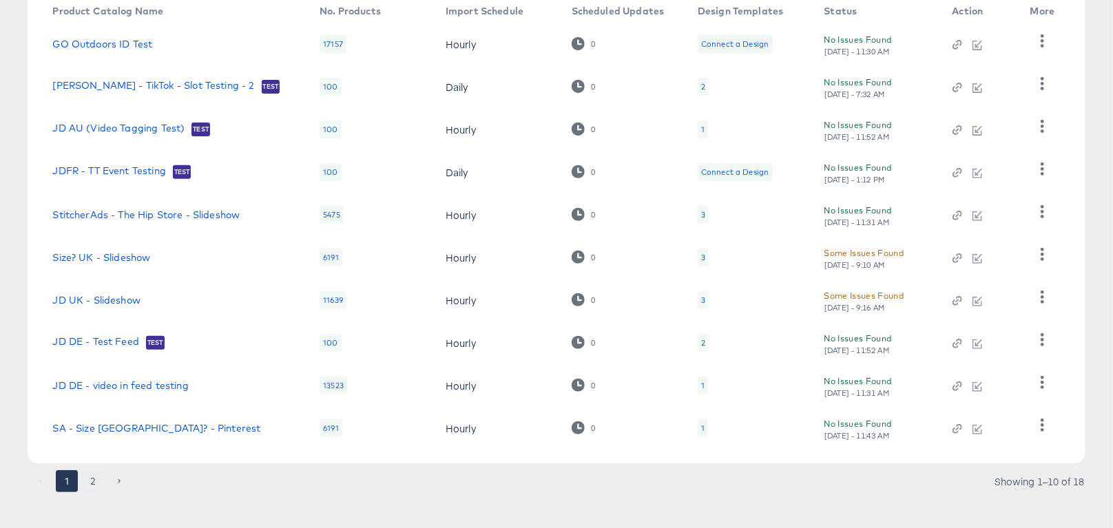
click at [92, 481] on button "2" at bounding box center [93, 481] width 22 height 22
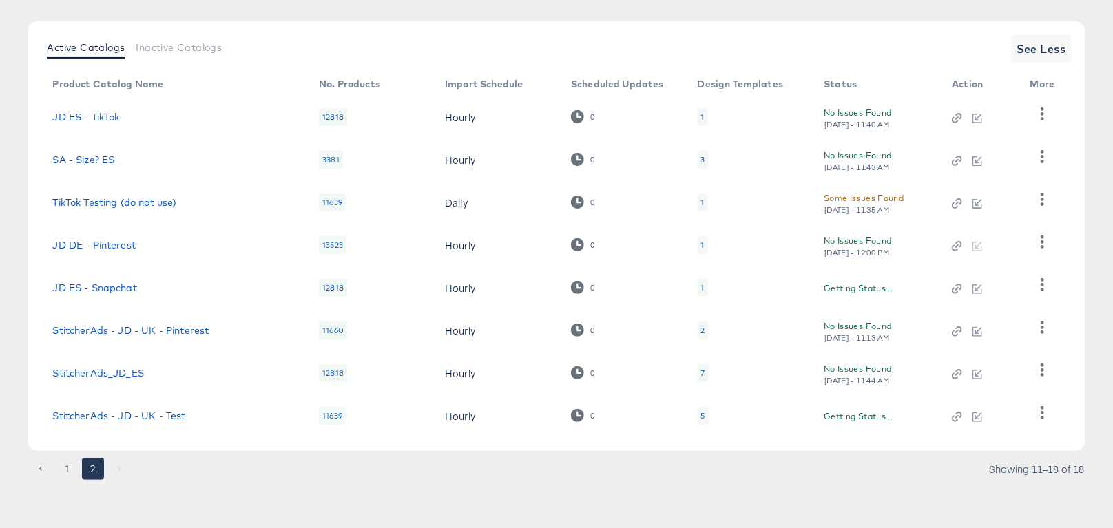
scroll to position [156, 0]
click at [1040, 368] on icon "button" at bounding box center [1042, 370] width 13 height 13
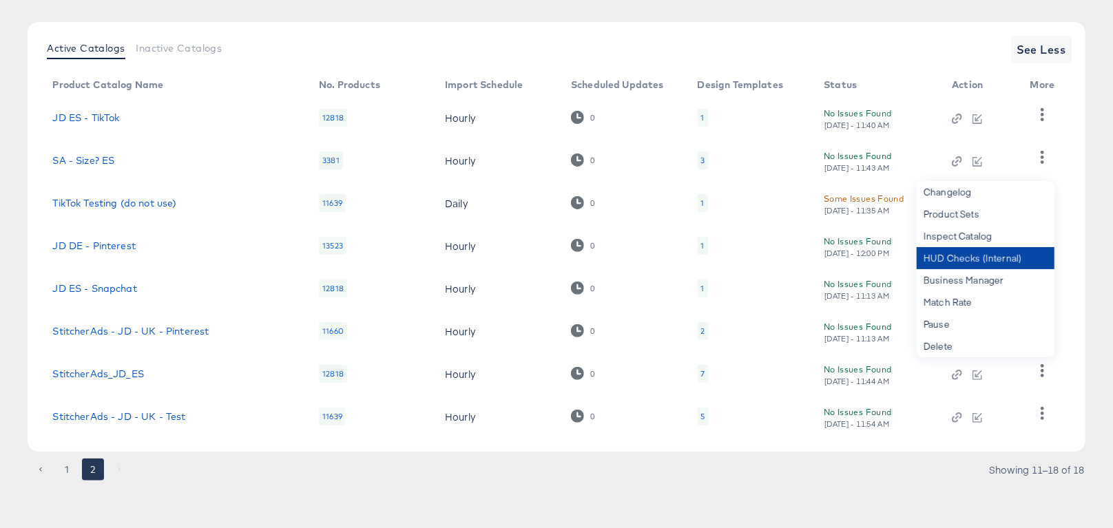
click at [1019, 256] on div "HUD Checks (Internal)" at bounding box center [986, 258] width 138 height 22
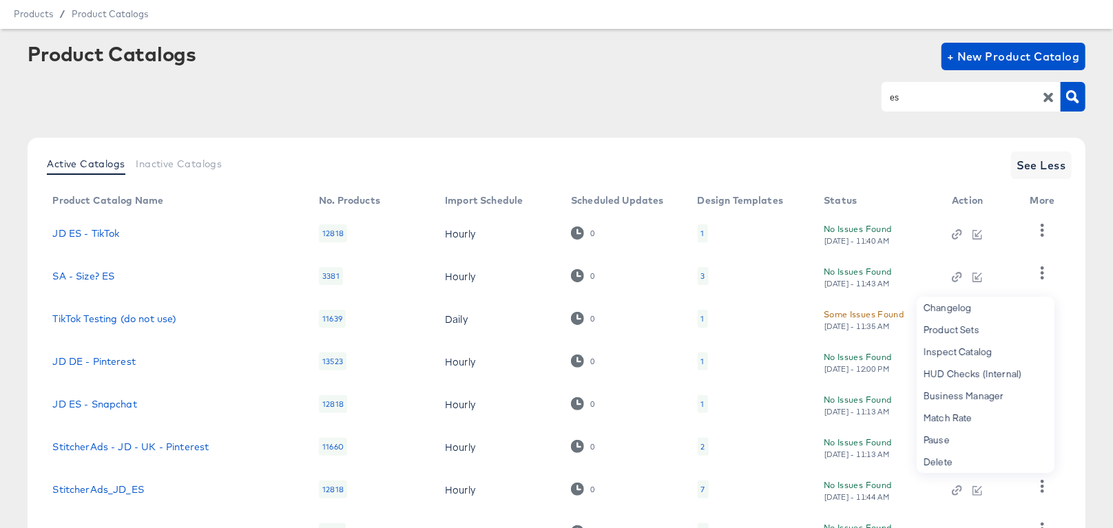
scroll to position [0, 0]
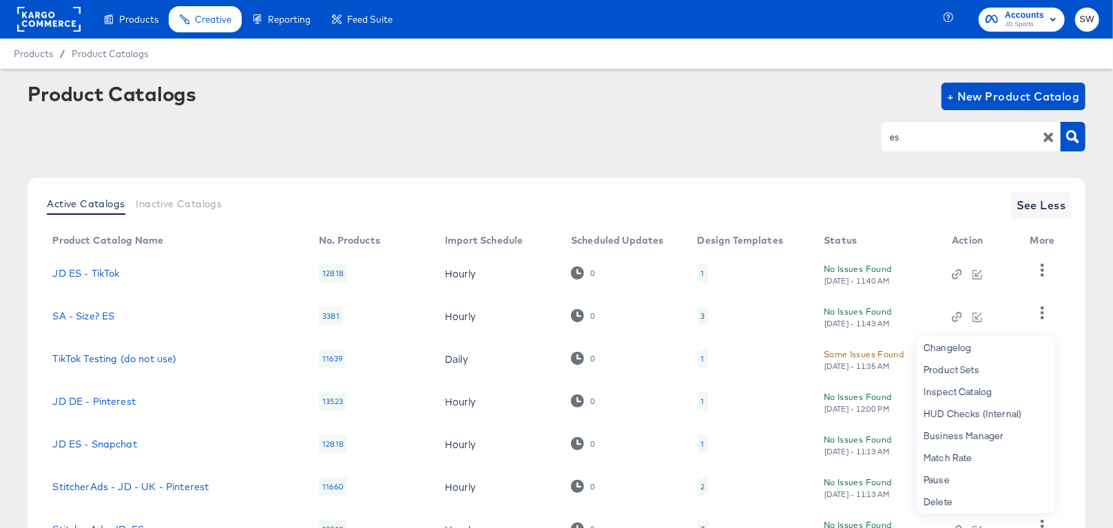
click at [913, 140] on input "es" at bounding box center [960, 137] width 147 height 16
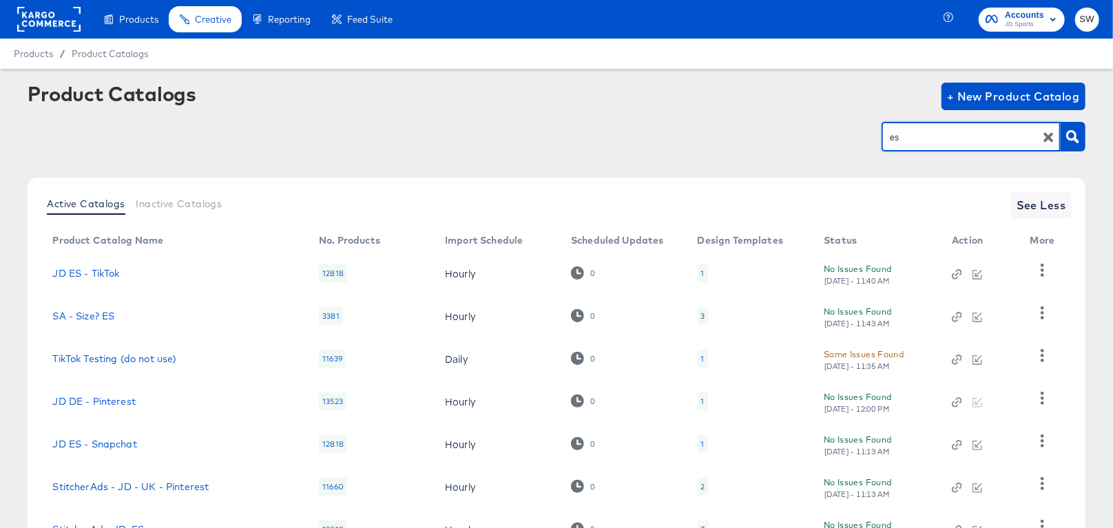
click at [913, 140] on input "es" at bounding box center [960, 137] width 147 height 16
type input "it"
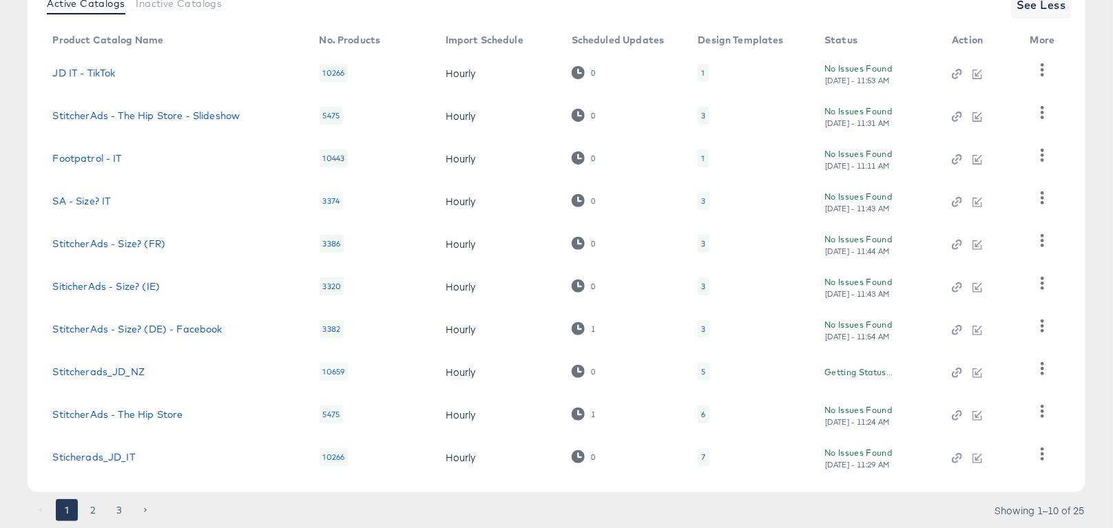
scroll to position [241, 0]
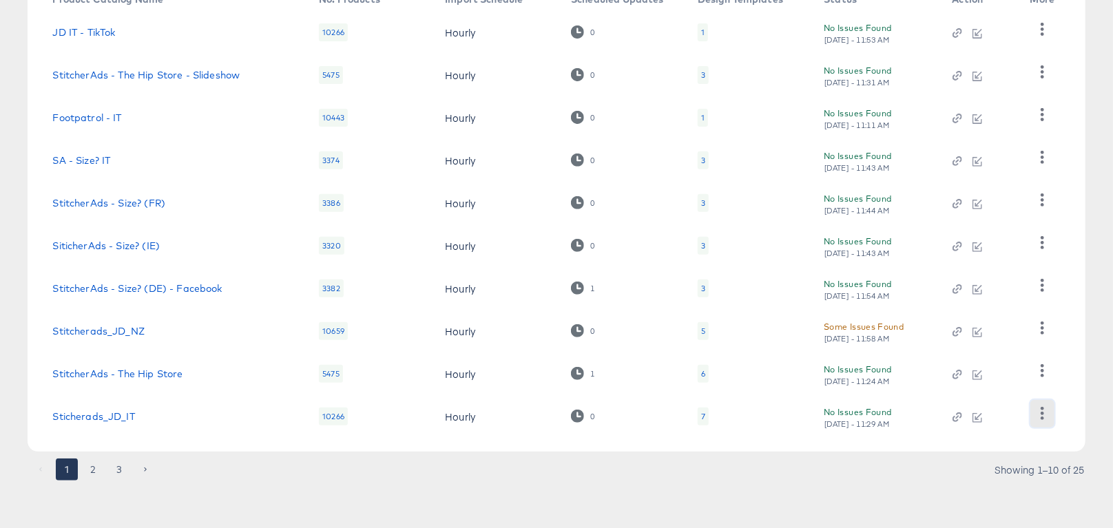
click at [1048, 417] on icon "button" at bounding box center [1042, 413] width 13 height 13
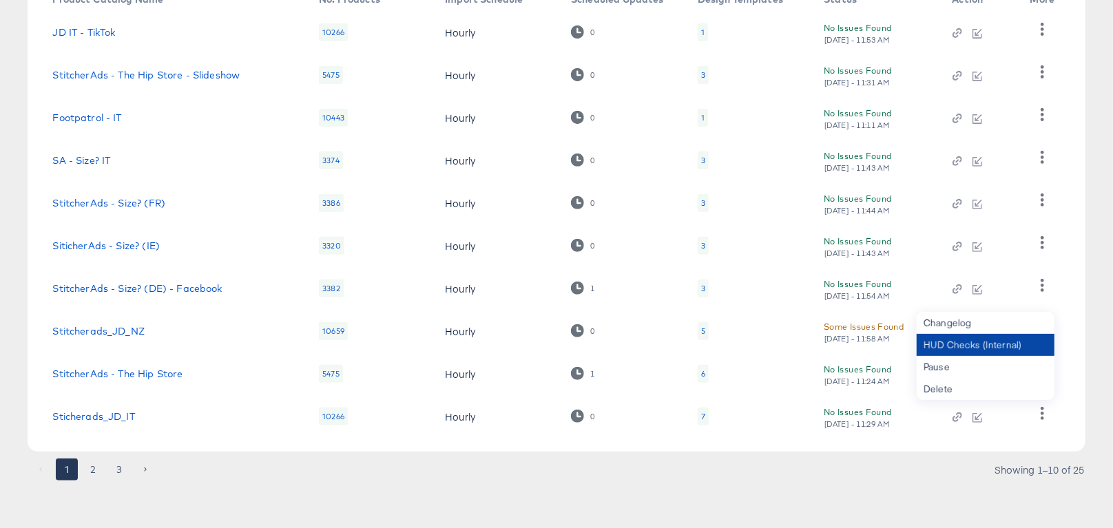
click at [1019, 345] on div "HUD Checks (Internal)" at bounding box center [986, 345] width 138 height 22
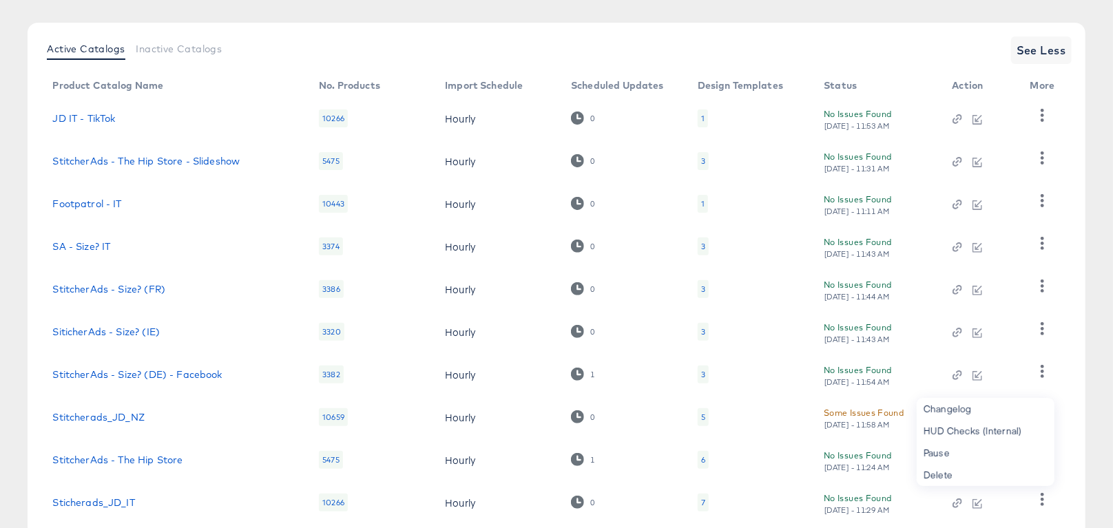
scroll to position [0, 0]
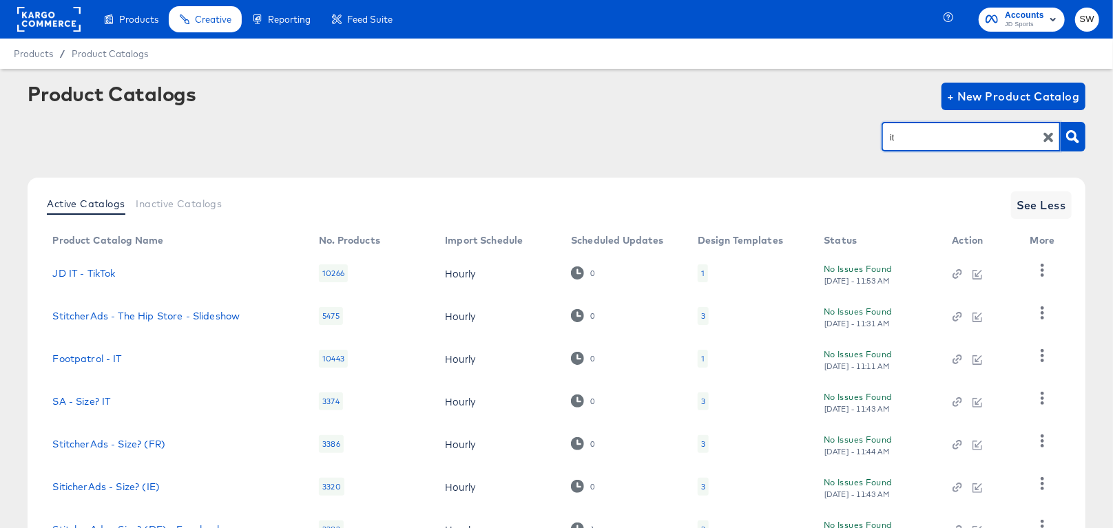
click at [906, 138] on input "it" at bounding box center [960, 137] width 147 height 16
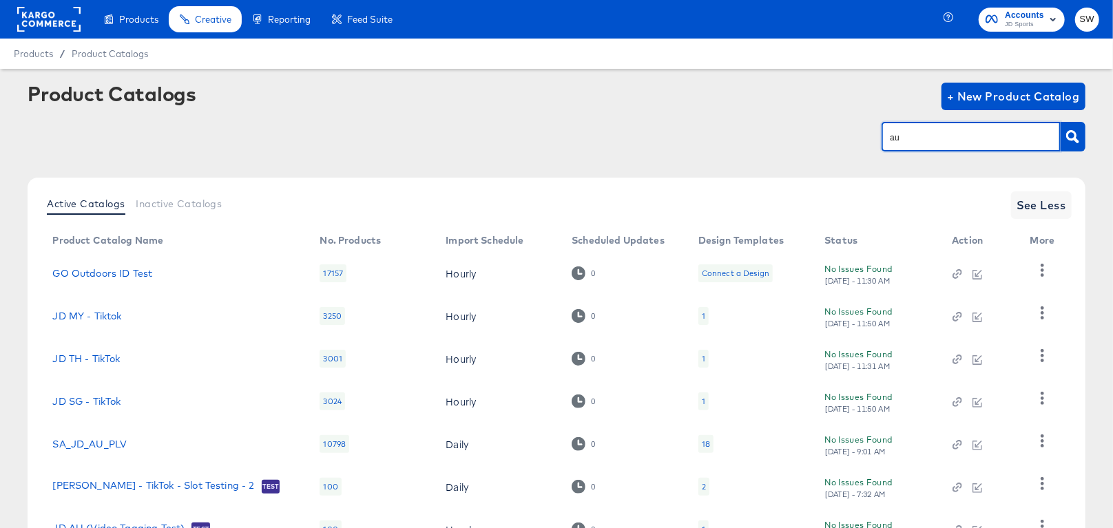
type input "au"
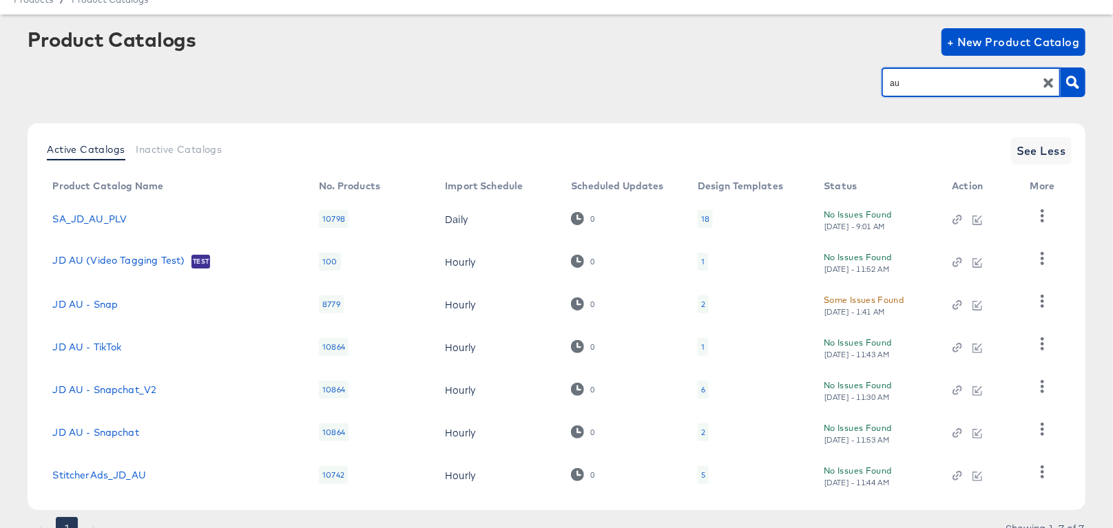
scroll to position [113, 0]
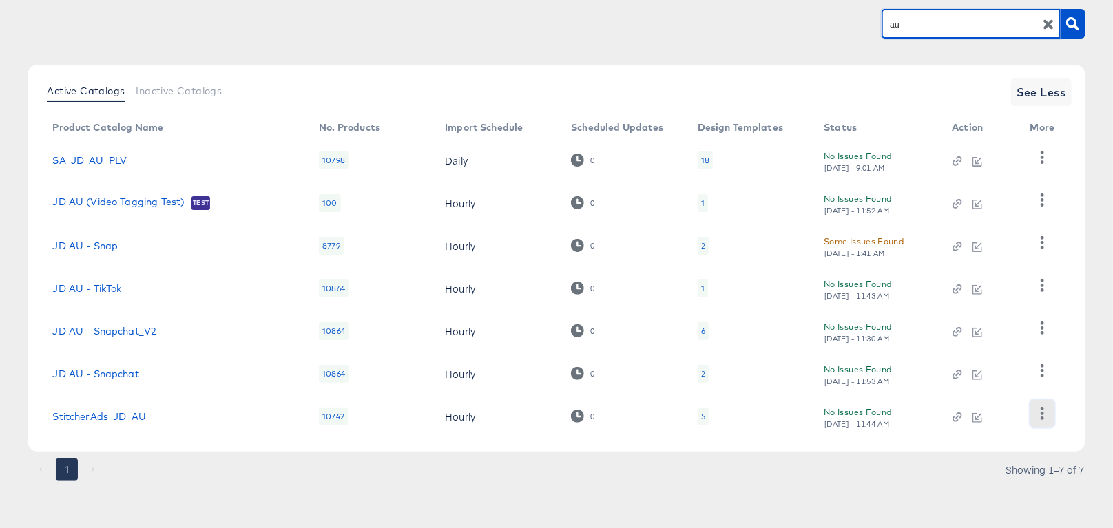
click at [1045, 417] on icon "button" at bounding box center [1042, 413] width 13 height 13
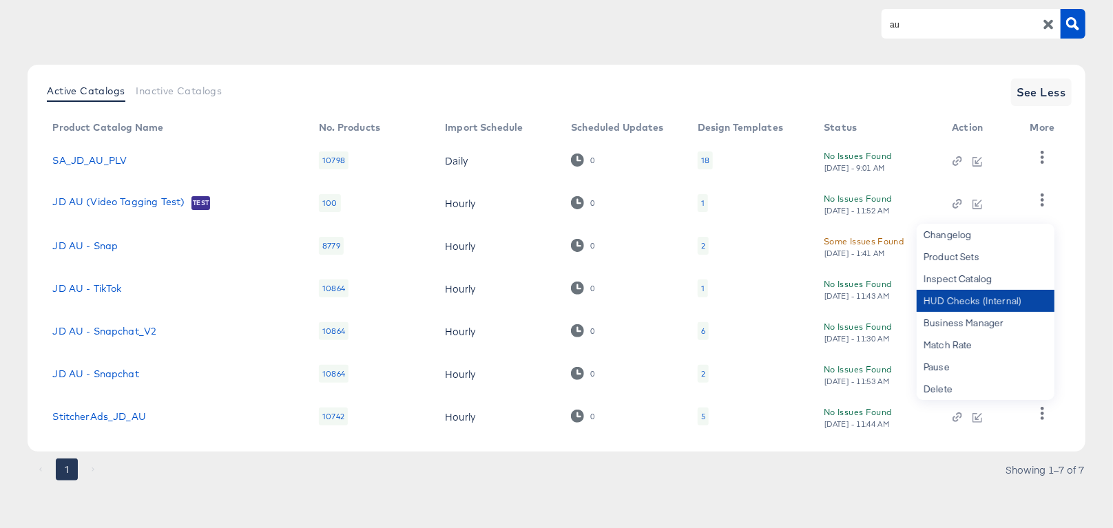
click at [988, 300] on div "HUD Checks (Internal)" at bounding box center [986, 301] width 138 height 22
click at [109, 245] on link "JD AU - Snap" at bounding box center [84, 245] width 65 height 11
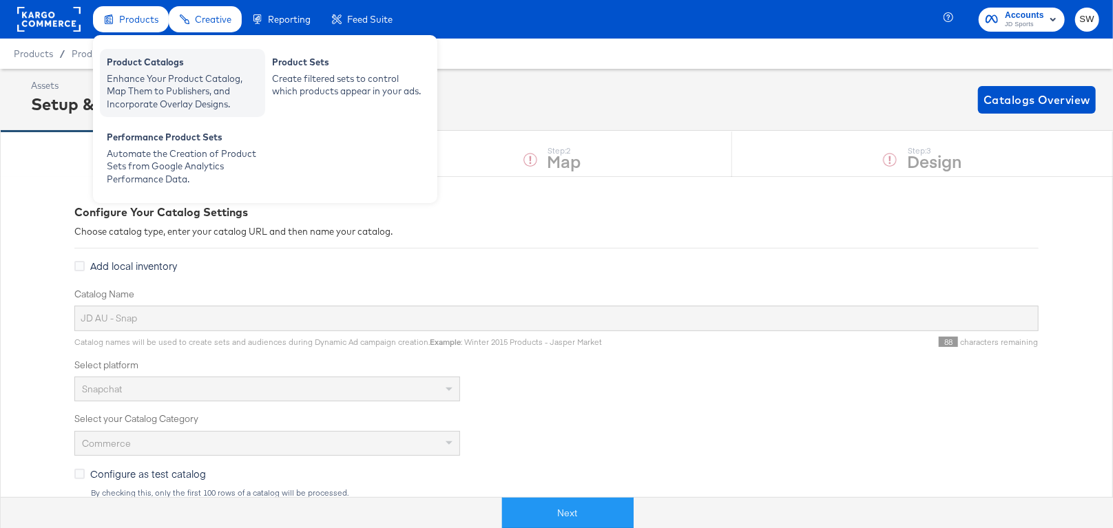
click at [177, 94] on div "Enhance Your Product Catalog, Map Them to Publishers, and Incorporate Overlay D…" at bounding box center [183, 91] width 152 height 39
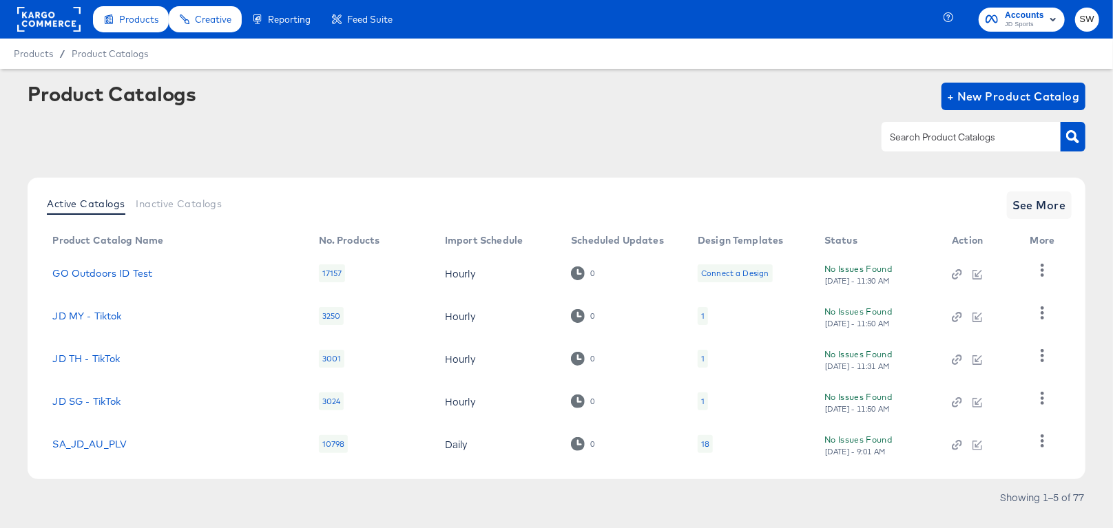
click at [959, 145] on input "text" at bounding box center [960, 137] width 147 height 16
type input "au"
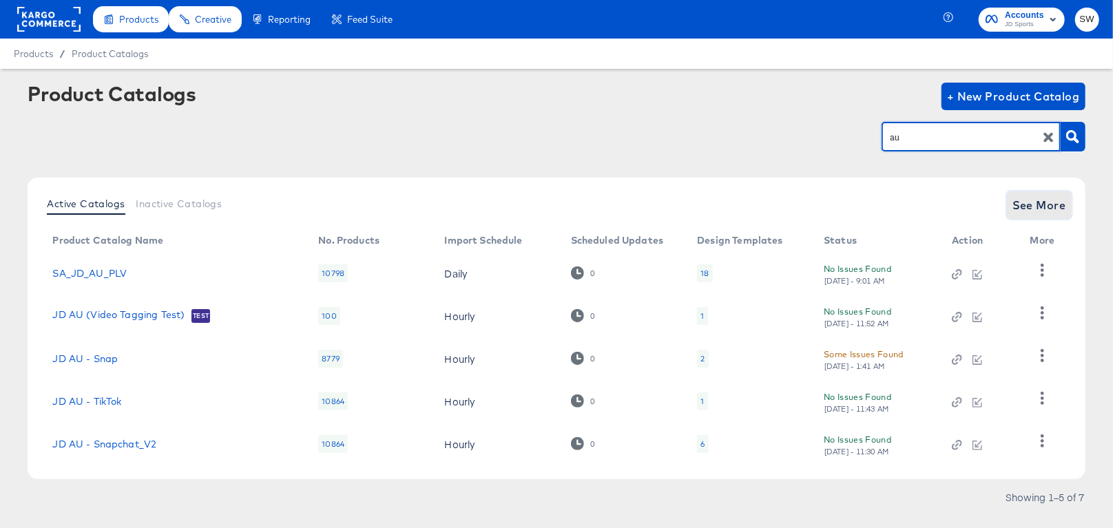
click at [1050, 211] on span "See More" at bounding box center [1040, 205] width 54 height 19
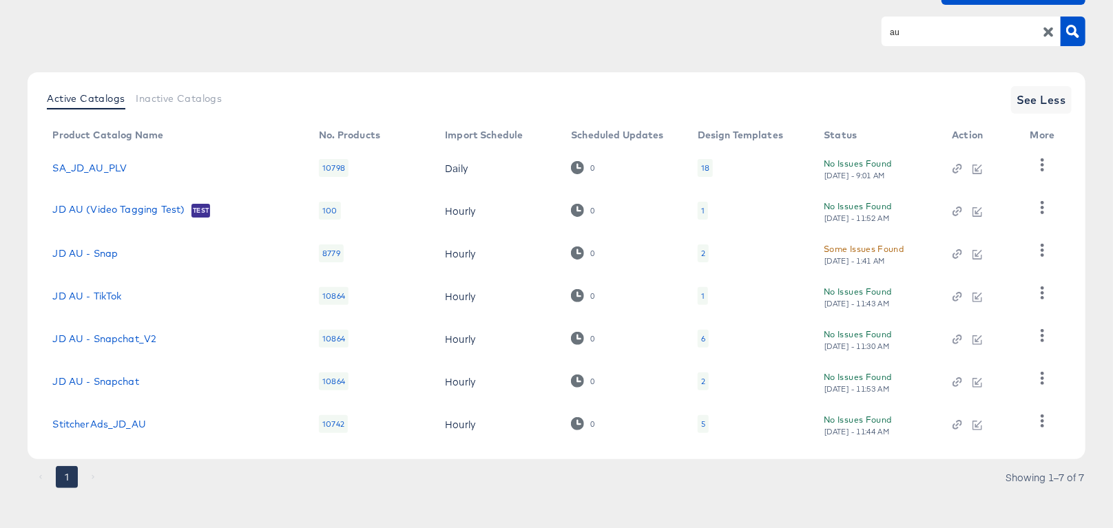
scroll to position [113, 0]
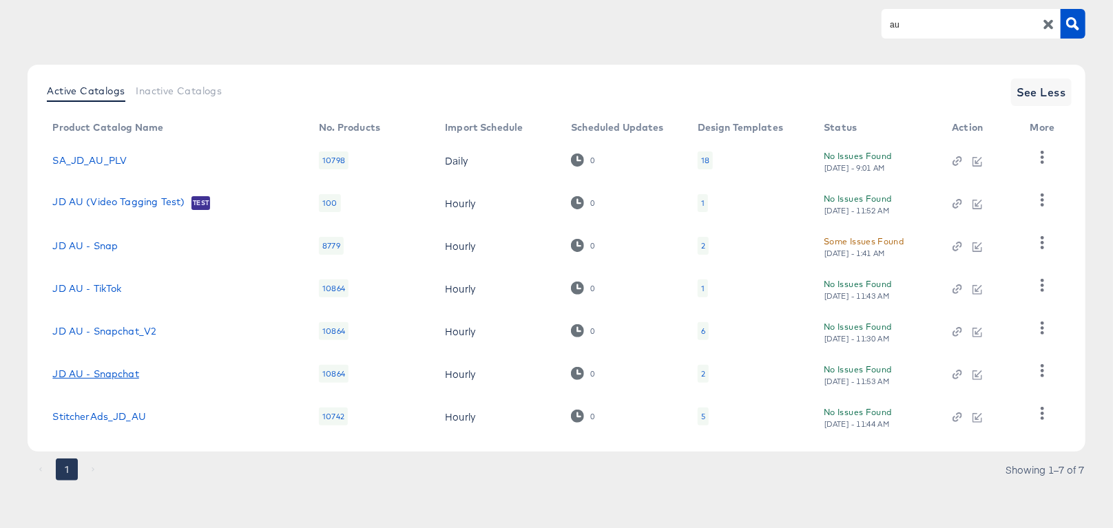
click at [129, 376] on link "JD AU - Snapchat" at bounding box center [95, 374] width 86 height 11
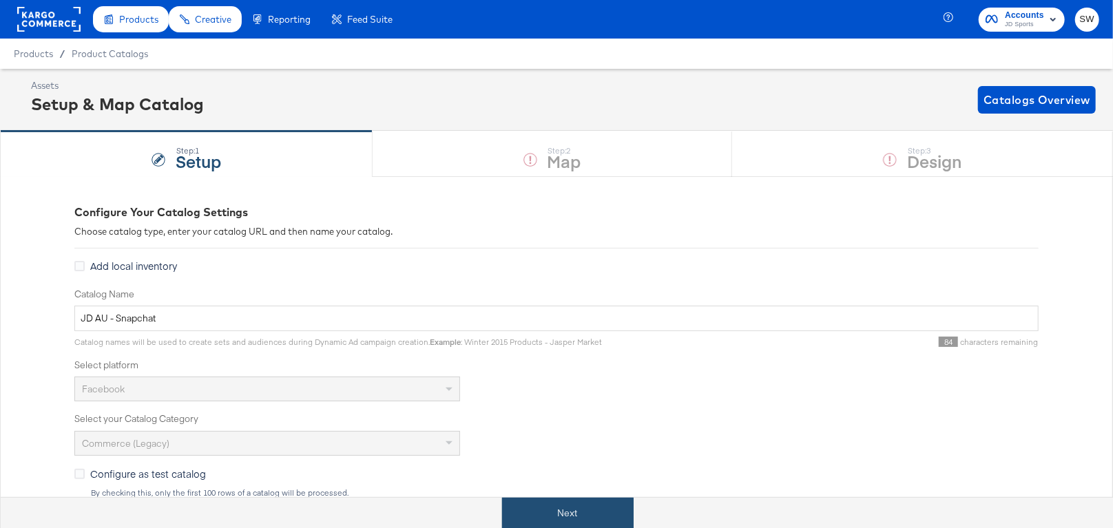
click at [583, 501] on button "Next" at bounding box center [568, 513] width 132 height 31
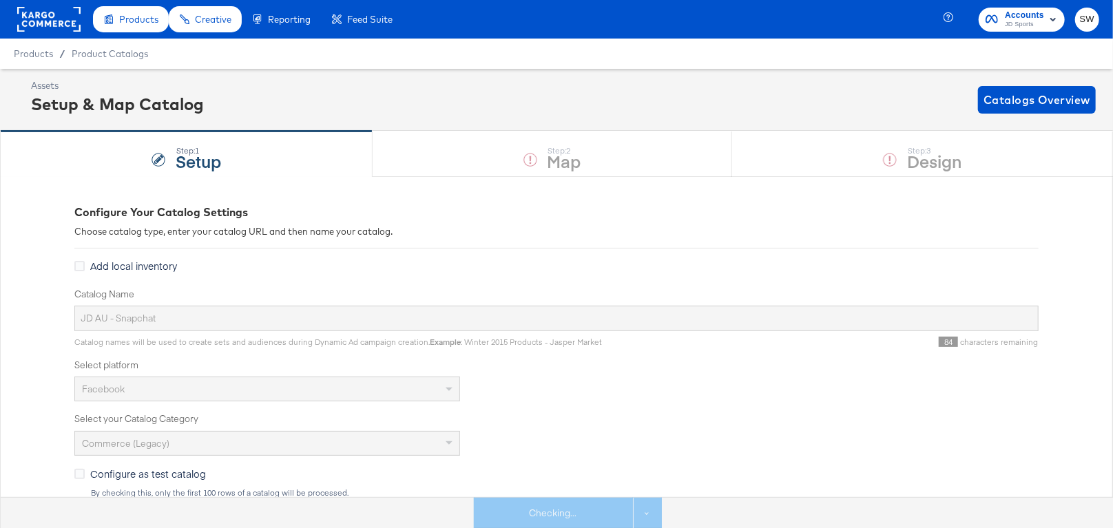
click at [891, 145] on div "Step: 1 Setup Step: 2 Map Step: 3 Design" at bounding box center [556, 153] width 1113 height 45
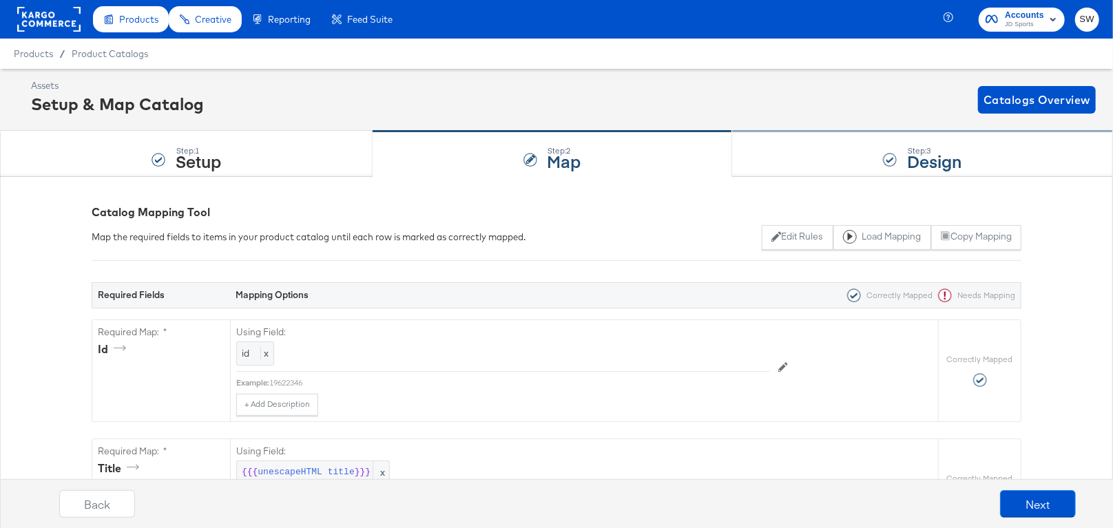
click at [897, 153] on div "Step: 3 Design" at bounding box center [922, 154] width 381 height 45
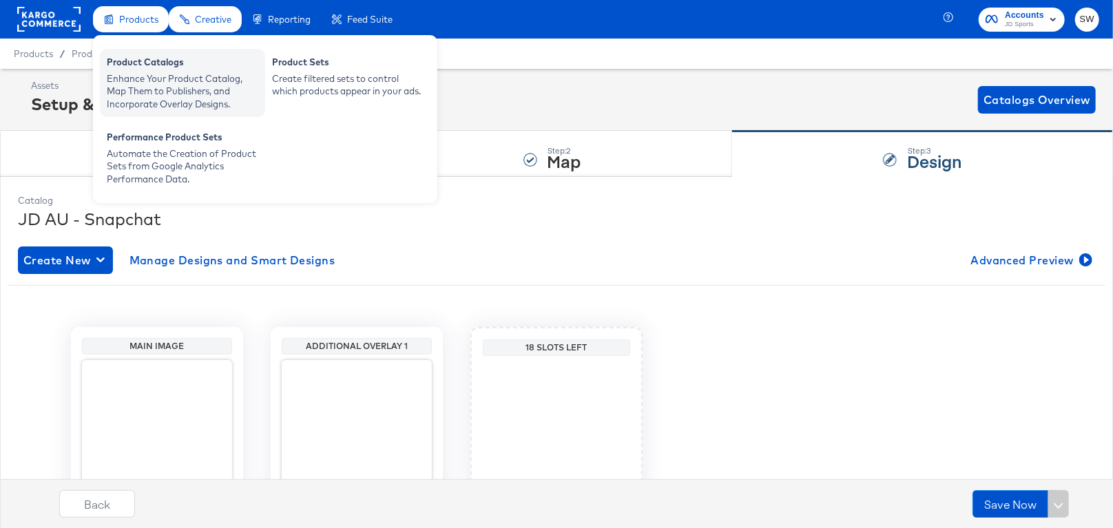
click at [178, 100] on div "Enhance Your Product Catalog, Map Them to Publishers, and Incorporate Overlay D…" at bounding box center [183, 91] width 152 height 39
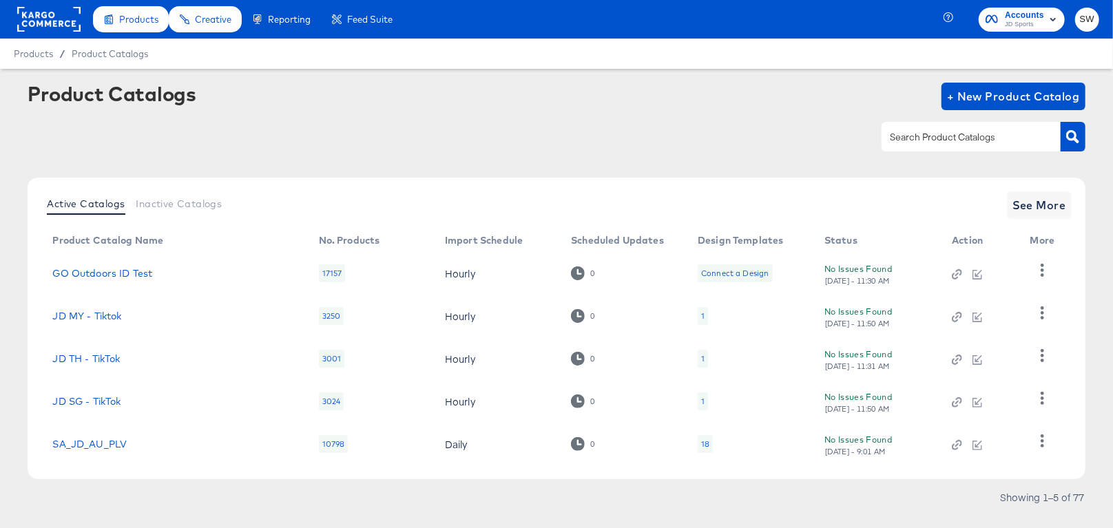
click at [966, 126] on div at bounding box center [971, 136] width 179 height 29
type input "au"
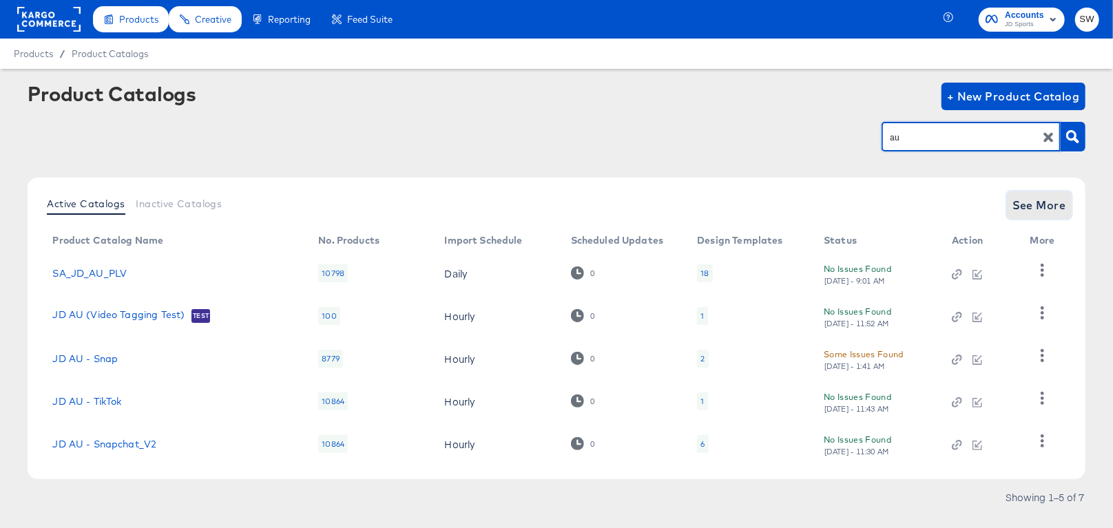
click at [1040, 208] on span "See More" at bounding box center [1040, 205] width 54 height 19
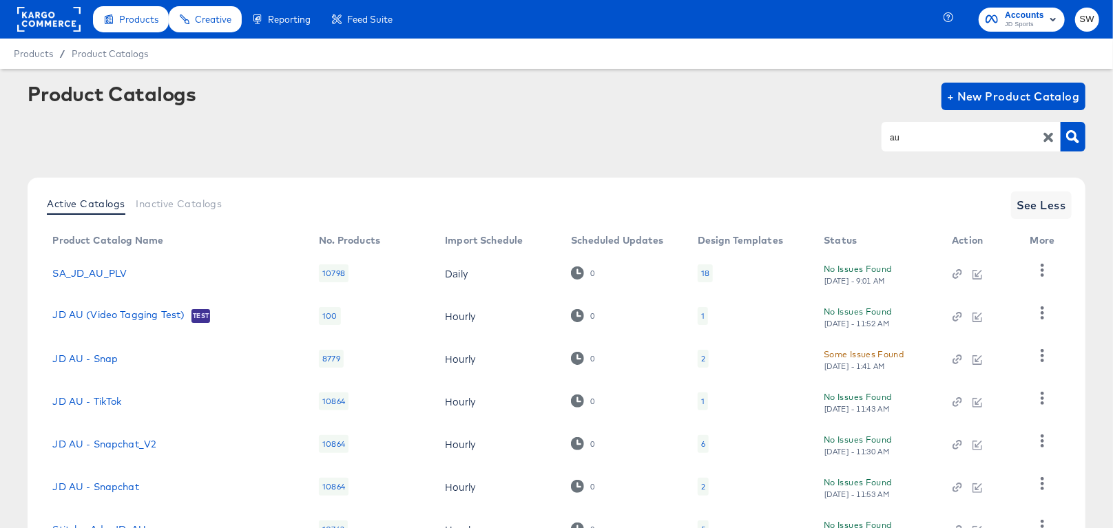
scroll to position [113, 0]
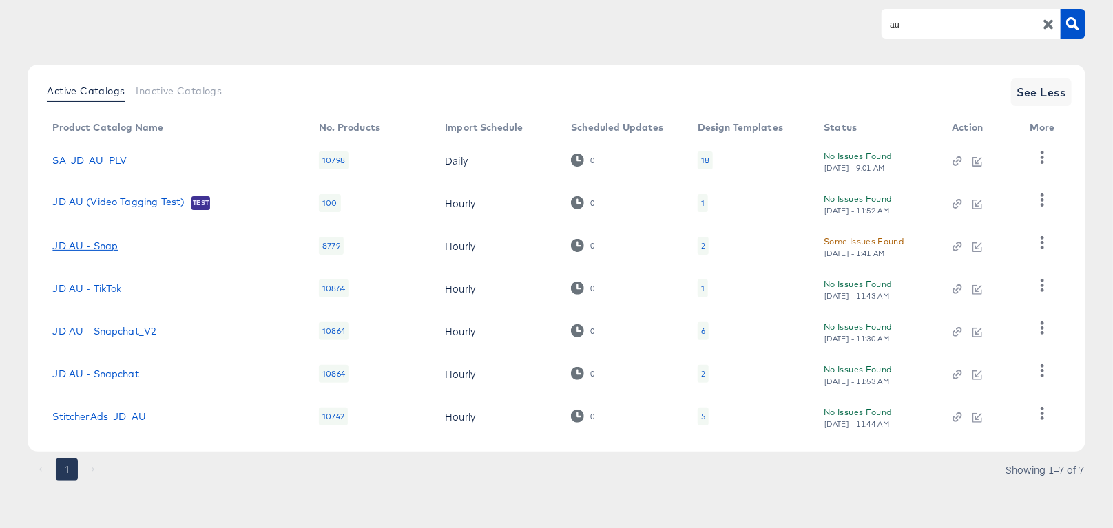
click at [99, 245] on link "JD AU - Snap" at bounding box center [84, 245] width 65 height 11
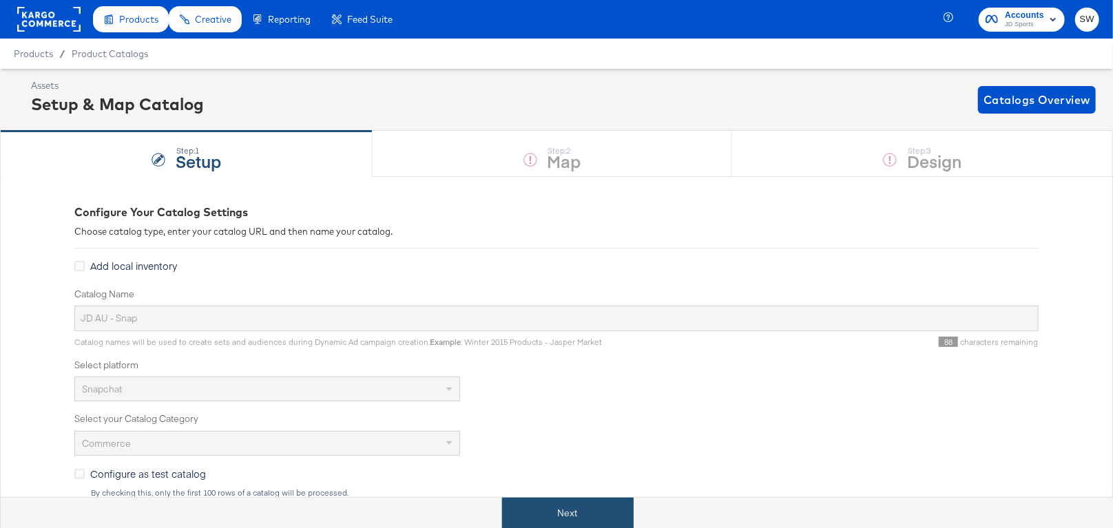
click at [545, 508] on button "Next" at bounding box center [568, 513] width 132 height 31
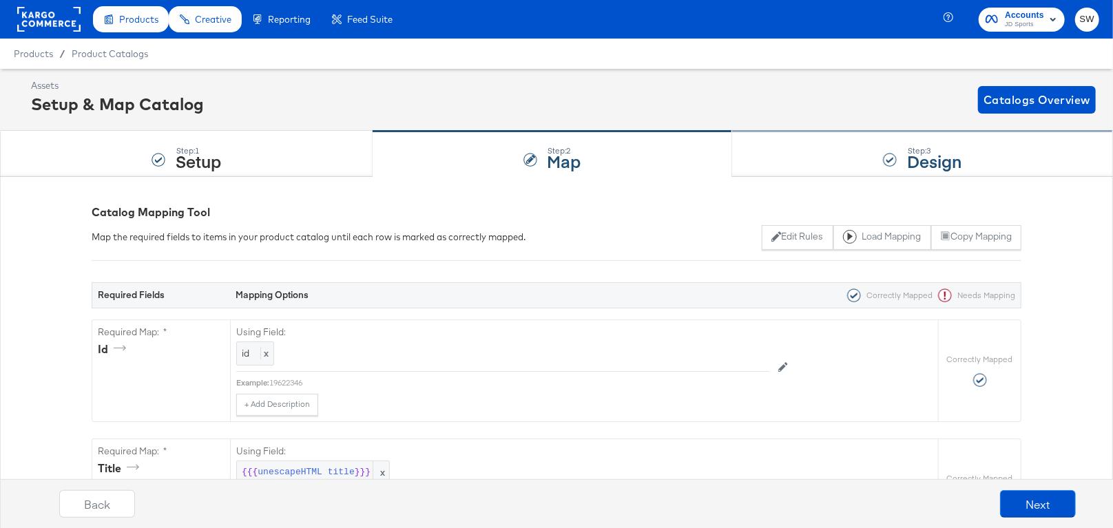
click at [858, 156] on div "Step: 3 Design" at bounding box center [922, 154] width 381 height 45
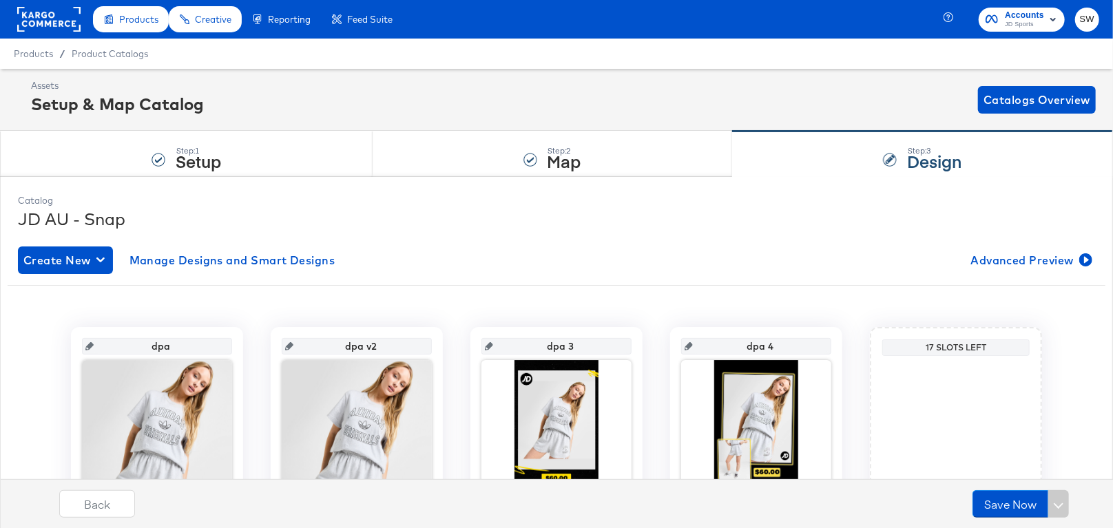
click at [68, 21] on rect at bounding box center [48, 19] width 63 height 25
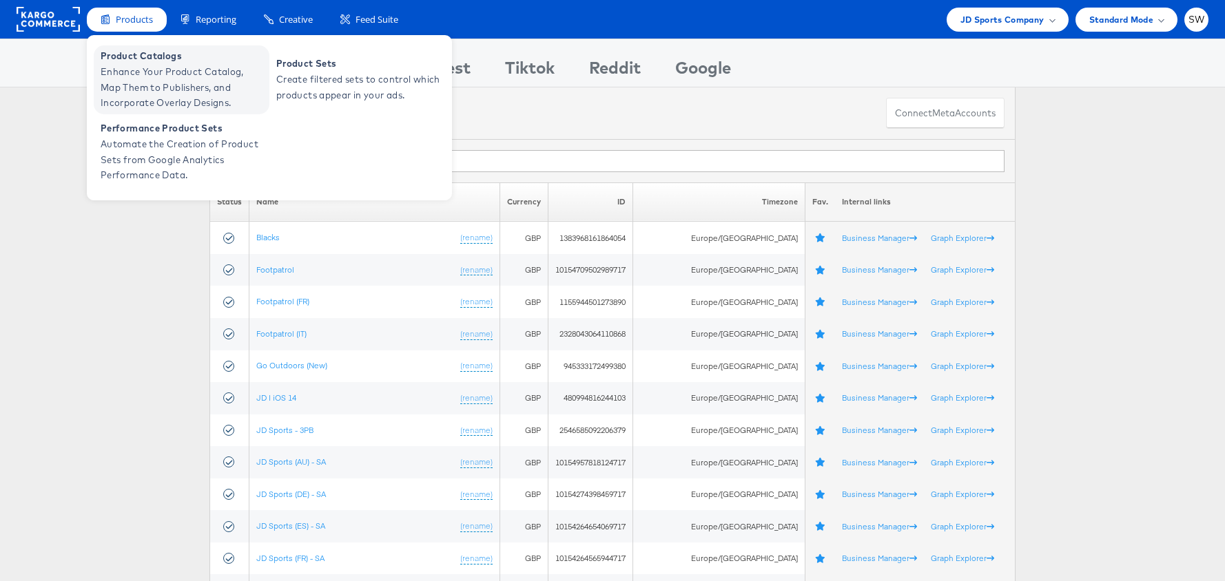
click at [185, 99] on span "Enhance Your Product Catalog, Map Them to Publishers, and Incorporate Overlay D…" at bounding box center [183, 87] width 165 height 47
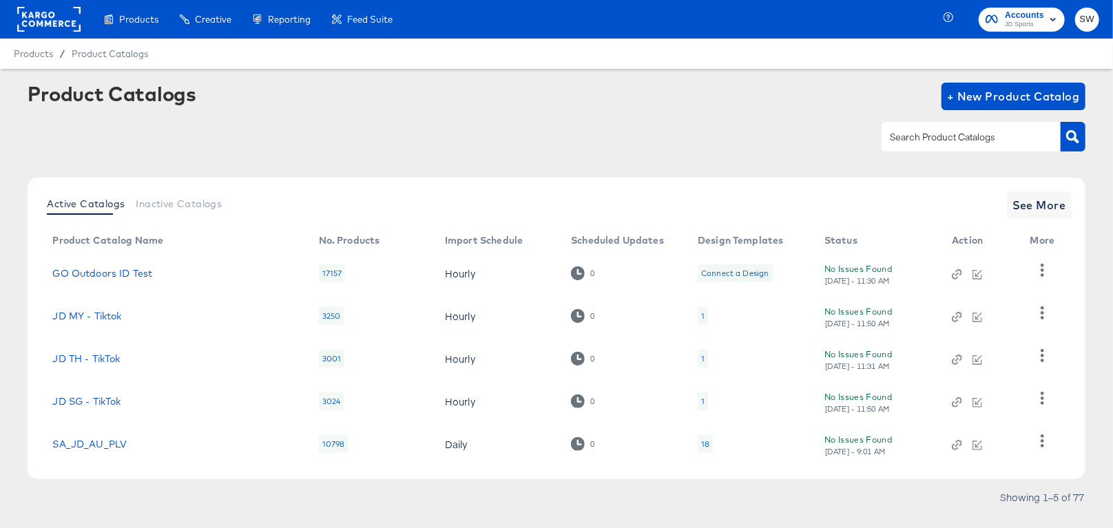
click at [991, 138] on input "text" at bounding box center [960, 137] width 147 height 16
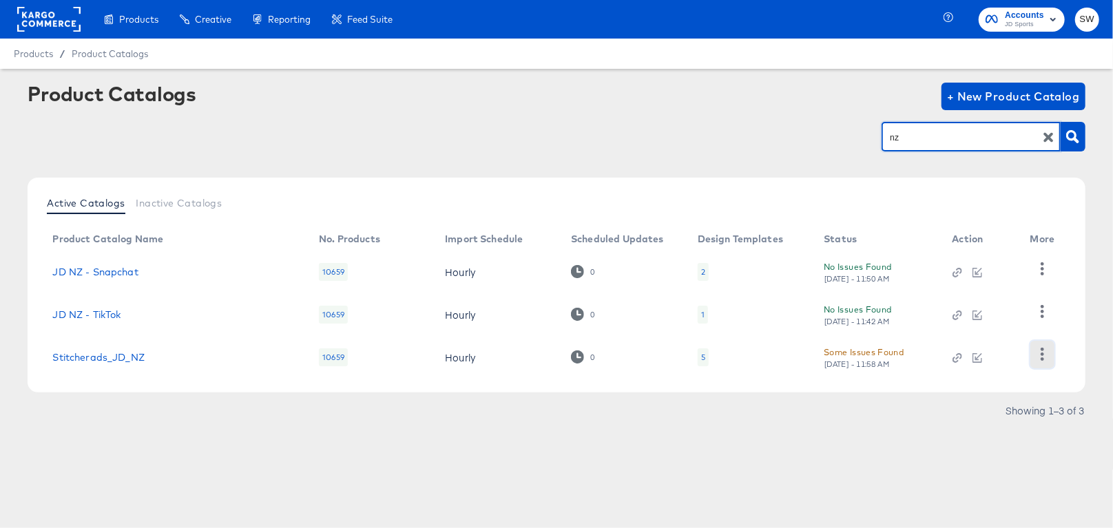
click at [1047, 353] on icon "button" at bounding box center [1042, 354] width 13 height 13
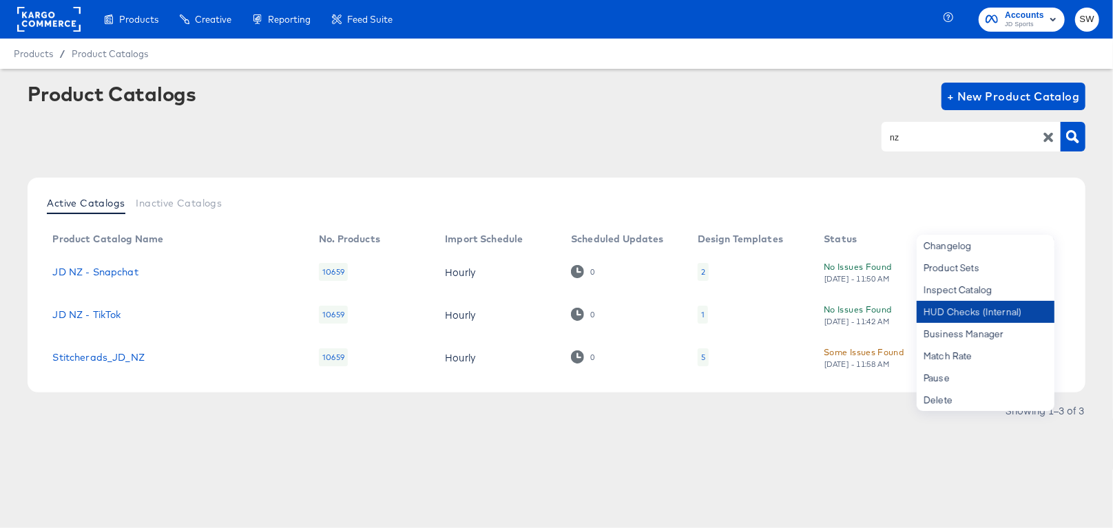
click at [1008, 309] on div "HUD Checks (Internal)" at bounding box center [986, 312] width 138 height 22
click at [915, 141] on input "nz" at bounding box center [960, 137] width 147 height 16
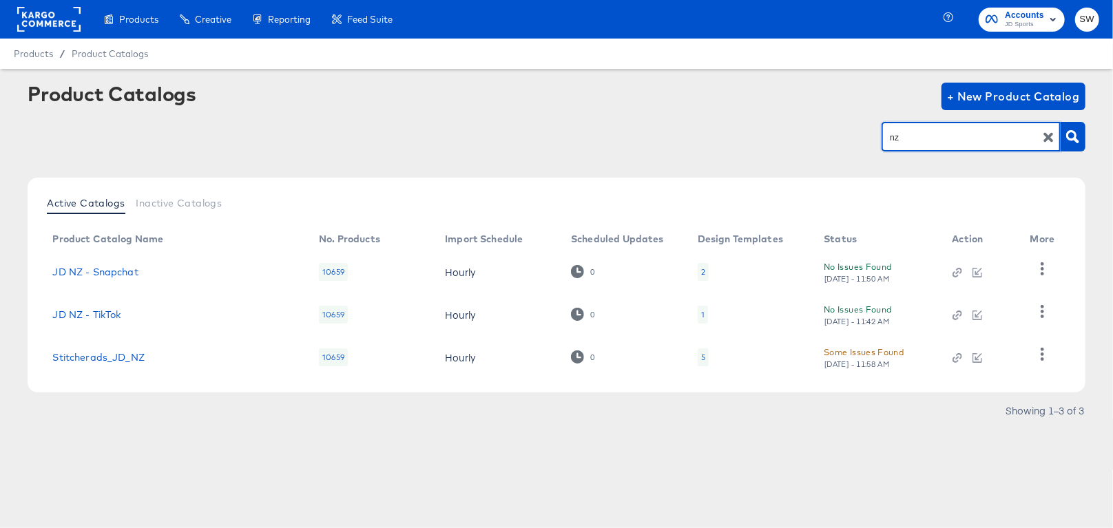
click at [915, 141] on input "nz" at bounding box center [960, 137] width 147 height 16
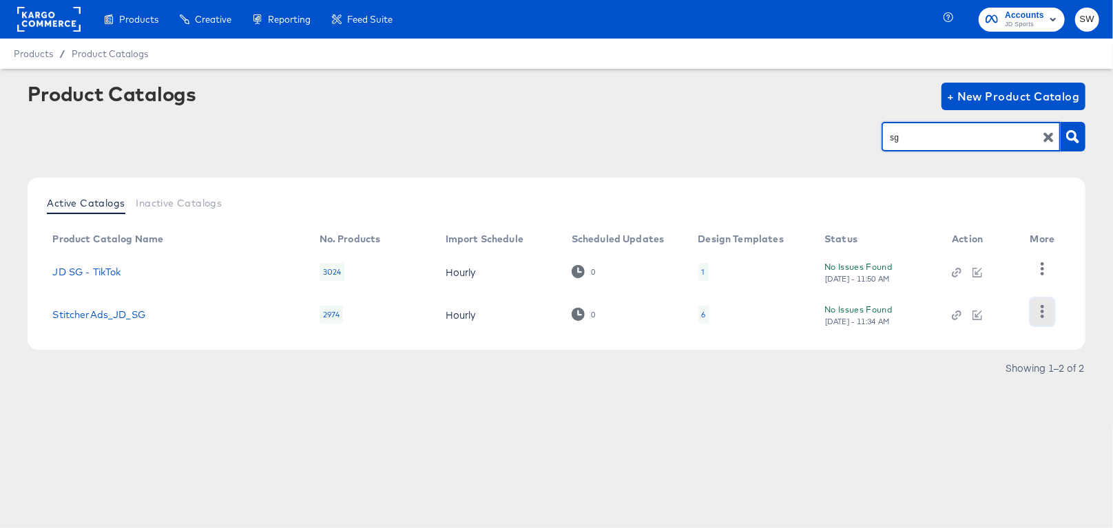
click at [1042, 311] on icon "button" at bounding box center [1042, 311] width 3 height 13
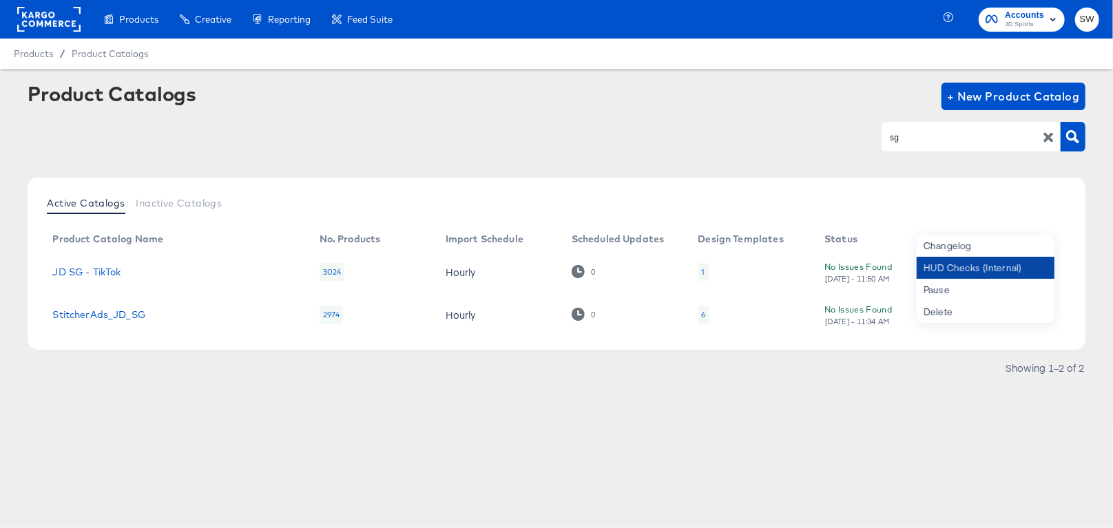
click at [1026, 273] on div "HUD Checks (Internal)" at bounding box center [986, 268] width 138 height 22
click at [903, 139] on input "sg" at bounding box center [960, 137] width 147 height 16
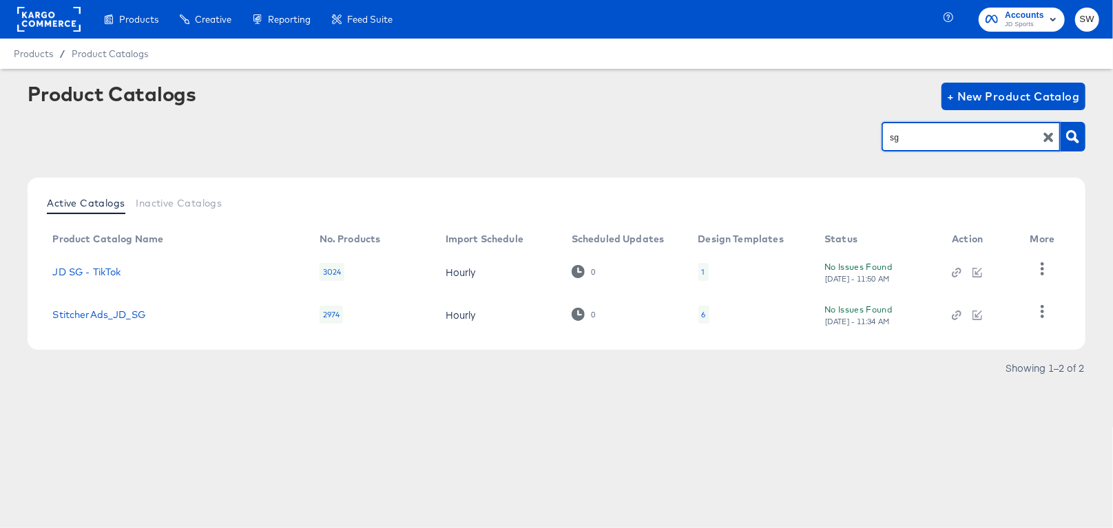
click at [903, 139] on input "sg" at bounding box center [960, 137] width 147 height 16
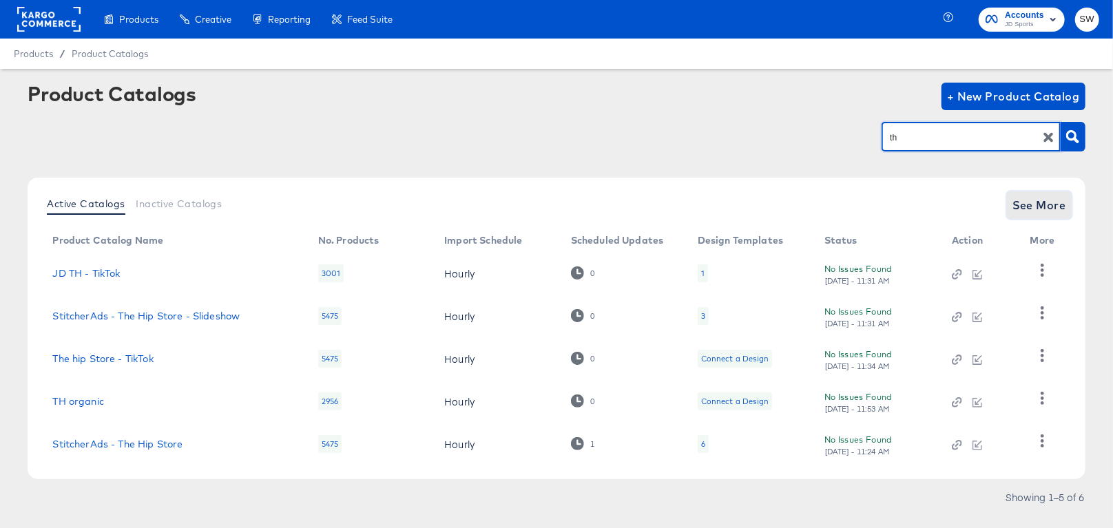
click at [1055, 207] on span "See More" at bounding box center [1040, 205] width 54 height 19
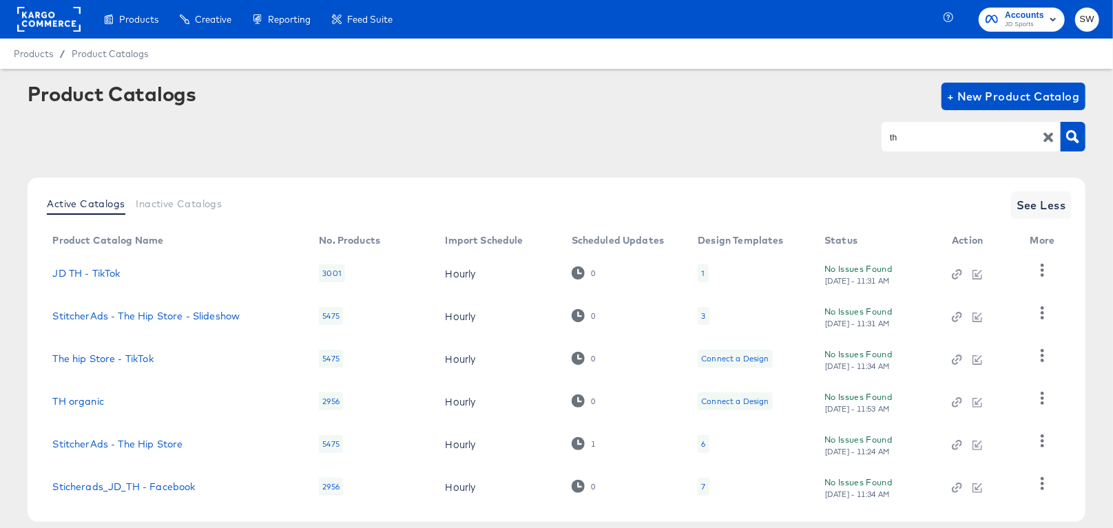
scroll to position [70, 0]
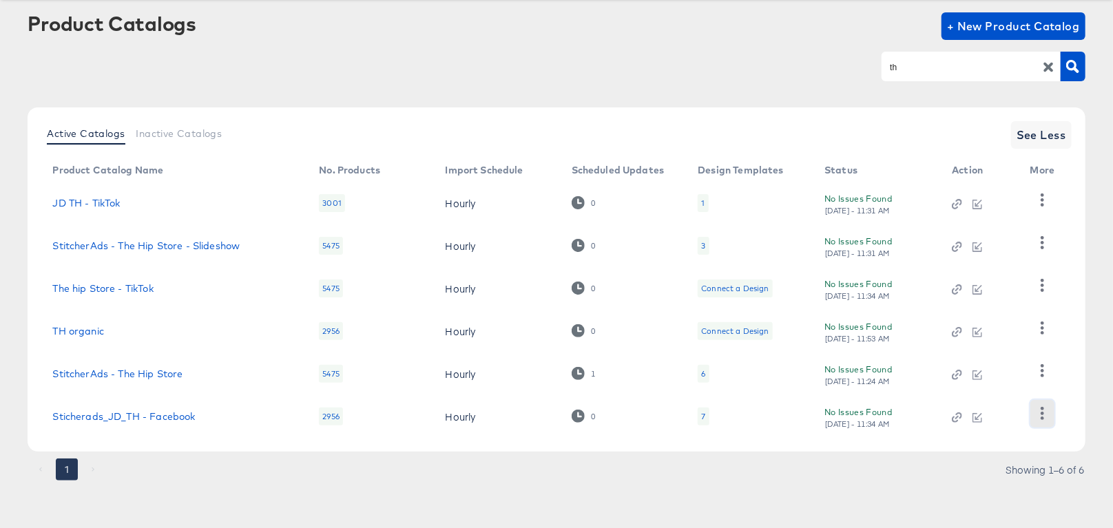
click at [1044, 413] on icon "button" at bounding box center [1042, 413] width 13 height 13
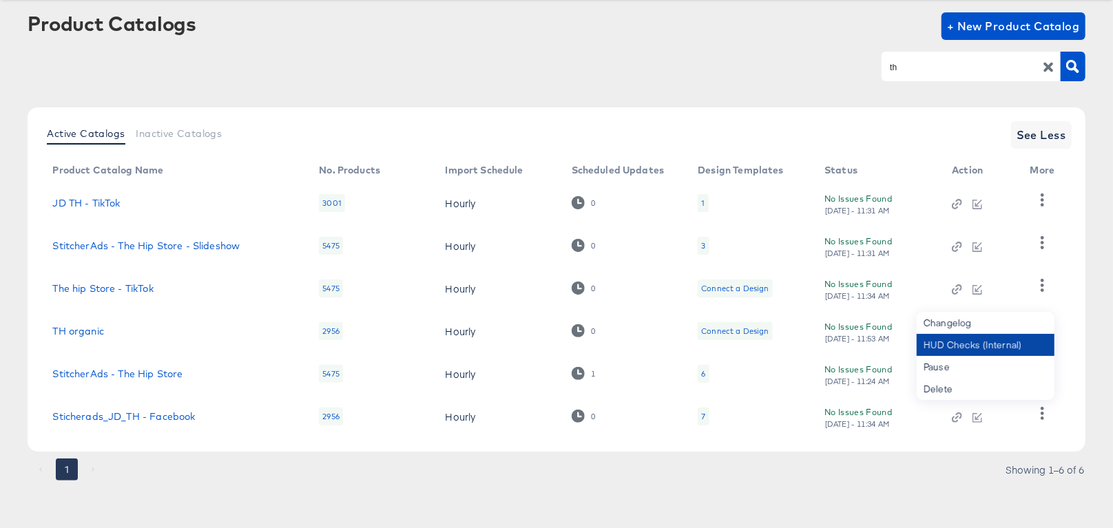
click at [1004, 342] on div "HUD Checks (Internal)" at bounding box center [986, 345] width 138 height 22
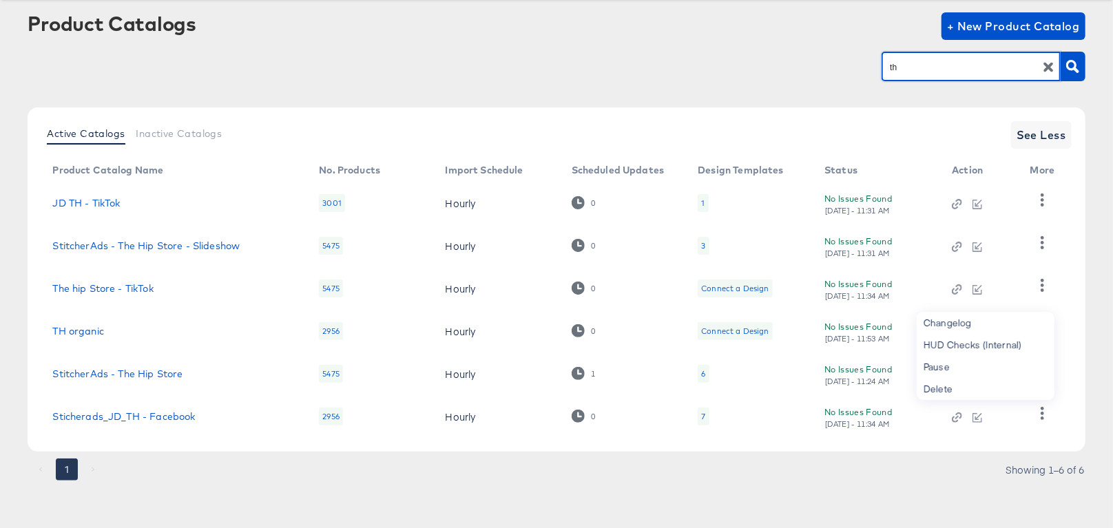
click at [917, 72] on input "th" at bounding box center [960, 67] width 147 height 16
type input "my"
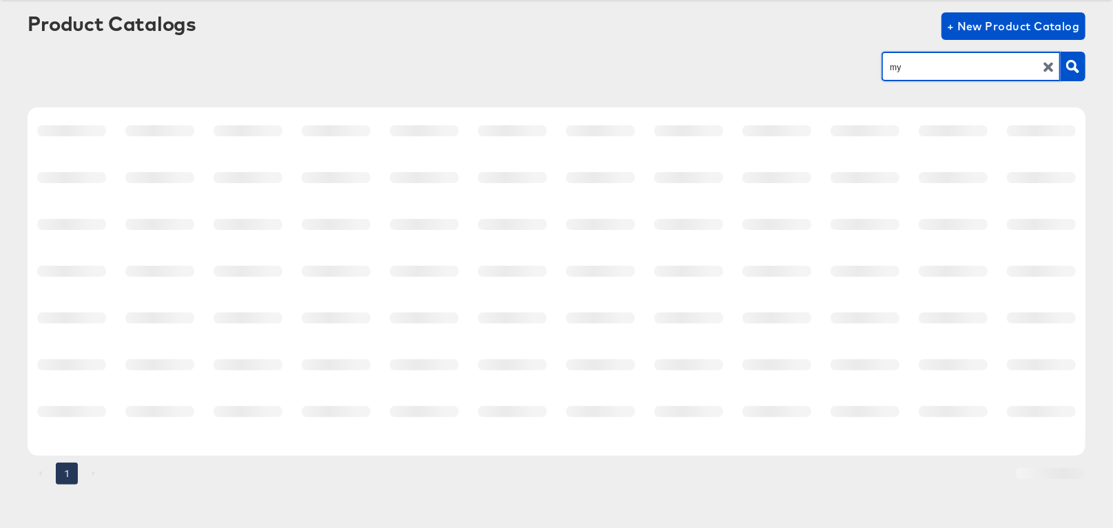
scroll to position [0, 0]
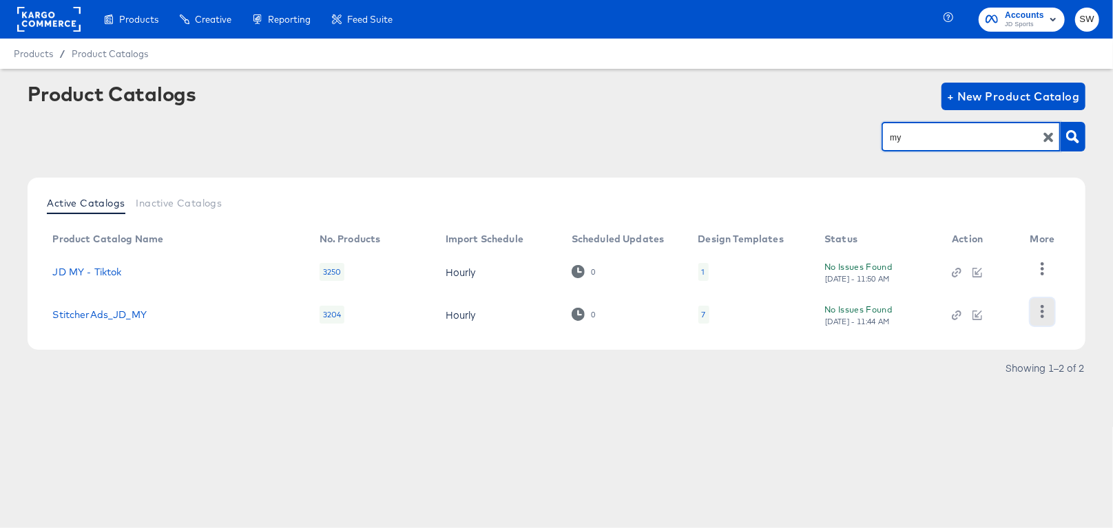
click at [1042, 311] on icon "button" at bounding box center [1042, 311] width 3 height 13
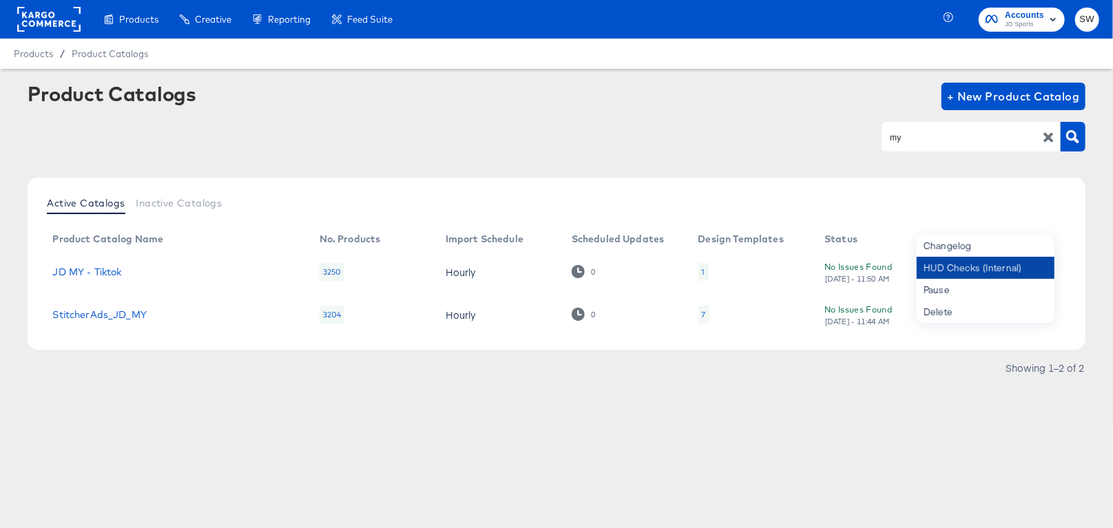
click at [999, 267] on div "HUD Checks (Internal)" at bounding box center [986, 268] width 138 height 22
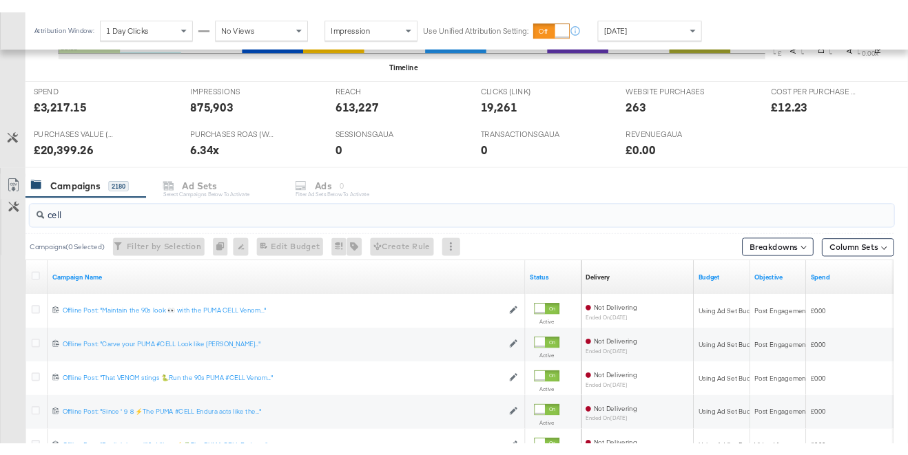
scroll to position [533, 0]
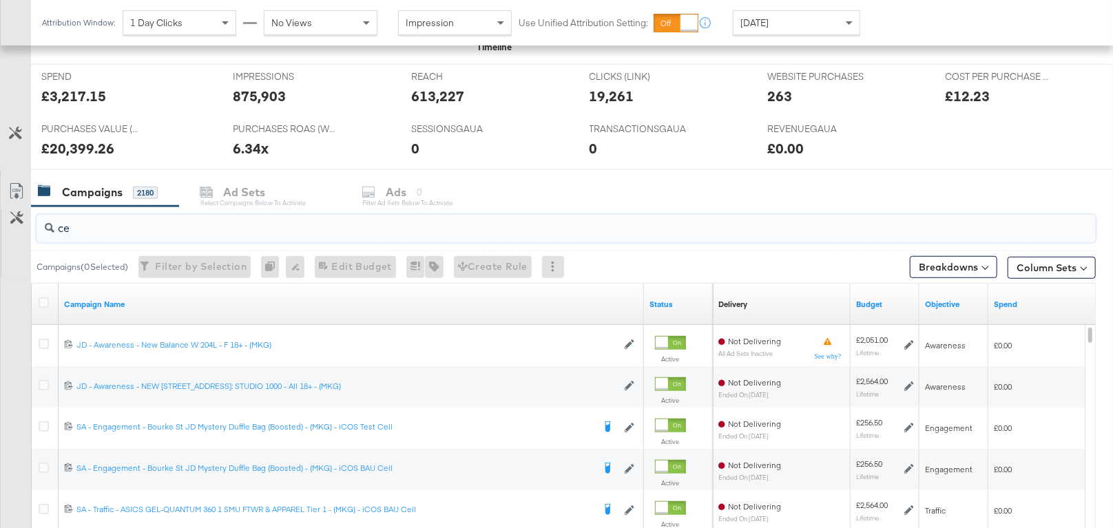
type input "c"
click at [528, 129] on div "SESSIONSGAUA SESSIONSGAUA 0" at bounding box center [490, 143] width 178 height 52
